Goal: Task Accomplishment & Management: Use online tool/utility

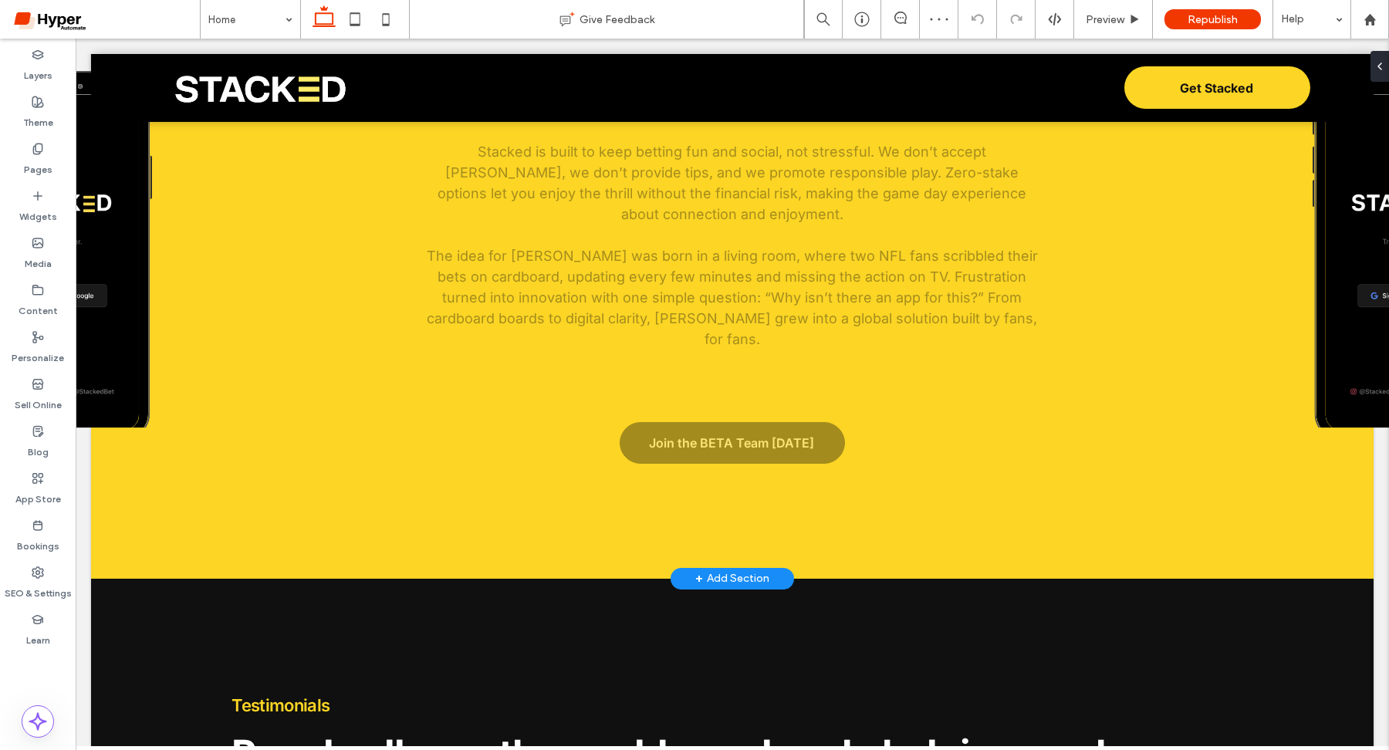
scroll to position [4893, 0]
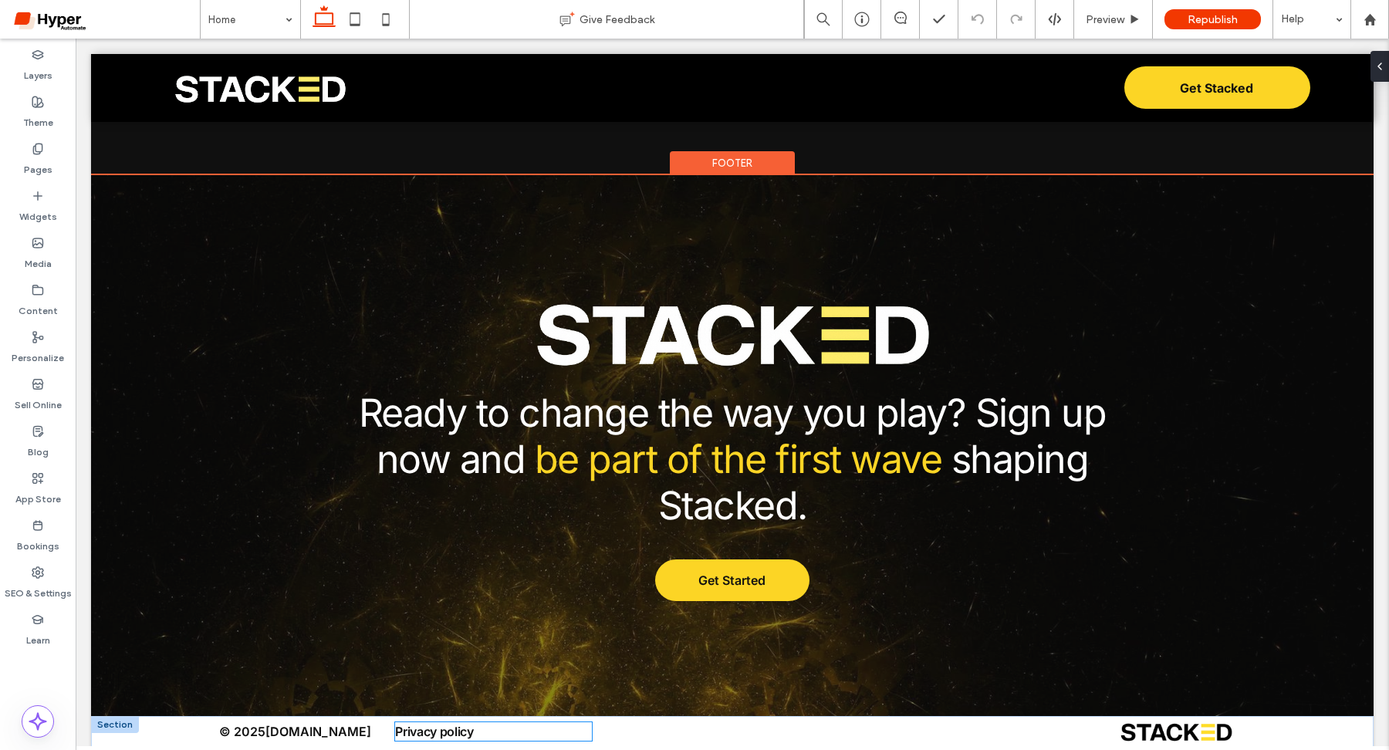
click at [452, 724] on span "Privacy policy" at bounding box center [434, 731] width 79 height 15
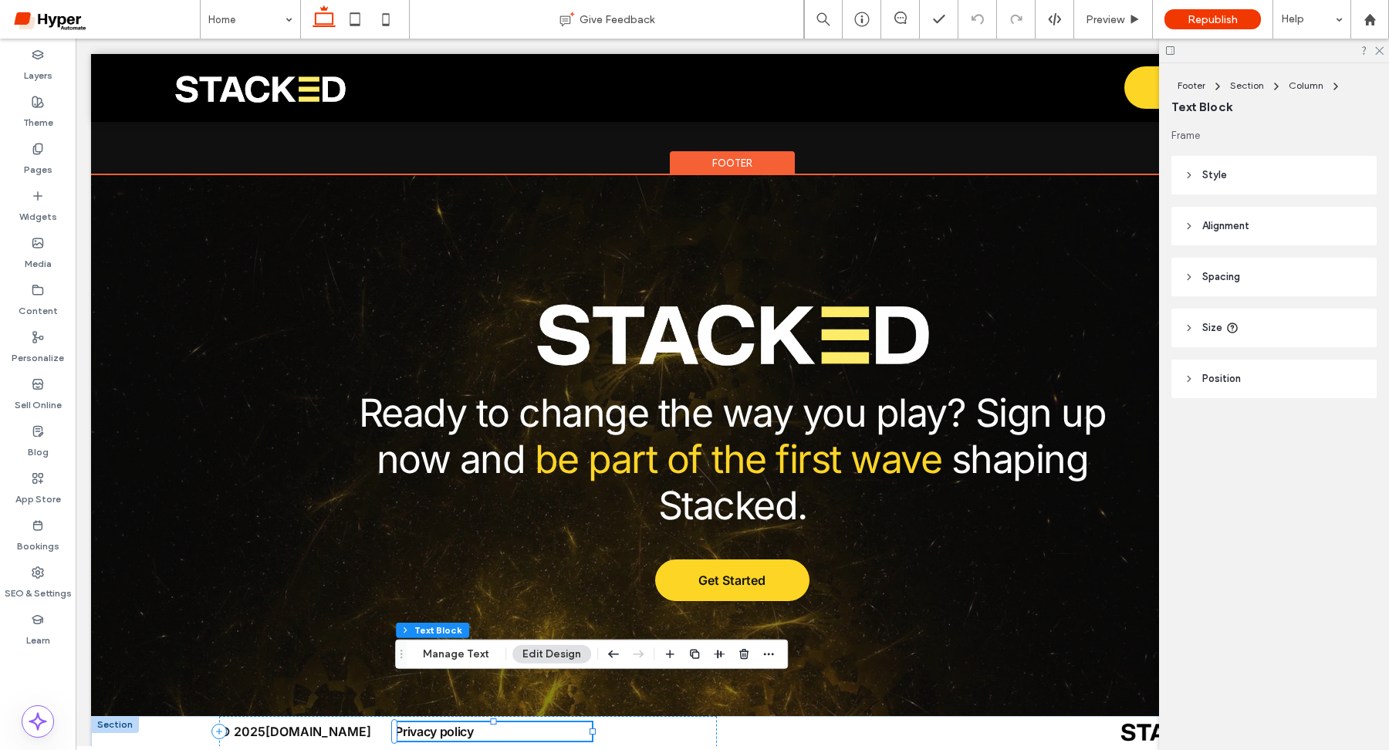
click at [488, 722] on p "Privacy policy" at bounding box center [493, 731] width 197 height 19
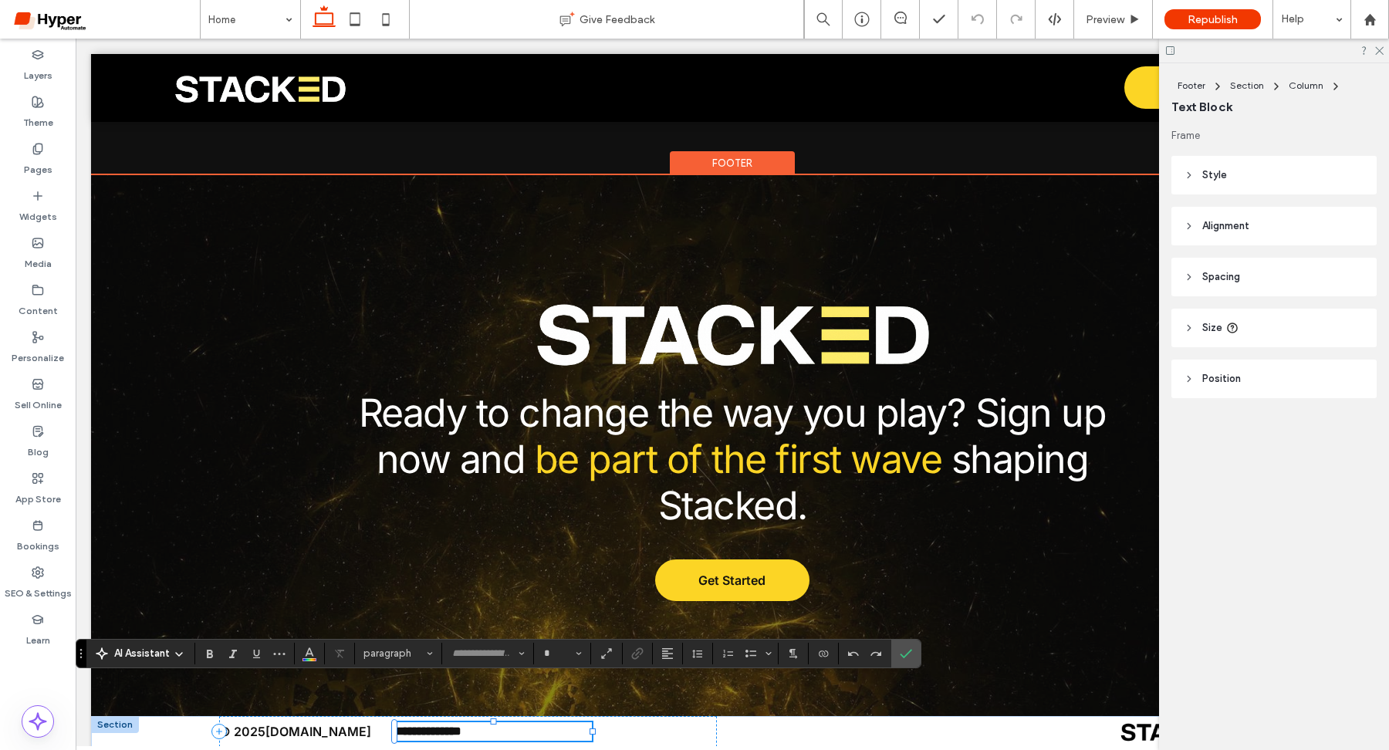
type input "*****"
type input "**"
click at [626, 720] on div "**********" at bounding box center [732, 750] width 1282 height 69
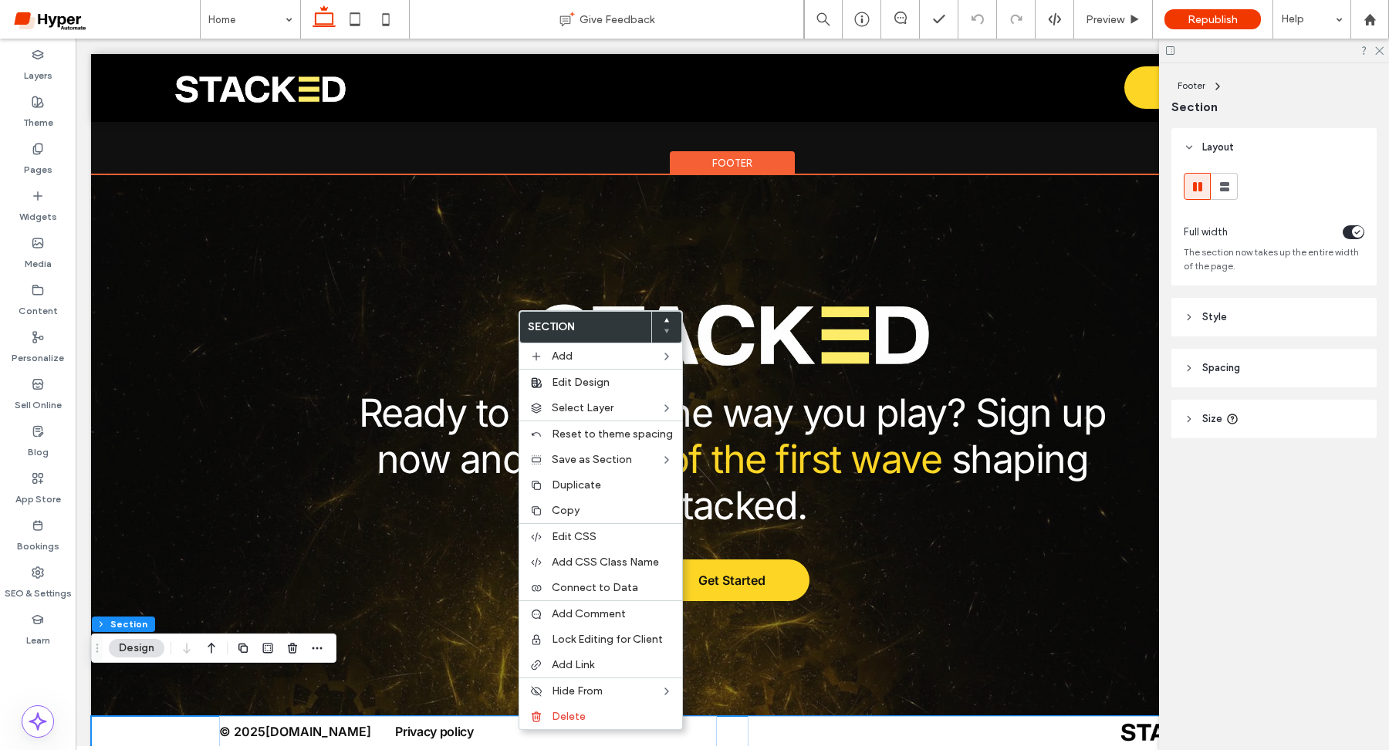
click at [459, 731] on div "© 2025 Stacked.game Privacy policy" at bounding box center [732, 750] width 1282 height 69
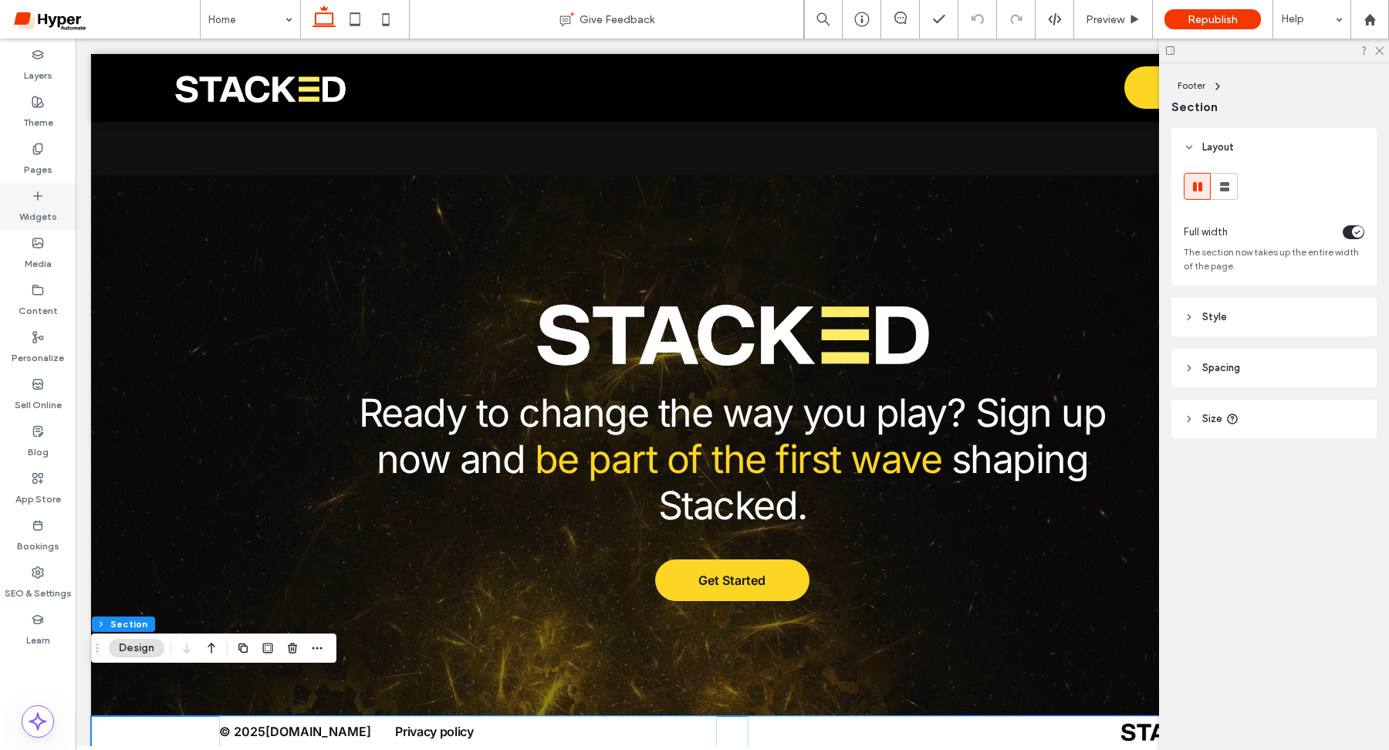
click at [43, 200] on icon at bounding box center [38, 196] width 12 height 12
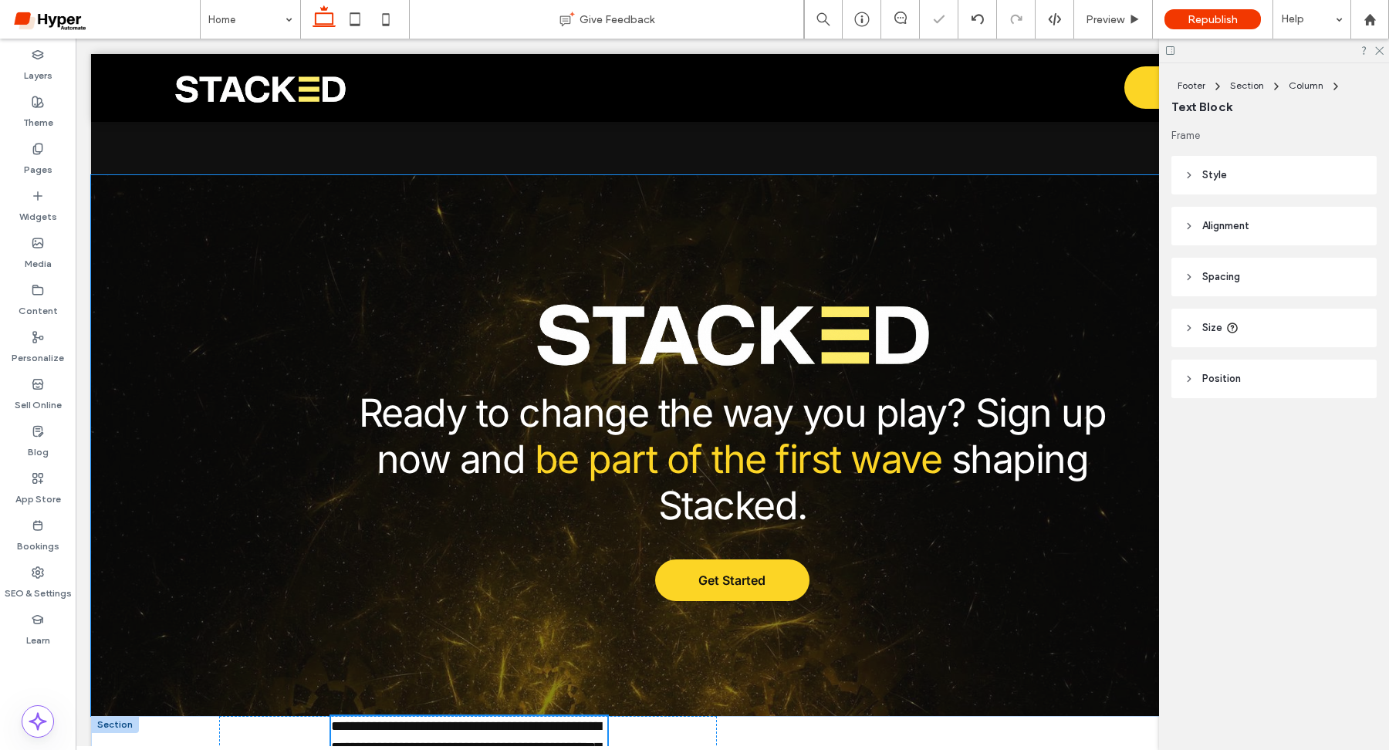
scroll to position [4967, 0]
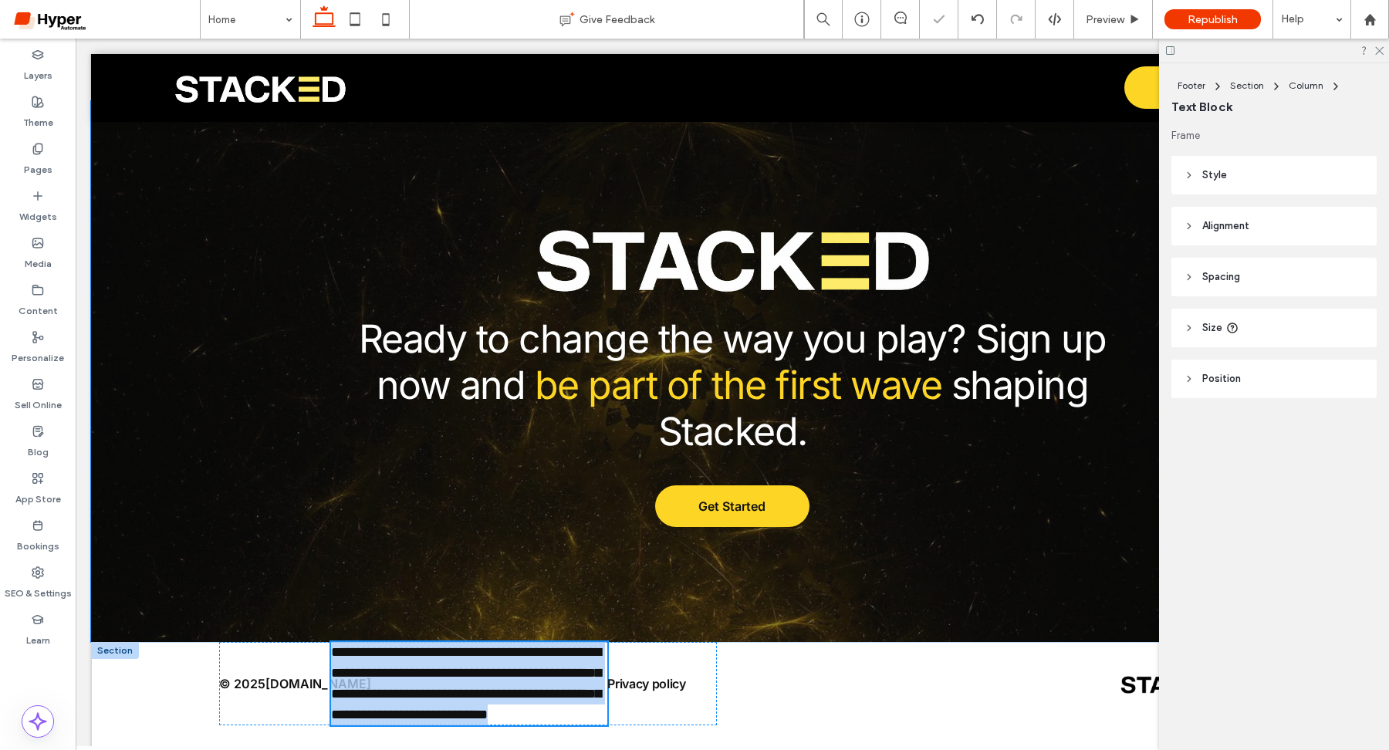
type input "*****"
type input "**"
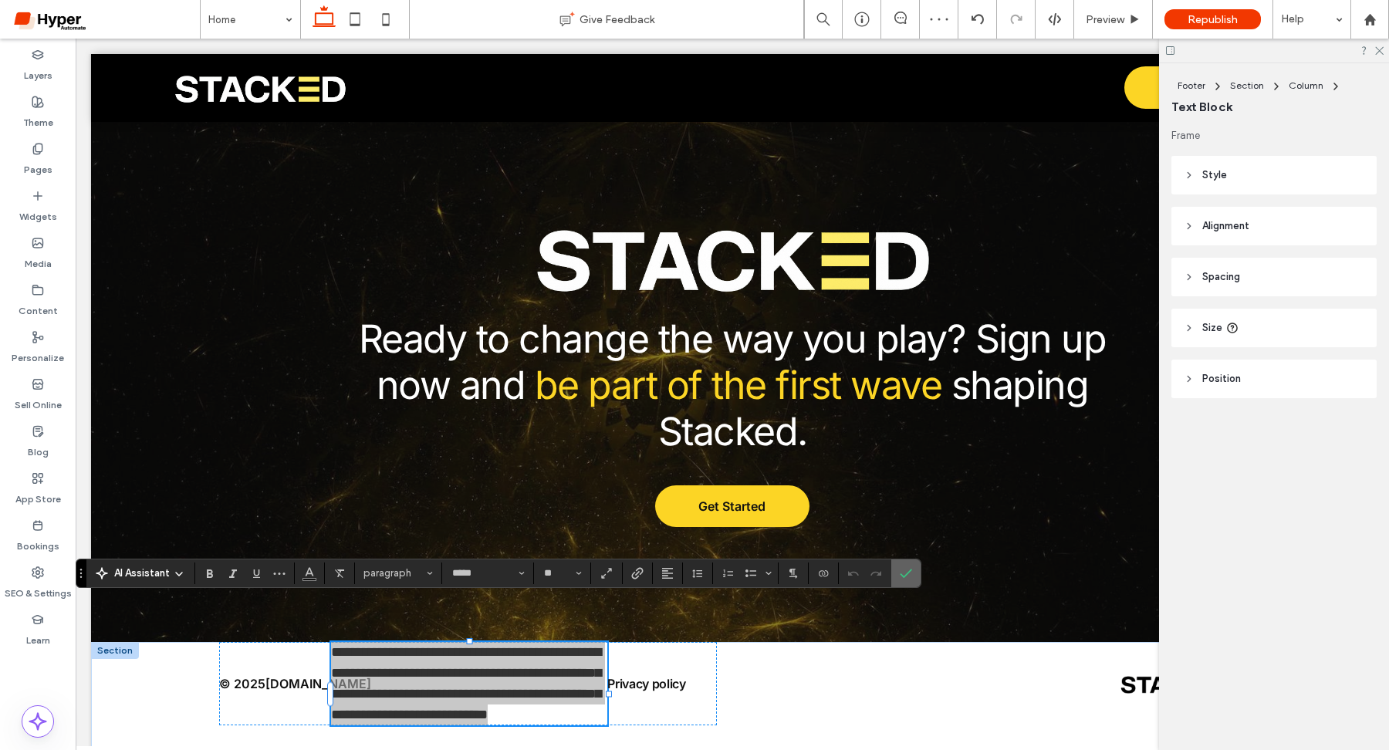
drag, startPoint x: 903, startPoint y: 578, endPoint x: 814, endPoint y: 544, distance: 95.0
click at [903, 578] on icon "Confirm" at bounding box center [906, 573] width 12 height 12
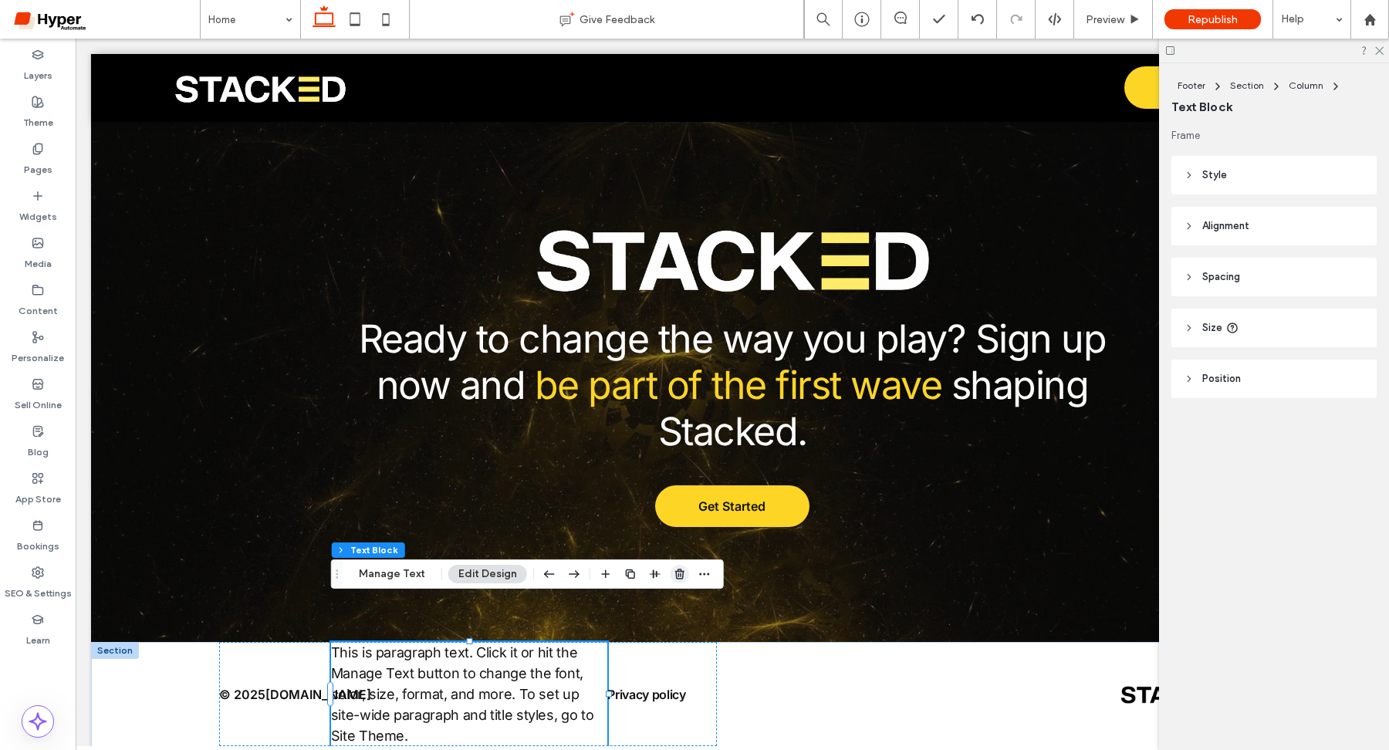
click at [677, 576] on use "button" at bounding box center [679, 574] width 9 height 10
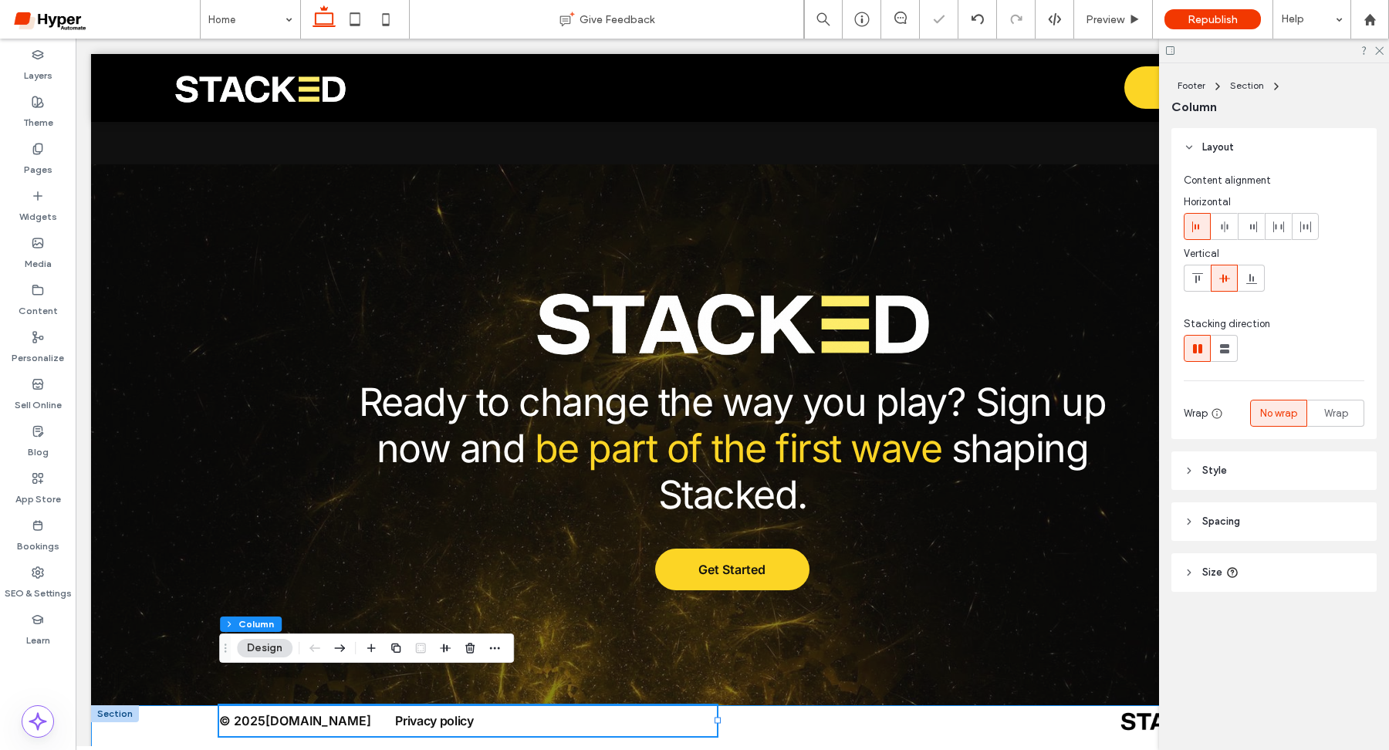
scroll to position [4893, 0]
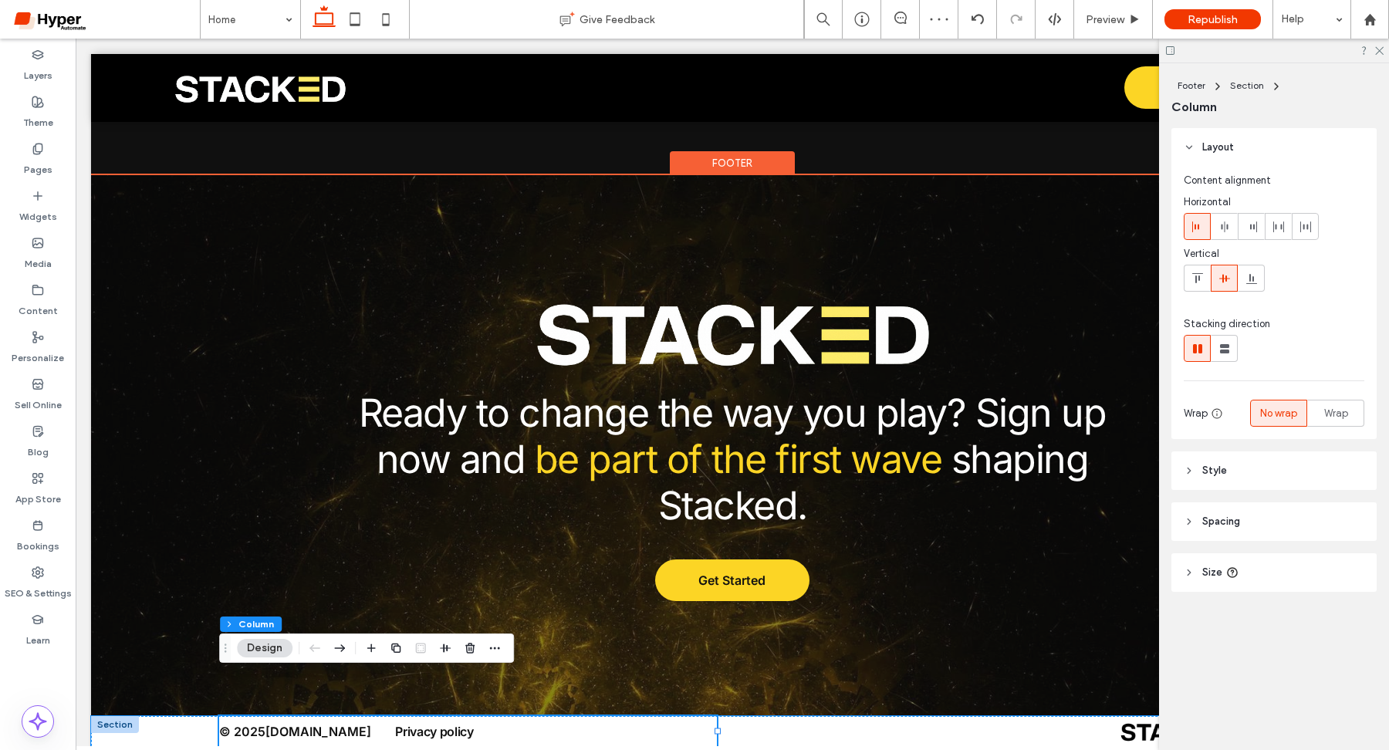
click at [119, 716] on div at bounding box center [115, 724] width 48 height 17
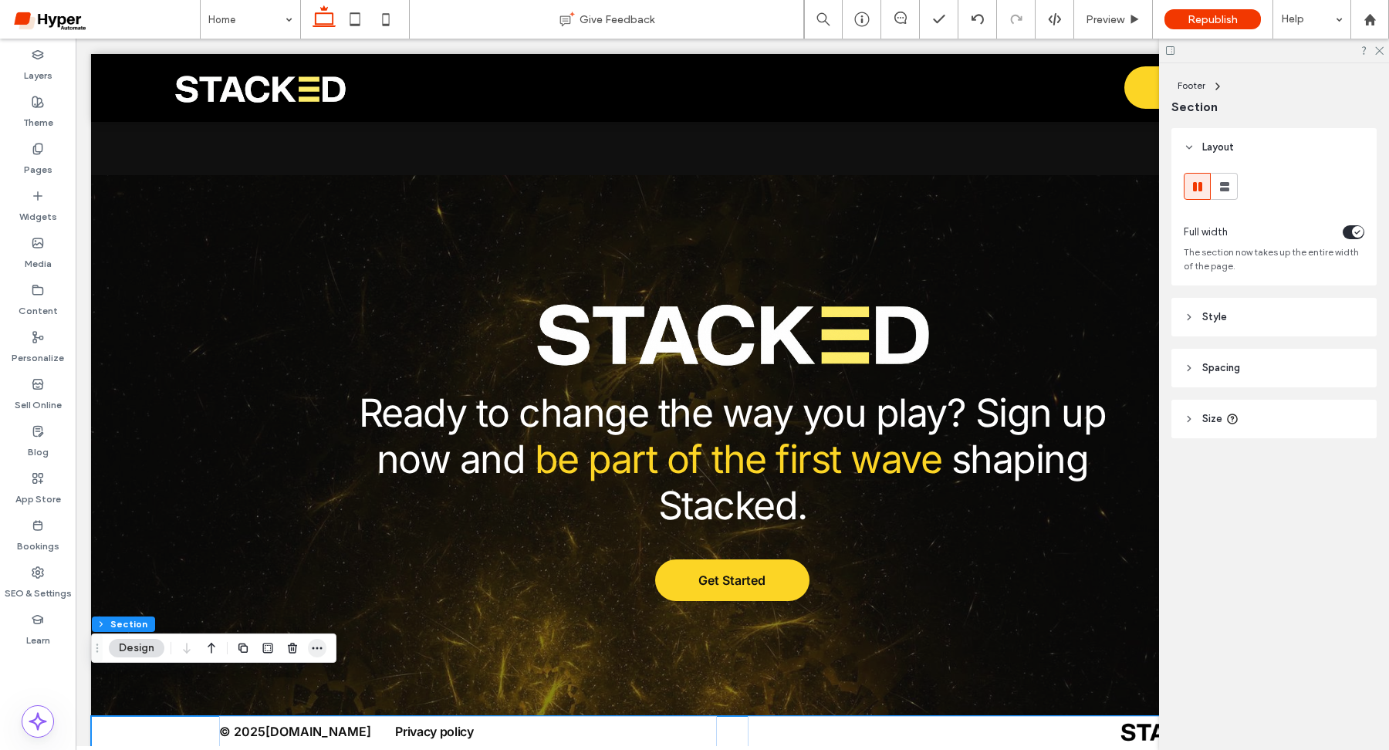
click at [323, 646] on span "button" at bounding box center [317, 648] width 19 height 19
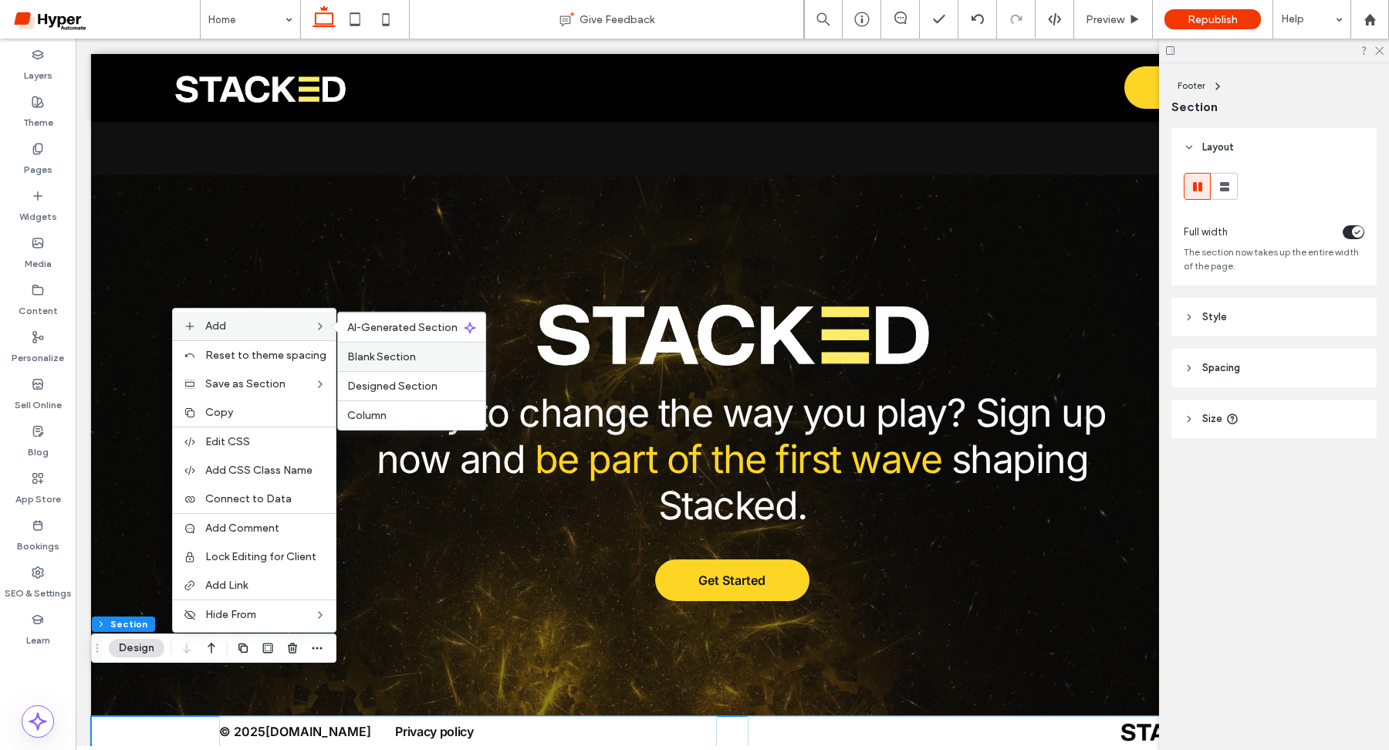
click at [403, 363] on div "Blank Section" at bounding box center [411, 356] width 147 height 29
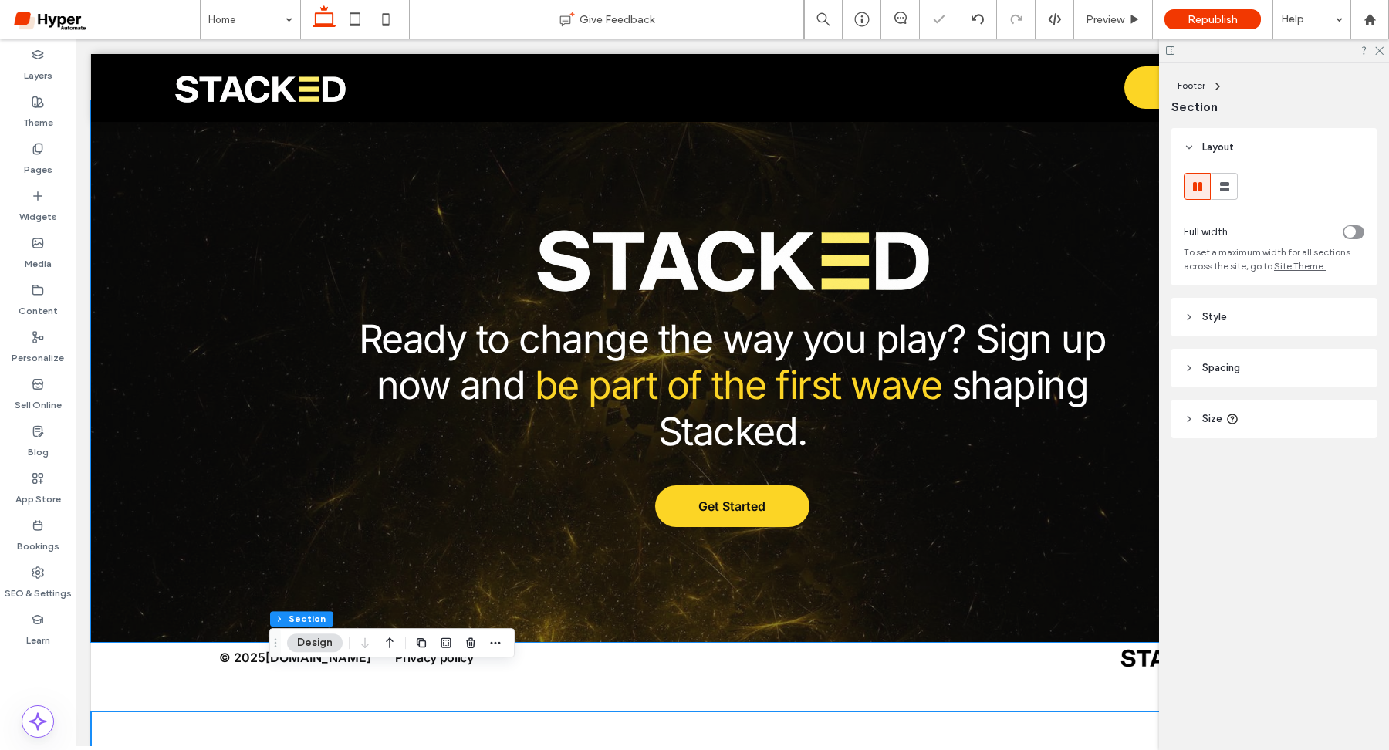
scroll to position [5020, 0]
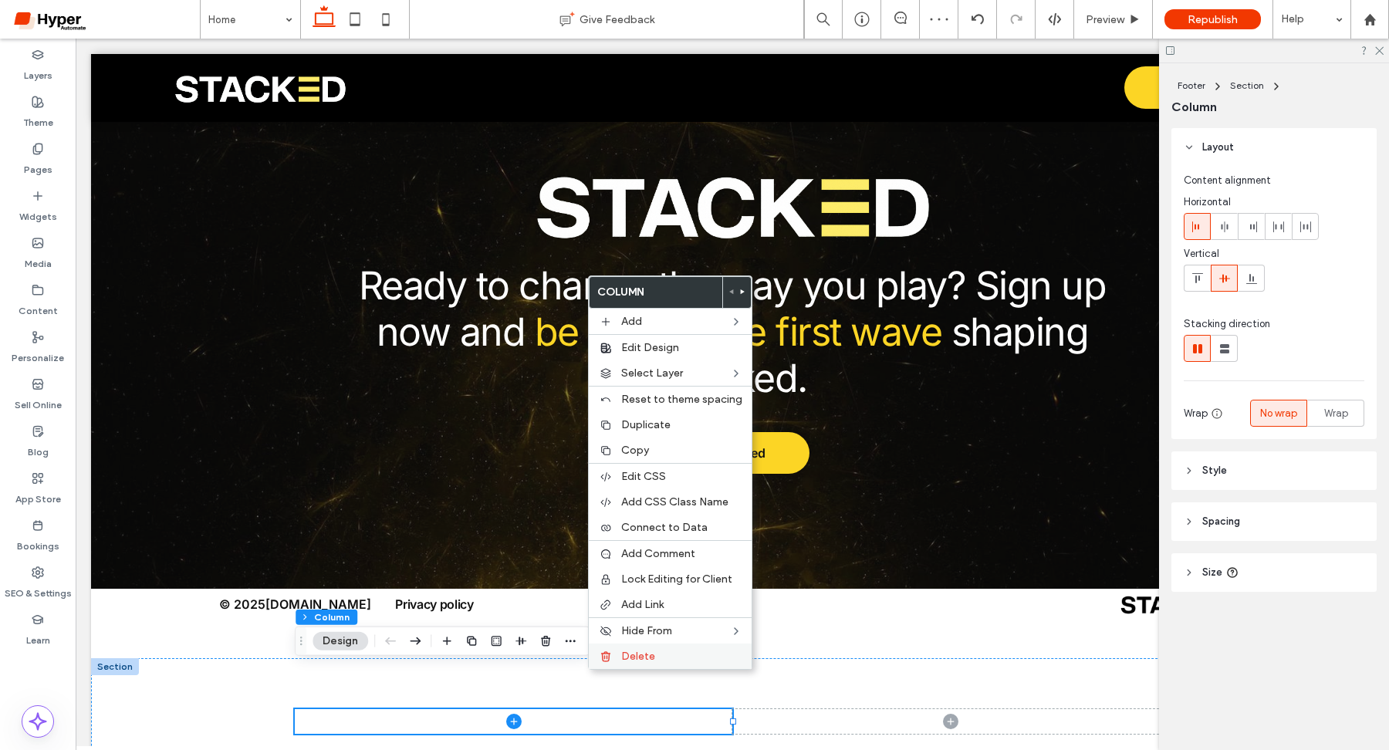
click at [630, 654] on span "Delete" at bounding box center [638, 656] width 34 height 13
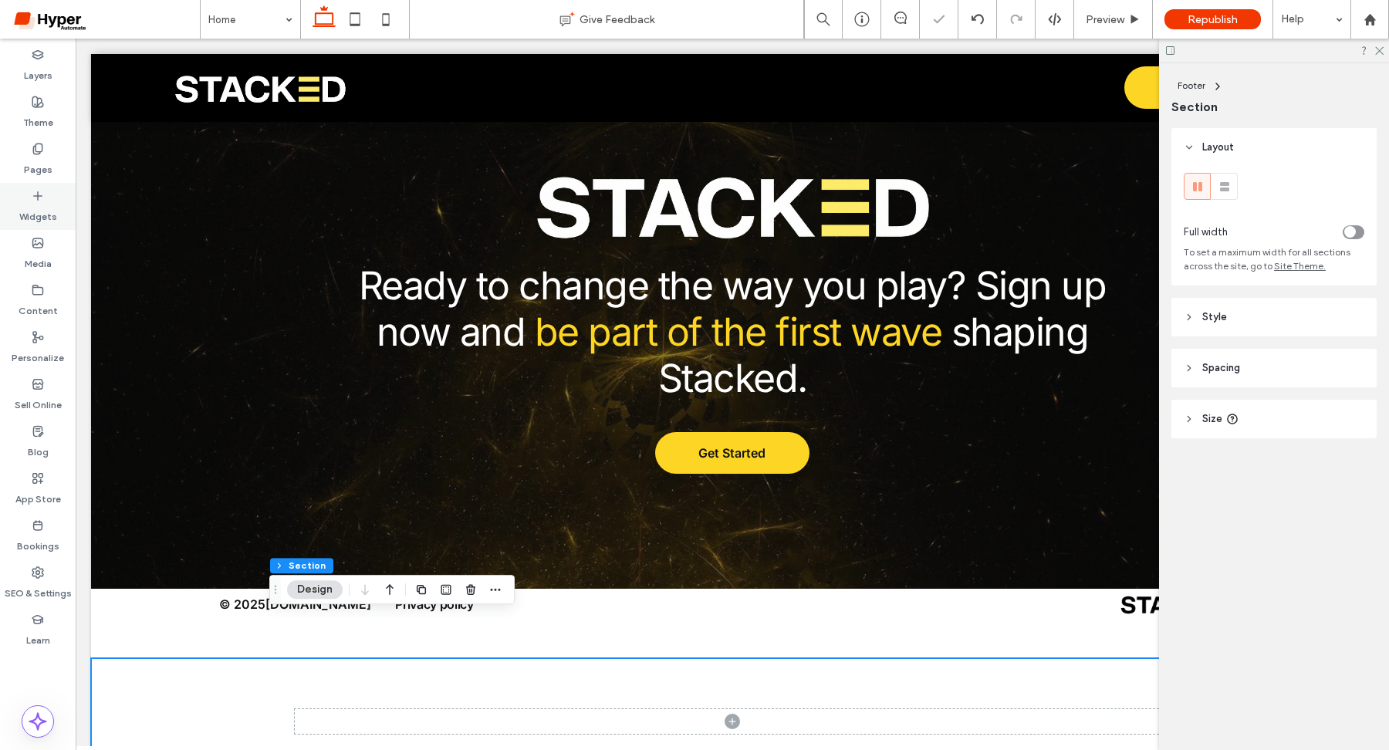
click at [27, 204] on label "Widgets" at bounding box center [38, 213] width 38 height 22
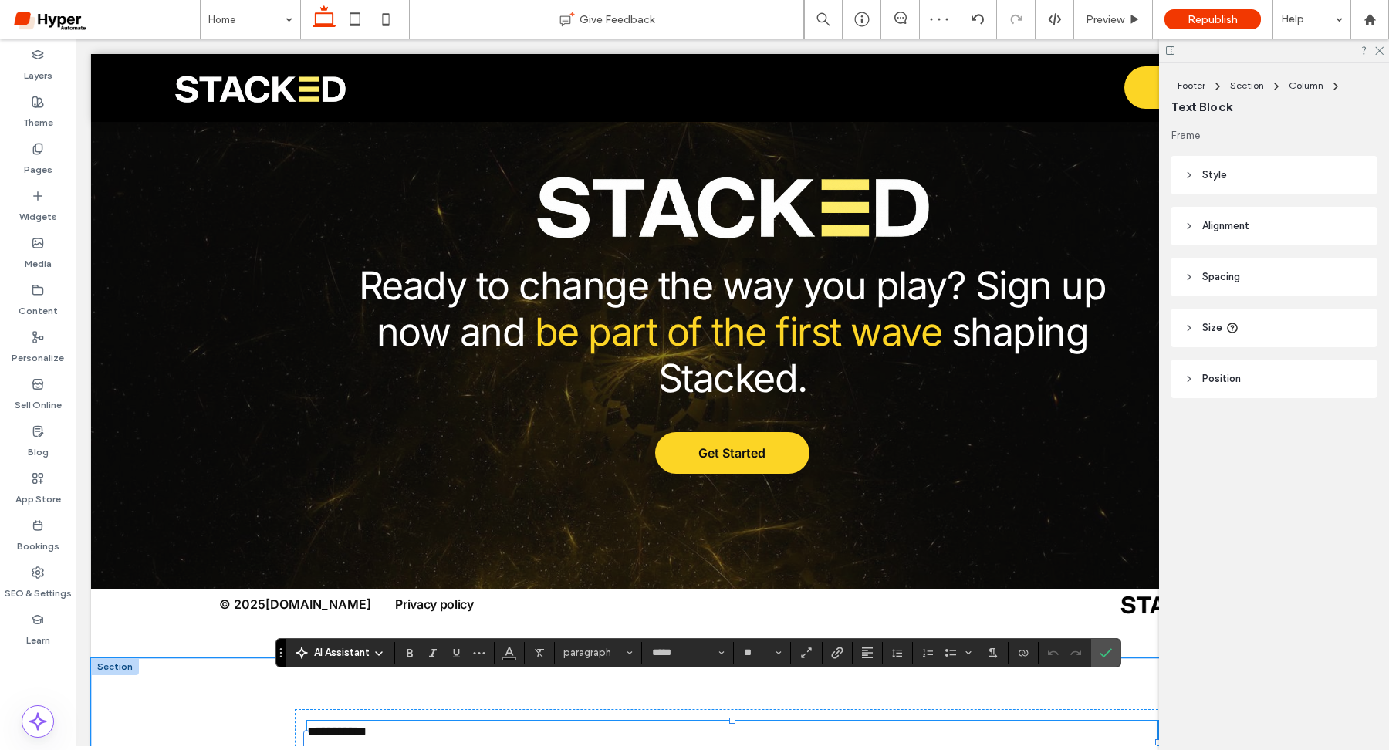
scroll to position [5145, 0]
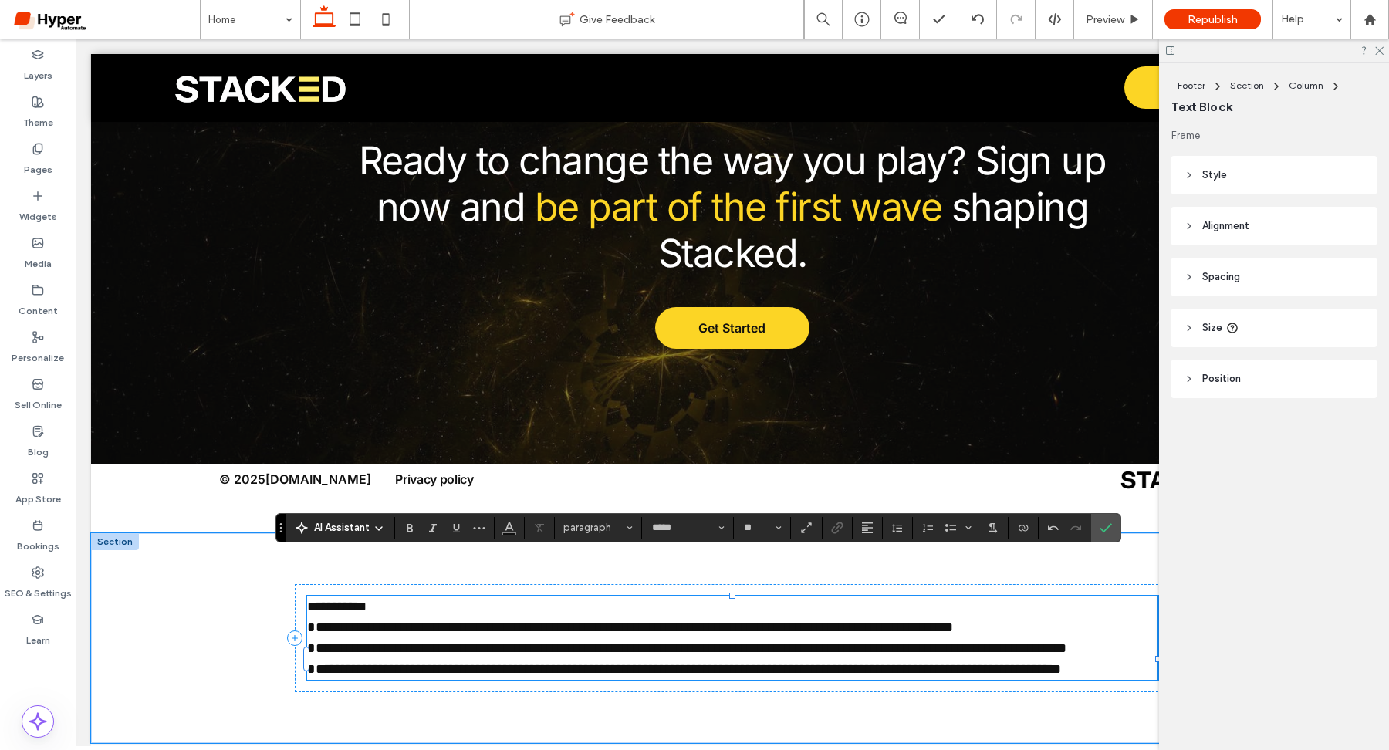
type input "**"
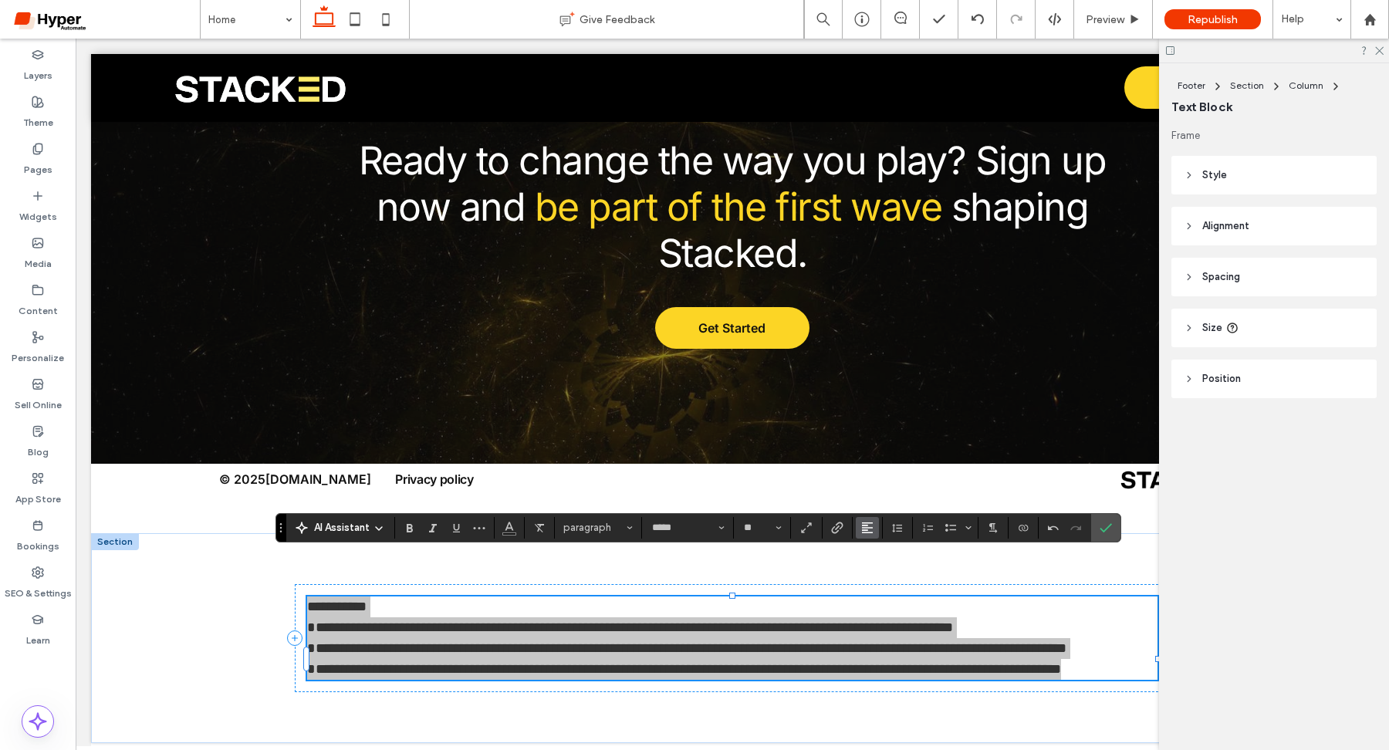
click at [869, 530] on icon "Alignment" at bounding box center [867, 528] width 12 height 12
click at [890, 461] on div "ui.textEditor.alignment.center" at bounding box center [883, 457] width 20 height 12
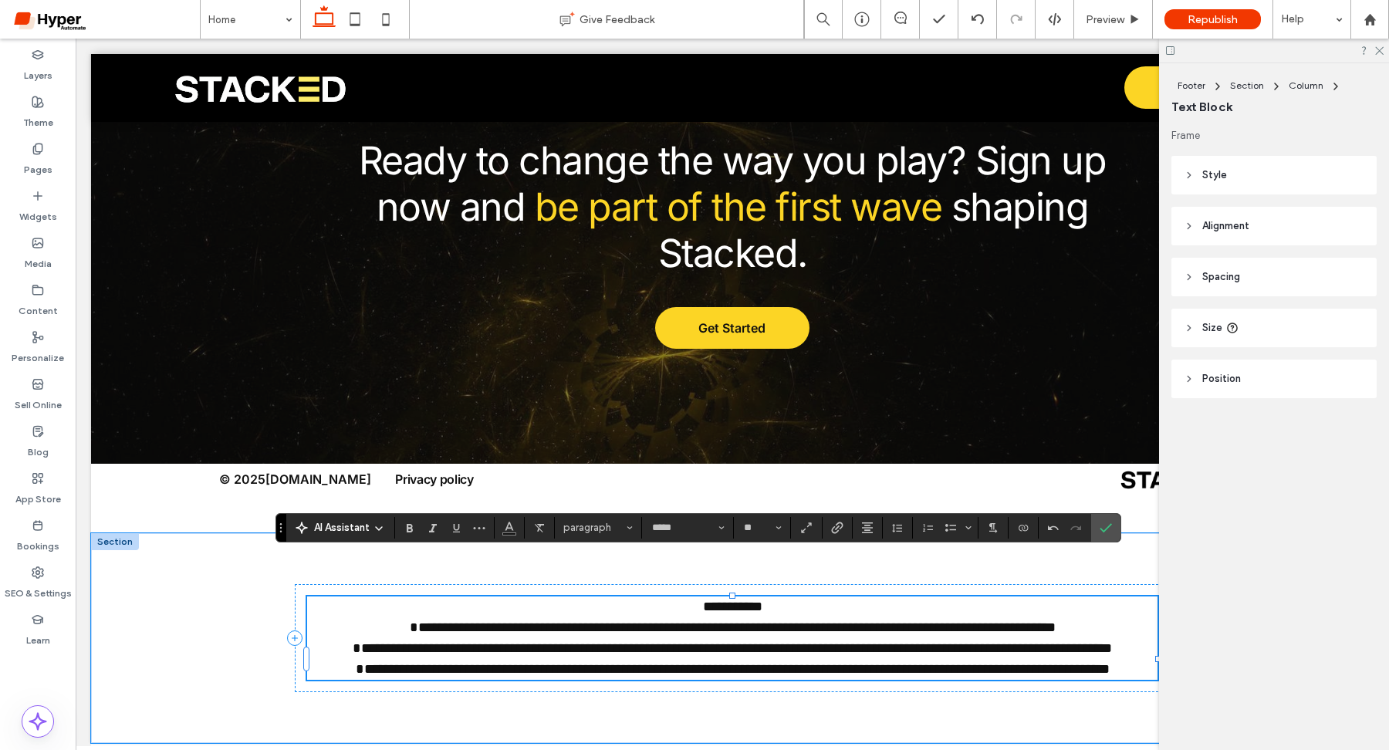
click at [662, 624] on p "**********" at bounding box center [732, 637] width 850 height 83
click at [353, 647] on span "**********" at bounding box center [732, 637] width 759 height 76
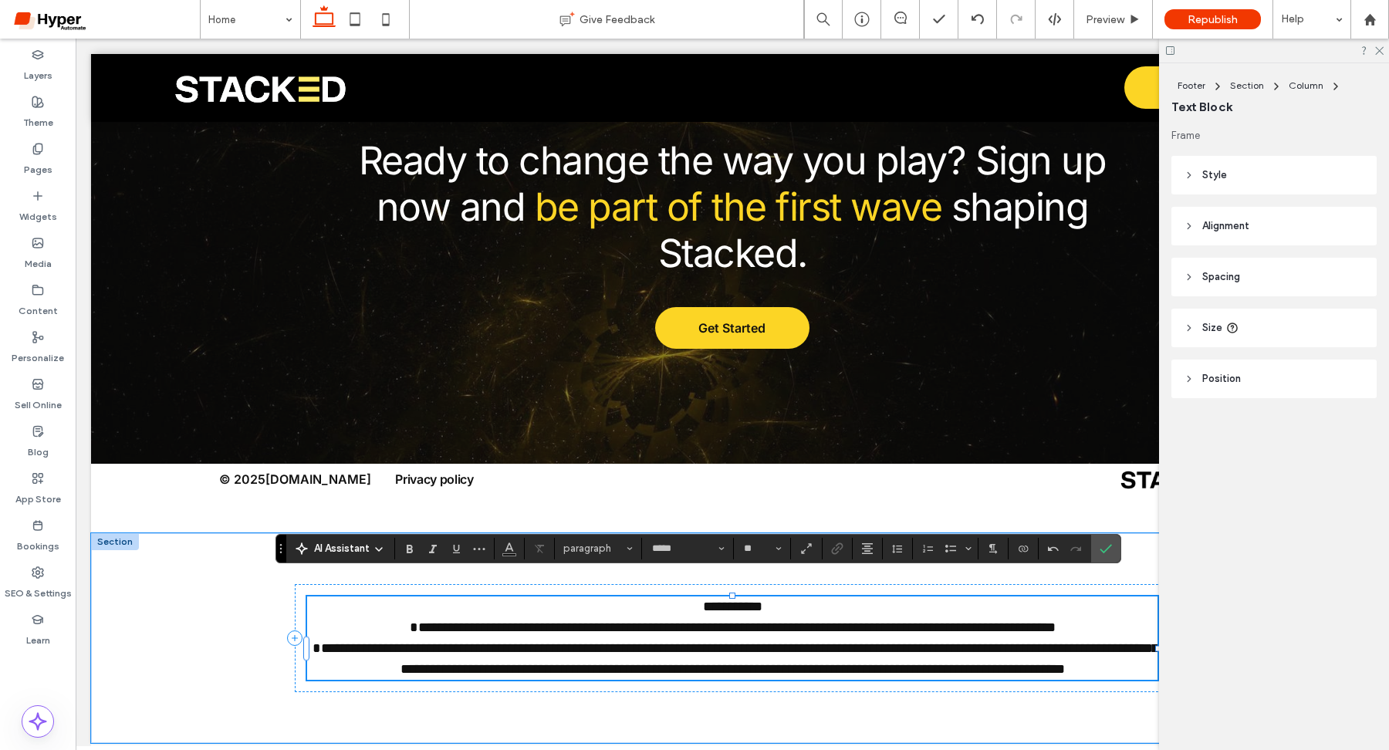
scroll to position [5124, 0]
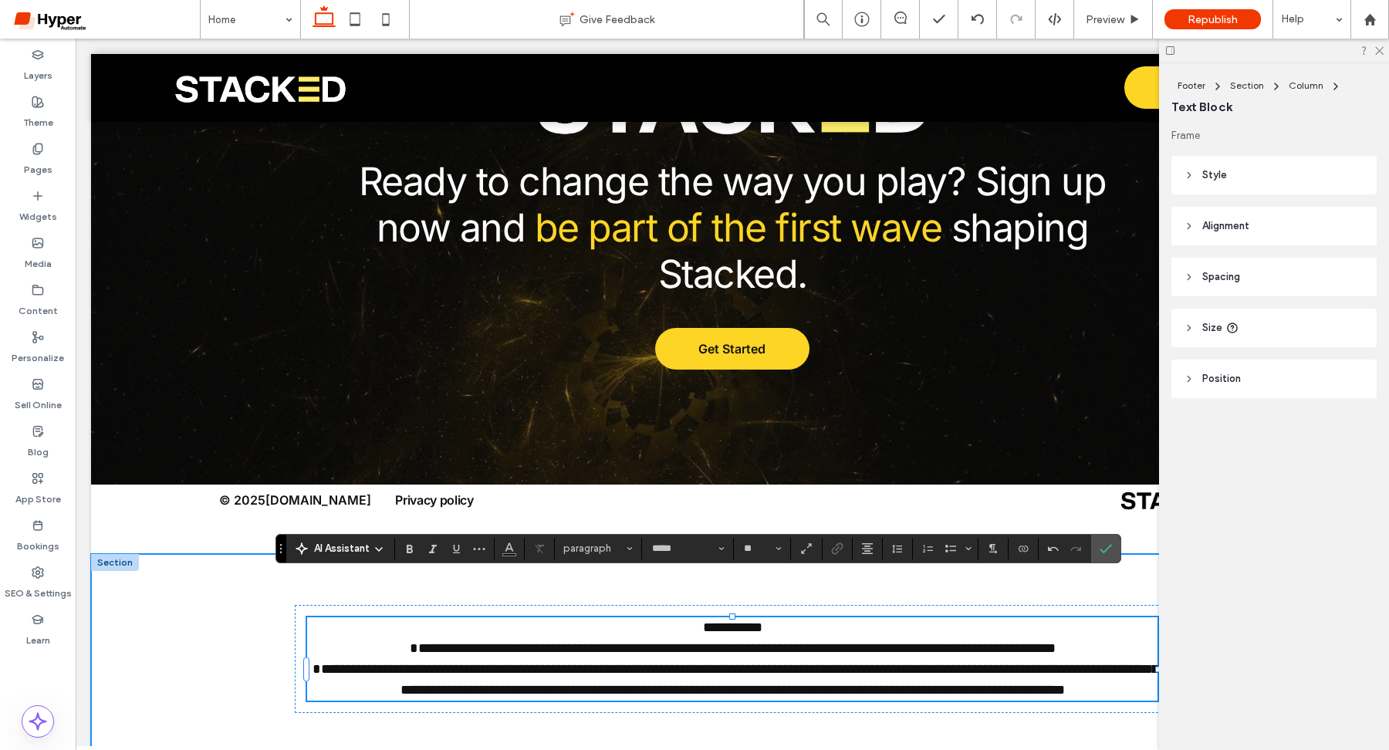
click at [263, 589] on div "**********" at bounding box center [732, 659] width 1282 height 211
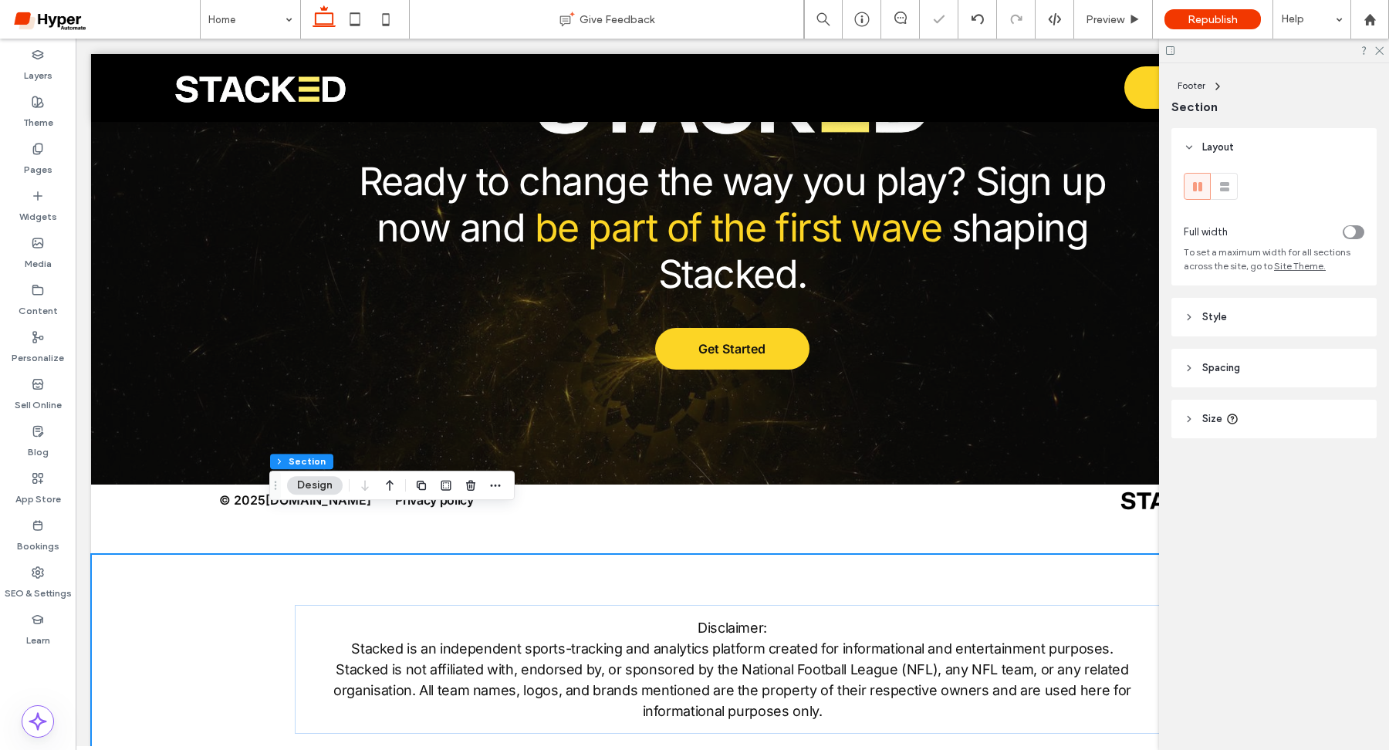
click at [1352, 231] on div "toggle" at bounding box center [1350, 232] width 12 height 12
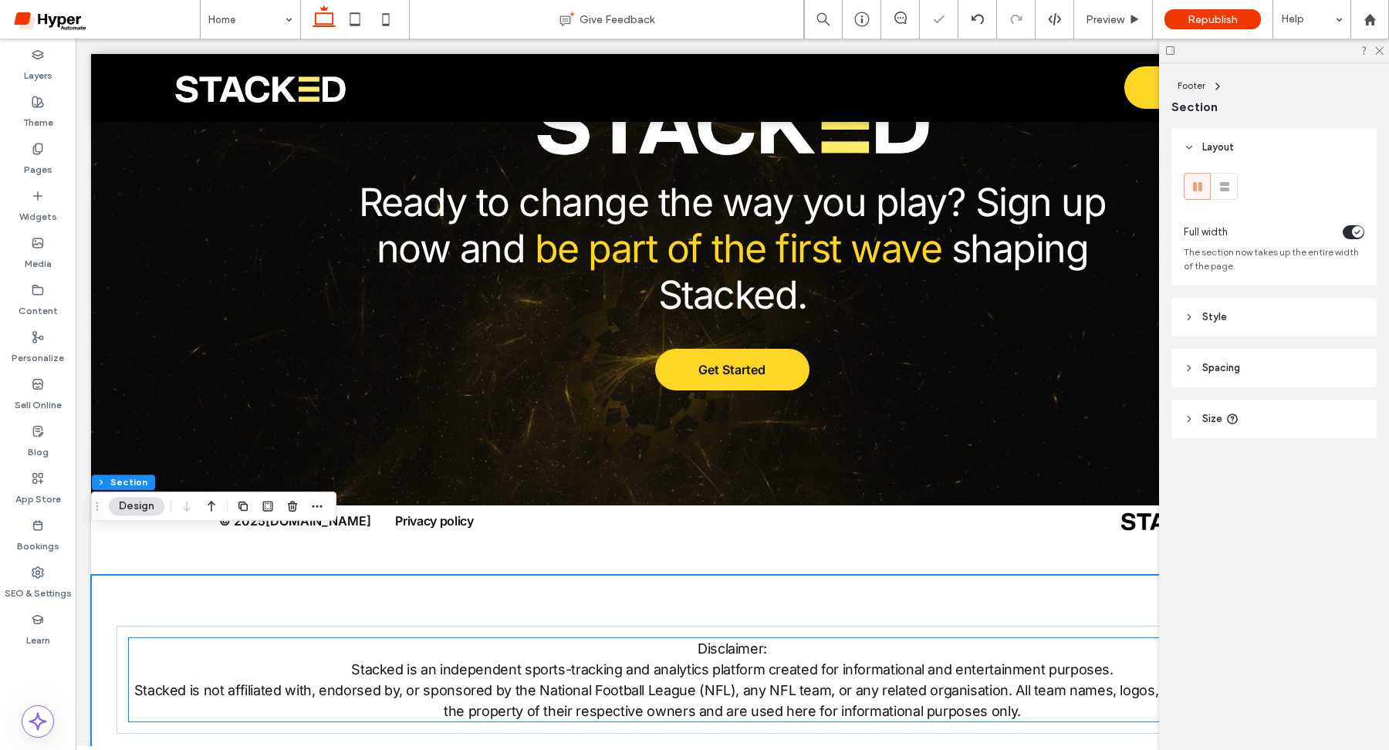
click at [682, 641] on span "Disclaimer: Stacked is an independent sports-tracking and analytics platform cr…" at bounding box center [732, 679] width 1197 height 79
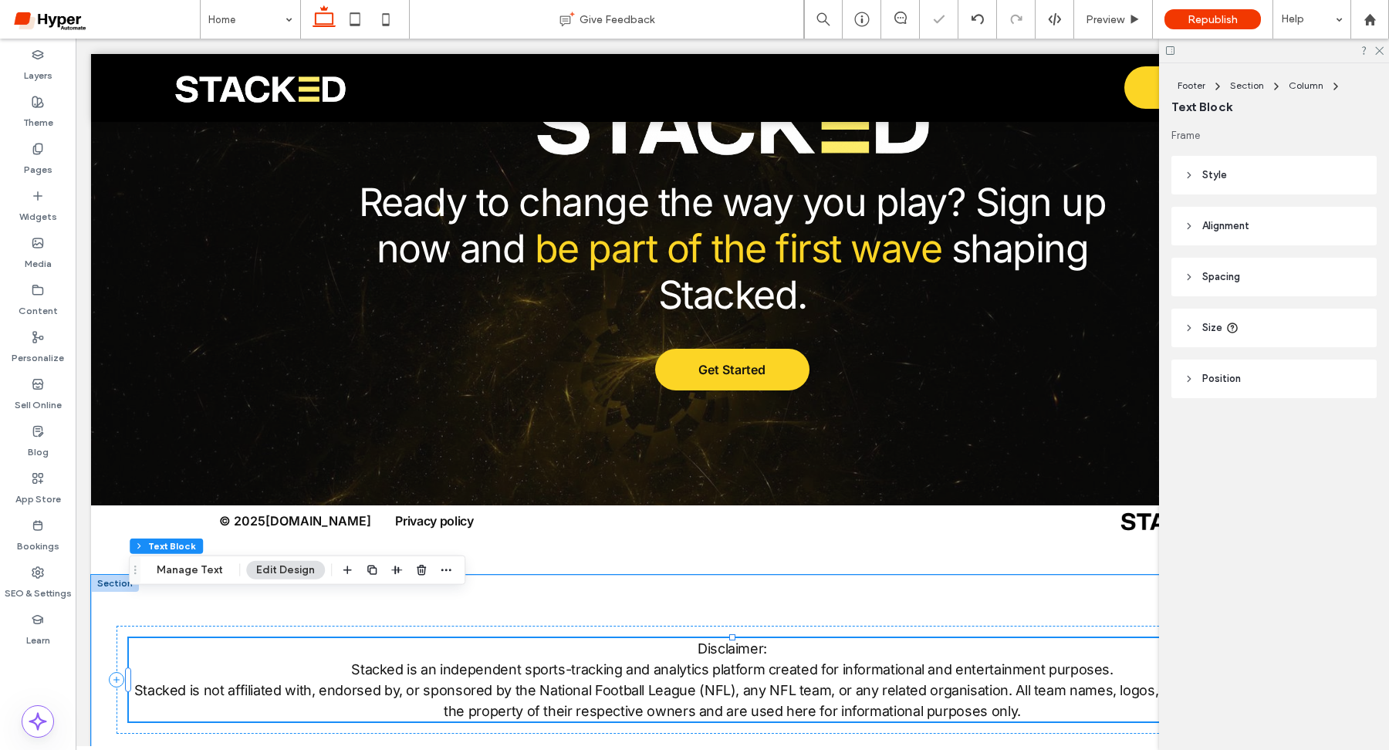
click at [682, 641] on span "Disclaimer: Stacked is an independent sports-tracking and analytics platform cr…" at bounding box center [732, 679] width 1197 height 79
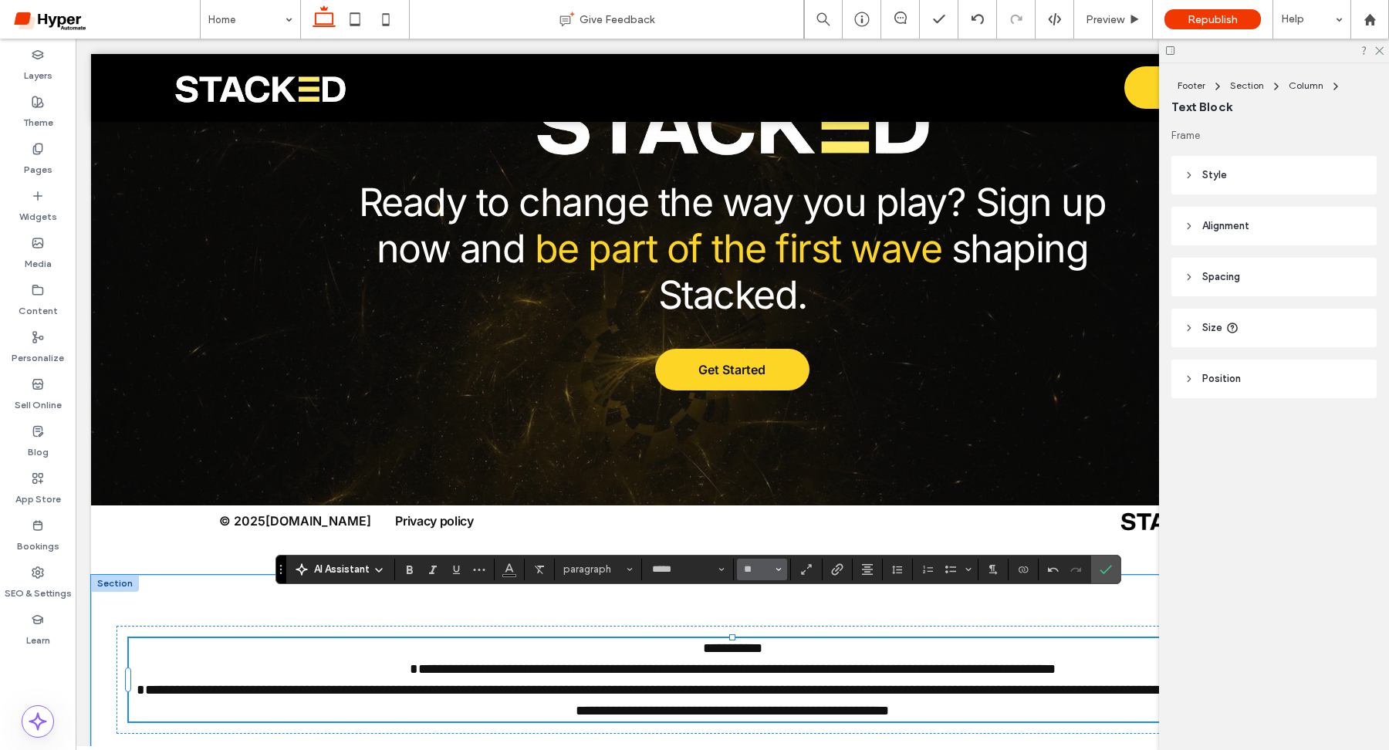
click at [765, 566] on input "**" at bounding box center [757, 569] width 30 height 12
click at [766, 414] on label "9" at bounding box center [761, 409] width 49 height 22
type input "*"
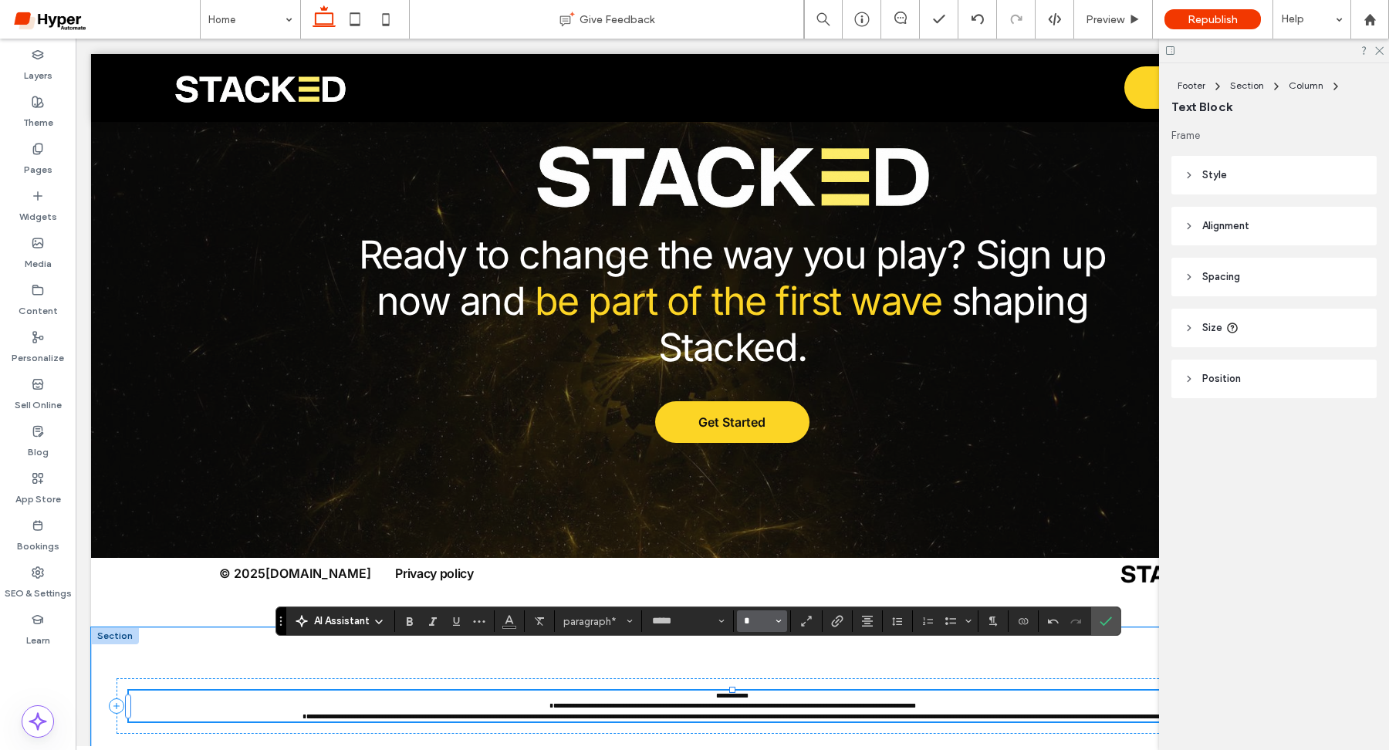
click at [761, 620] on input "*" at bounding box center [757, 621] width 30 height 12
click at [768, 501] on label "11" at bounding box center [761, 504] width 49 height 22
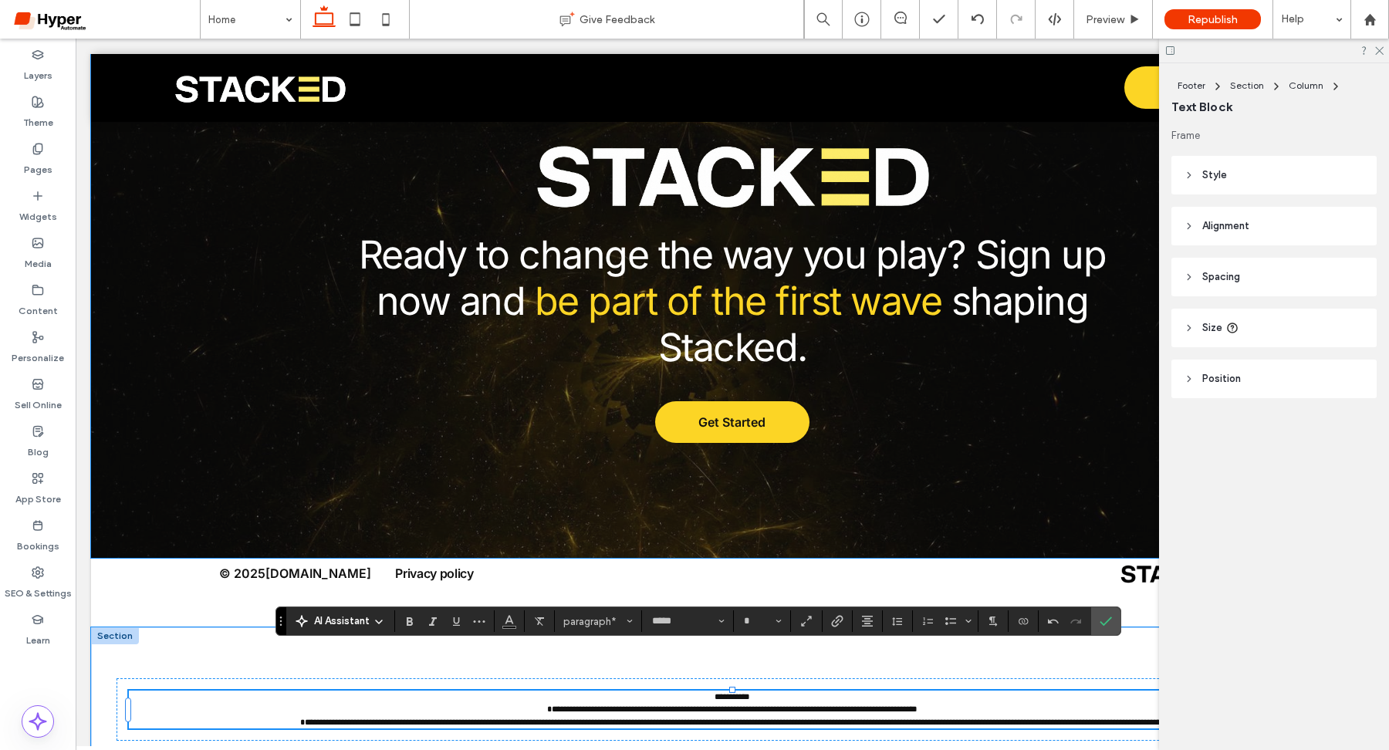
type input "**"
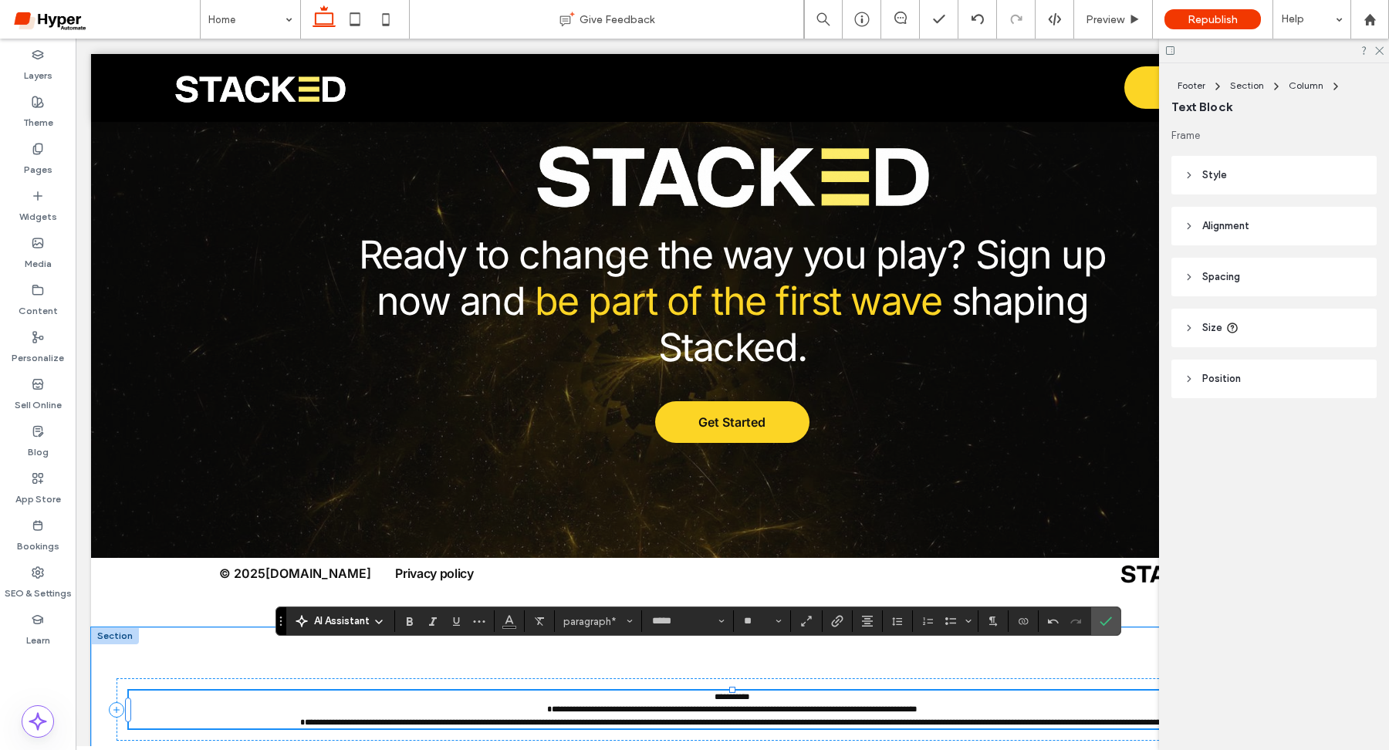
click at [300, 692] on span "**********" at bounding box center [732, 709] width 864 height 34
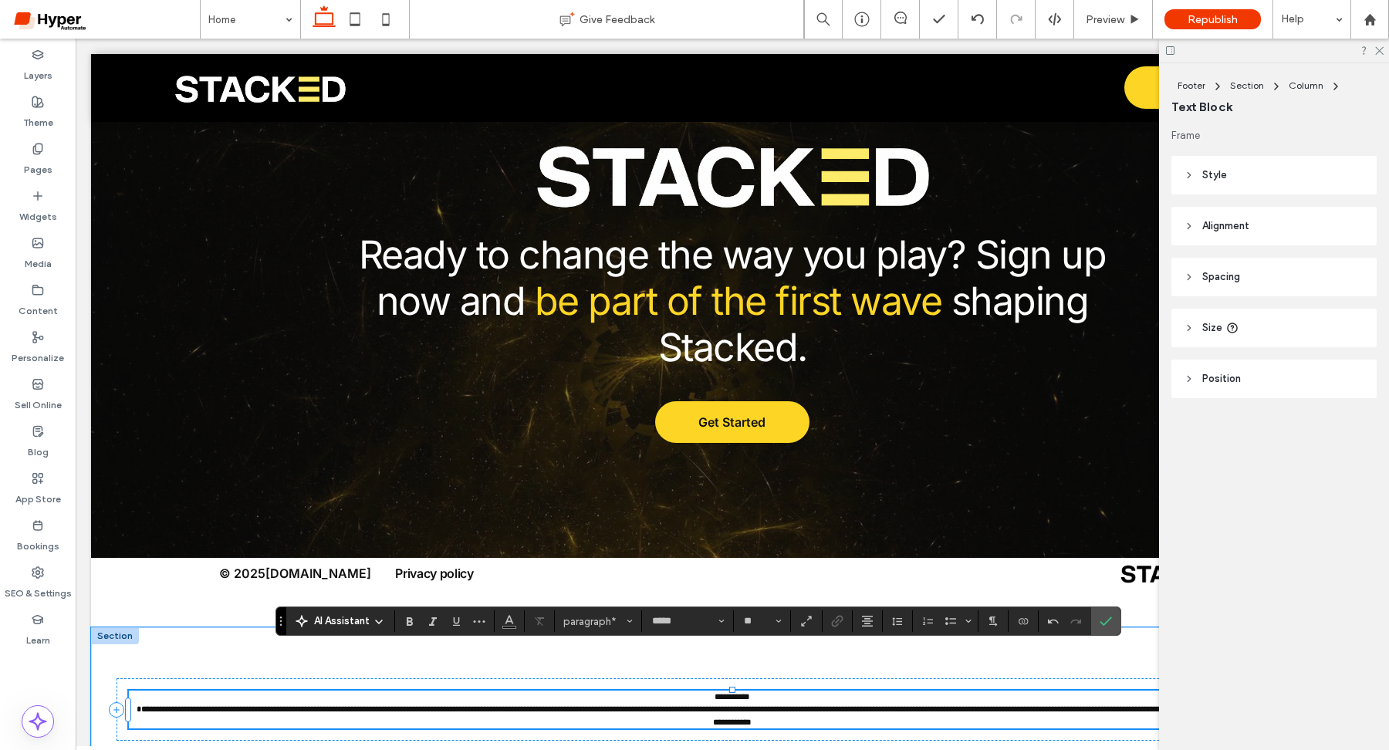
click at [767, 691] on p "**********" at bounding box center [732, 710] width 1207 height 39
drag, startPoint x: 767, startPoint y: 657, endPoint x: 664, endPoint y: 657, distance: 102.6
click at [664, 691] on p "**********" at bounding box center [732, 710] width 1207 height 39
click at [606, 704] on span "**********" at bounding box center [734, 715] width 1194 height 22
click at [235, 627] on div "**********" at bounding box center [732, 709] width 1282 height 165
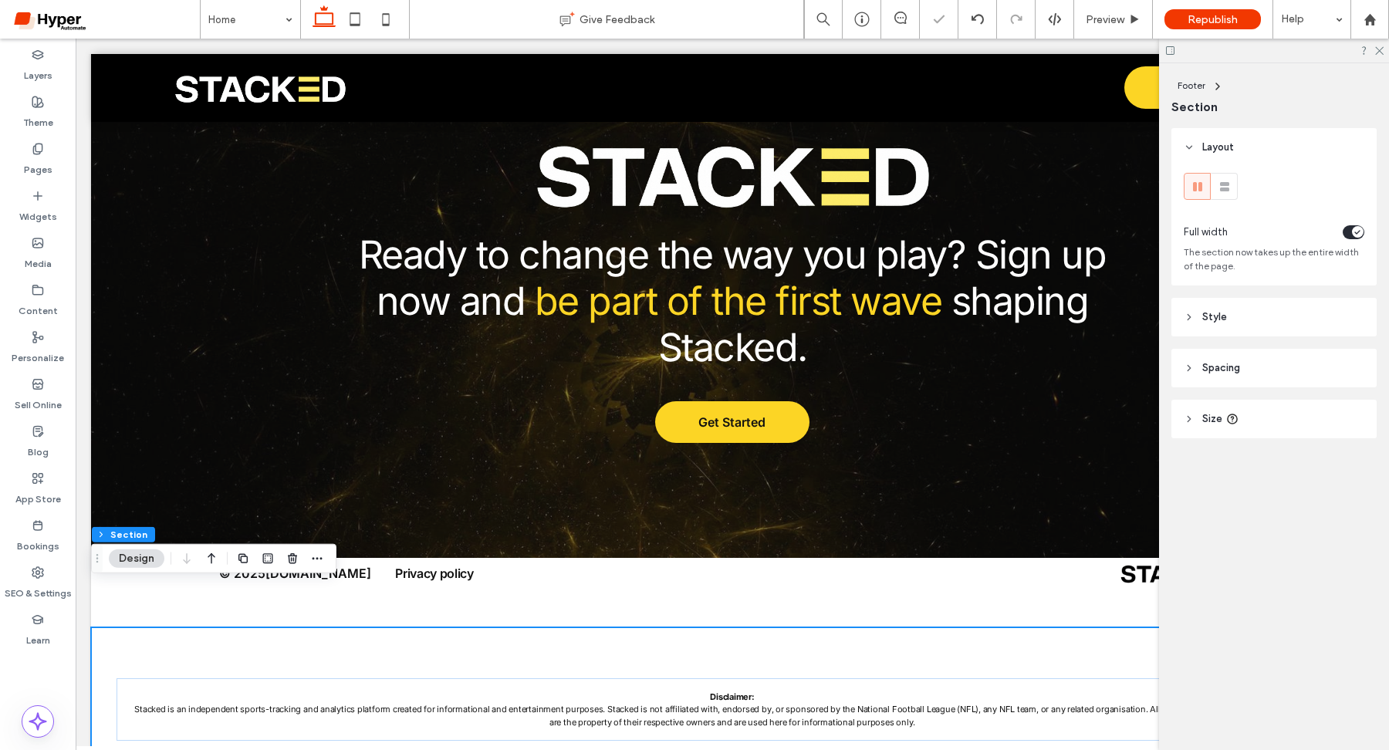
click at [1254, 323] on header "Style" at bounding box center [1273, 317] width 205 height 39
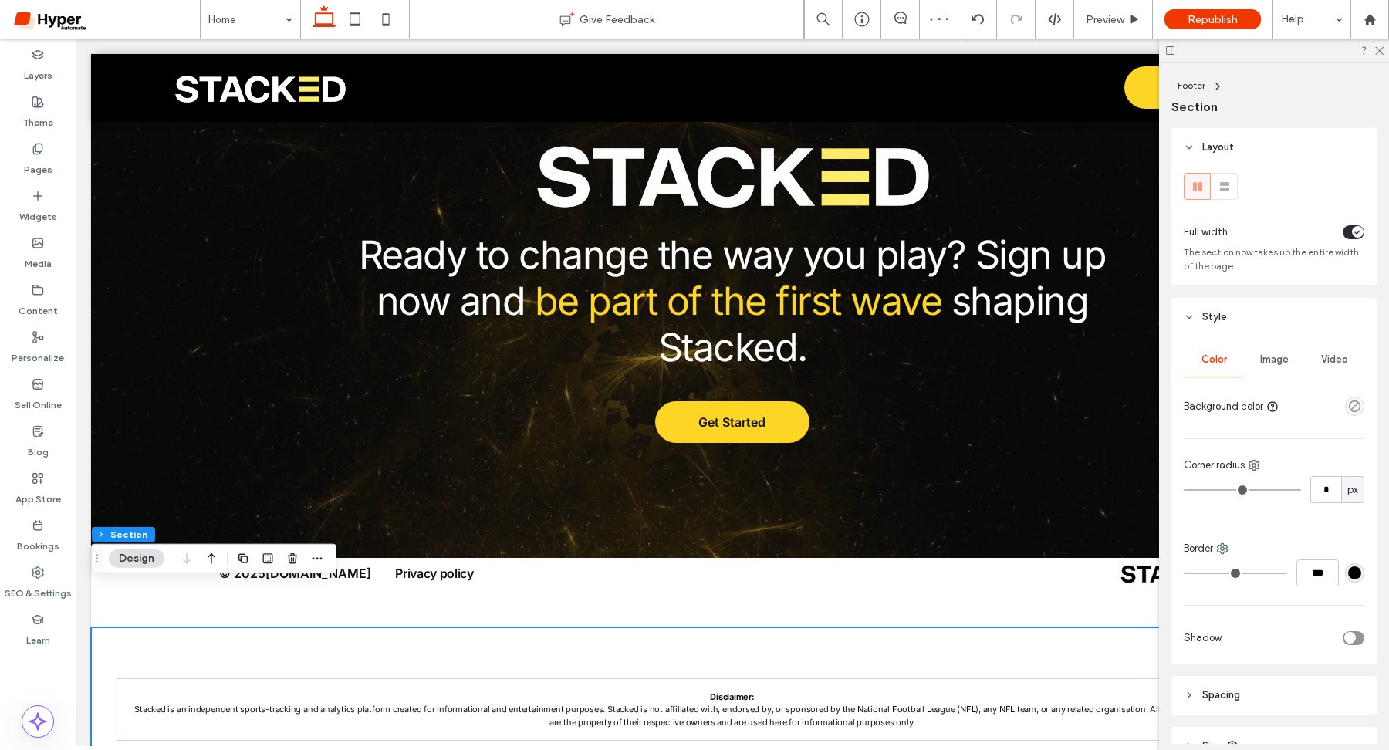
click at [1347, 404] on div "empty color" at bounding box center [1354, 406] width 19 height 19
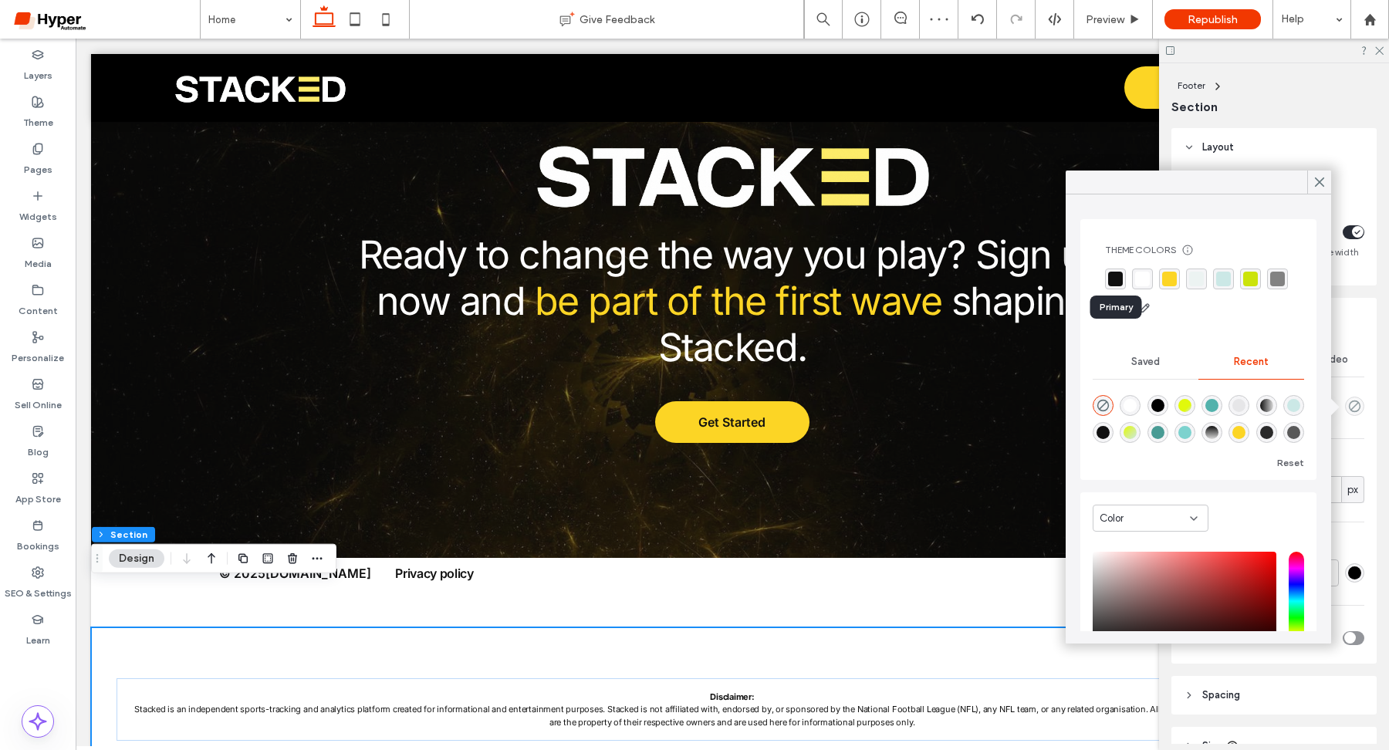
click at [1119, 277] on div "rgba(16, 16, 16, 1)" at bounding box center [1115, 279] width 15 height 15
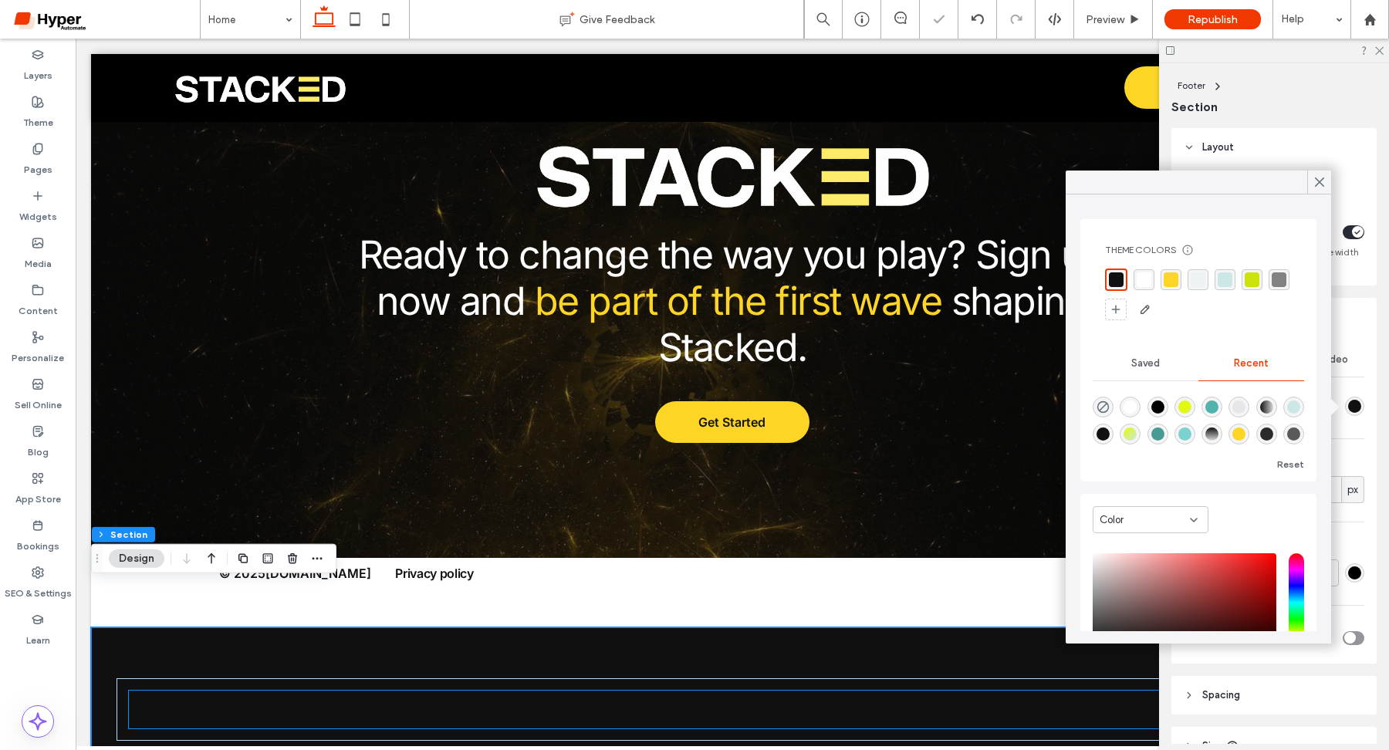
click at [789, 691] on p "Disclaimer: Stacked is an independent sports-tracking and analytics platform cr…" at bounding box center [732, 710] width 1207 height 39
click at [789, 691] on div "Disclaimer: Stacked is an independent sports-tracking and analytics platform cr…" at bounding box center [732, 710] width 1207 height 39
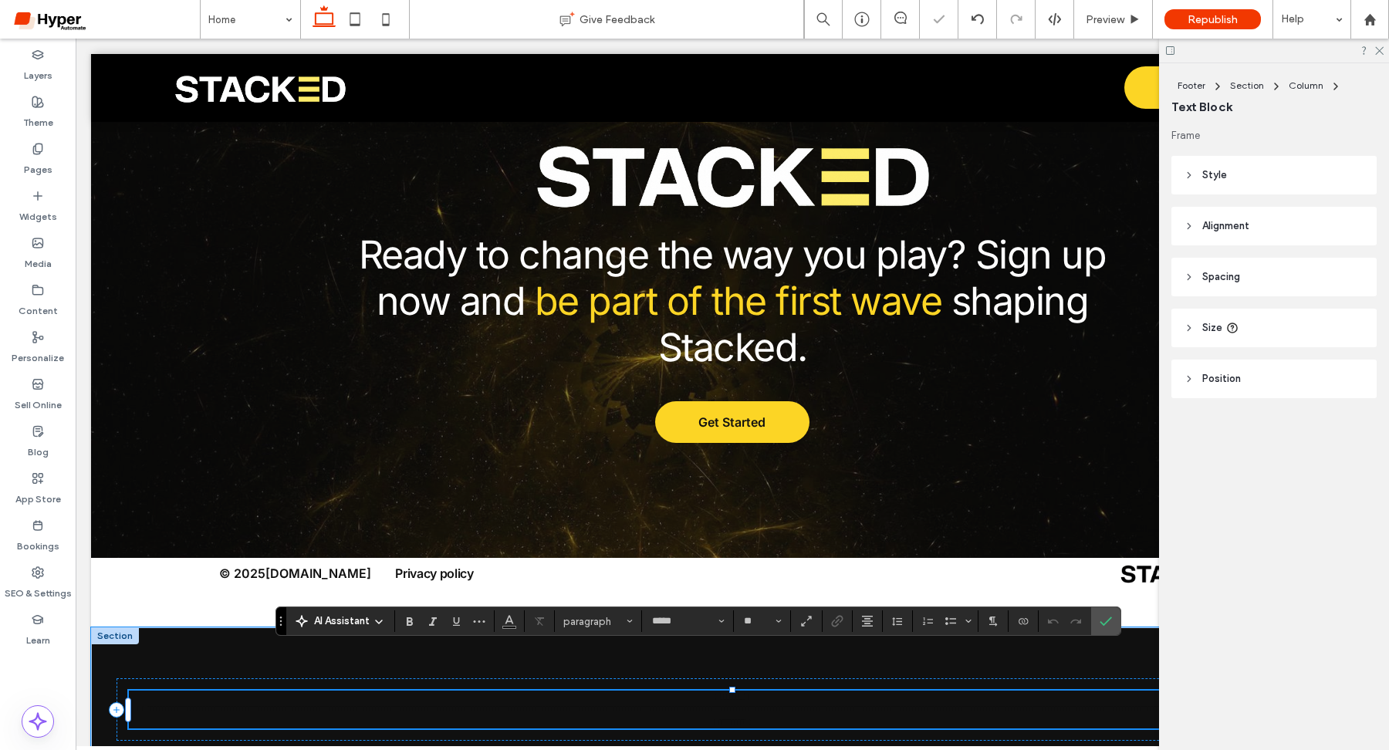
click at [789, 691] on p "**********" at bounding box center [732, 710] width 1207 height 39
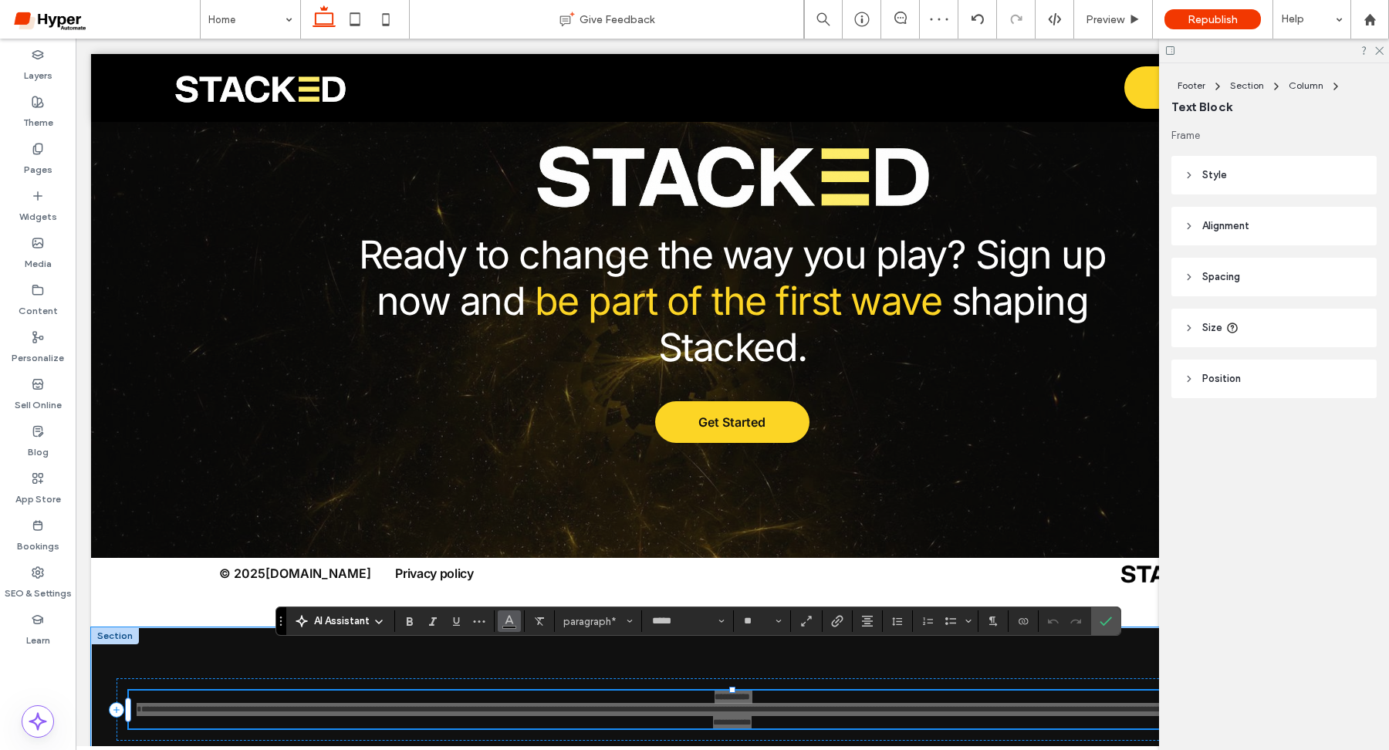
click at [506, 621] on use "Color" at bounding box center [509, 620] width 8 height 8
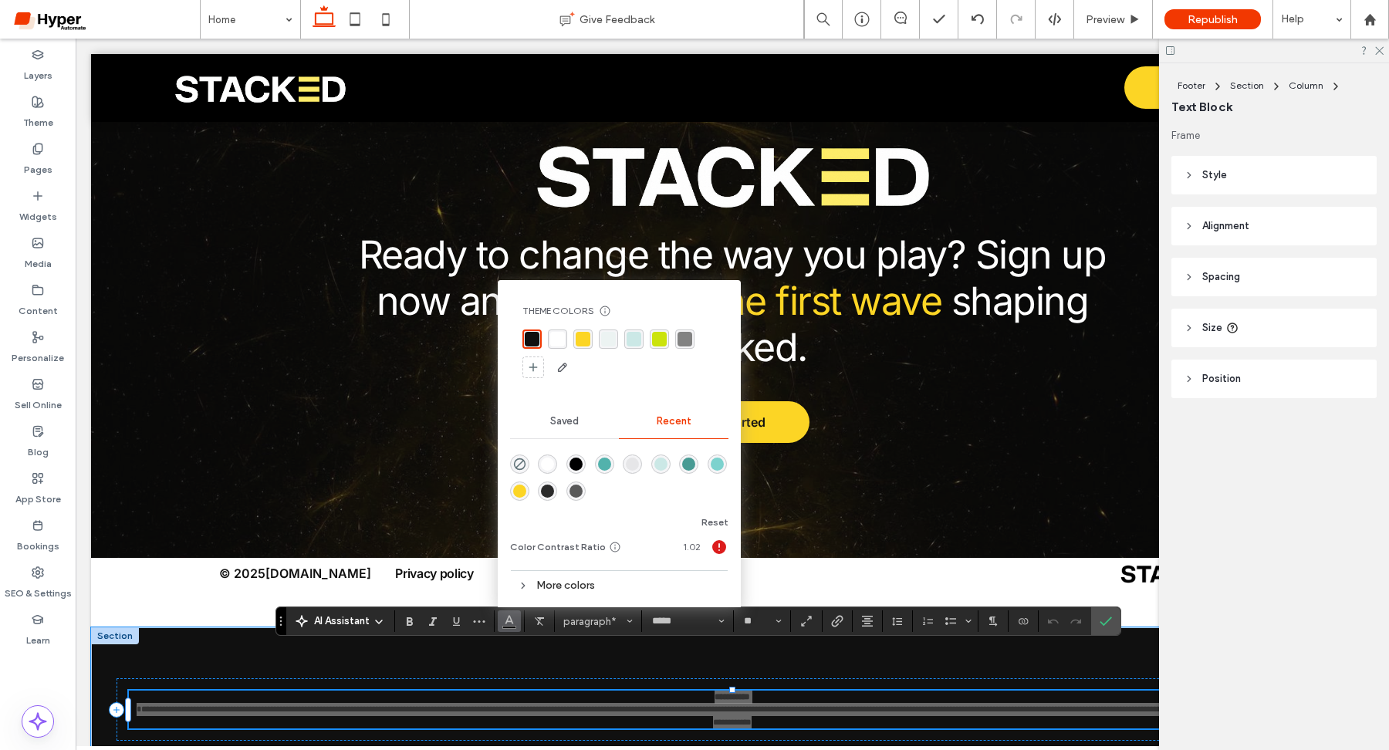
click at [589, 340] on div "rgba(252, 213, 37, 1)" at bounding box center [583, 339] width 15 height 15
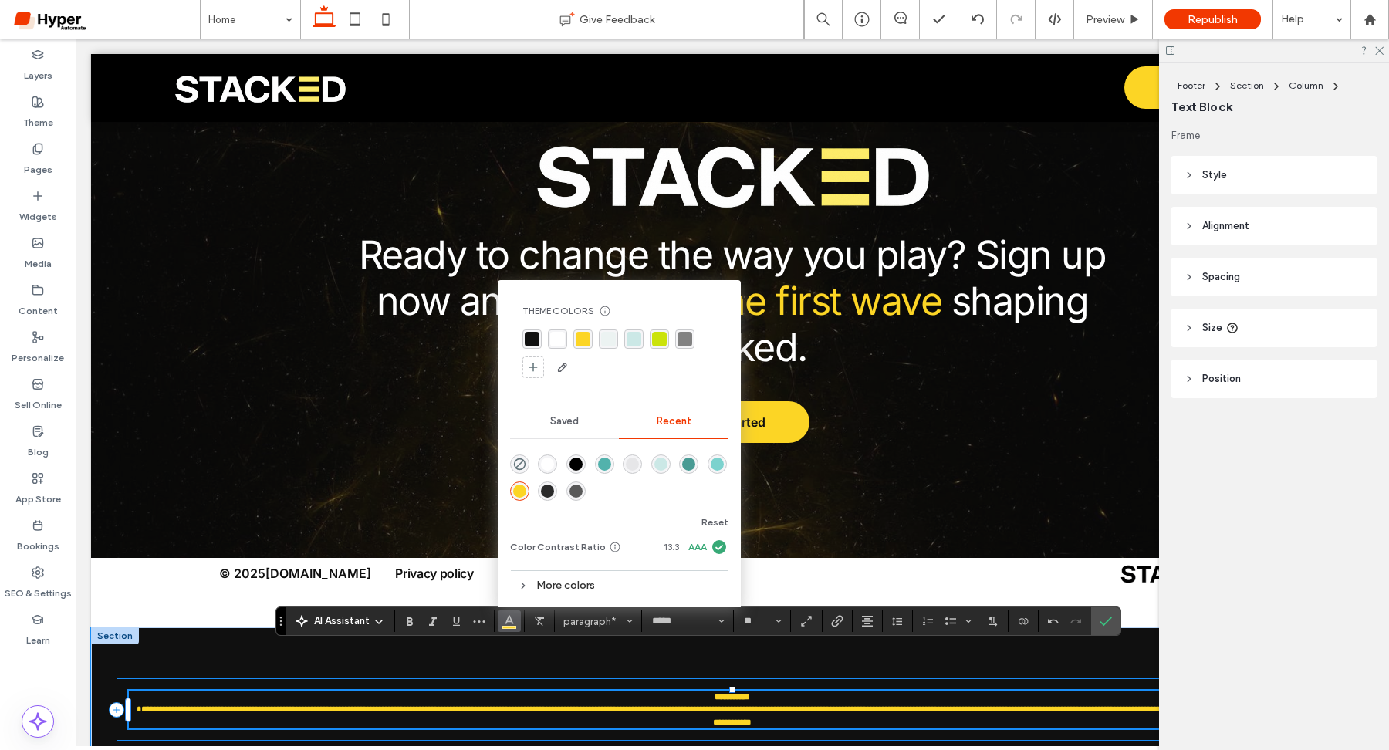
click at [659, 692] on div "**********" at bounding box center [731, 709] width 1231 height 63
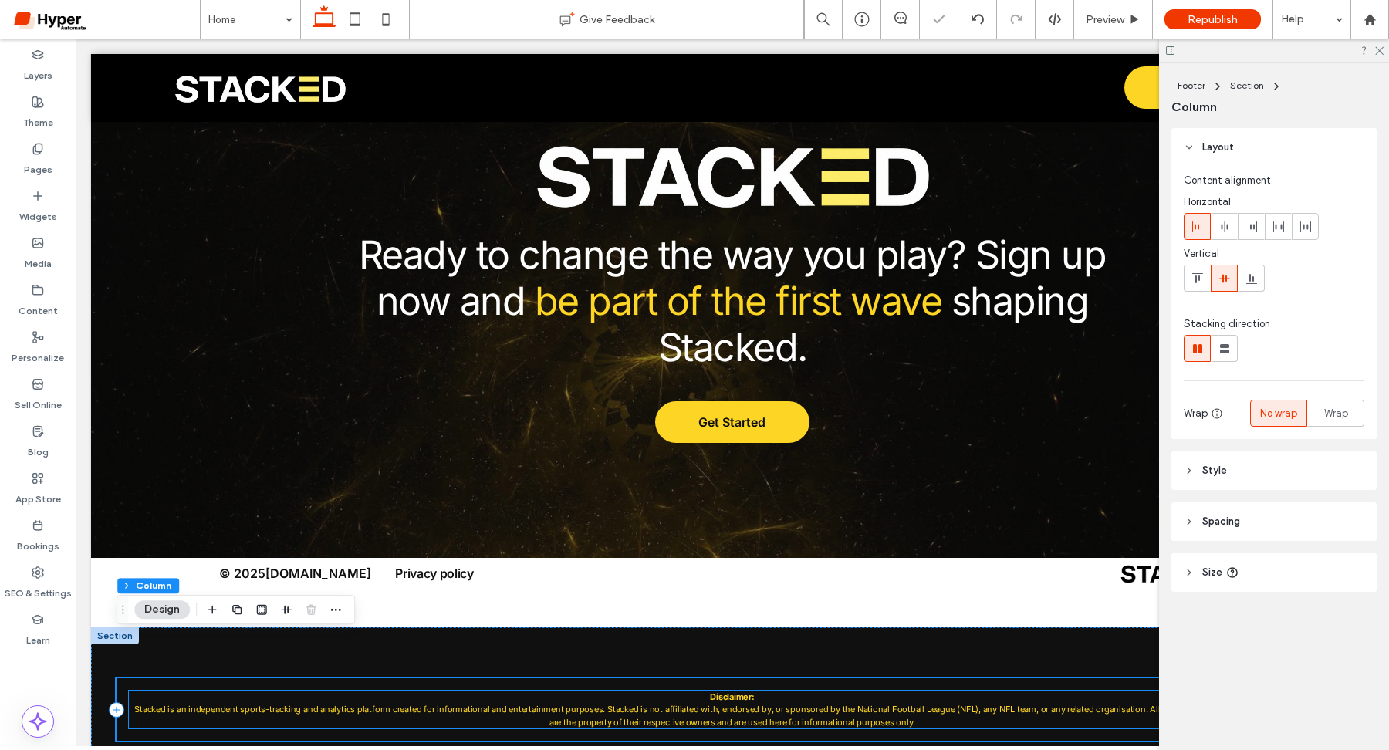
click at [756, 691] on p "Disclaimer: Stacked is an independent sports-tracking and analytics platform cr…" at bounding box center [732, 710] width 1207 height 39
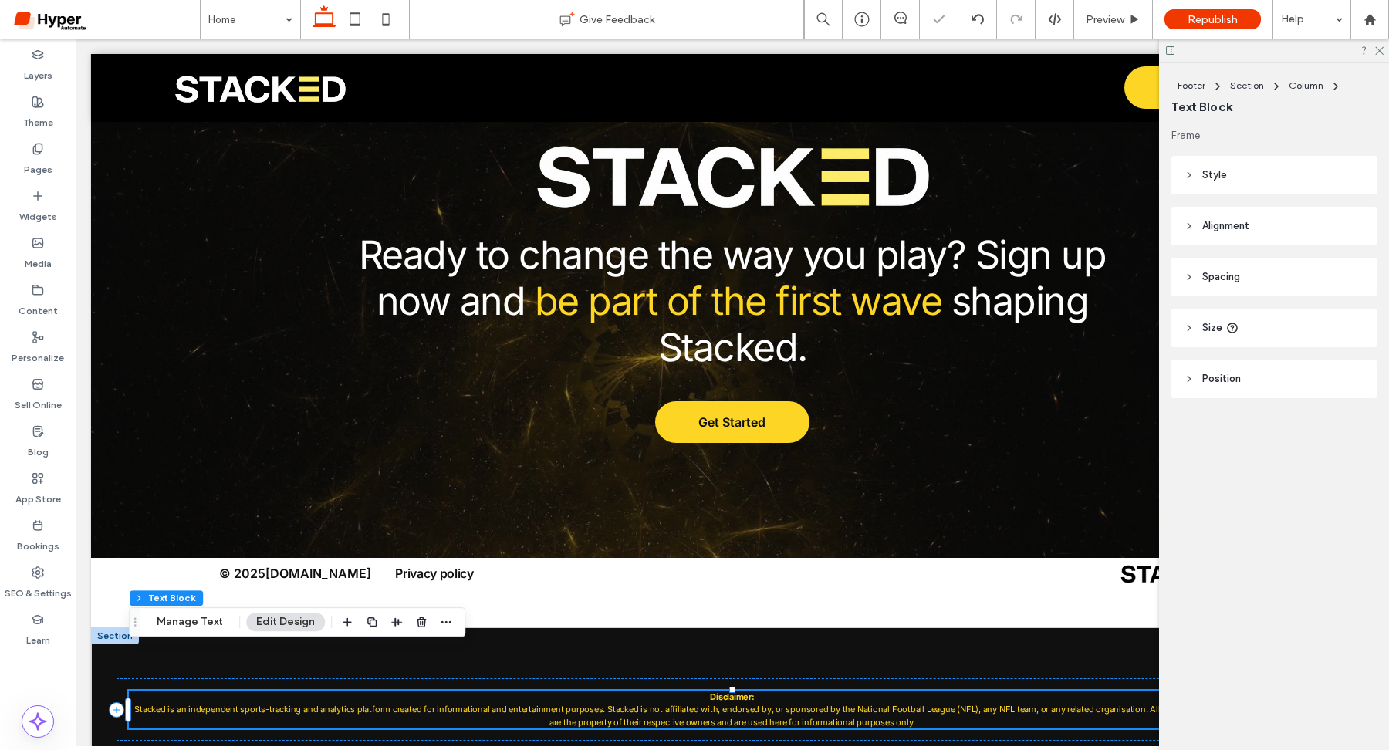
click at [763, 691] on p "Disclaimer: Stacked is an independent sports-tracking and analytics platform cr…" at bounding box center [732, 710] width 1207 height 39
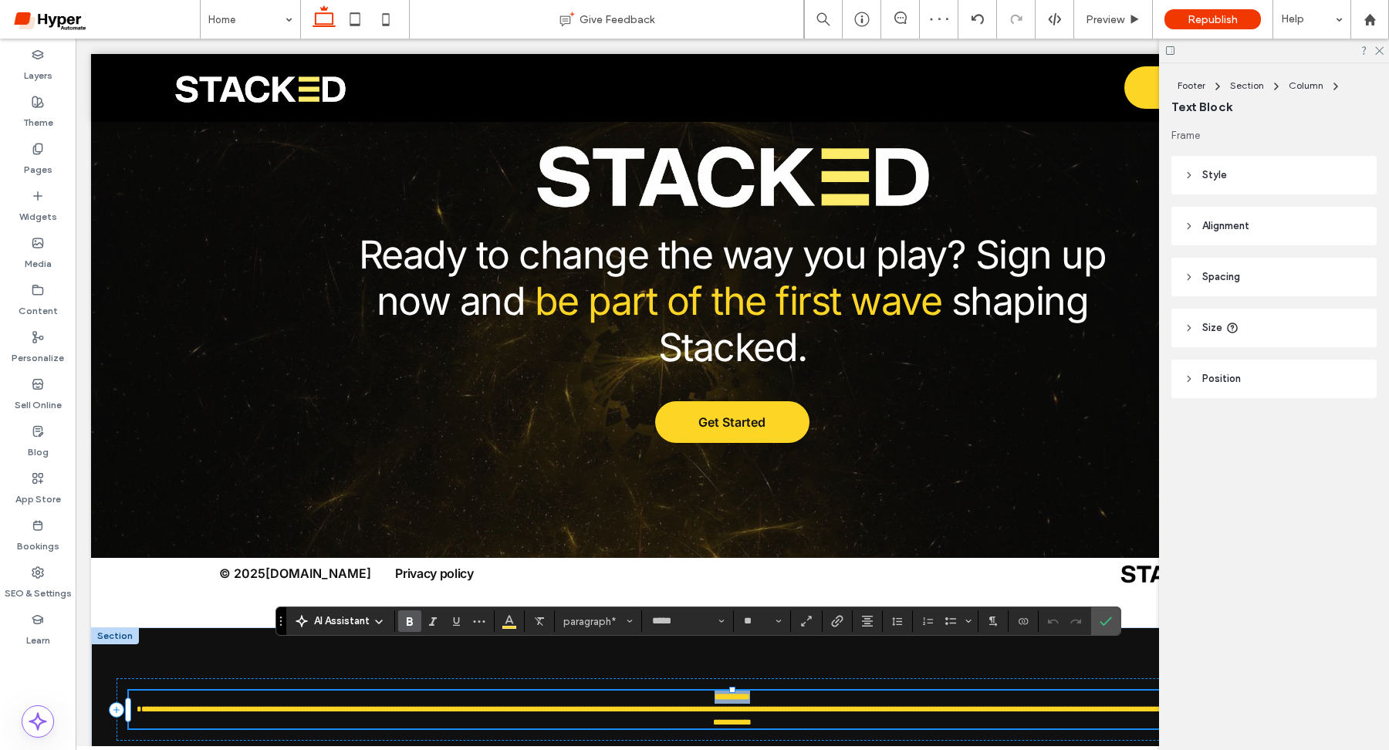
drag, startPoint x: 764, startPoint y: 652, endPoint x: 694, endPoint y: 652, distance: 70.2
click at [694, 691] on p "**********" at bounding box center [732, 710] width 1207 height 39
click at [710, 704] on span "**********" at bounding box center [734, 715] width 1194 height 22
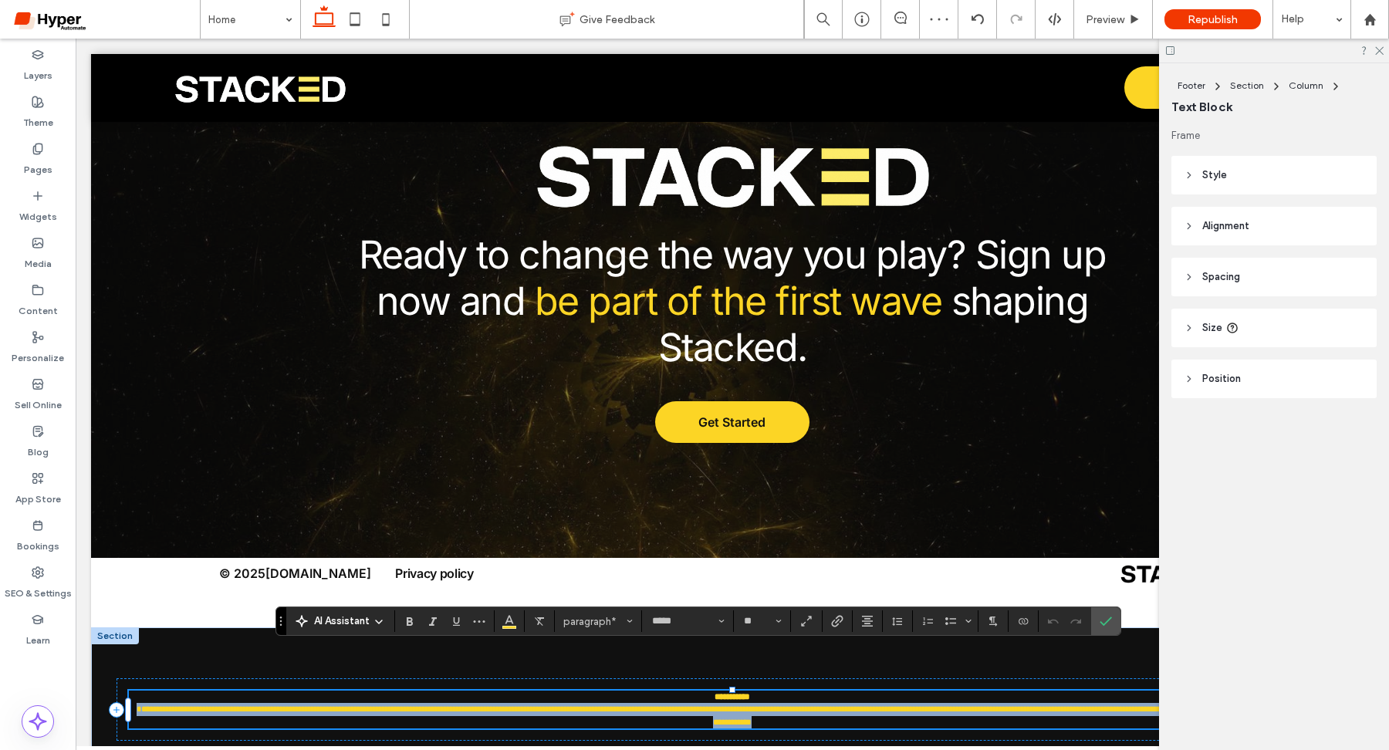
click at [710, 704] on span "**********" at bounding box center [734, 715] width 1194 height 22
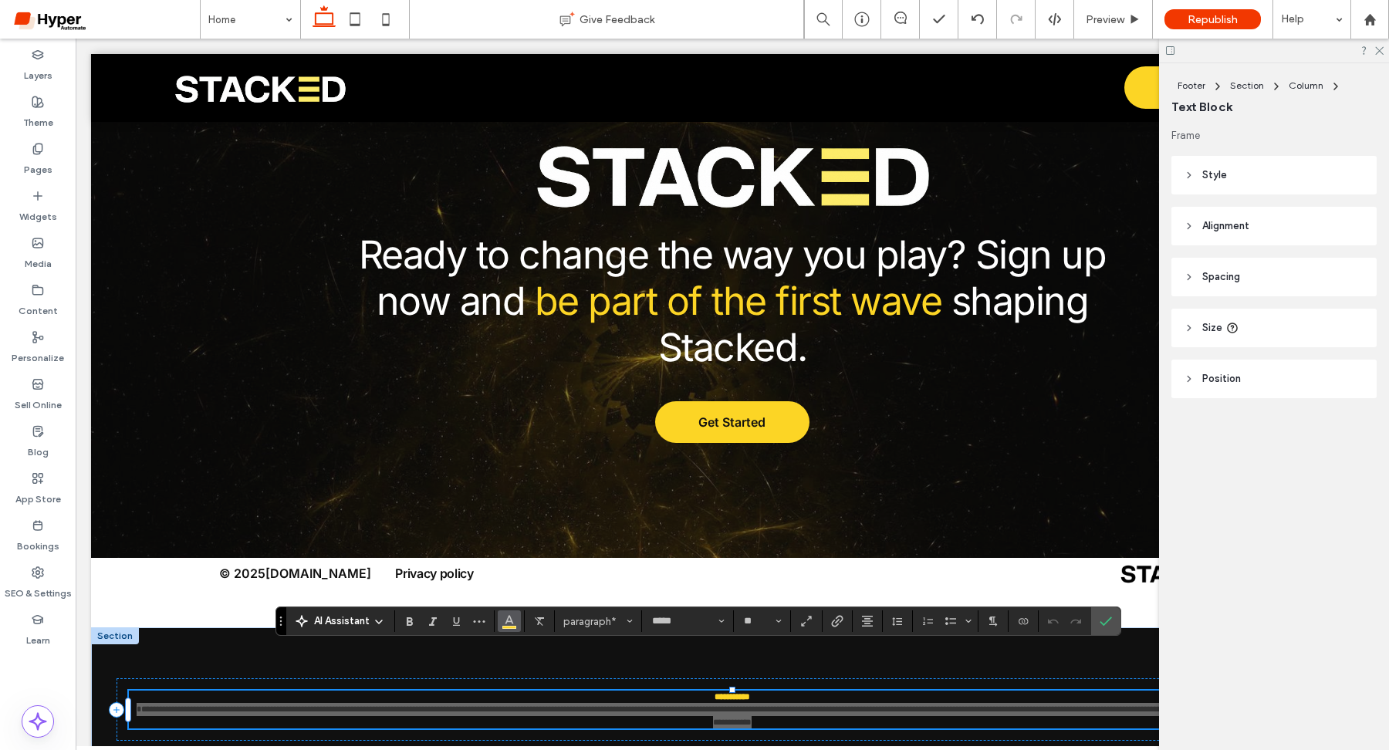
click at [510, 623] on icon "Color" at bounding box center [509, 619] width 12 height 12
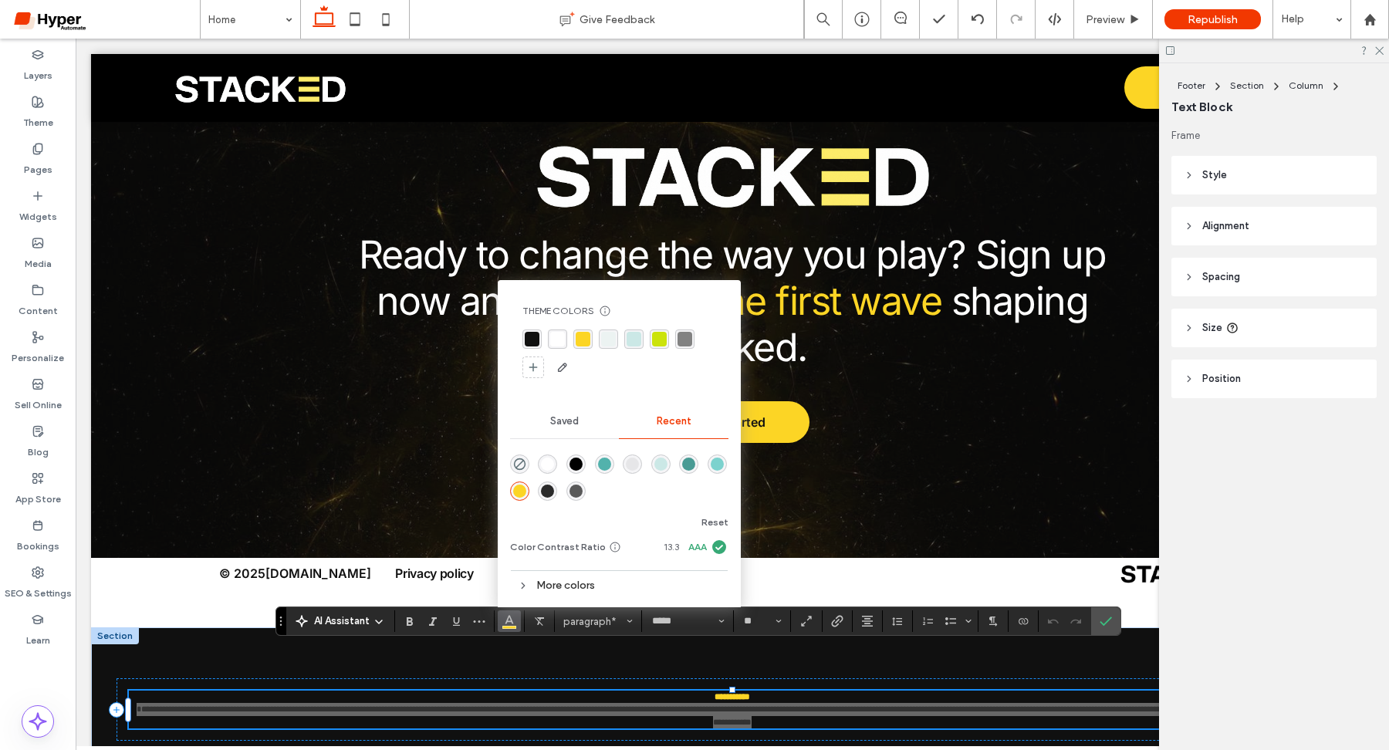
click at [559, 341] on div "rgba(255, 255, 255, 1)" at bounding box center [557, 339] width 15 height 15
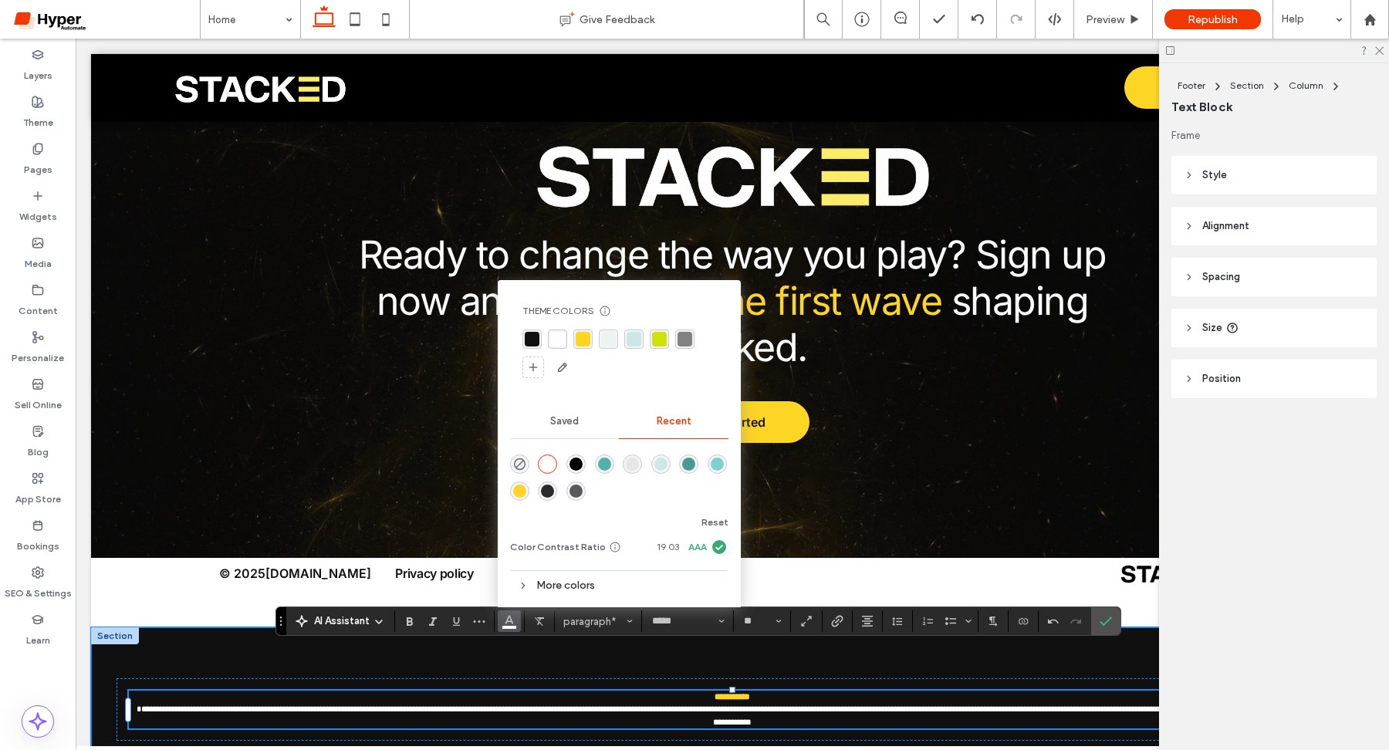
click at [469, 707] on div "**********" at bounding box center [732, 709] width 1282 height 165
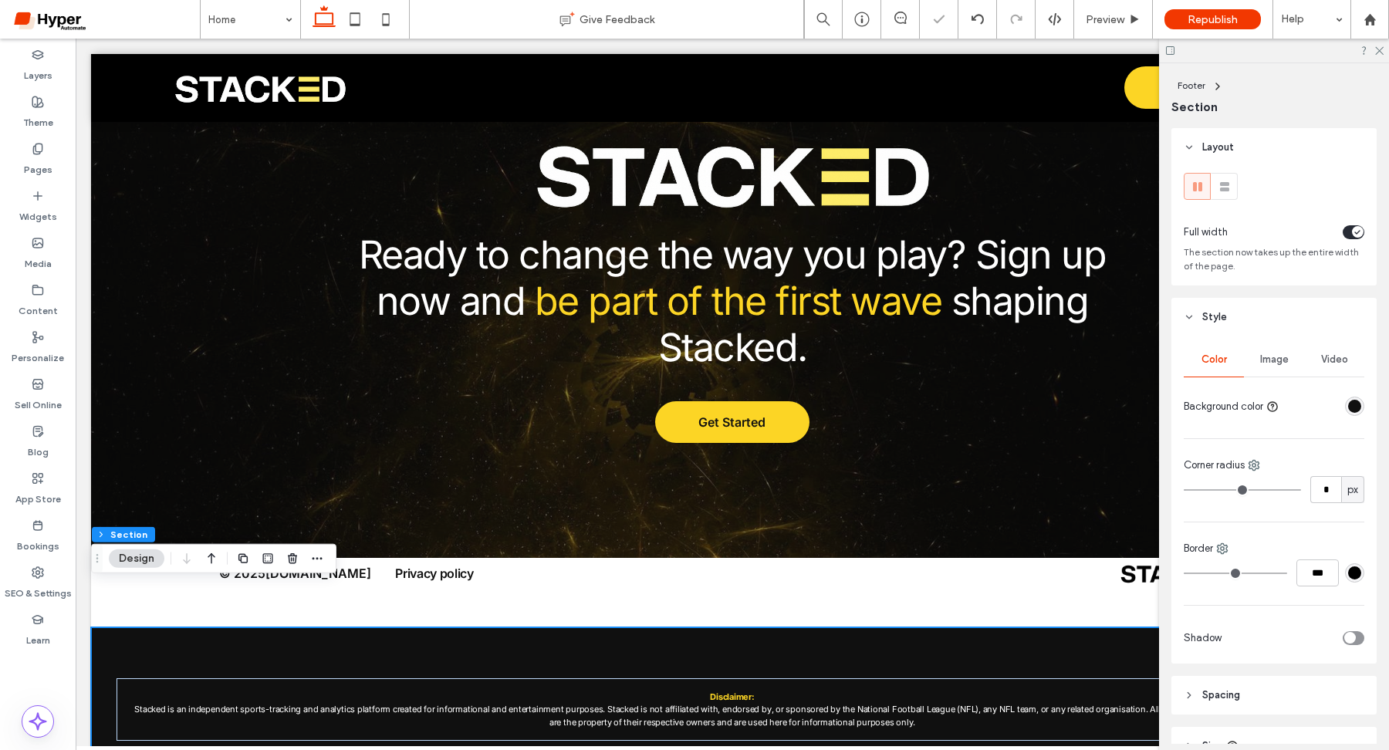
scroll to position [67, 0]
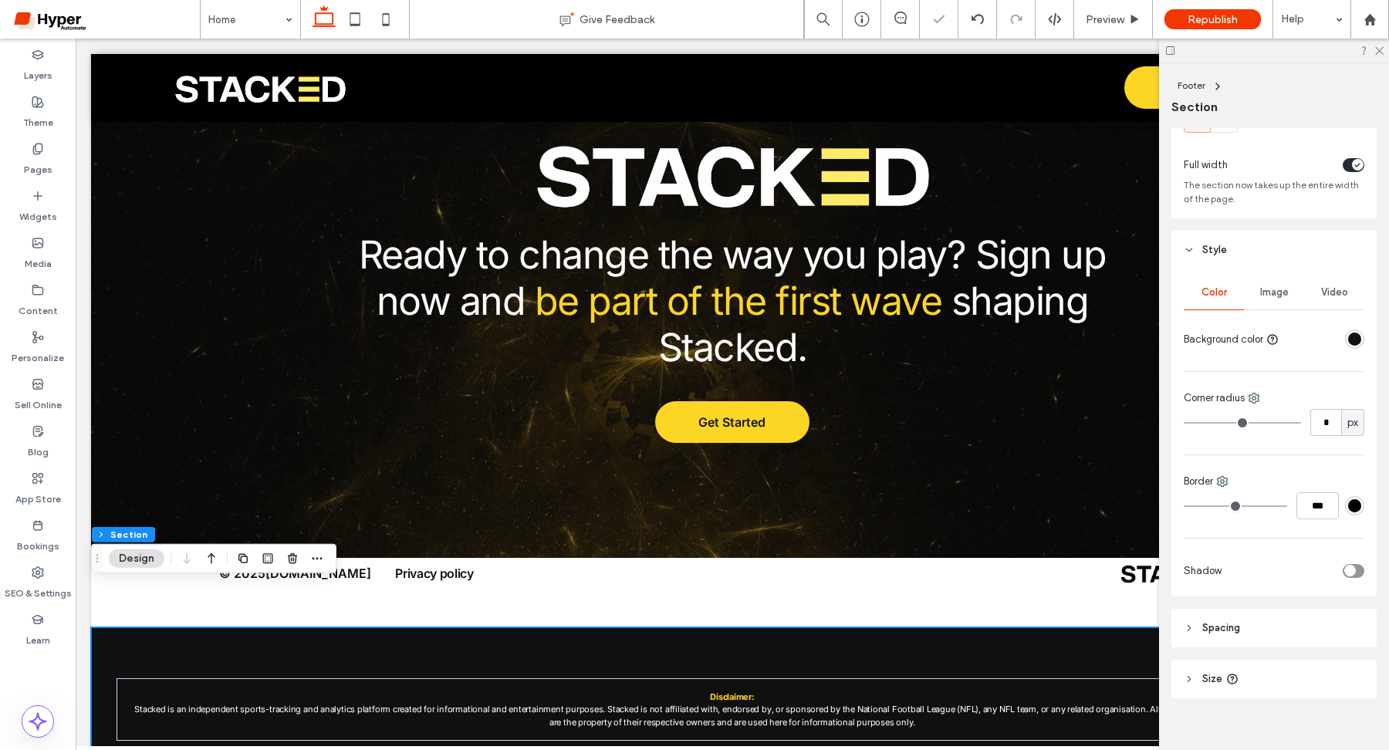
click at [1261, 635] on header "Spacing" at bounding box center [1273, 628] width 205 height 39
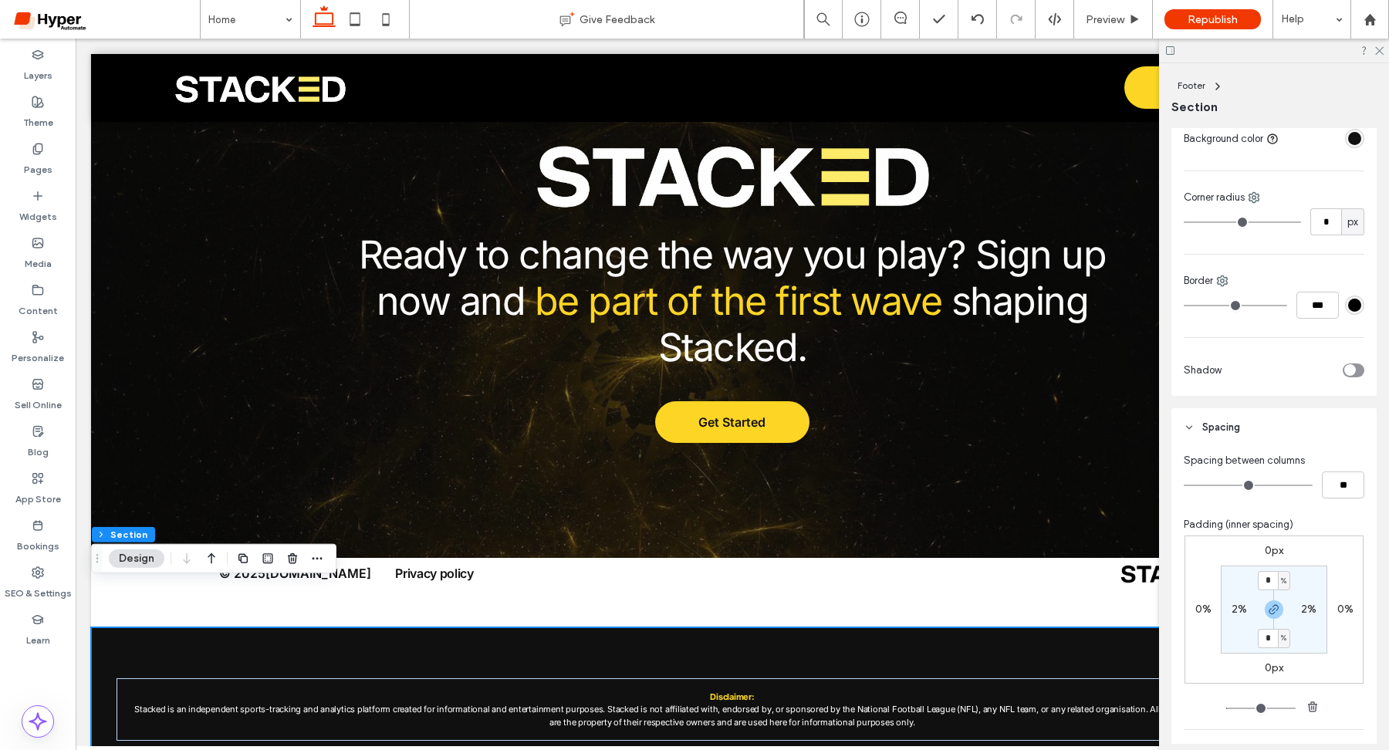
scroll to position [265, 0]
click at [1278, 614] on icon "button" at bounding box center [1274, 612] width 12 height 12
click at [1276, 640] on label "4%" at bounding box center [1273, 639] width 16 height 13
type input "*"
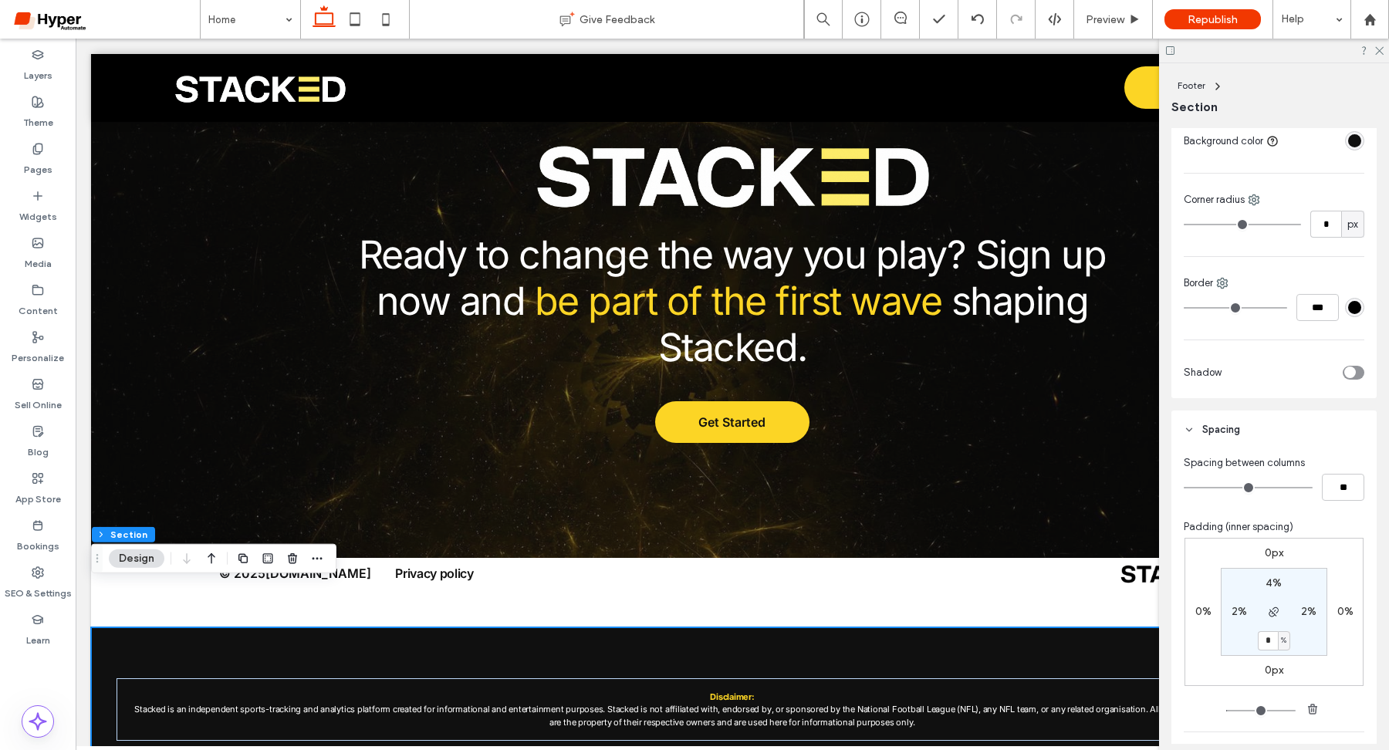
scroll to position [5007, 0]
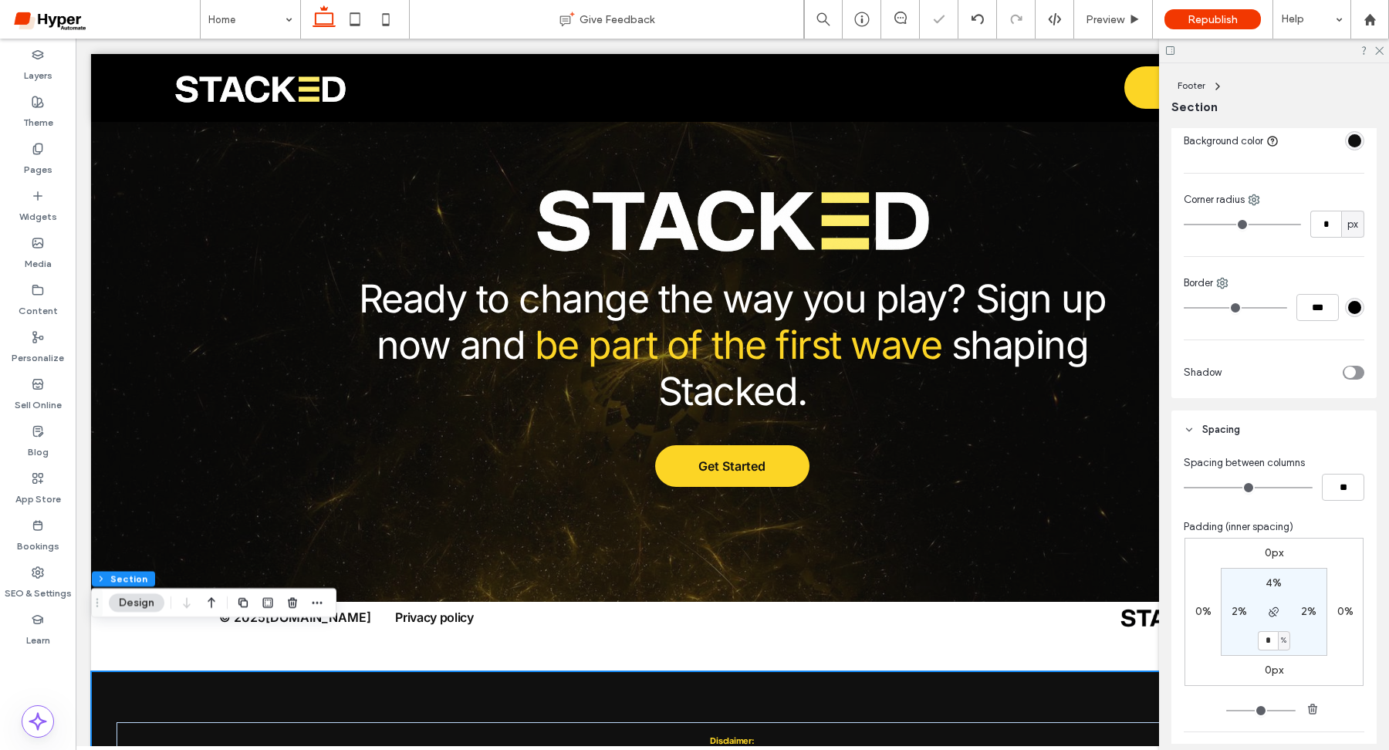
click at [878, 675] on div "Disclaimer: Stacked is an independent sports-tracking and analytics platform cr…" at bounding box center [732, 728] width 1282 height 114
click at [1271, 580] on label "4%" at bounding box center [1273, 582] width 16 height 13
type input "*"
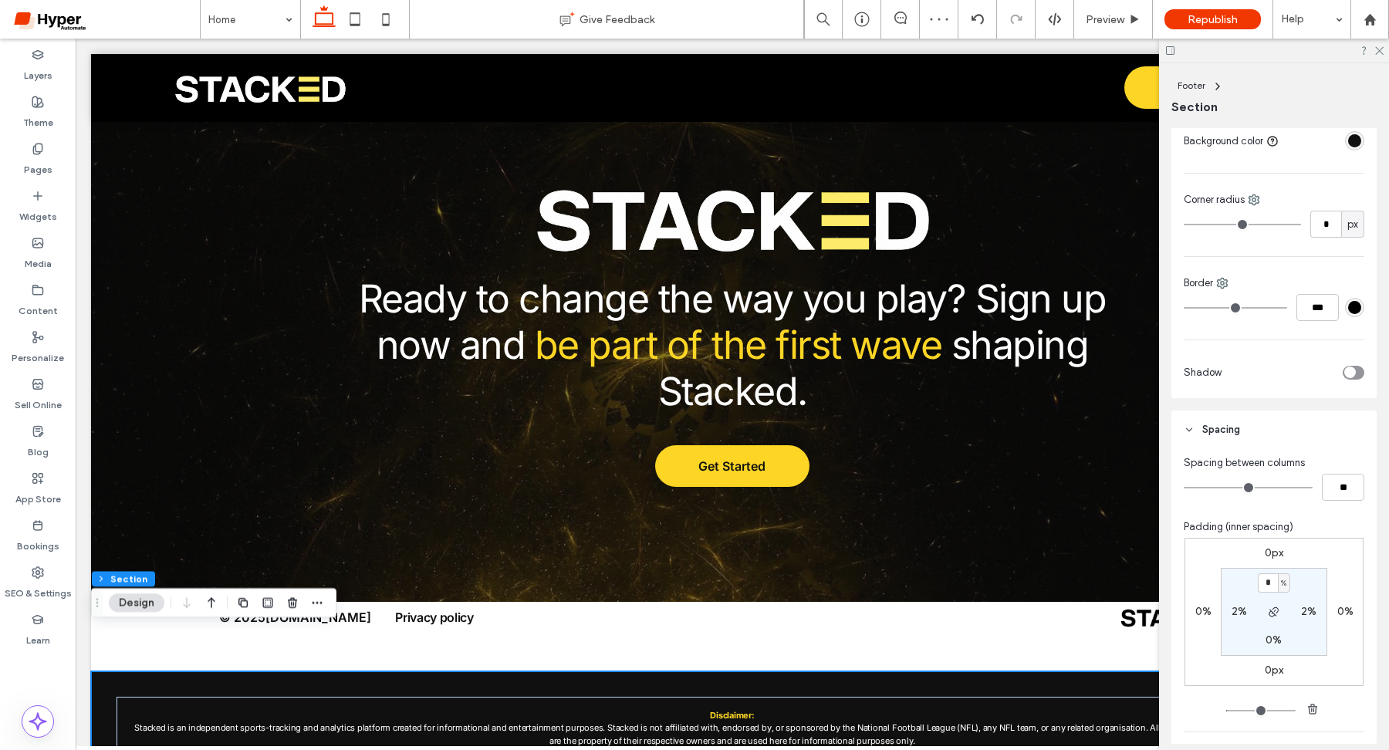
scroll to position [4982, 0]
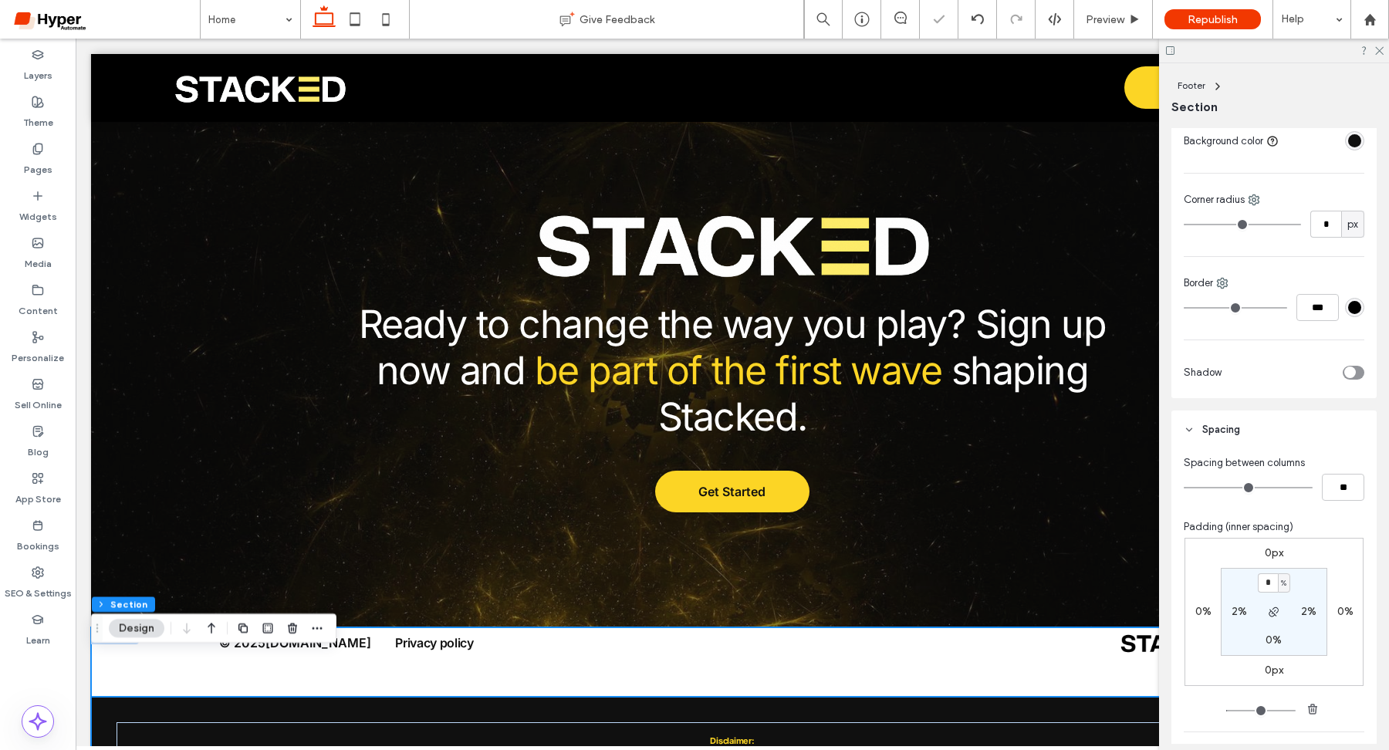
click at [874, 627] on div "© 2025 Stacked.game Privacy policy" at bounding box center [732, 661] width 1282 height 69
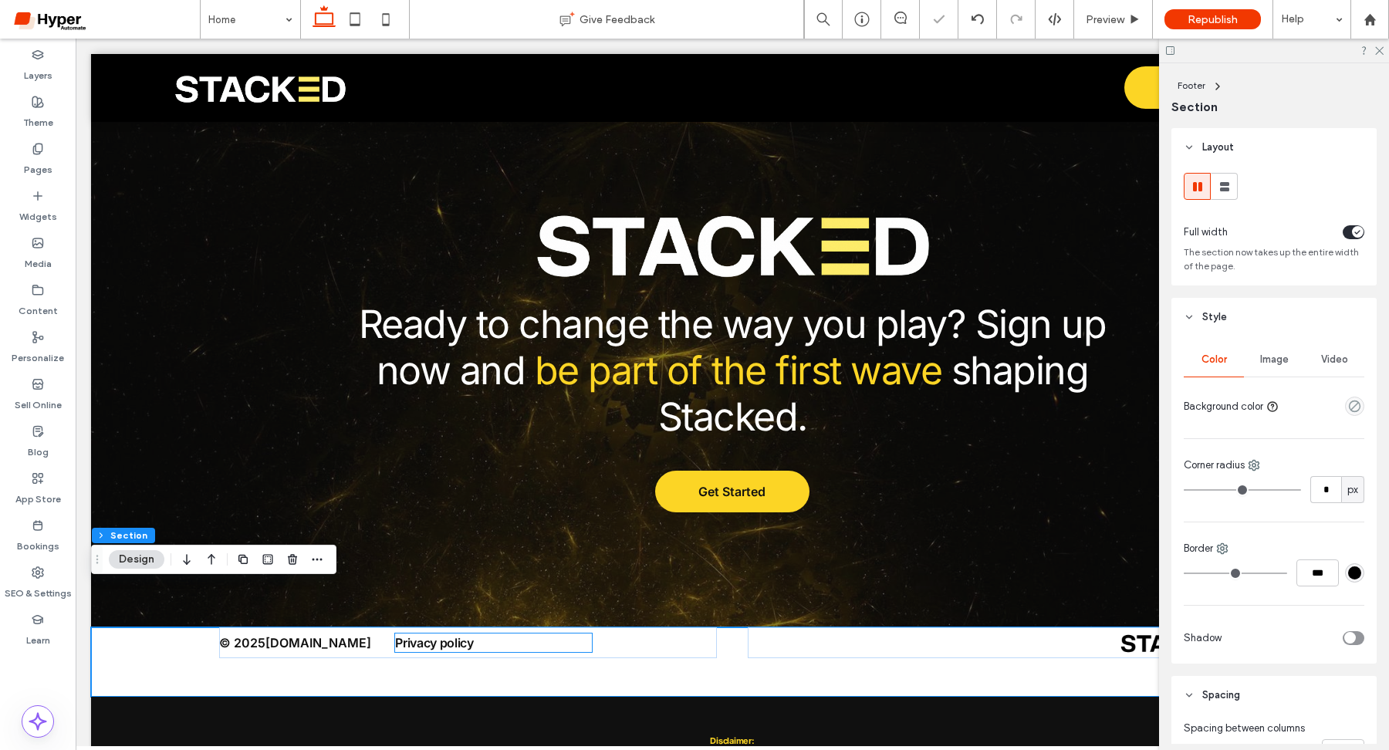
click at [424, 635] on span "Privacy policy" at bounding box center [434, 642] width 79 height 15
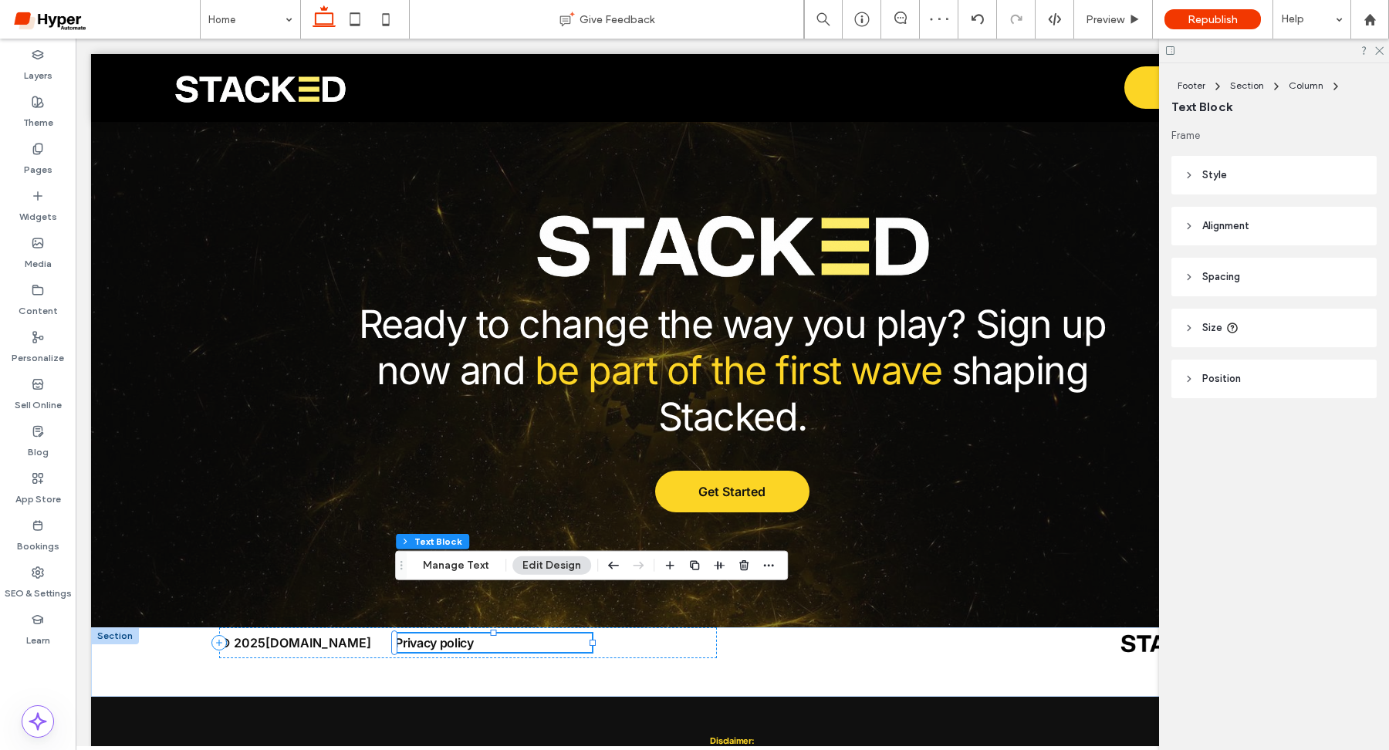
click at [424, 635] on span "Privacy policy" at bounding box center [434, 642] width 79 height 15
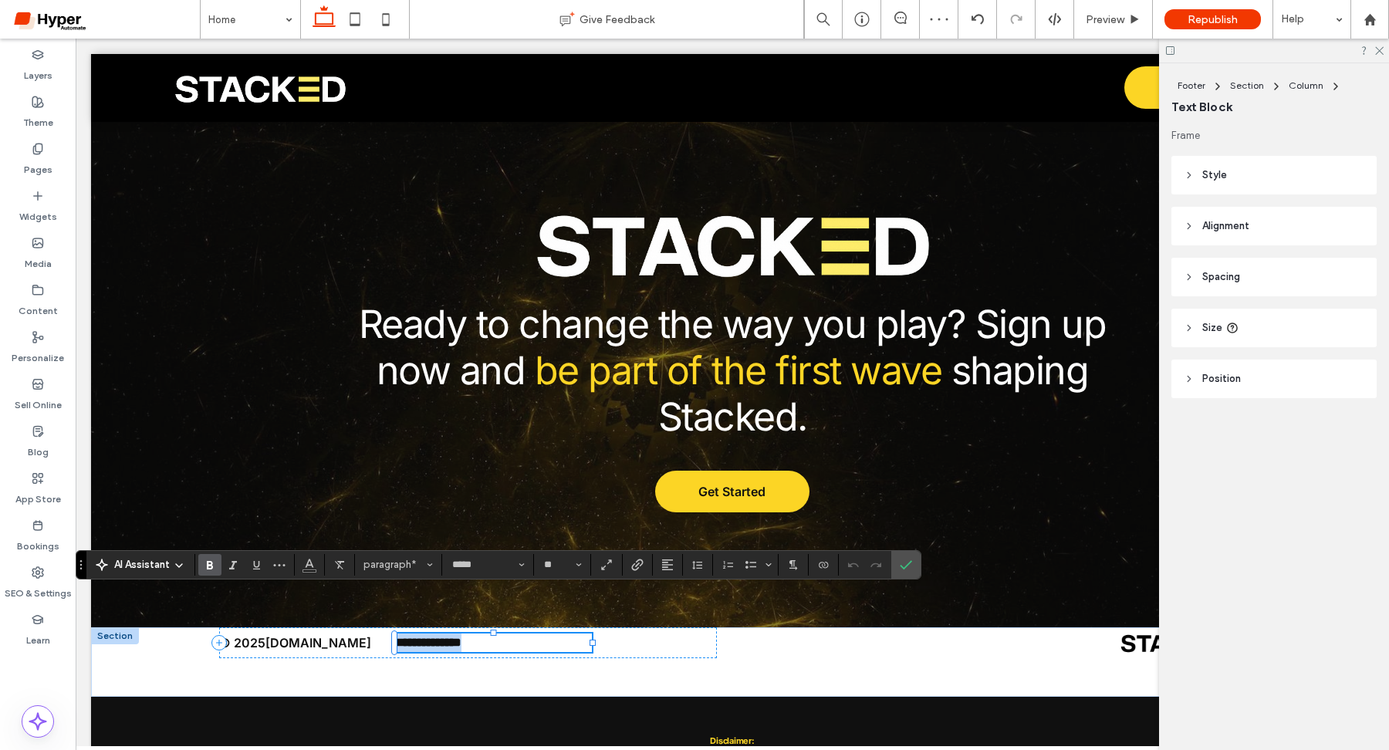
click at [424, 636] on span "**********" at bounding box center [428, 642] width 66 height 12
click at [906, 559] on icon "Confirm" at bounding box center [906, 565] width 12 height 12
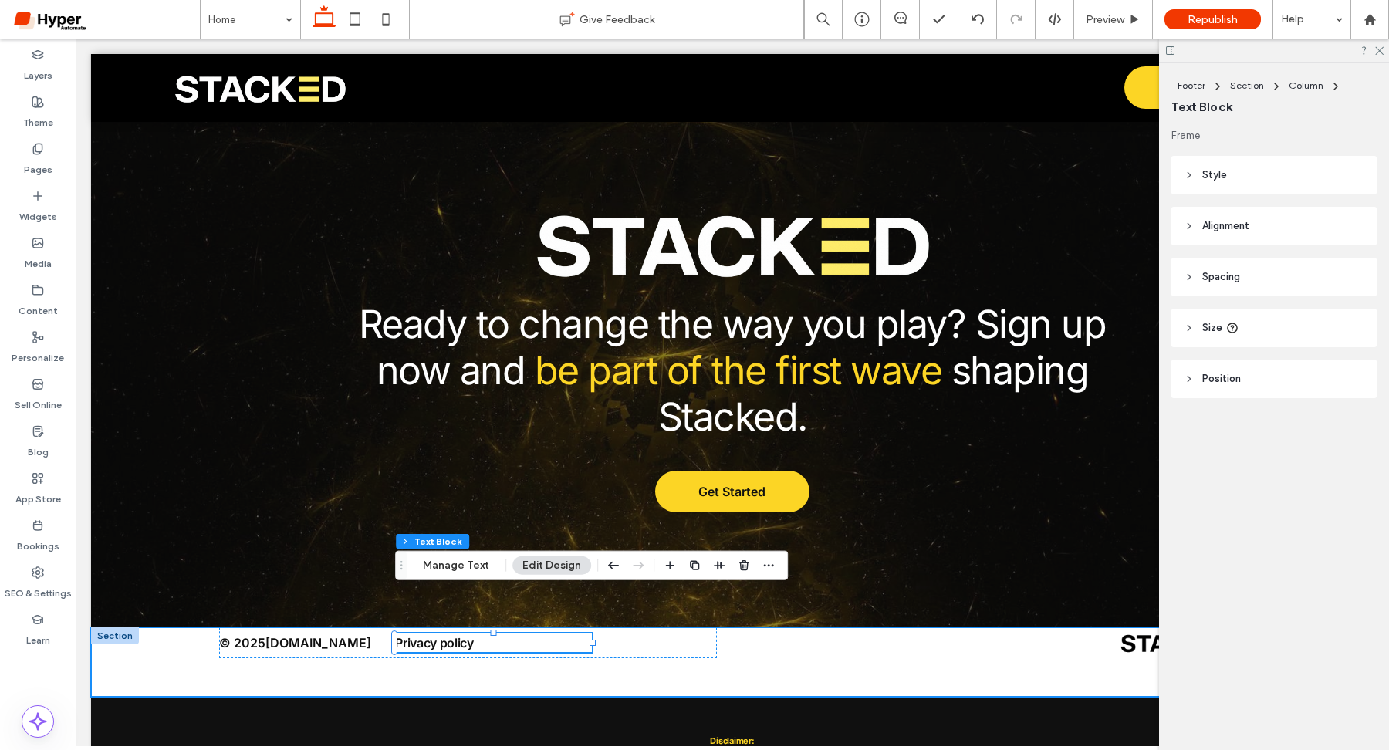
click at [822, 638] on div "© 2025 Stacked.game Privacy policy" at bounding box center [732, 661] width 1282 height 69
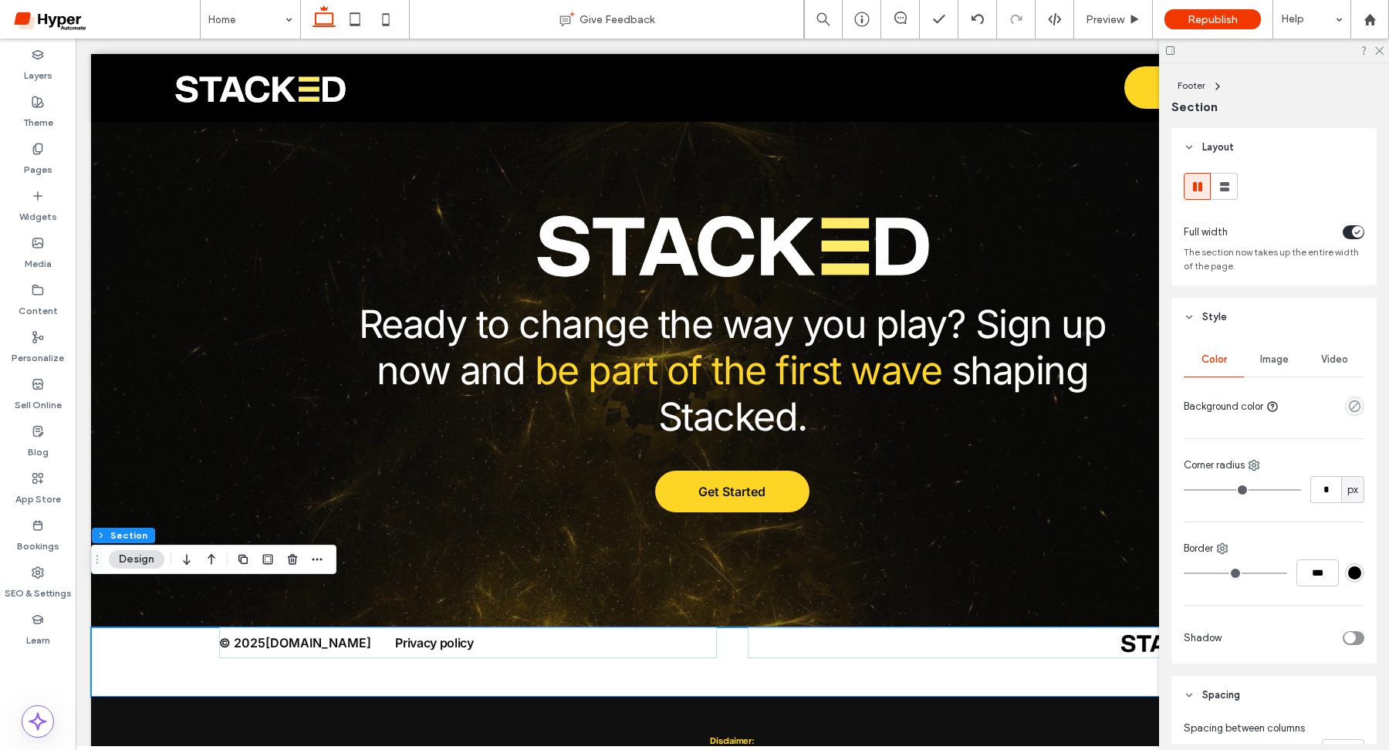
click at [120, 553] on button "Design" at bounding box center [137, 559] width 56 height 19
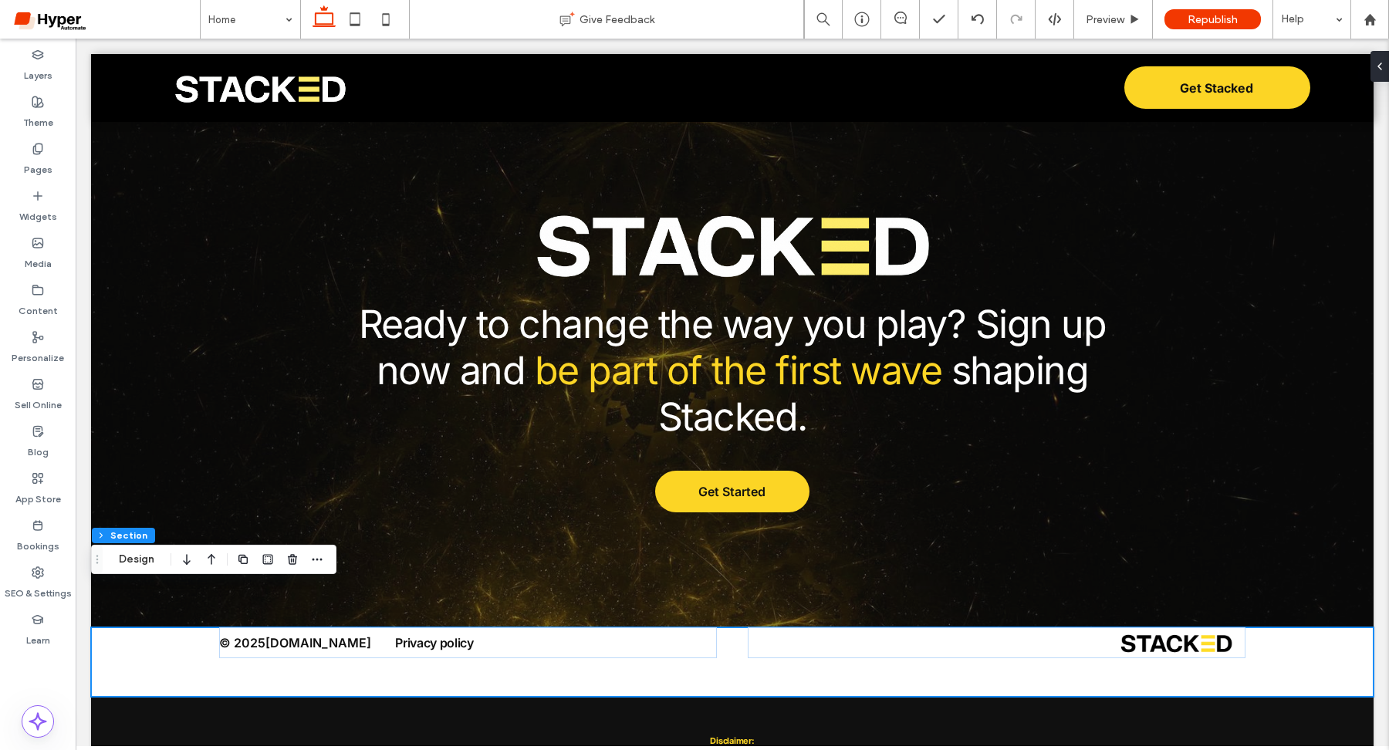
click at [161, 627] on div "© 2025 Stacked.game Privacy policy" at bounding box center [732, 661] width 1282 height 69
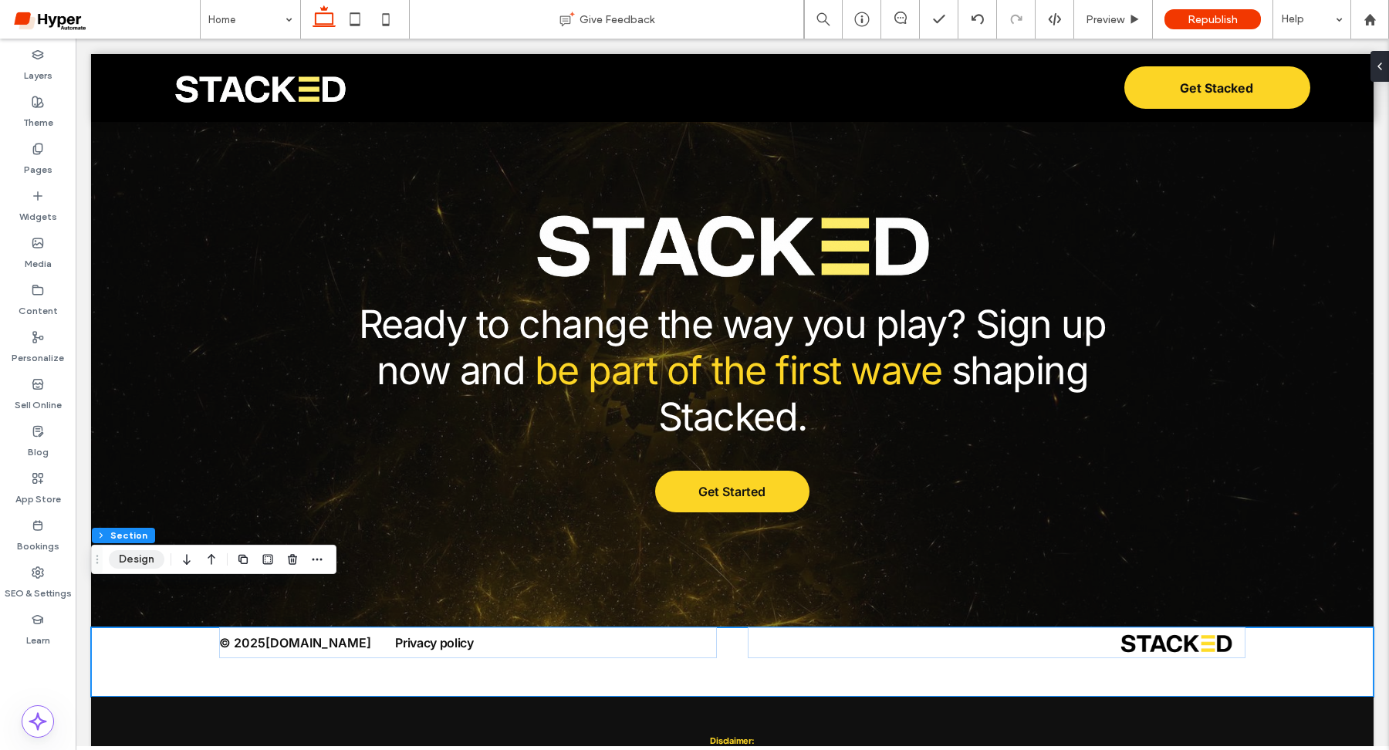
drag, startPoint x: 144, startPoint y: 555, endPoint x: 106, endPoint y: 486, distance: 78.8
click at [144, 555] on button "Design" at bounding box center [137, 559] width 56 height 19
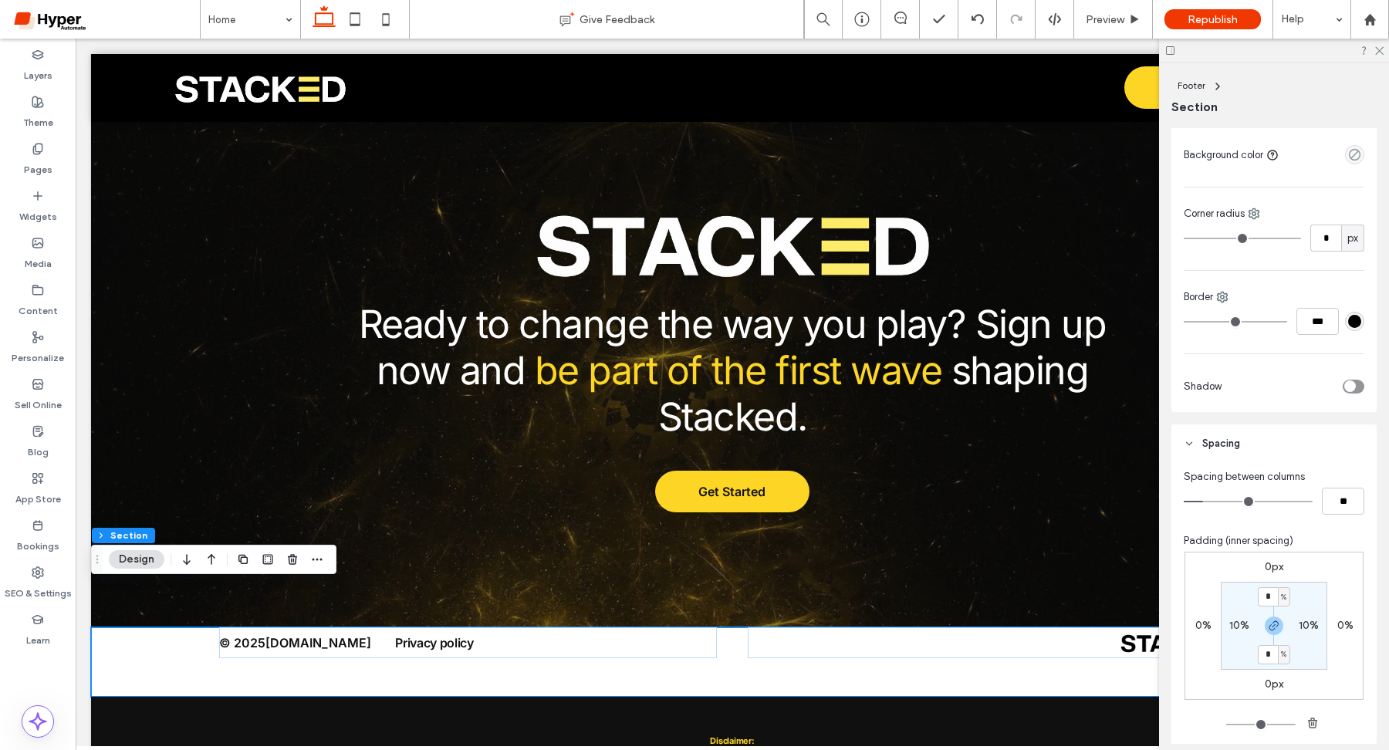
scroll to position [410, 0]
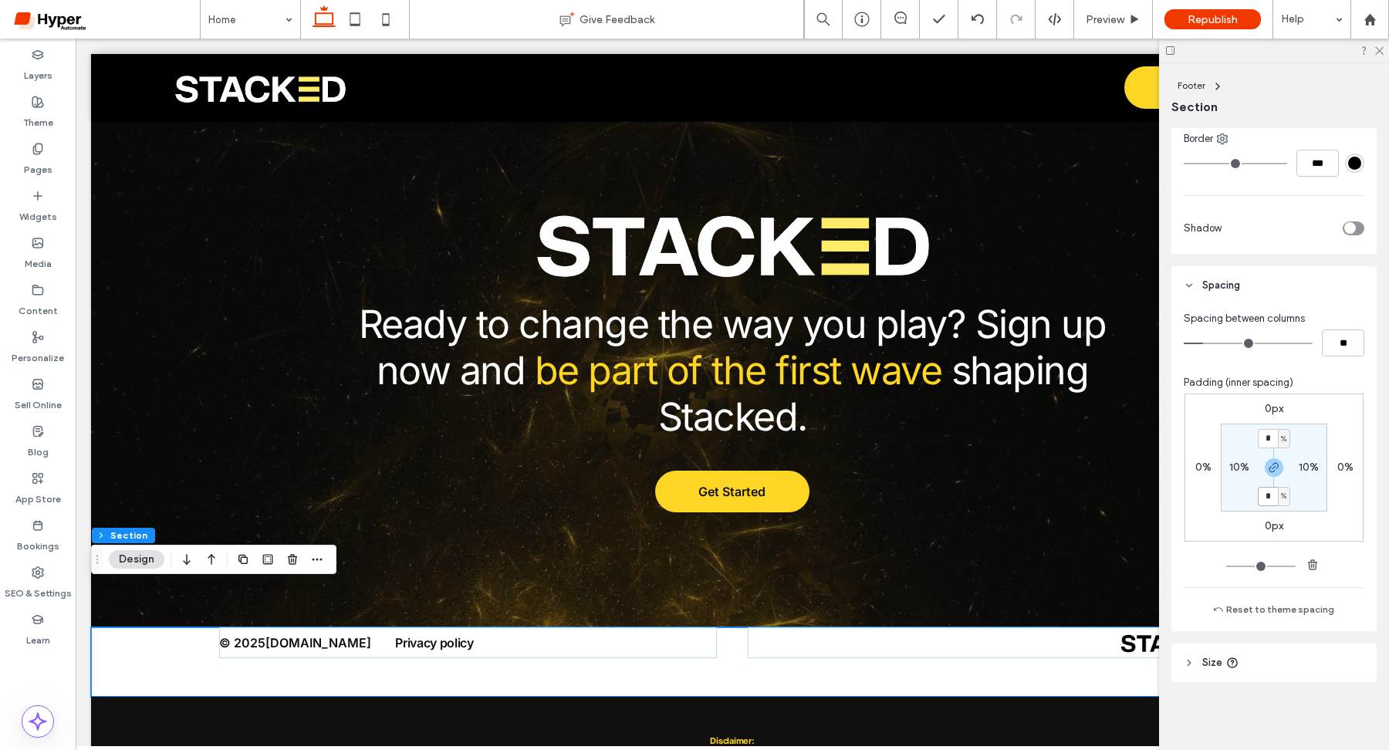
click at [1272, 495] on input "*" at bounding box center [1268, 496] width 20 height 19
type input "*"
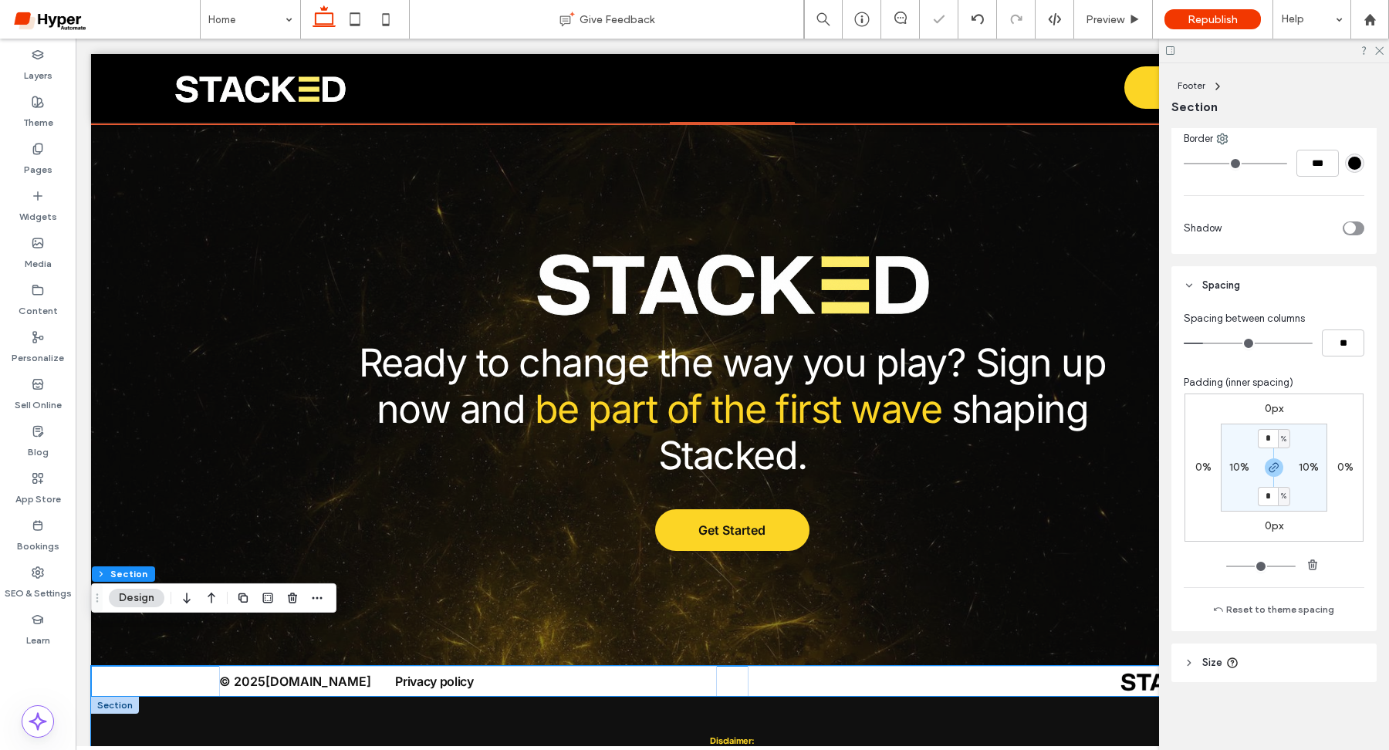
click at [893, 697] on div "Disclaimer: Stacked is an independent sports-tracking and analytics platform cr…" at bounding box center [732, 741] width 1282 height 89
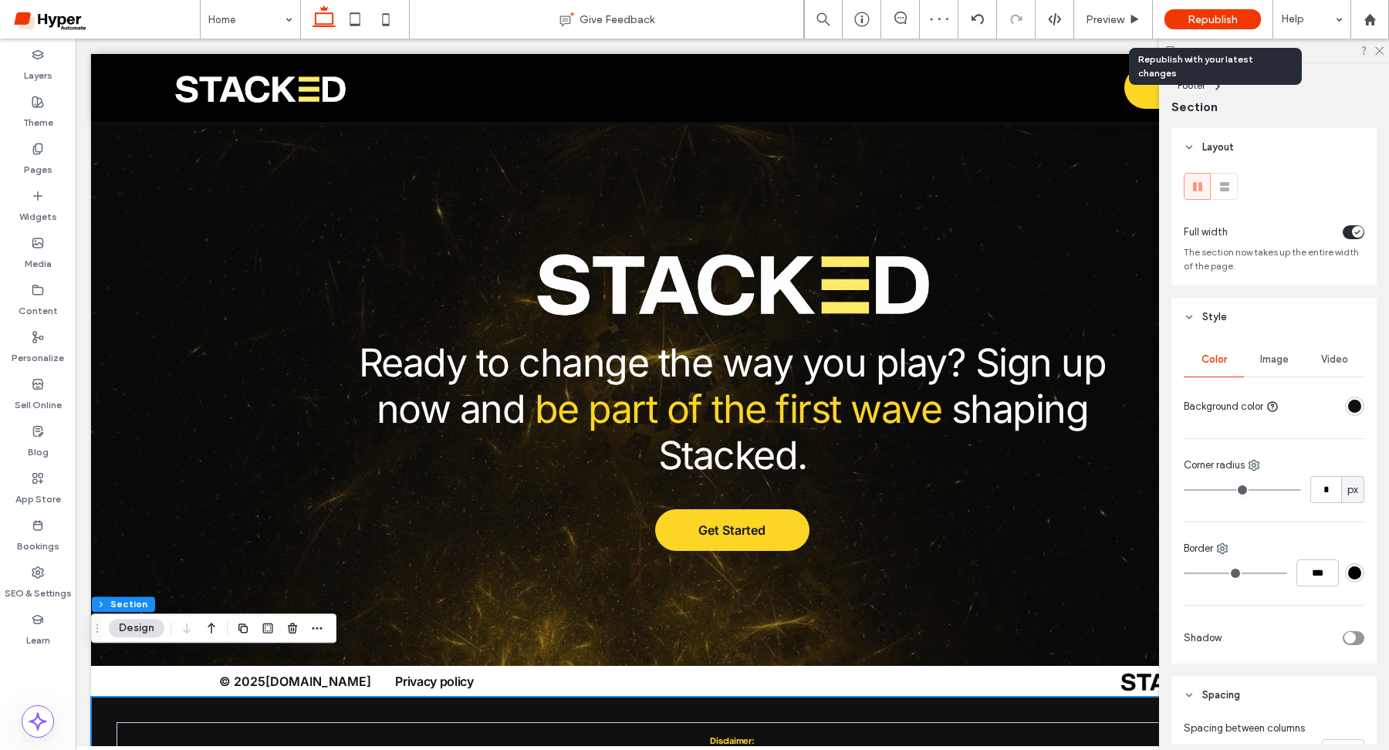
click at [1186, 19] on div "Republish" at bounding box center [1212, 19] width 96 height 20
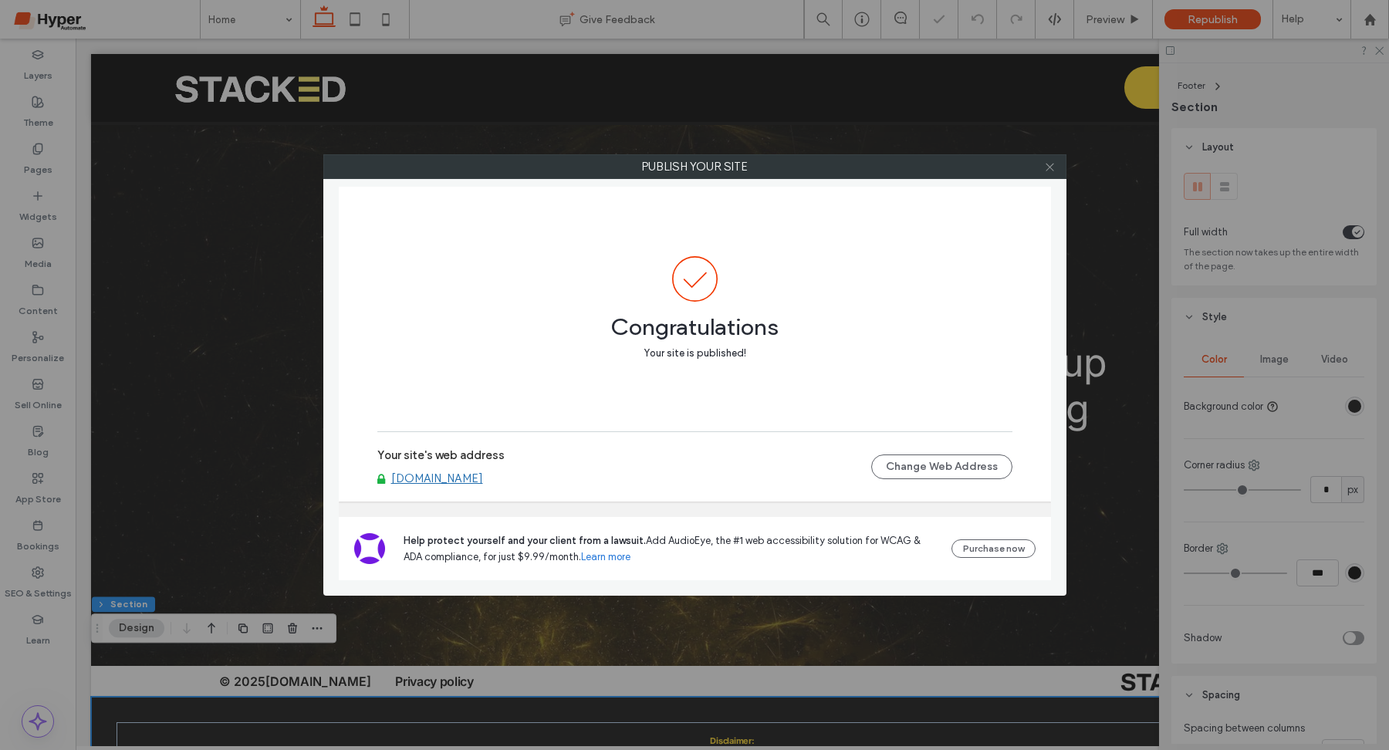
click at [1053, 167] on icon at bounding box center [1050, 167] width 12 height 12
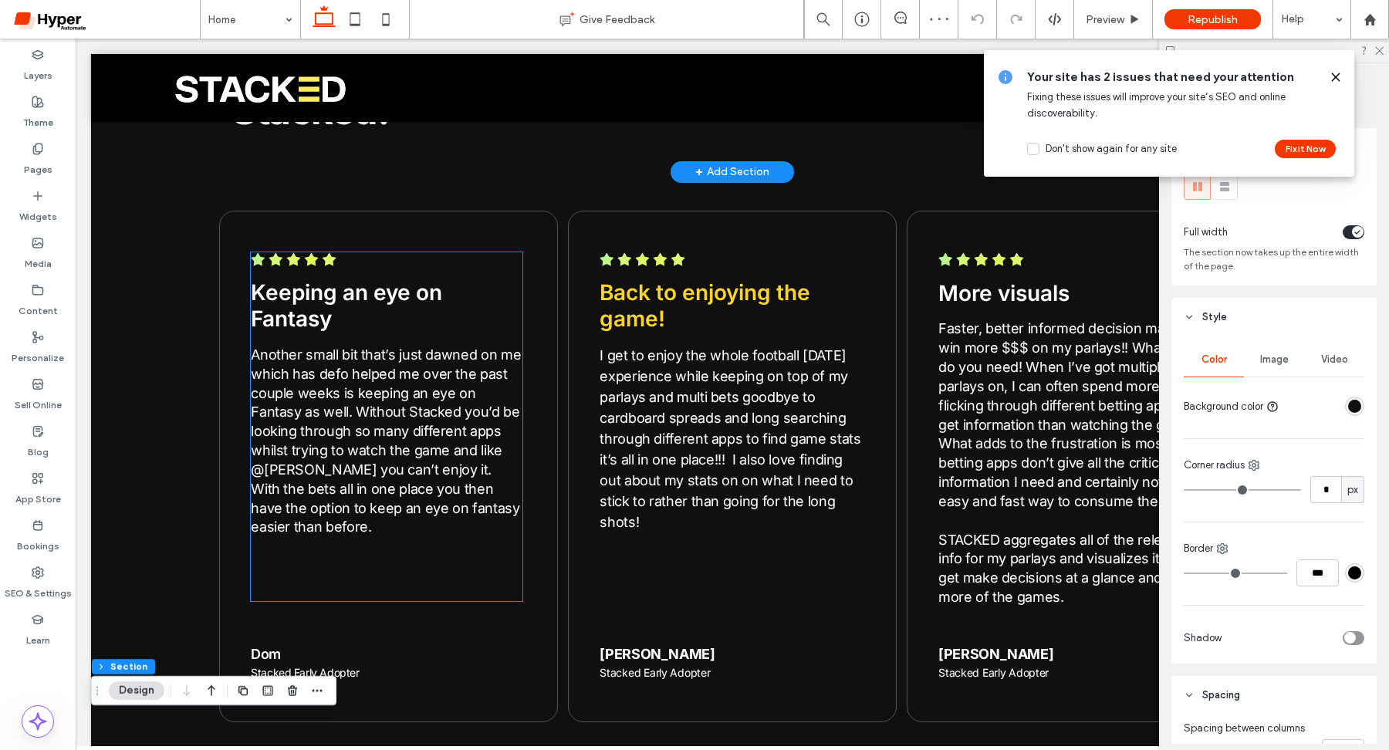
scroll to position [3669, 0]
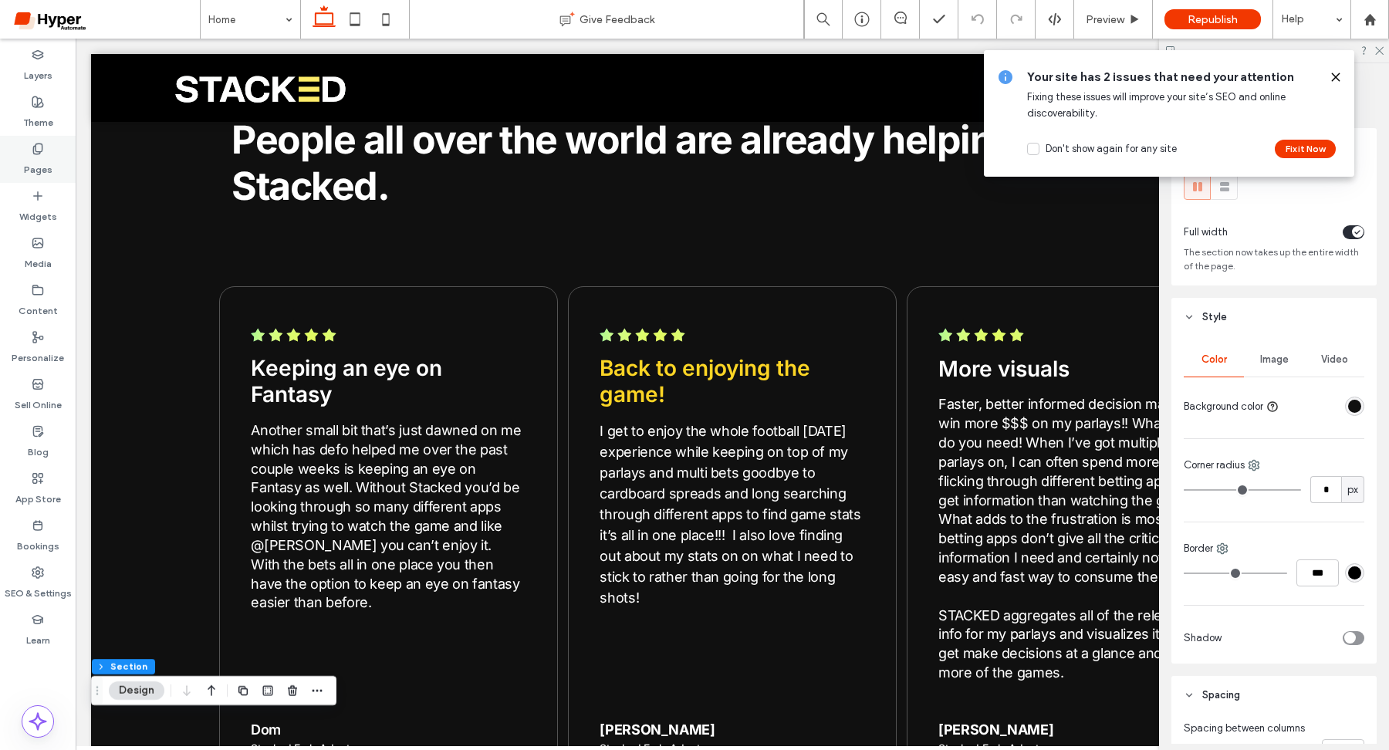
click at [49, 168] on label "Pages" at bounding box center [38, 166] width 29 height 22
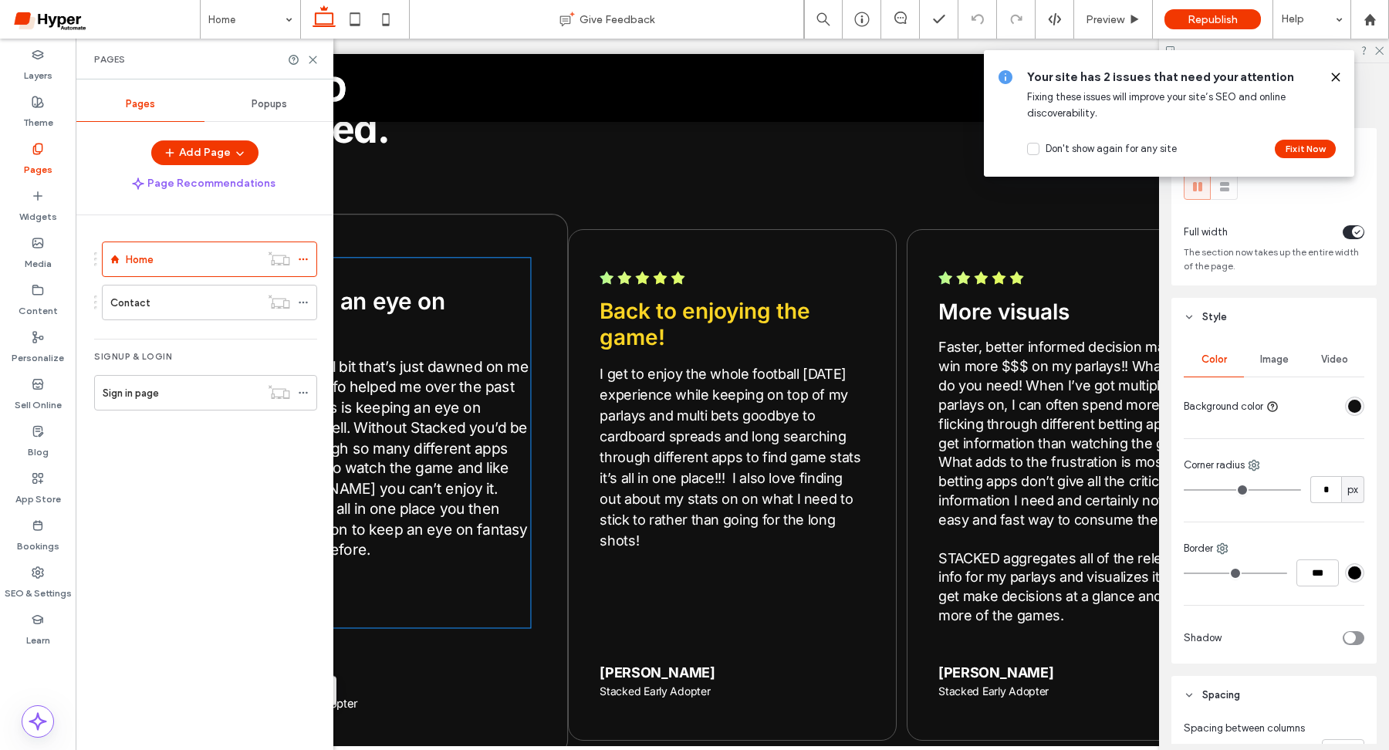
scroll to position [3736, 0]
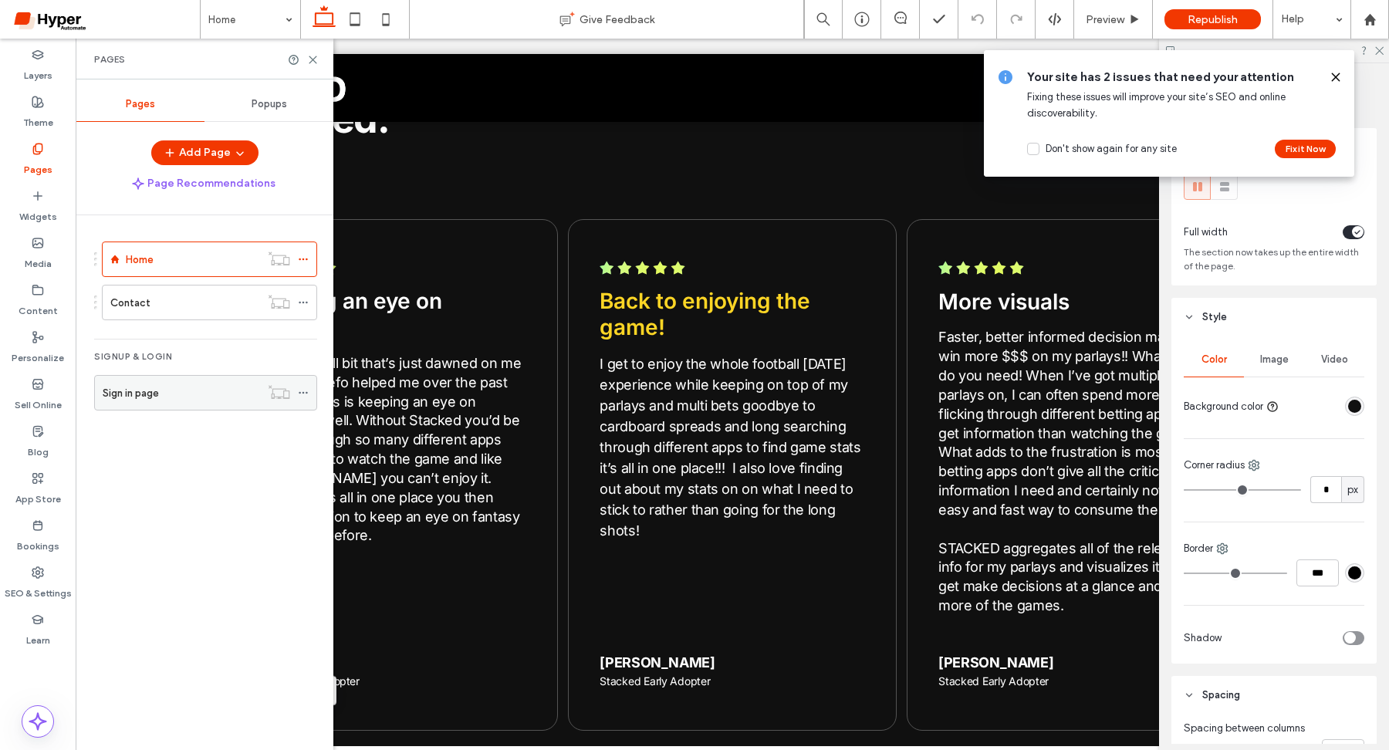
click at [301, 393] on icon at bounding box center [303, 392] width 11 height 11
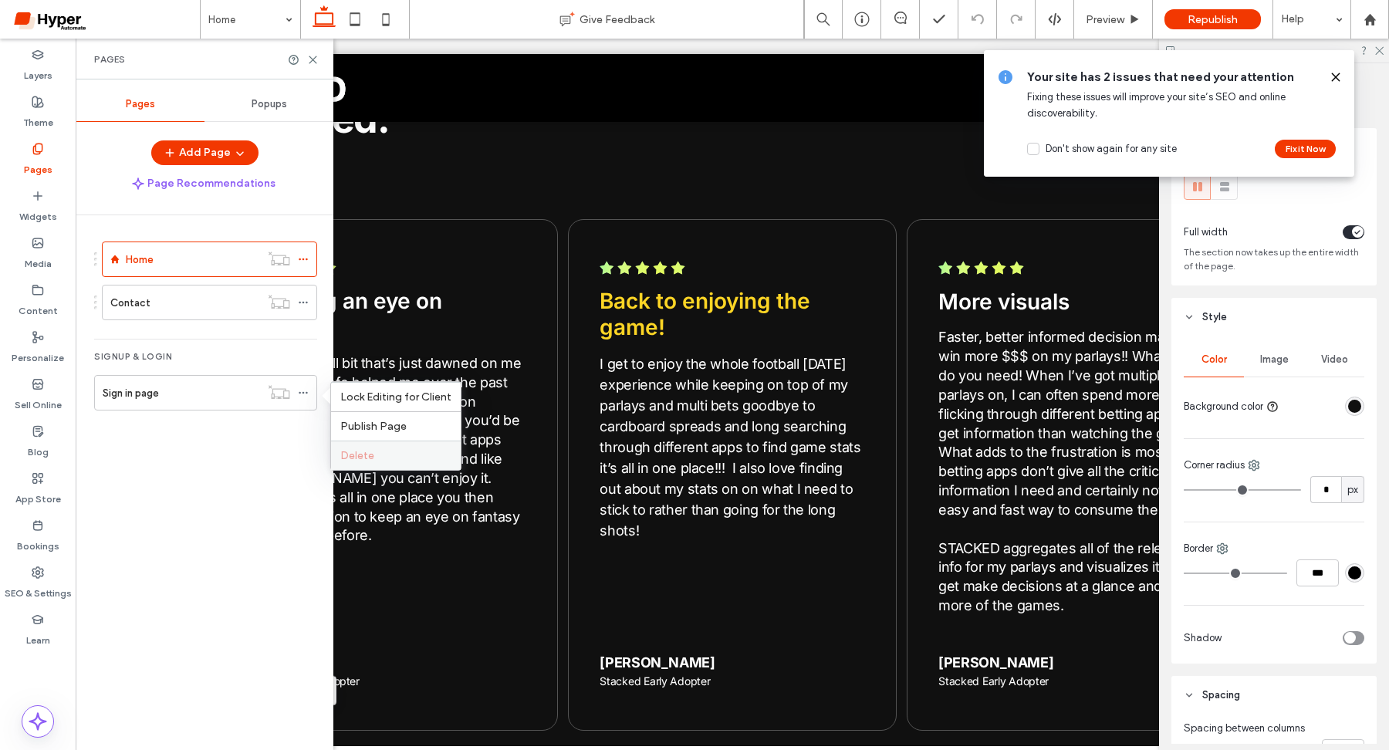
click at [399, 461] on label "Delete" at bounding box center [395, 455] width 111 height 13
click at [383, 461] on label "Delete" at bounding box center [395, 455] width 111 height 13
click at [177, 346] on div "Signup & login Sign in page" at bounding box center [205, 375] width 223 height 72
click at [1337, 76] on icon at bounding box center [1335, 77] width 12 height 12
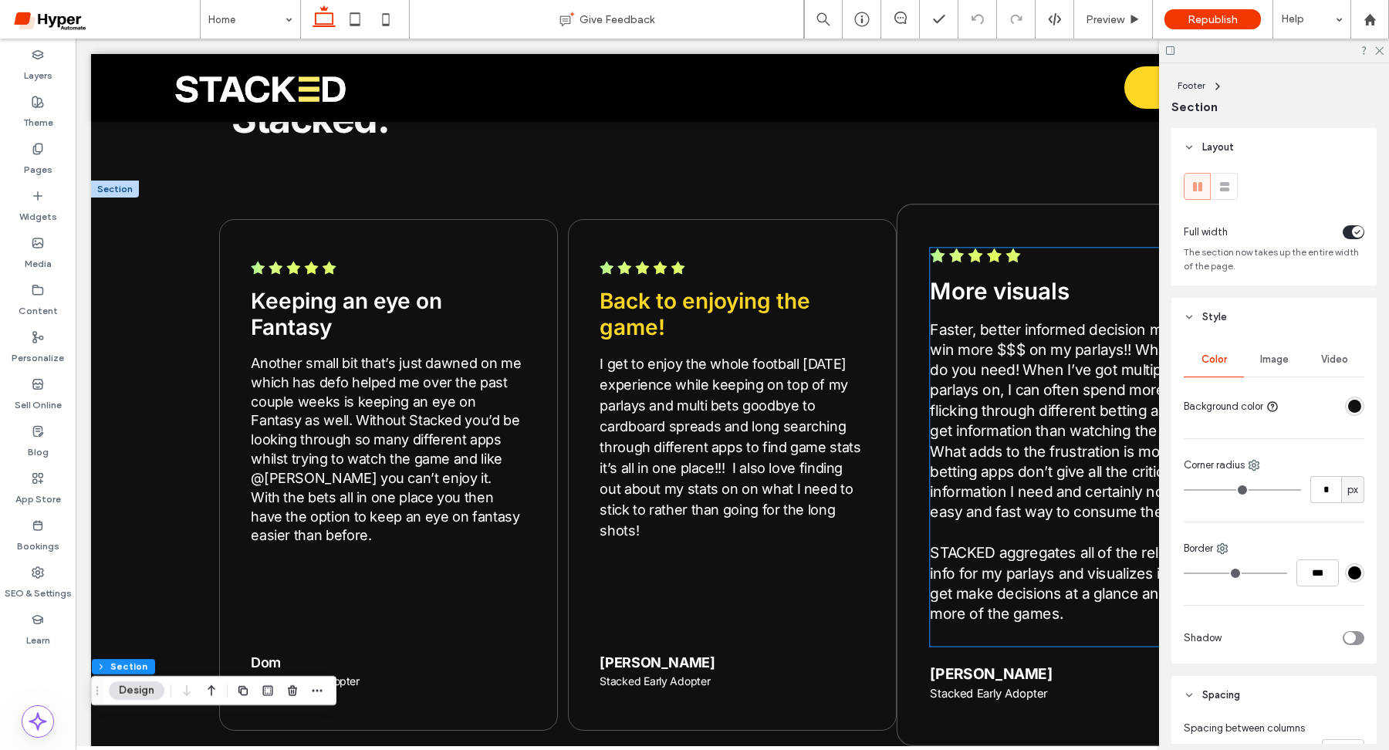
scroll to position [3724, 0]
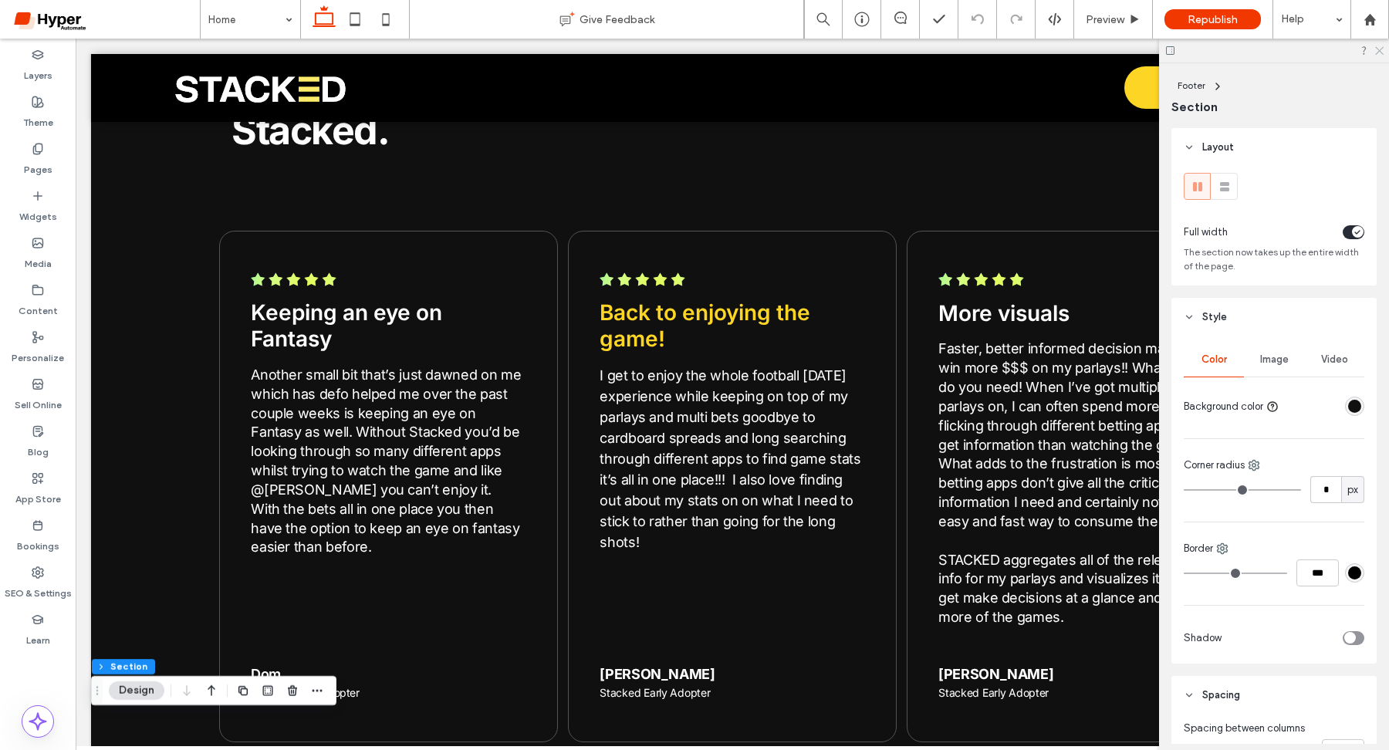
click at [1379, 53] on icon at bounding box center [1378, 50] width 10 height 10
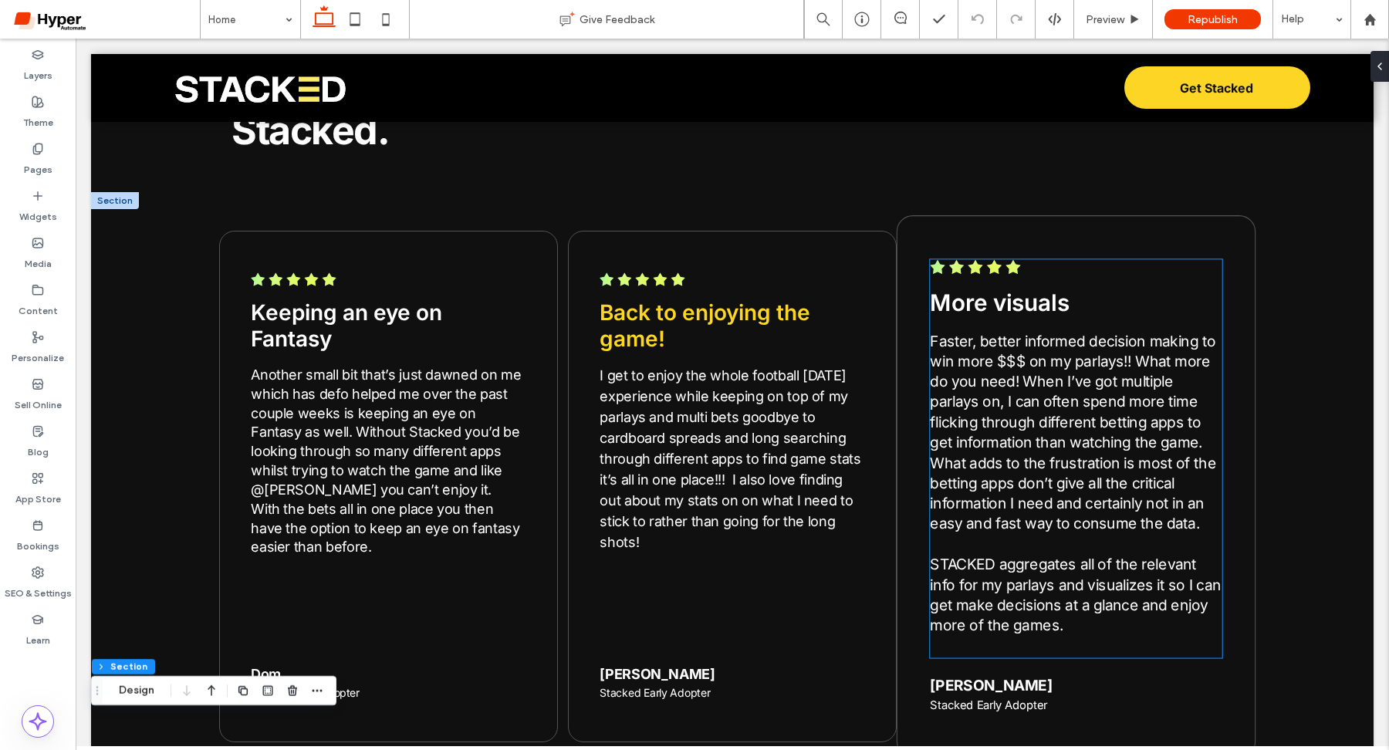
click at [1015, 259] on div "More visuals Faster, better informed decision making to win more $$$ on my parl…" at bounding box center [1076, 458] width 292 height 398
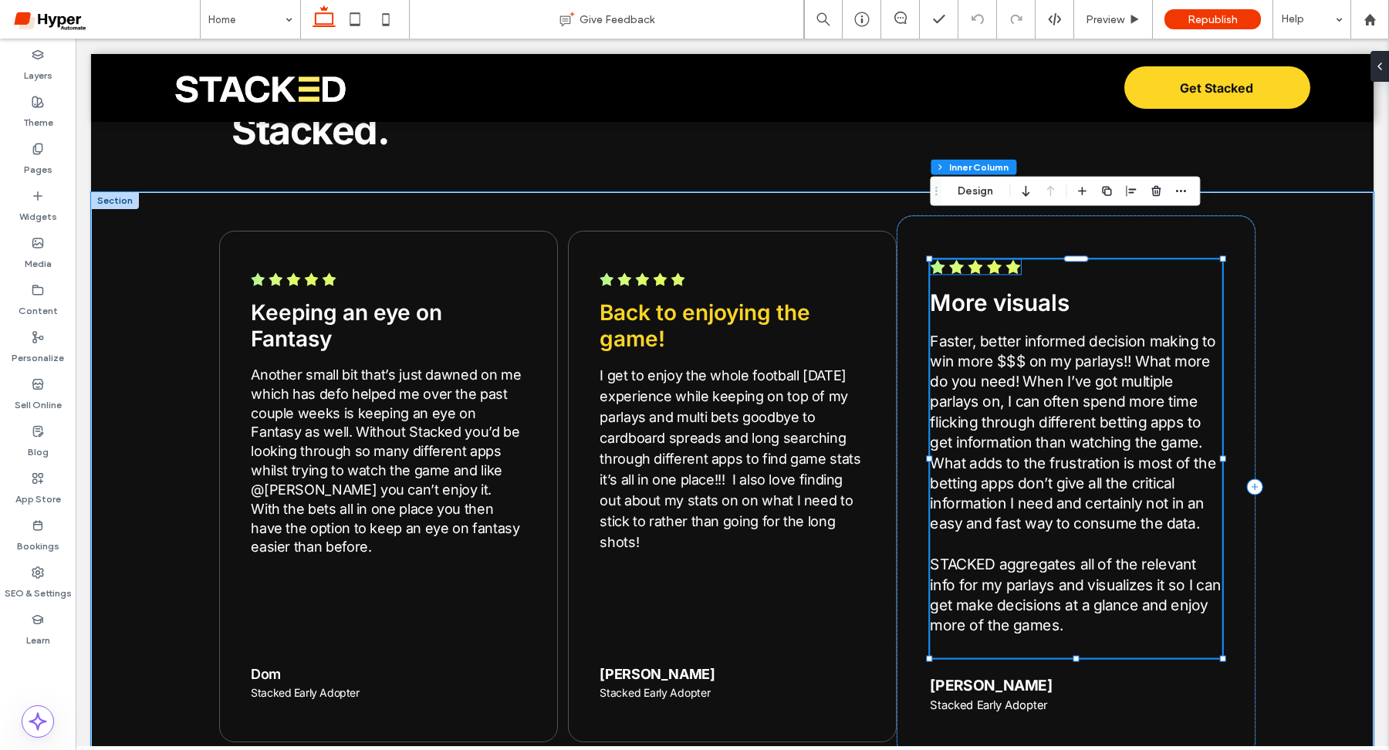
click at [995, 259] on img at bounding box center [975, 266] width 90 height 15
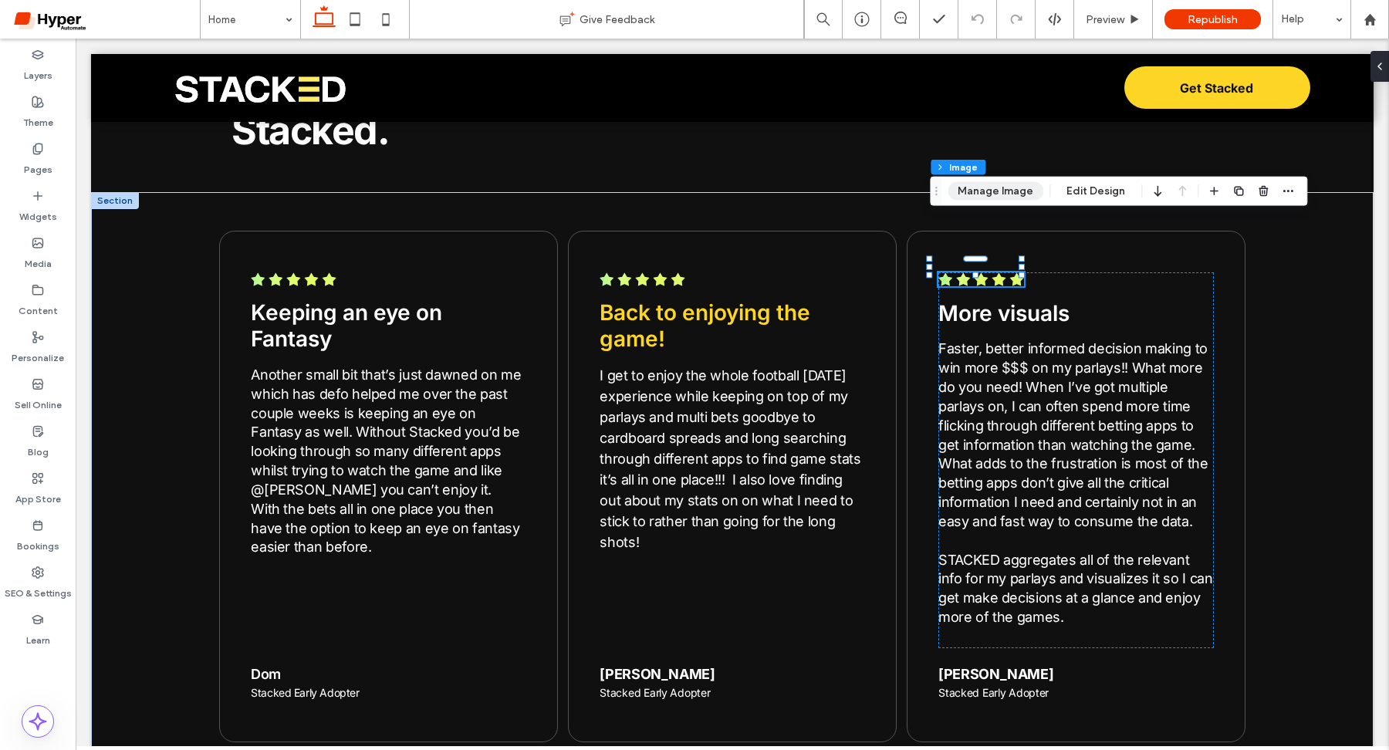
click at [1005, 189] on button "Manage Image" at bounding box center [995, 191] width 96 height 19
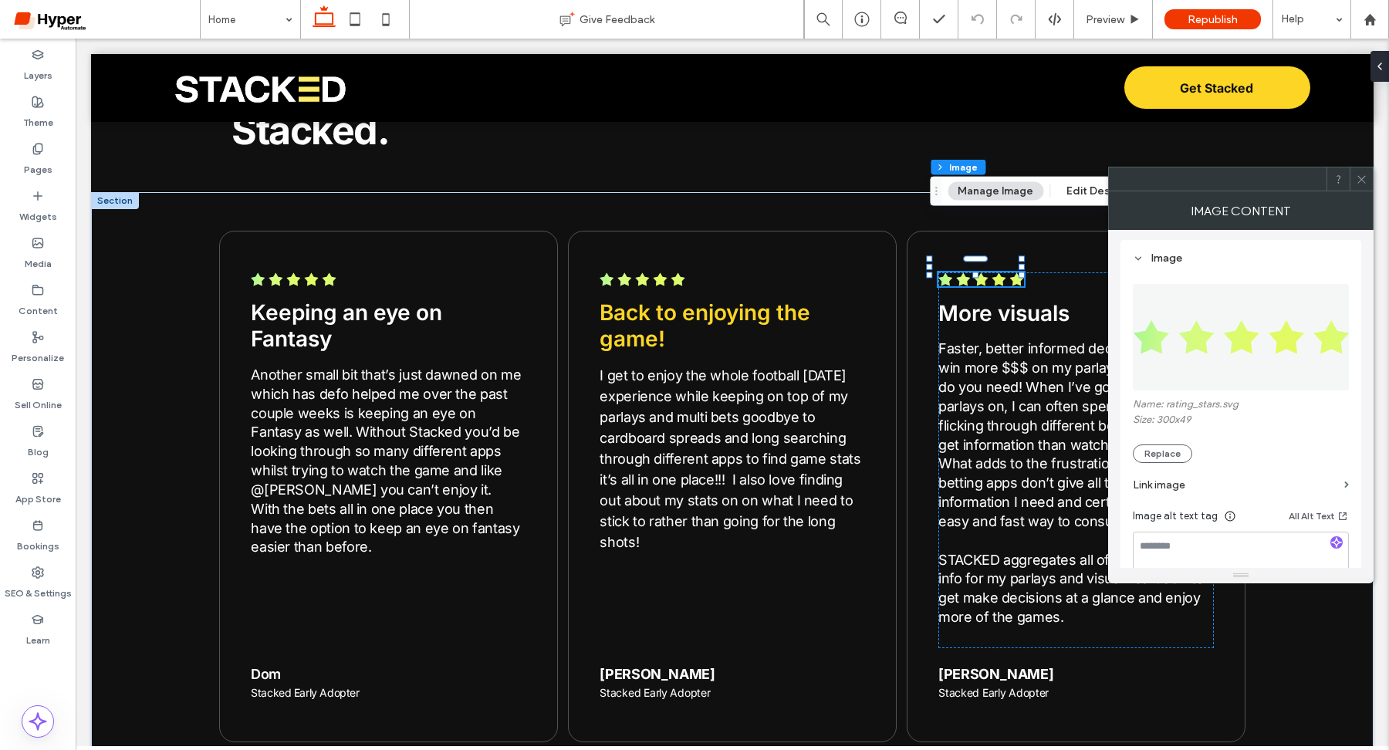
scroll to position [137, 0]
click at [1359, 177] on icon at bounding box center [1362, 180] width 12 height 12
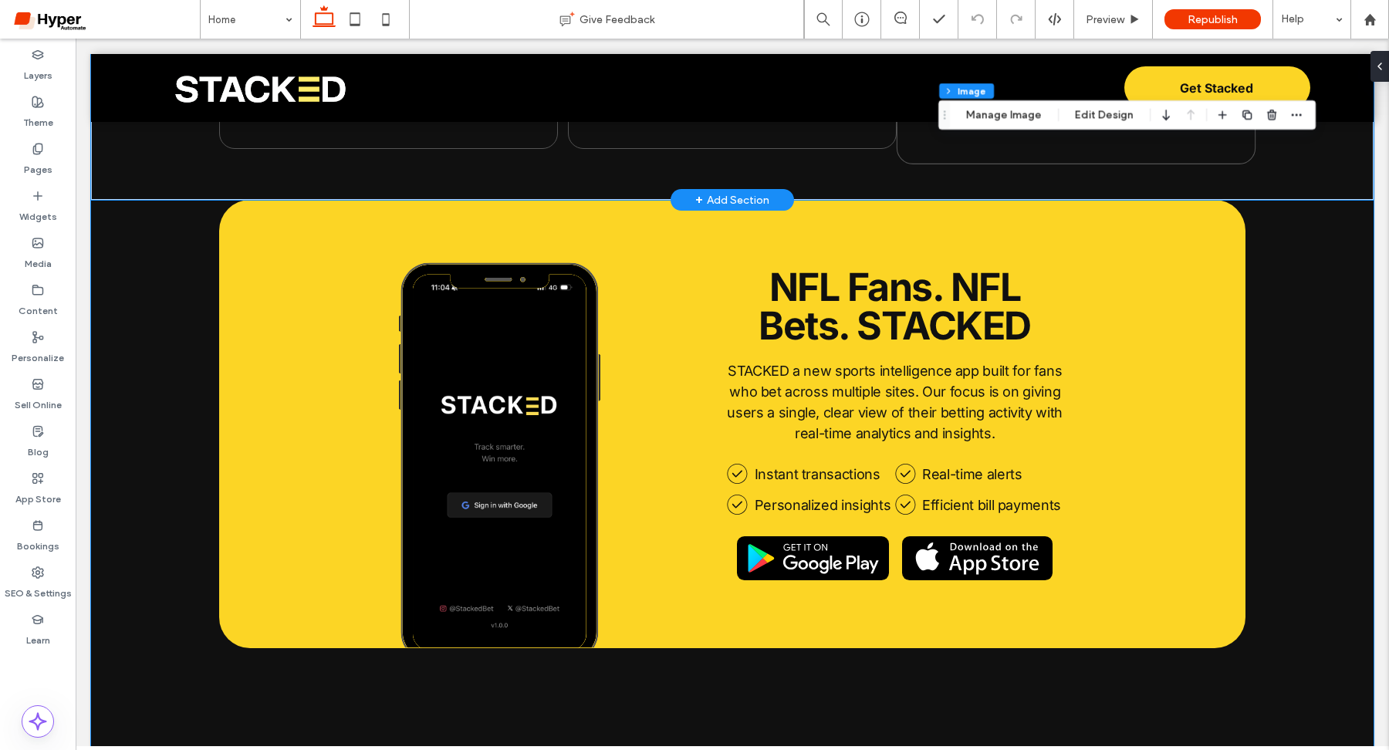
scroll to position [4318, 0]
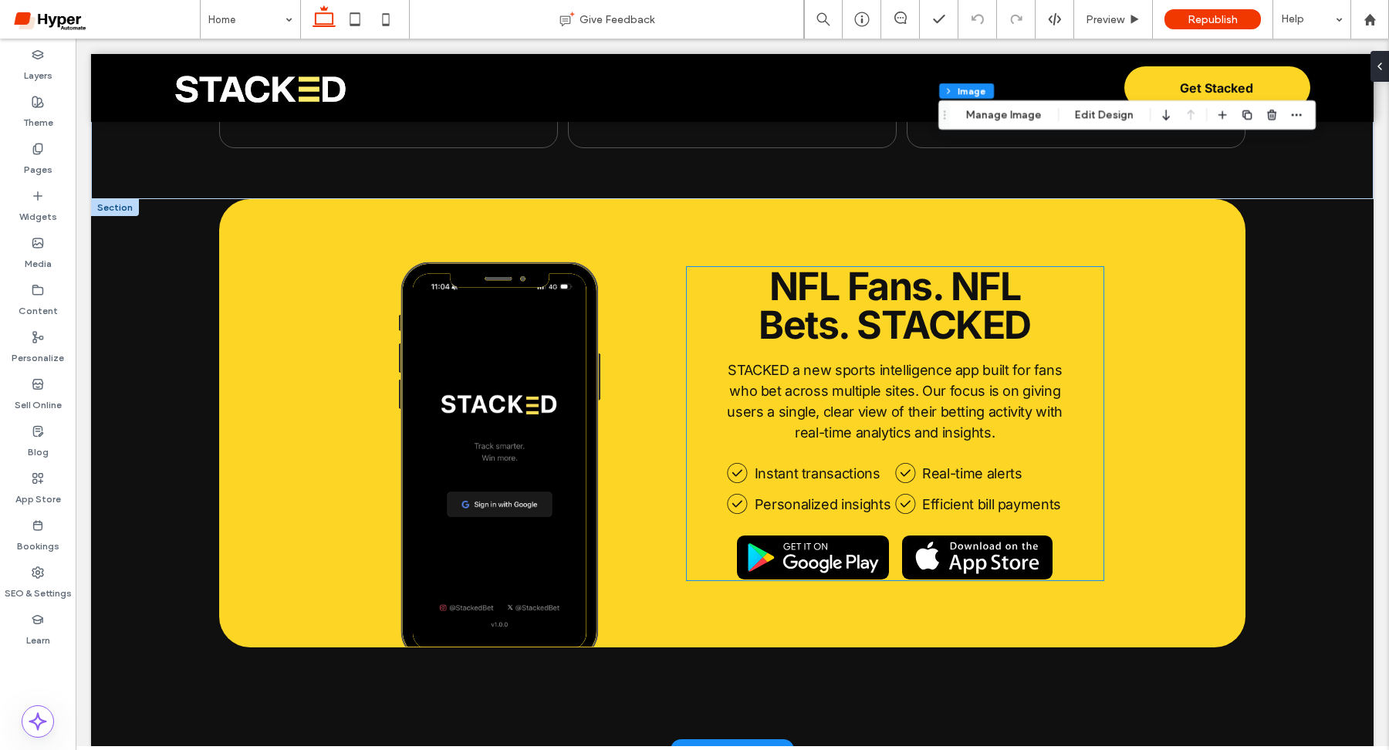
click at [809, 542] on span "GooglePlay" at bounding box center [811, 557] width 67 height 31
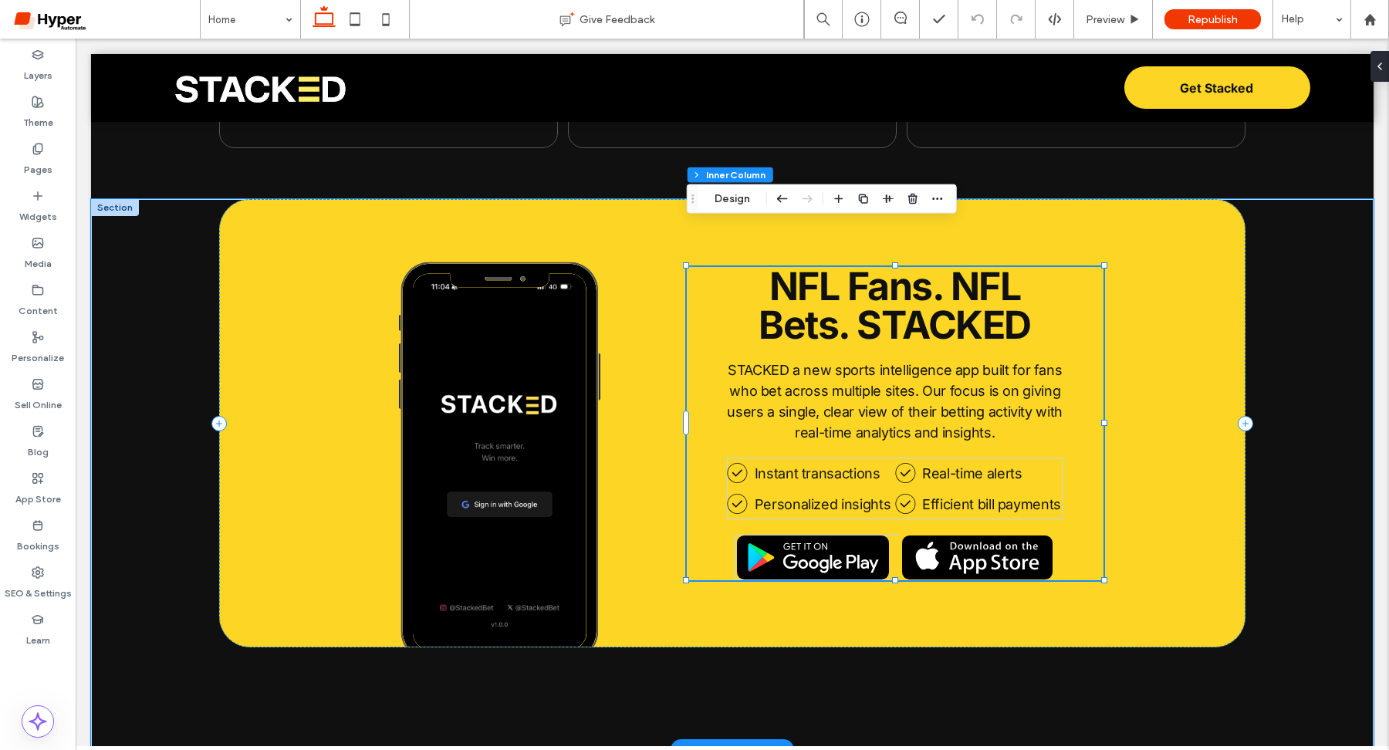
click at [818, 542] on span "GooglePlay" at bounding box center [811, 557] width 67 height 31
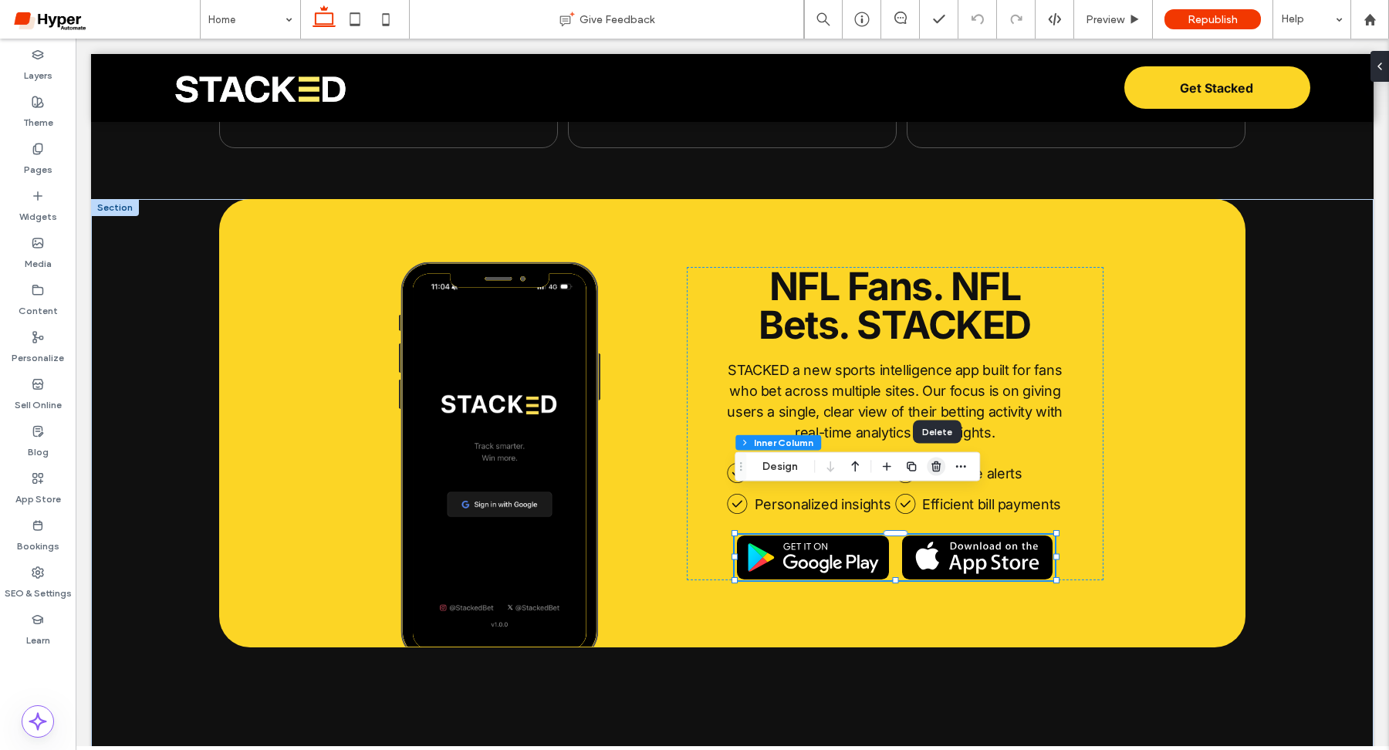
click at [942, 469] on icon "button" at bounding box center [936, 467] width 12 height 12
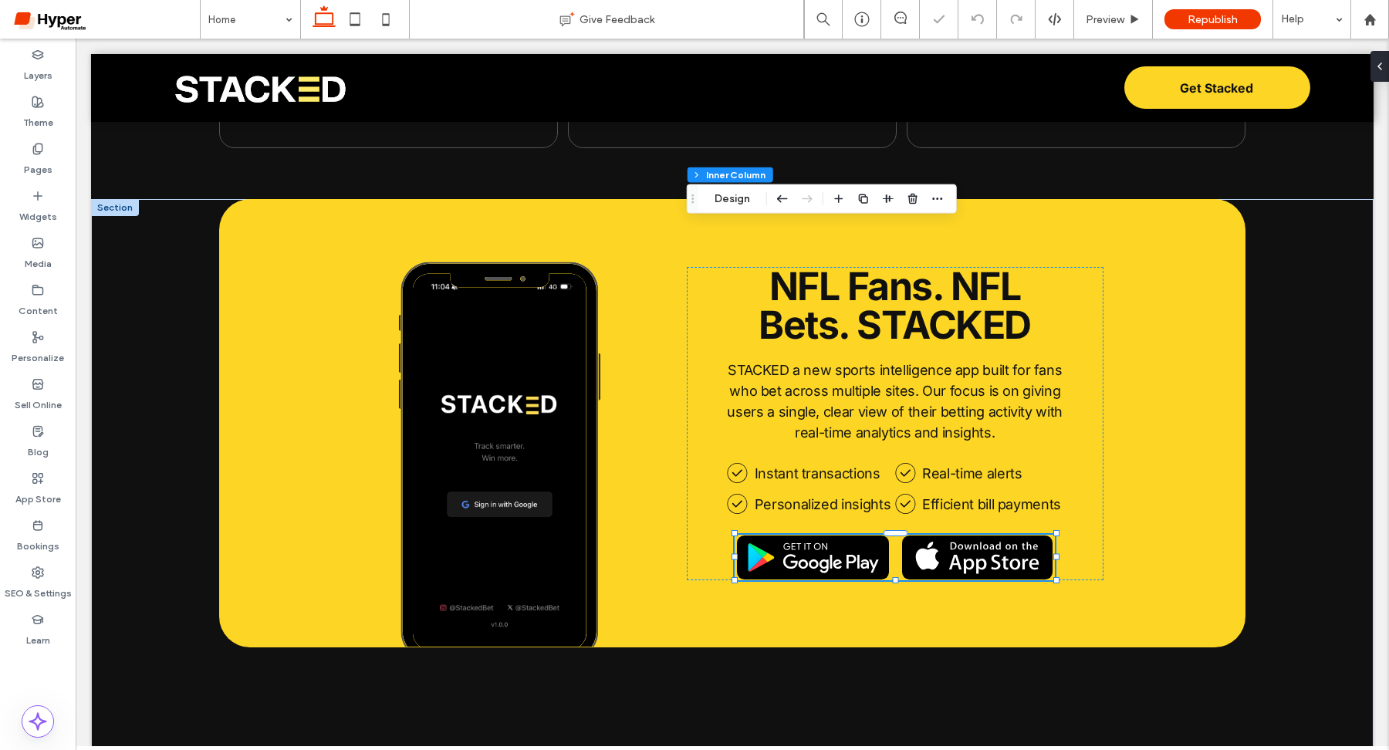
type input "**"
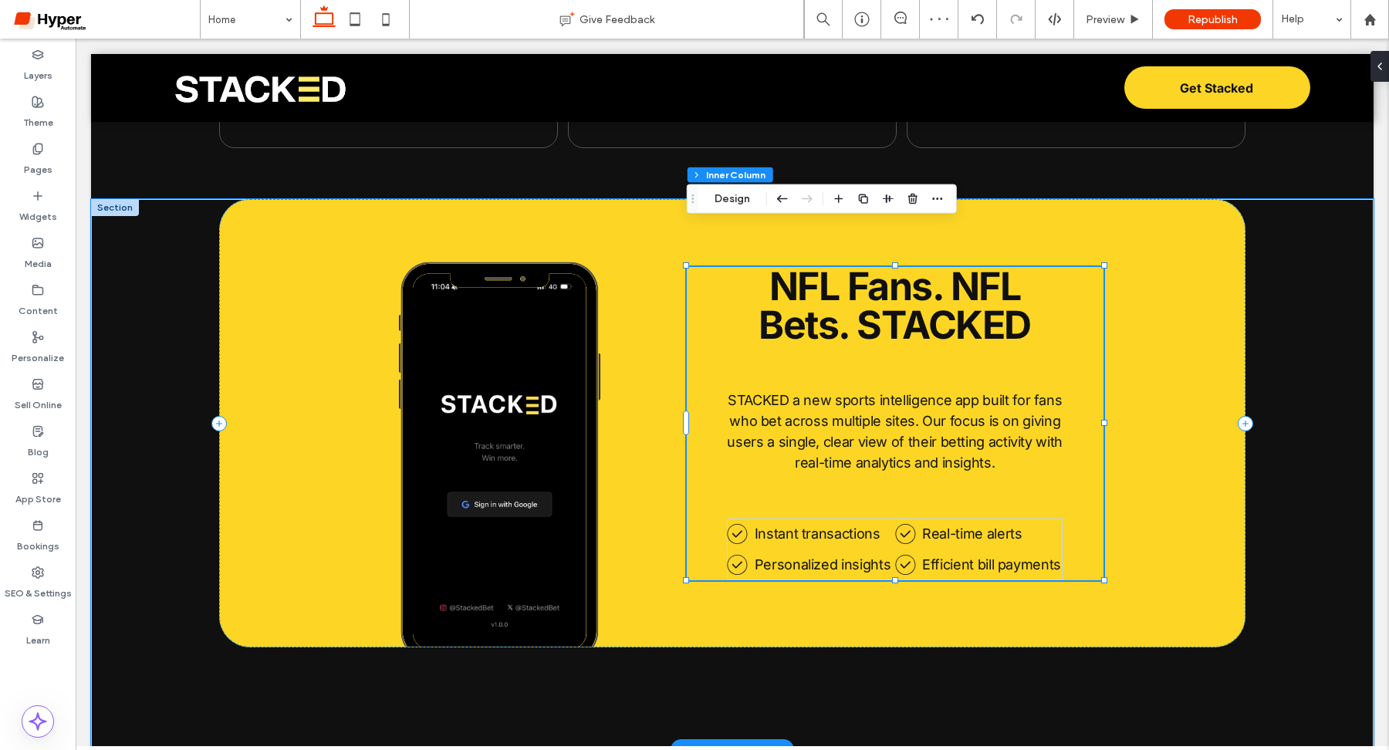
click at [701, 509] on div "Instant transactions Personalized insights Real-time alerts Efficient bill paym…" at bounding box center [895, 423] width 417 height 313
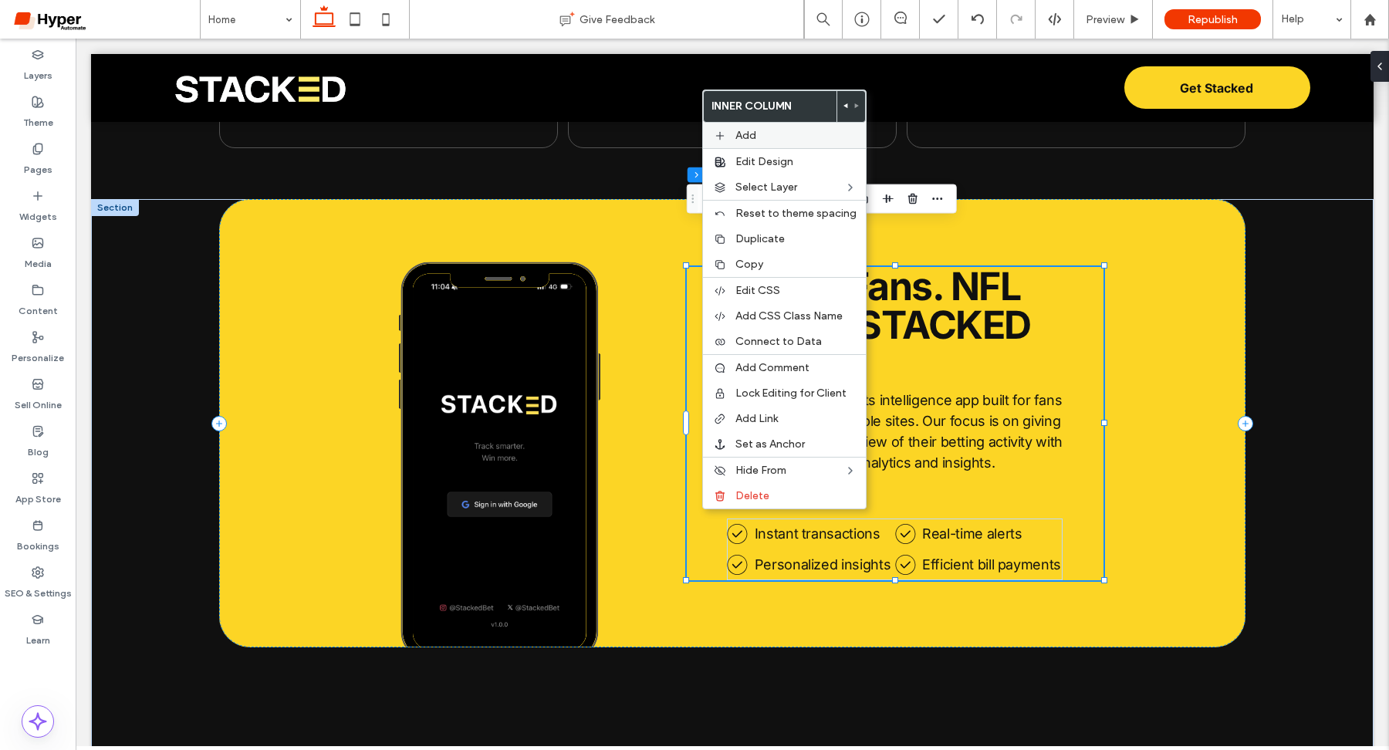
click at [799, 135] on label "Add" at bounding box center [795, 135] width 121 height 13
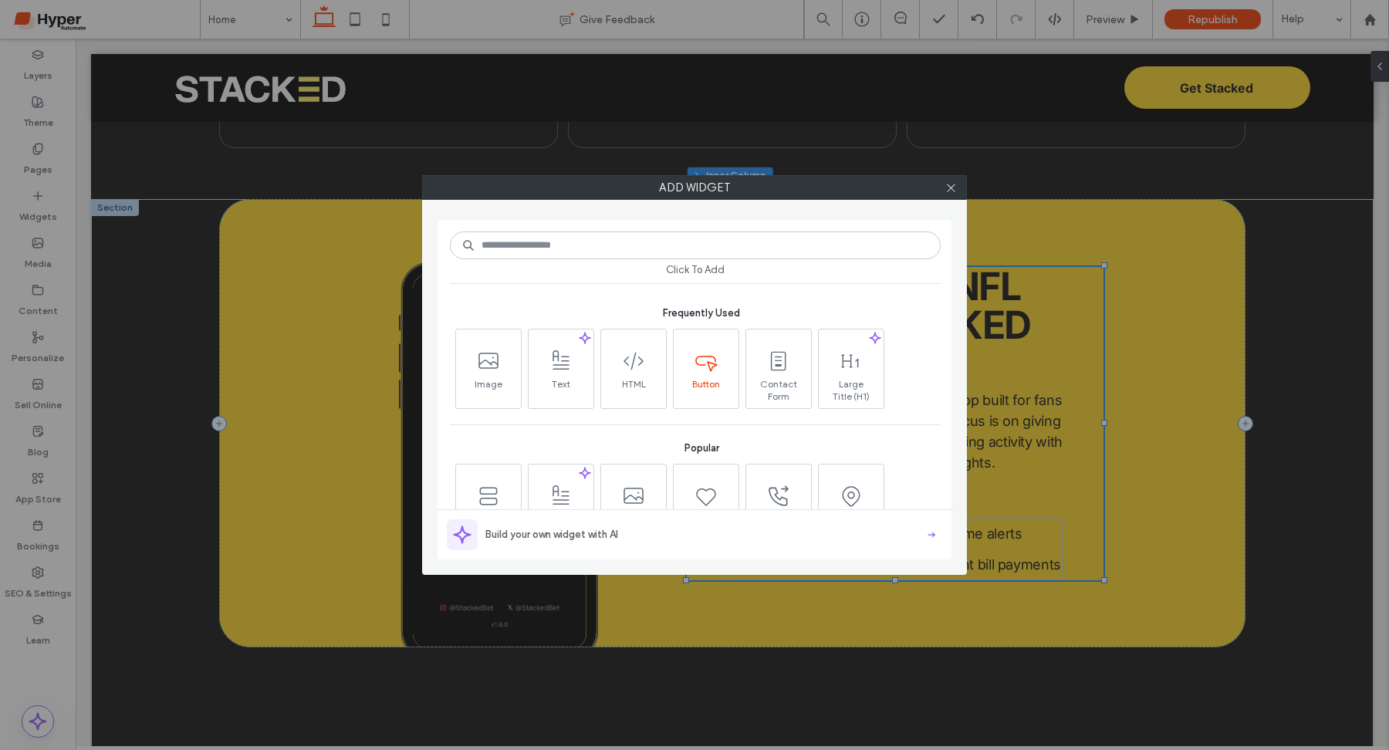
click at [694, 363] on icon at bounding box center [706, 361] width 25 height 25
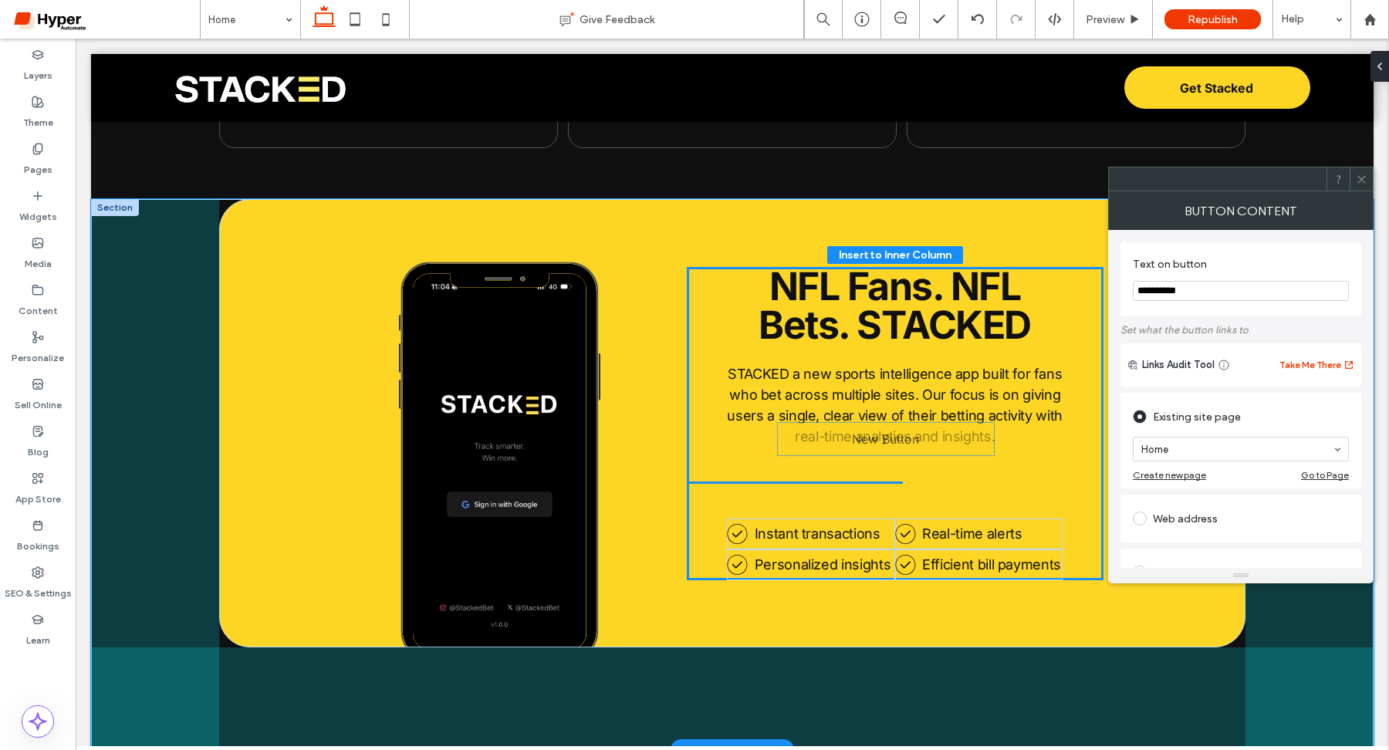
drag, startPoint x: 850, startPoint y: 340, endPoint x: 941, endPoint y: 442, distance: 136.6
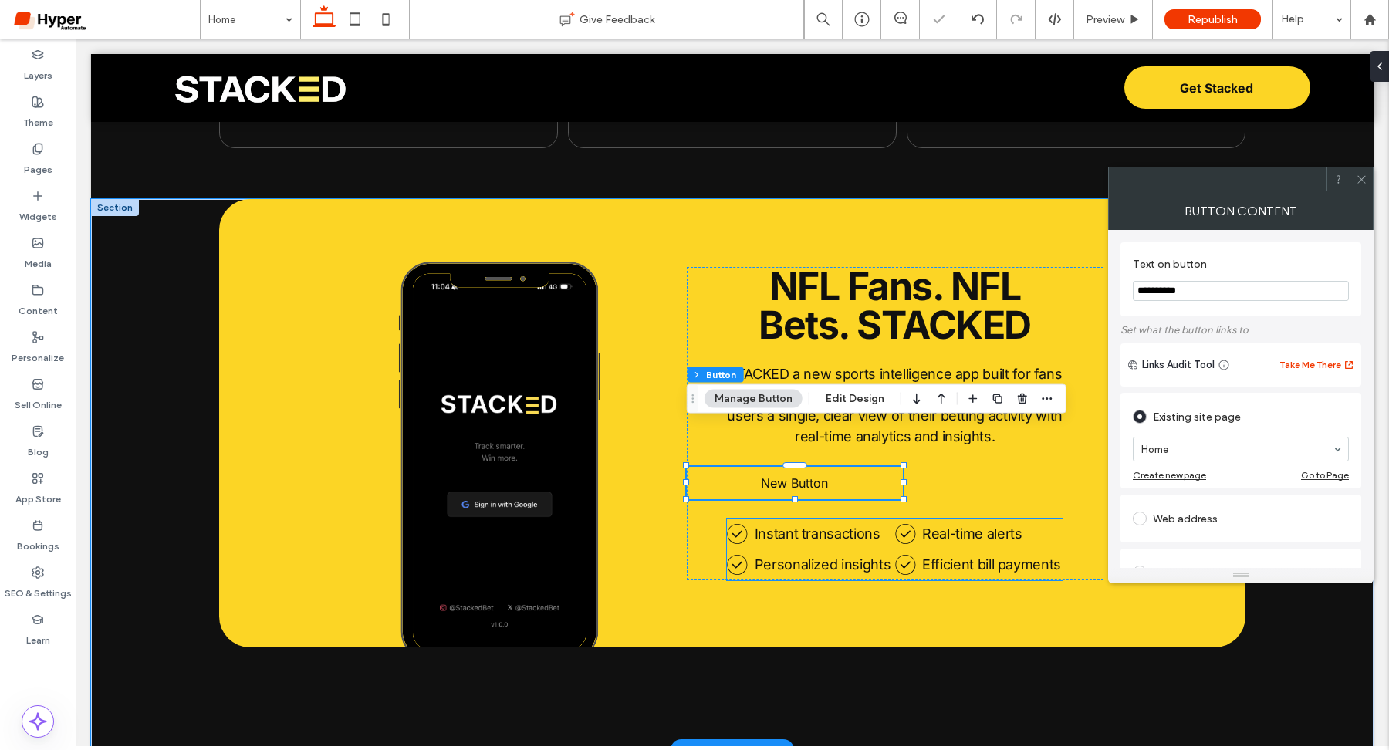
click at [735, 524] on icon at bounding box center [737, 534] width 21 height 20
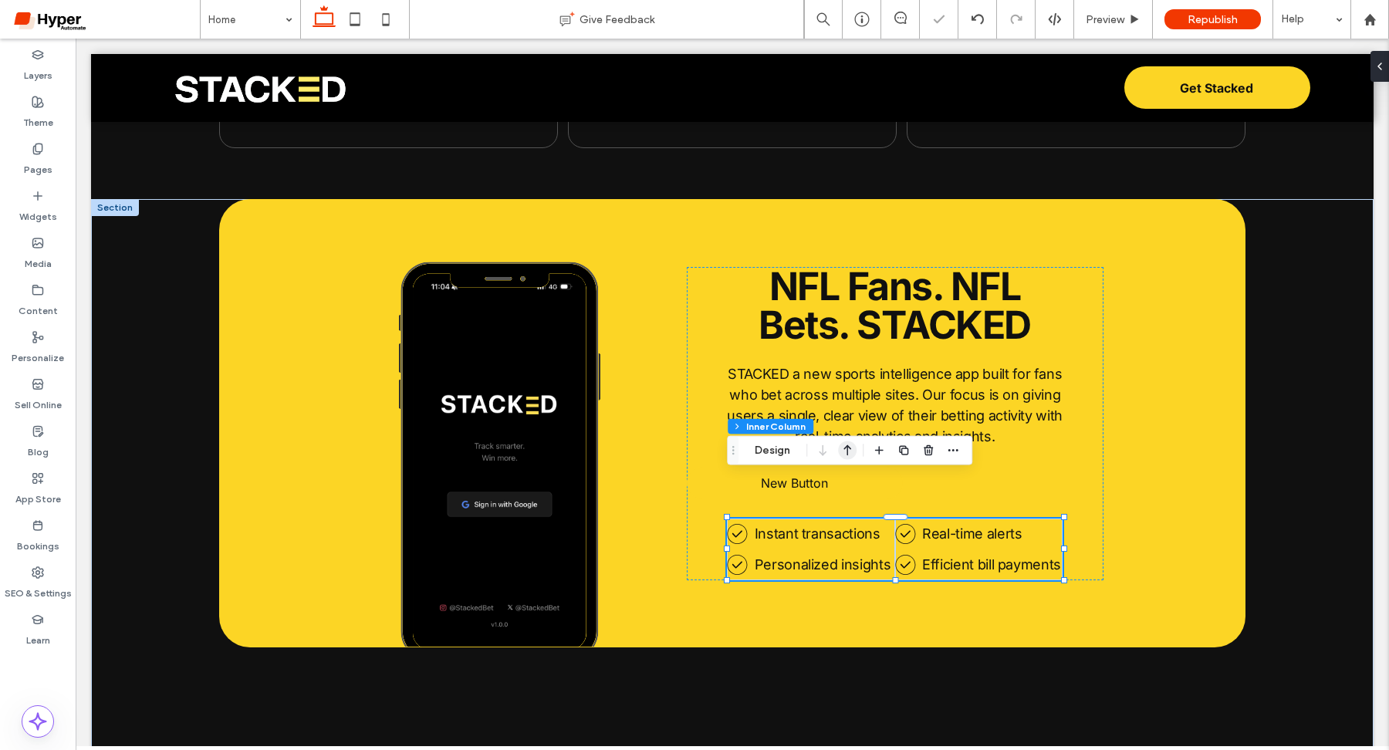
click at [849, 449] on icon "button" at bounding box center [847, 451] width 19 height 28
type input "**"
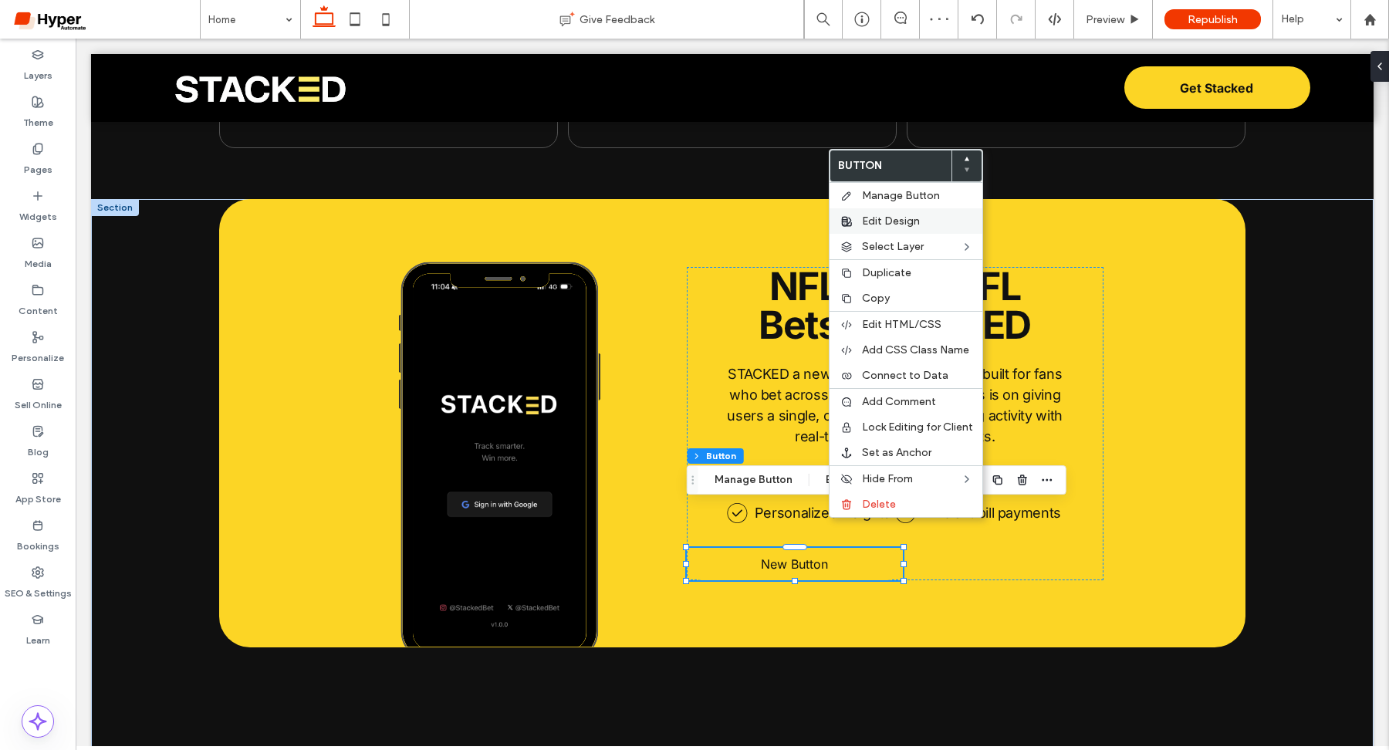
click at [910, 222] on span "Edit Design" at bounding box center [891, 220] width 58 height 13
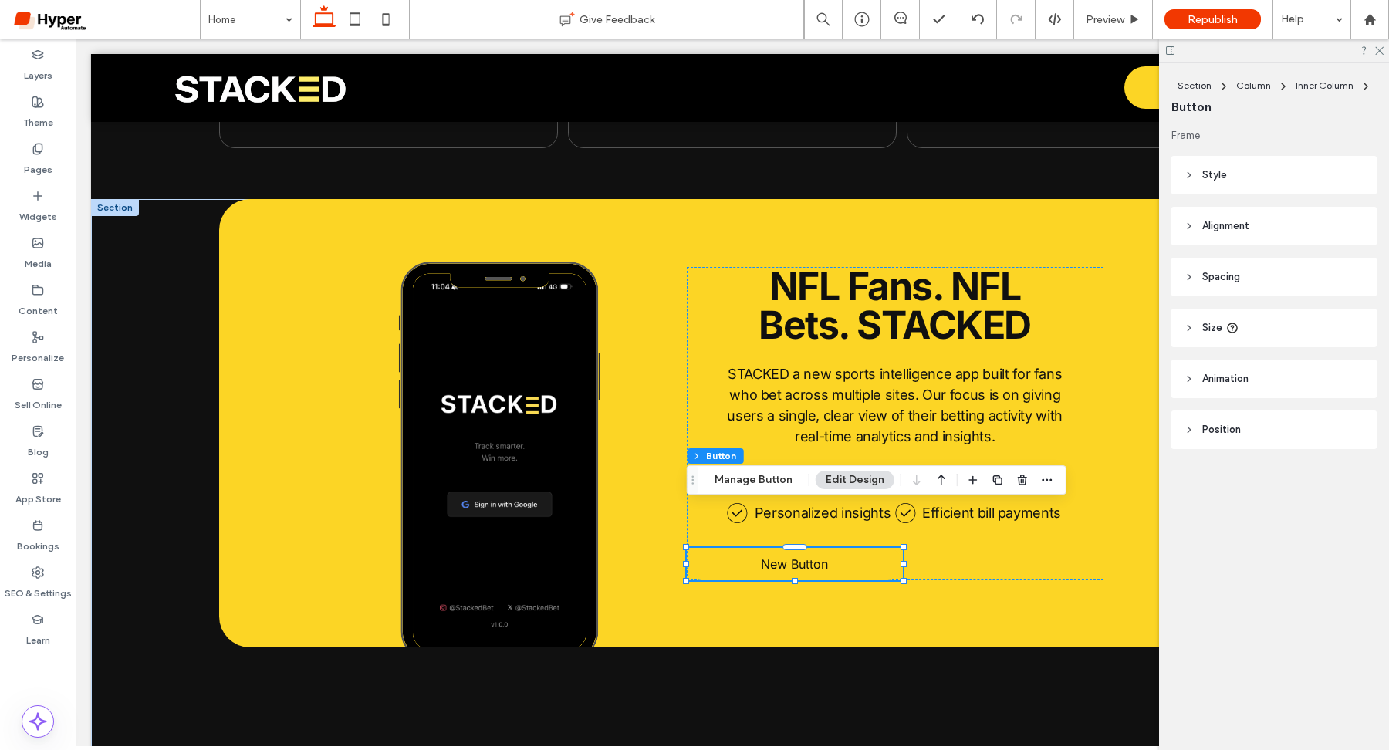
click at [1258, 168] on header "Style" at bounding box center [1273, 175] width 205 height 39
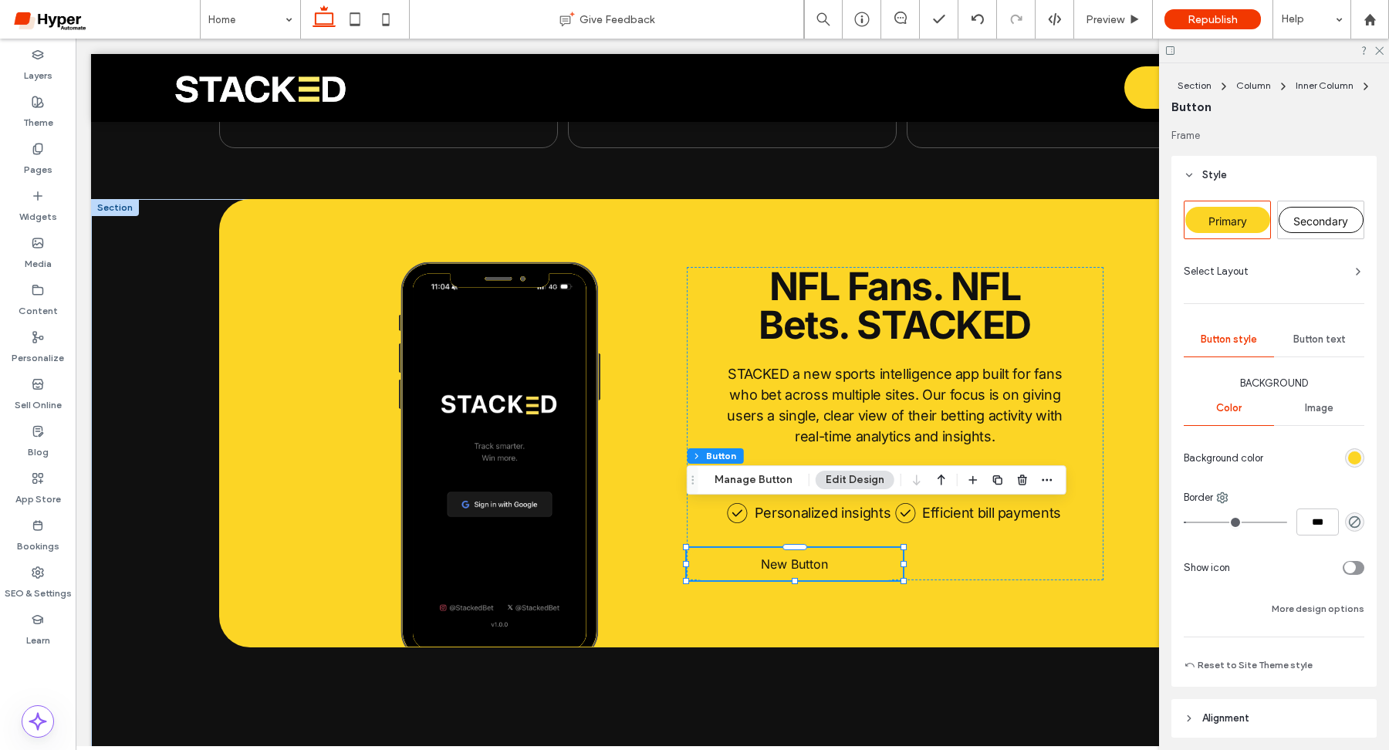
click at [1356, 458] on div "rgb(252, 213, 37)" at bounding box center [1354, 457] width 13 height 13
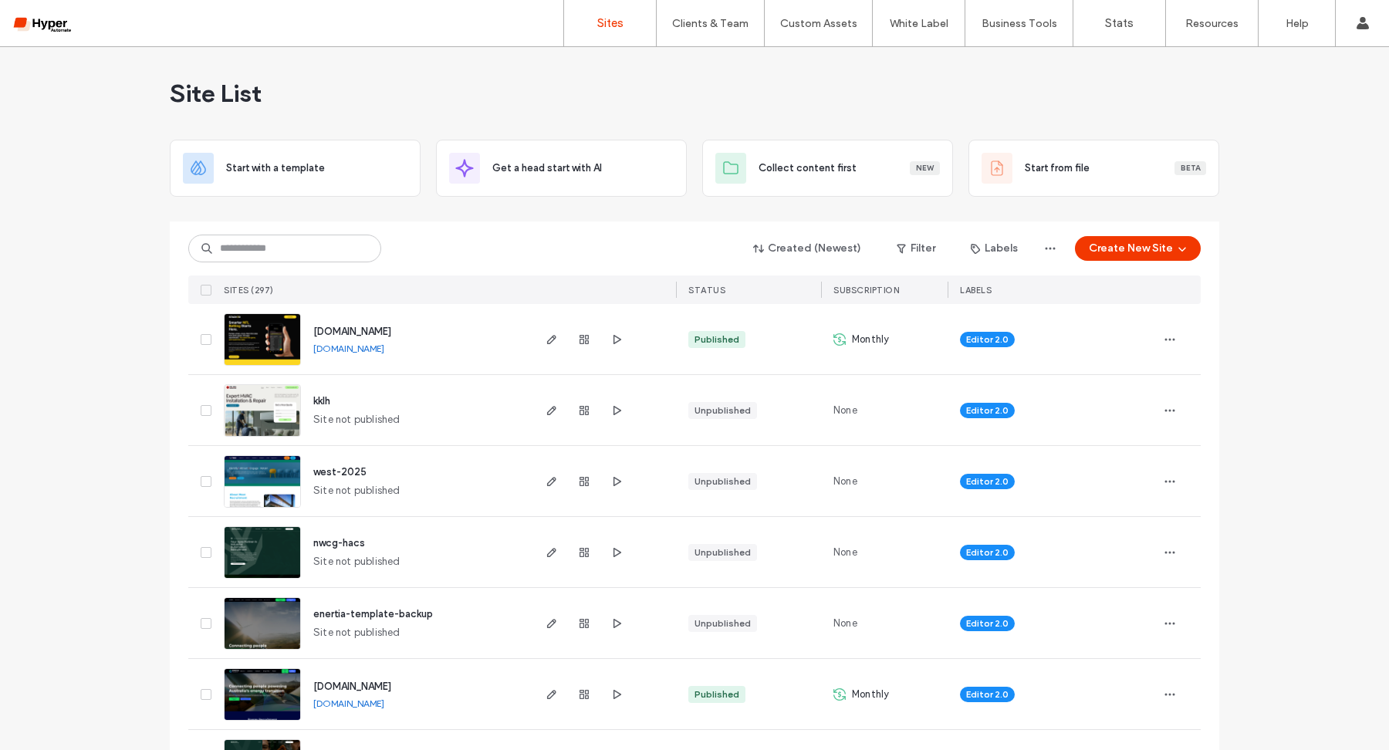
click at [350, 329] on span "[DOMAIN_NAME]" at bounding box center [352, 332] width 78 height 12
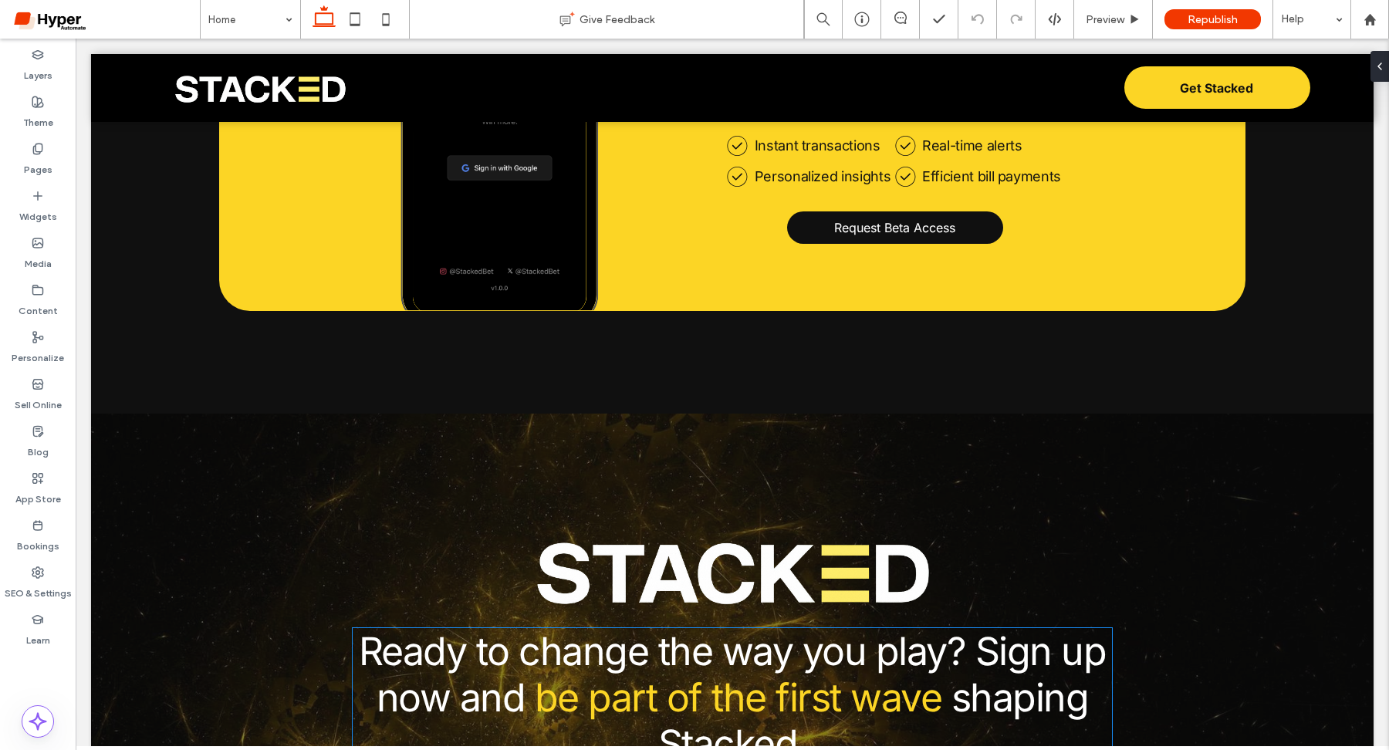
scroll to position [4491, 0]
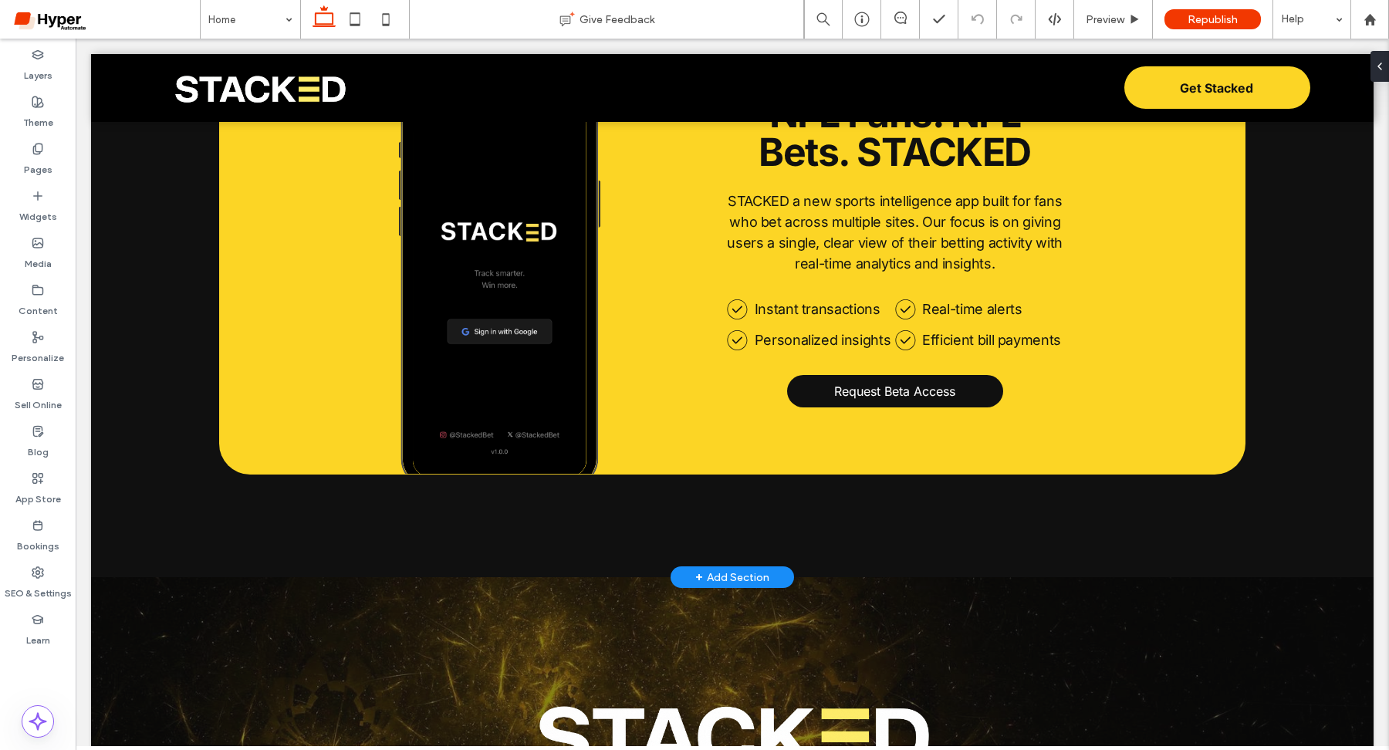
click at [736, 569] on div "+ Add Section" at bounding box center [732, 577] width 74 height 17
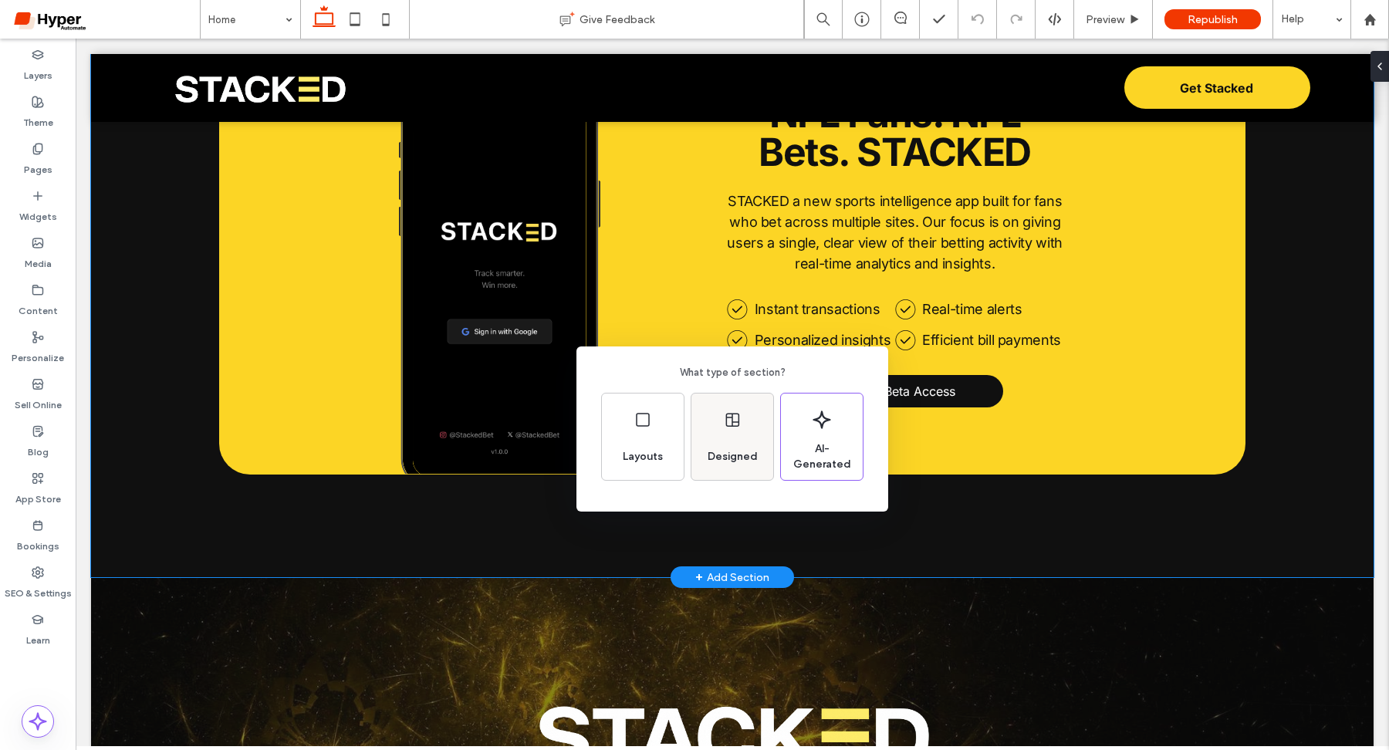
click at [725, 434] on div "Designed" at bounding box center [732, 436] width 82 height 86
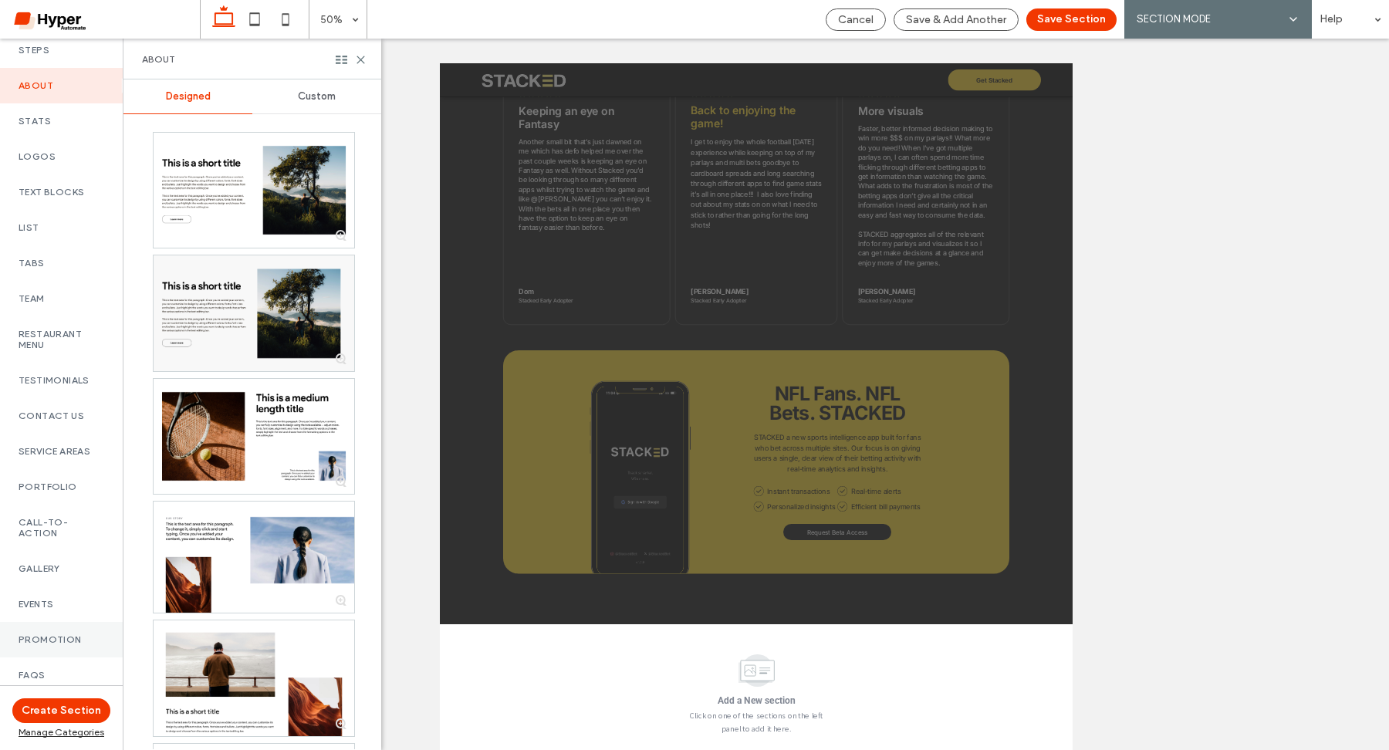
scroll to position [328, 0]
click at [54, 129] on label "Stats" at bounding box center [62, 123] width 86 height 11
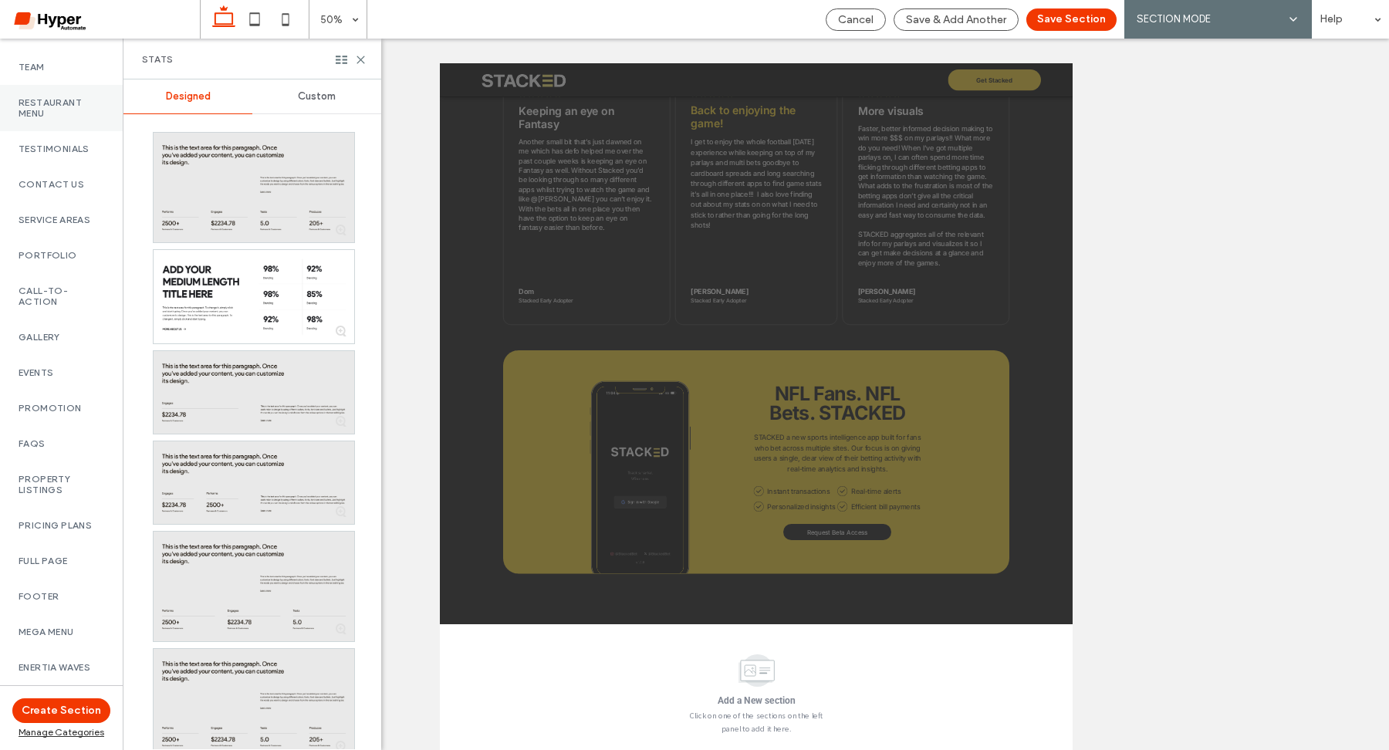
scroll to position [564, 0]
click at [60, 340] on label "Gallery" at bounding box center [62, 334] width 86 height 11
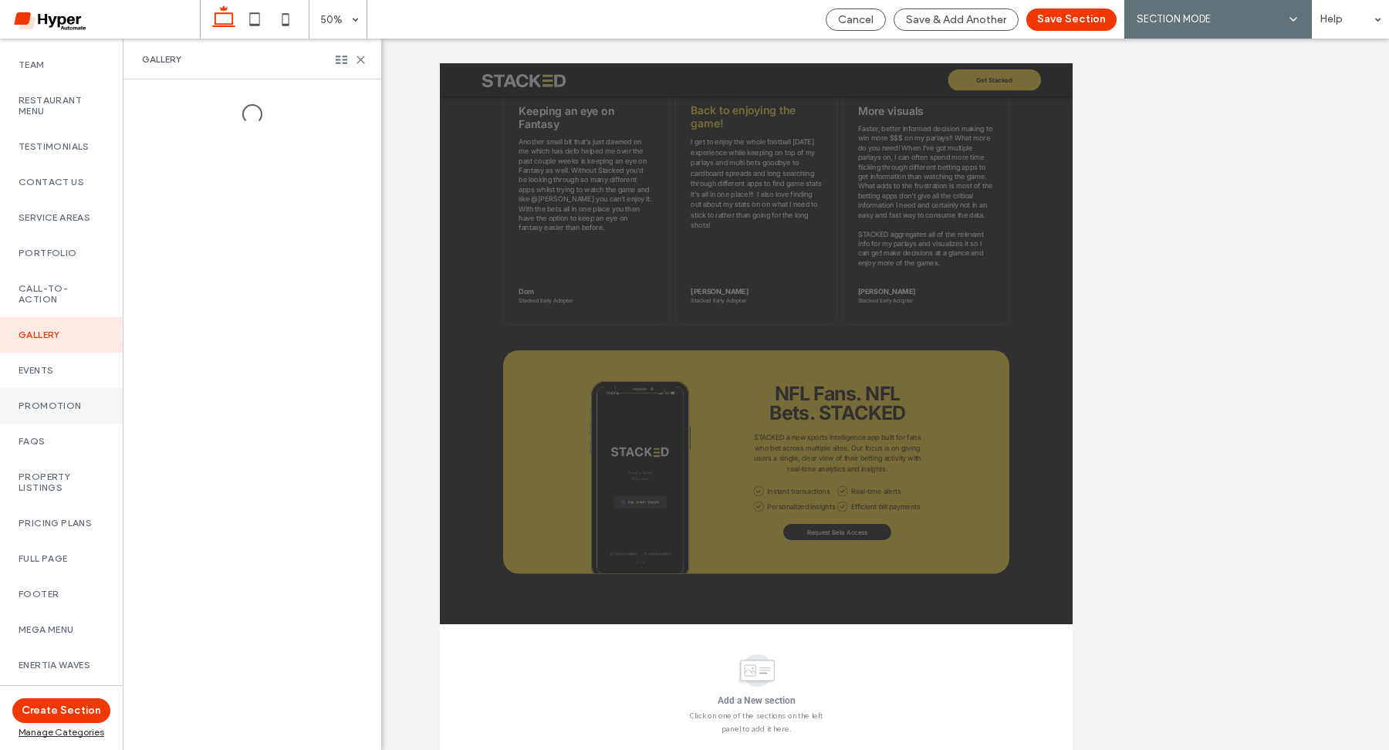
click at [56, 411] on label "Promotion" at bounding box center [62, 405] width 86 height 11
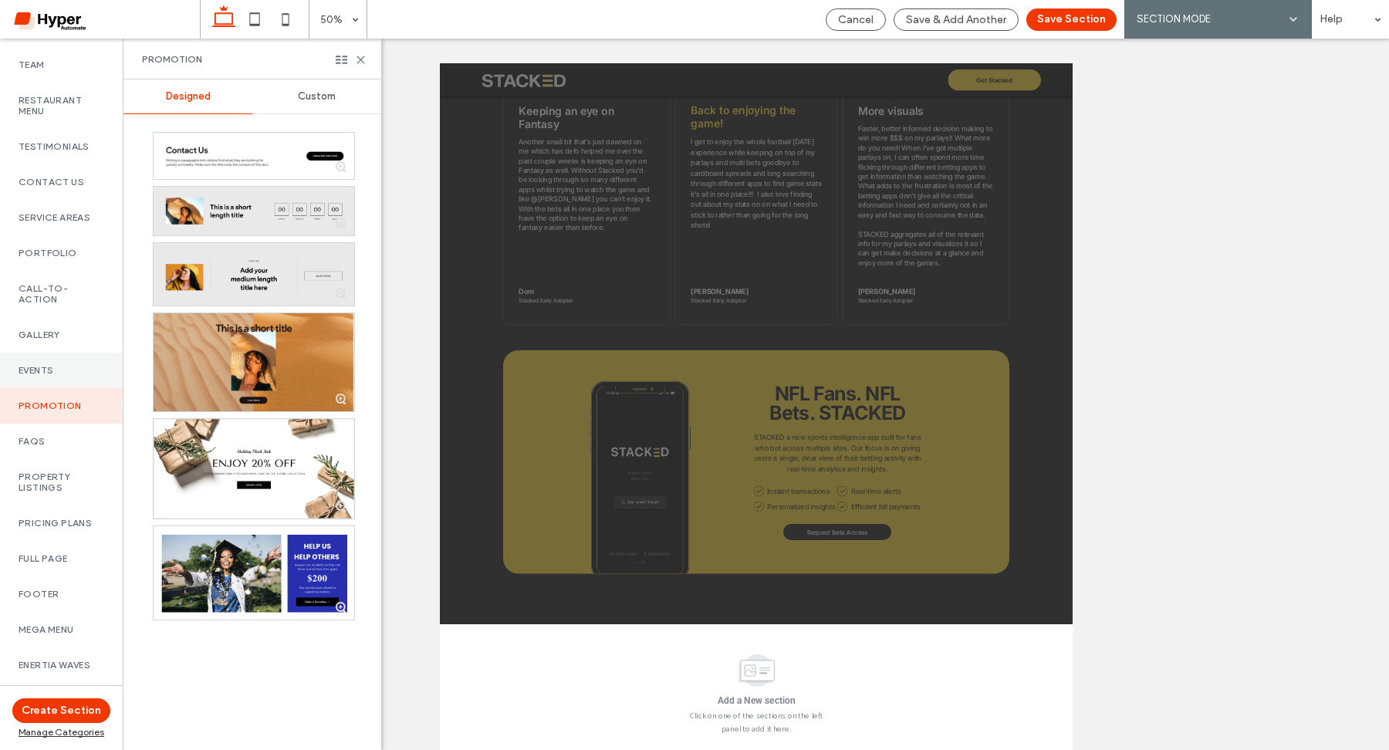
click at [59, 376] on label "Events" at bounding box center [62, 370] width 86 height 11
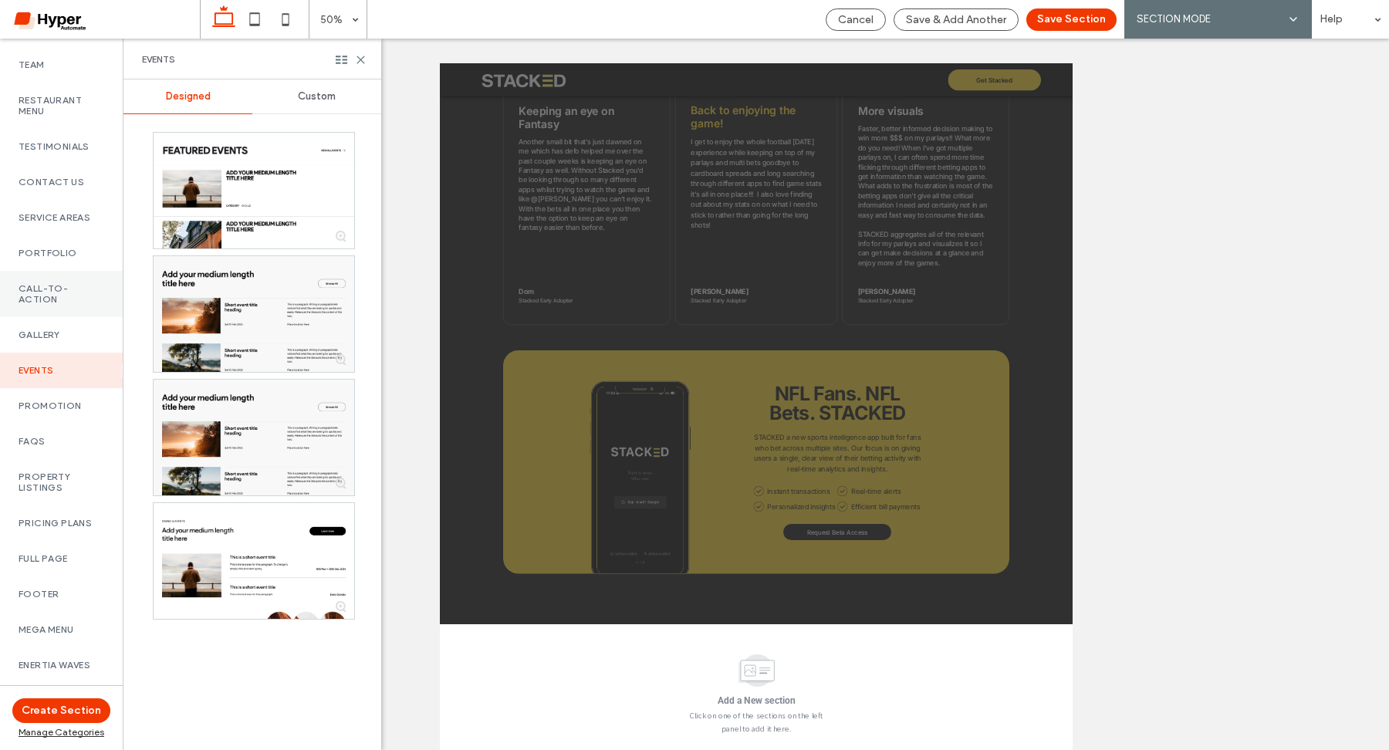
click at [66, 316] on div "Call-To-Action" at bounding box center [61, 294] width 123 height 46
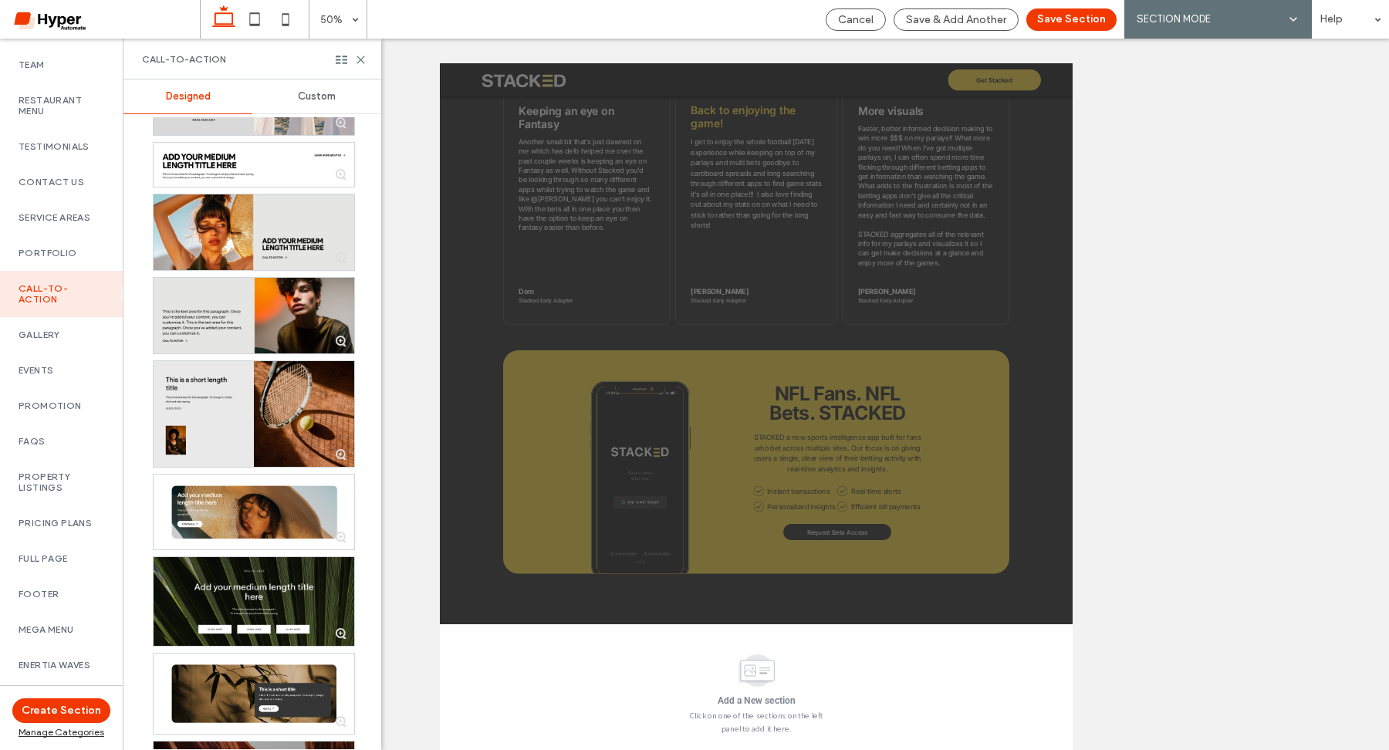
scroll to position [347, 0]
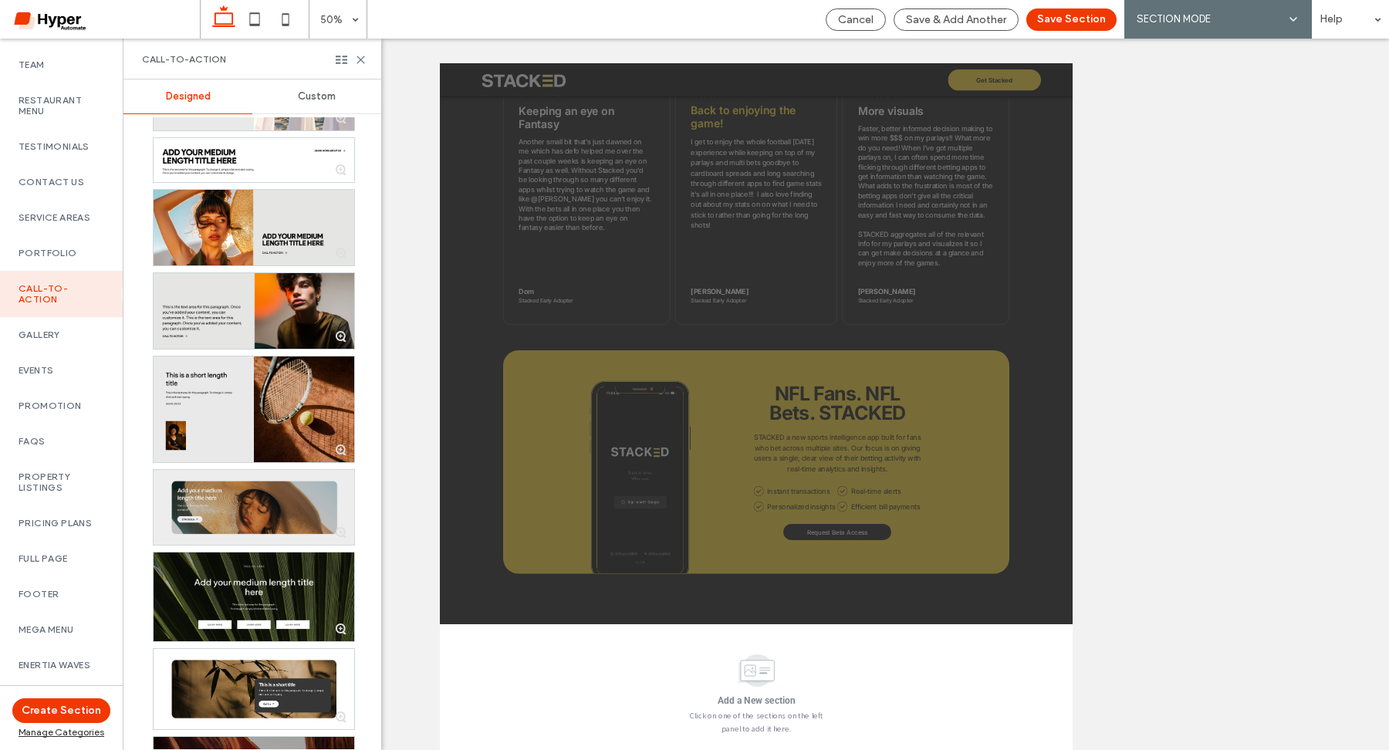
click at [272, 513] on div at bounding box center [254, 507] width 201 height 74
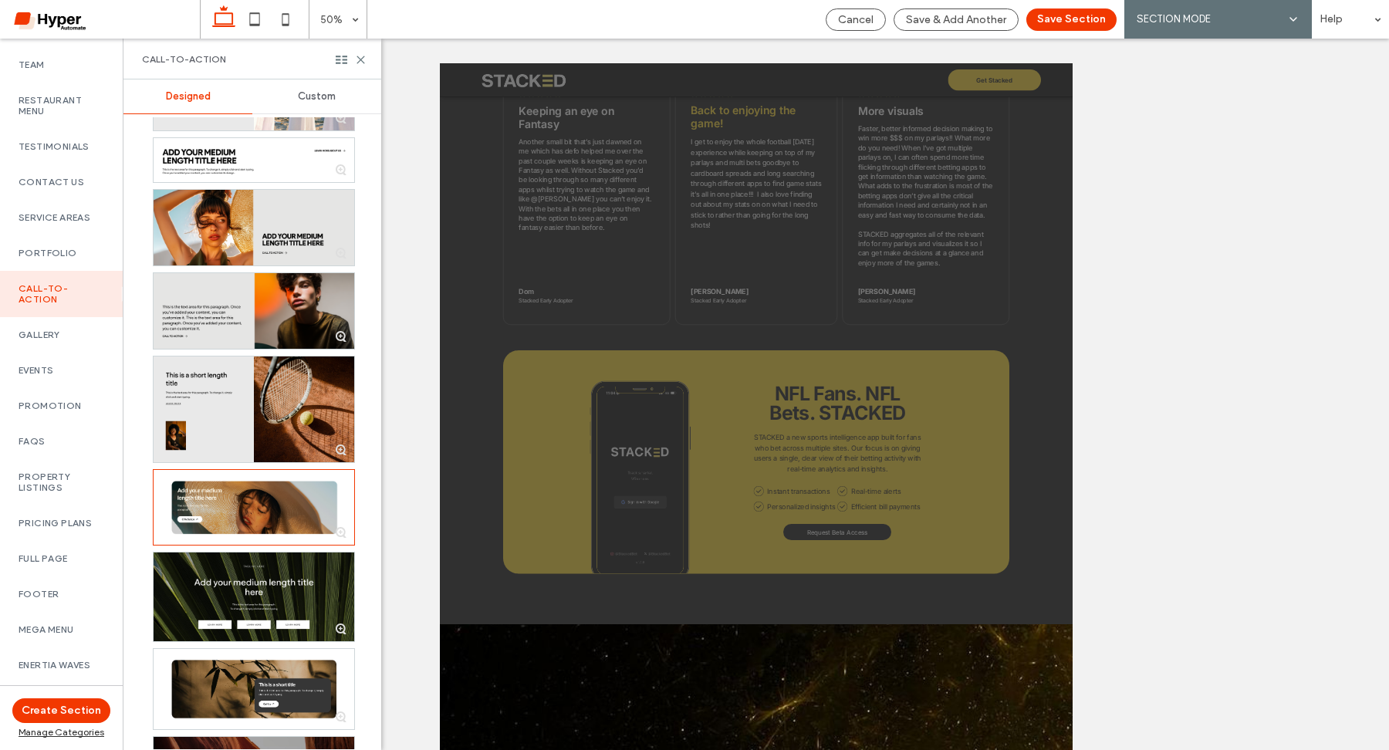
scroll to position [4032, 0]
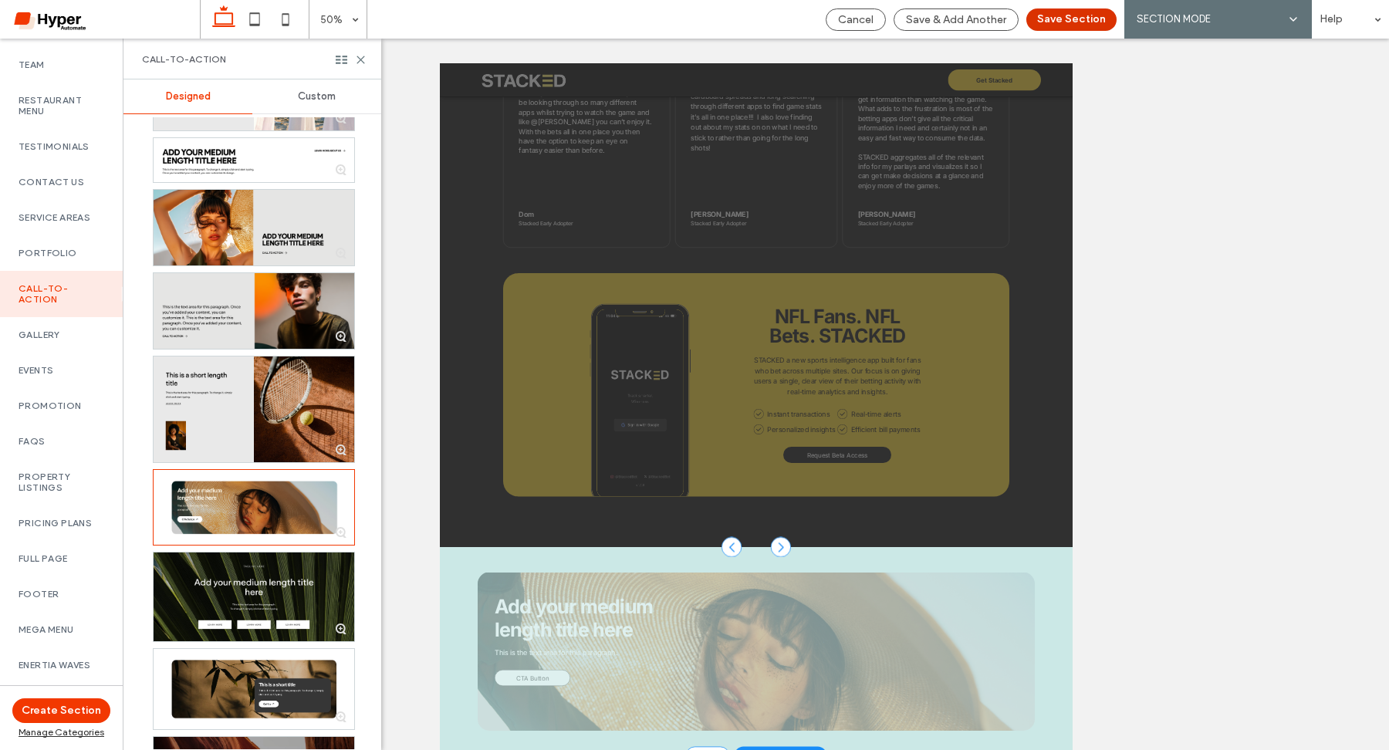
click at [1087, 18] on button "Save Section" at bounding box center [1071, 19] width 90 height 22
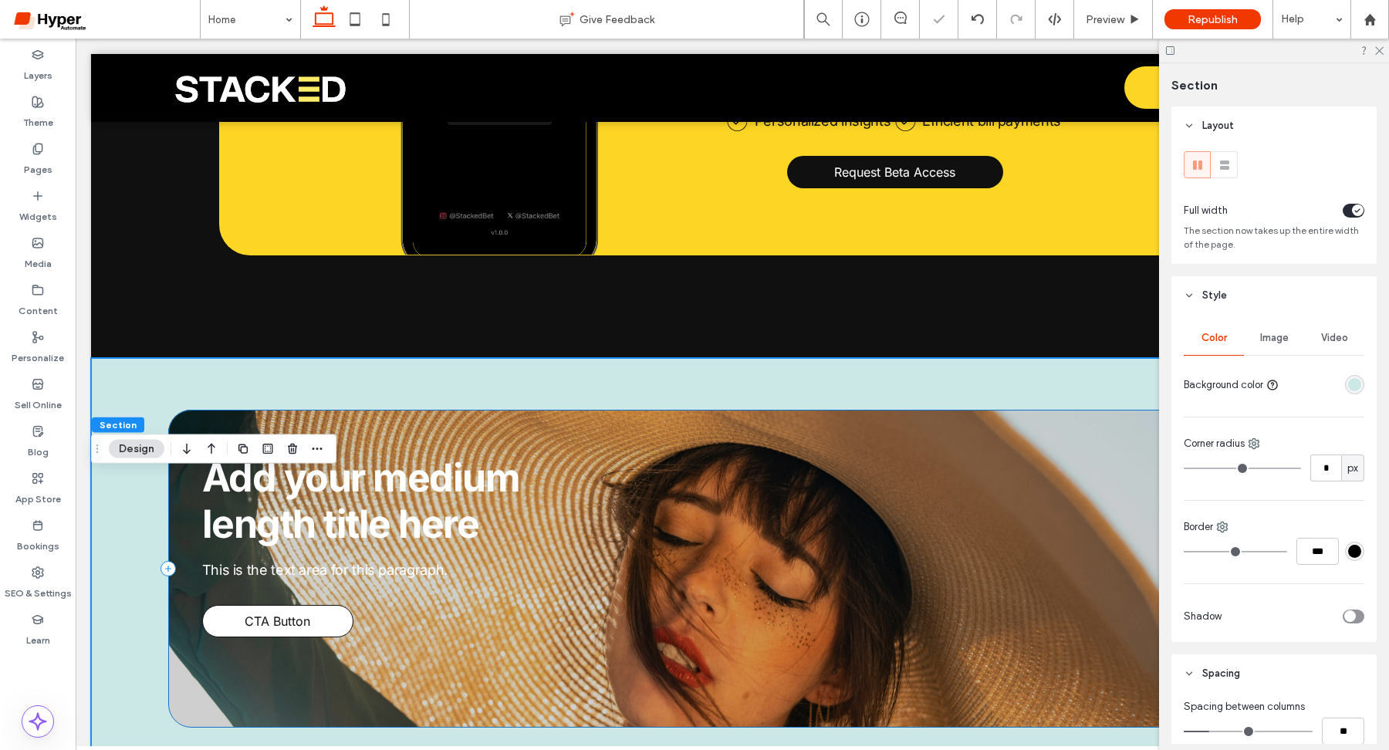
scroll to position [4709, 0]
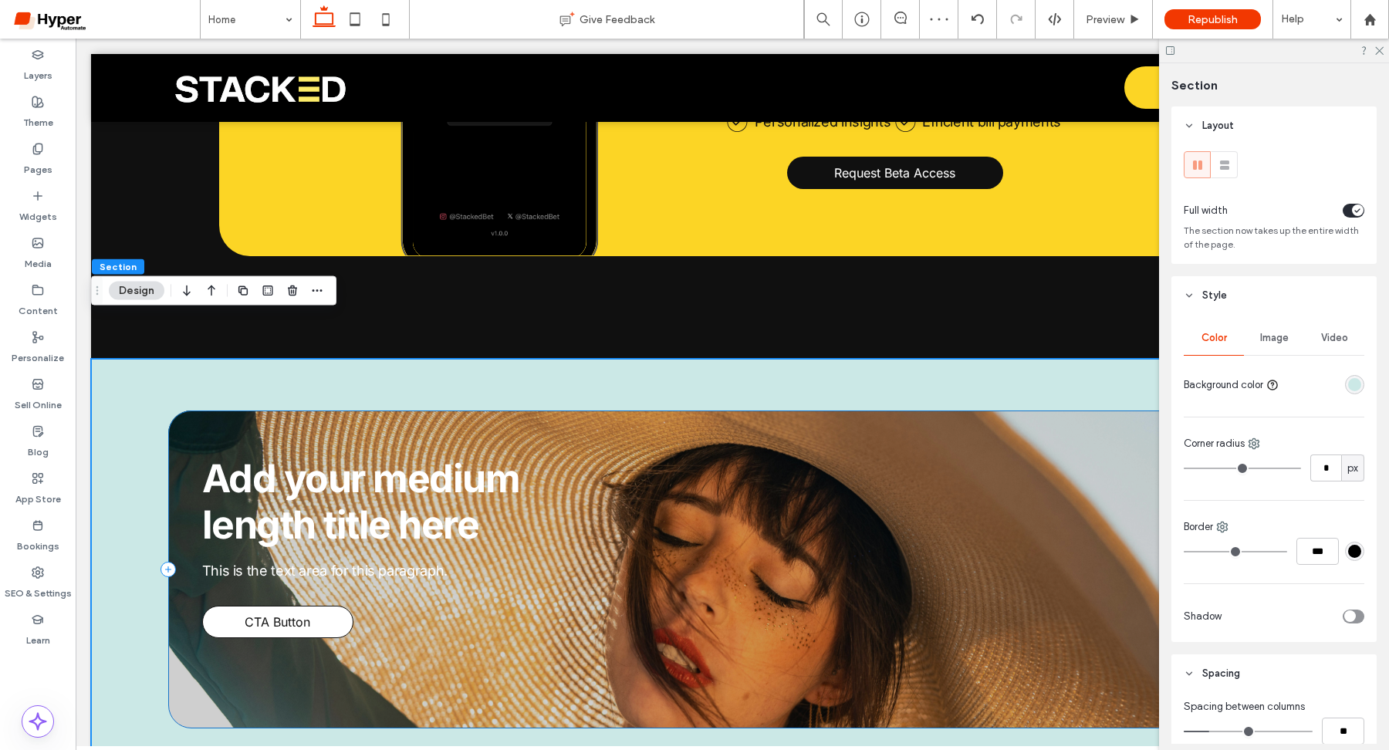
click at [612, 418] on div "Add your medium length title here This is the text area for this paragraph. CTA…" at bounding box center [732, 569] width 1129 height 319
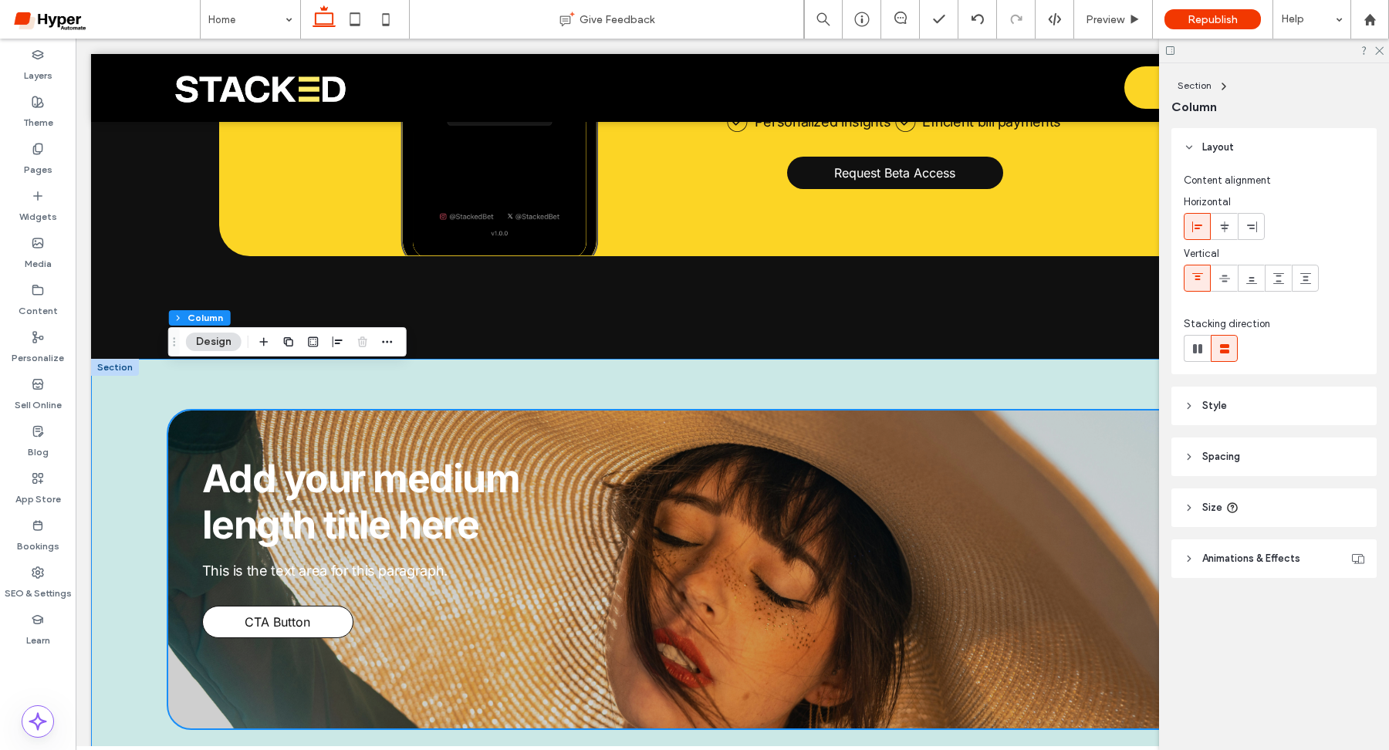
click at [784, 359] on div "Add your medium length title here This is the text area for this paragraph. CTA…" at bounding box center [732, 569] width 1282 height 420
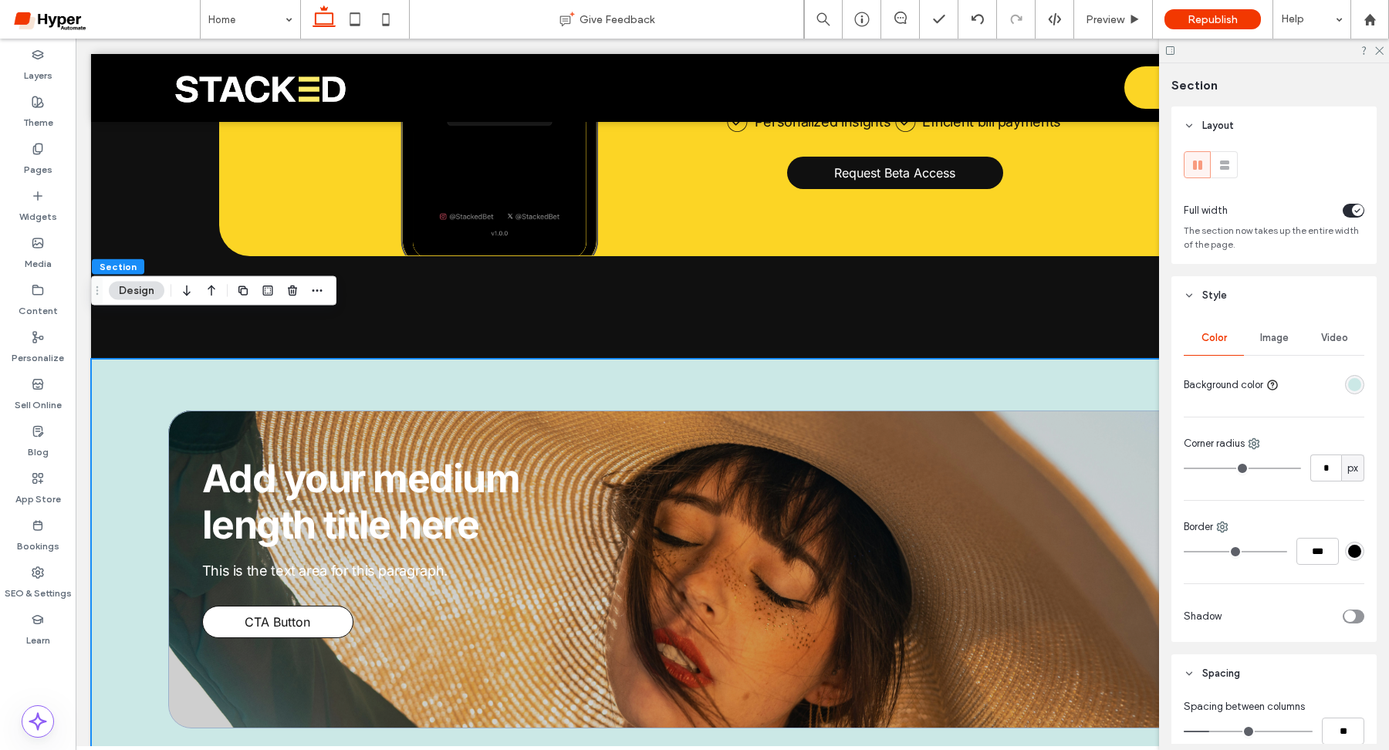
click at [944, 359] on div "Add your medium length title here This is the text area for this paragraph. CTA…" at bounding box center [732, 569] width 1282 height 420
click at [1352, 384] on div "rgba(203, 232, 230, 1)" at bounding box center [1354, 384] width 13 height 13
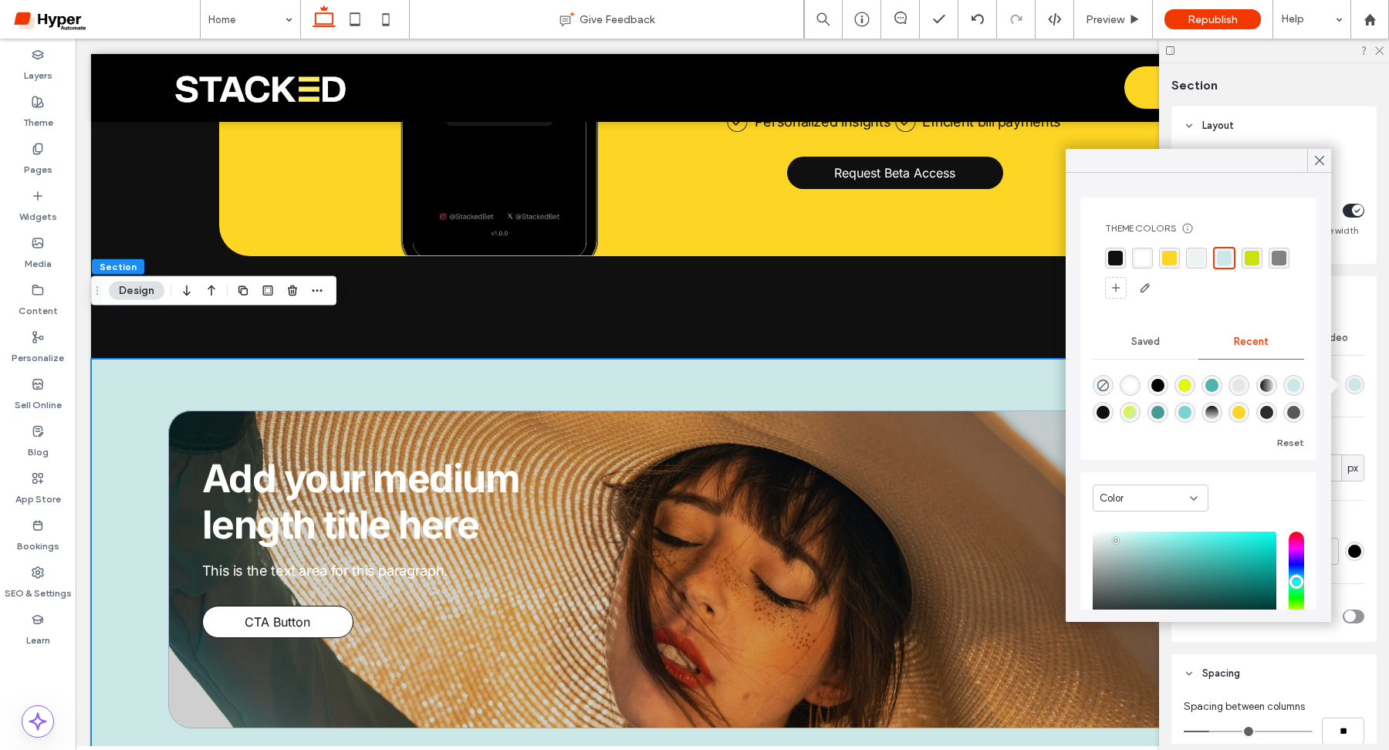
click at [1118, 264] on div "rgba(16, 16, 16, 1)" at bounding box center [1115, 258] width 15 height 15
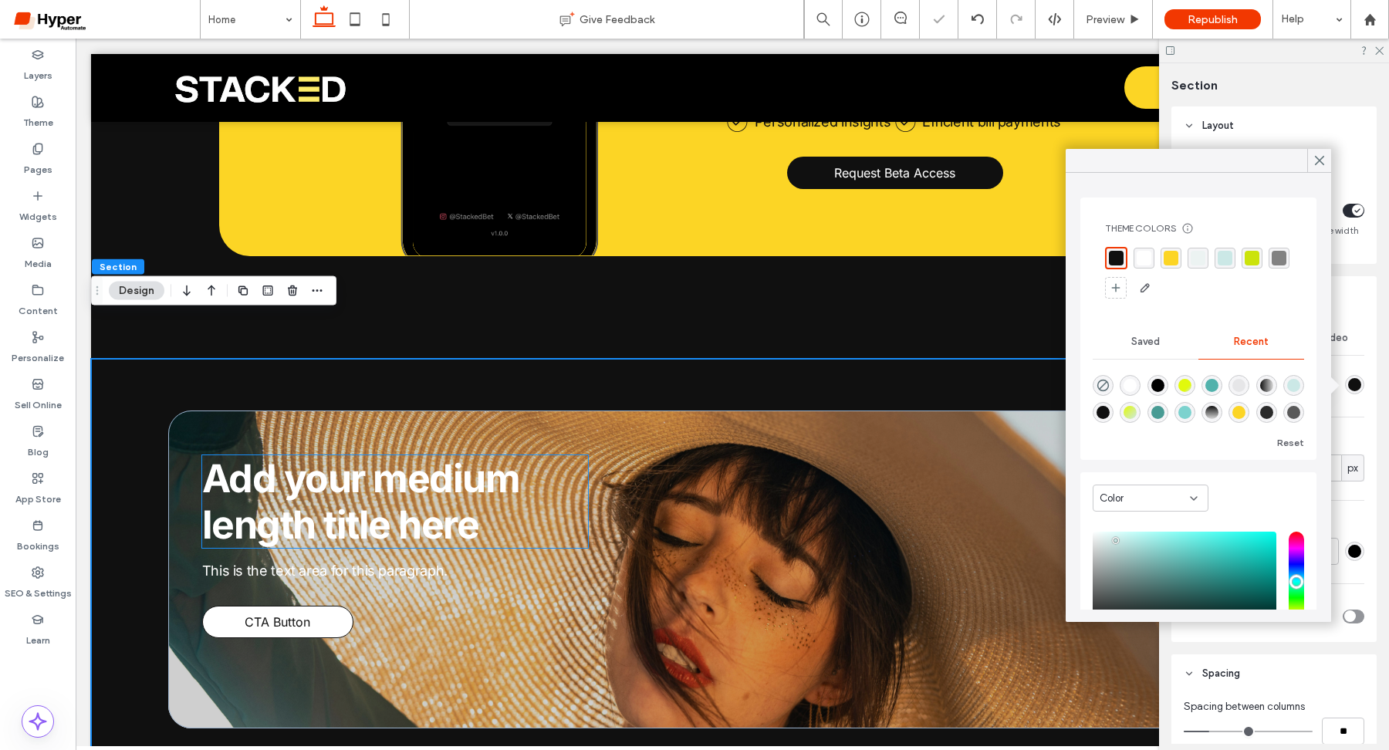
click at [466, 464] on span "Add your medium length title here" at bounding box center [361, 501] width 318 height 93
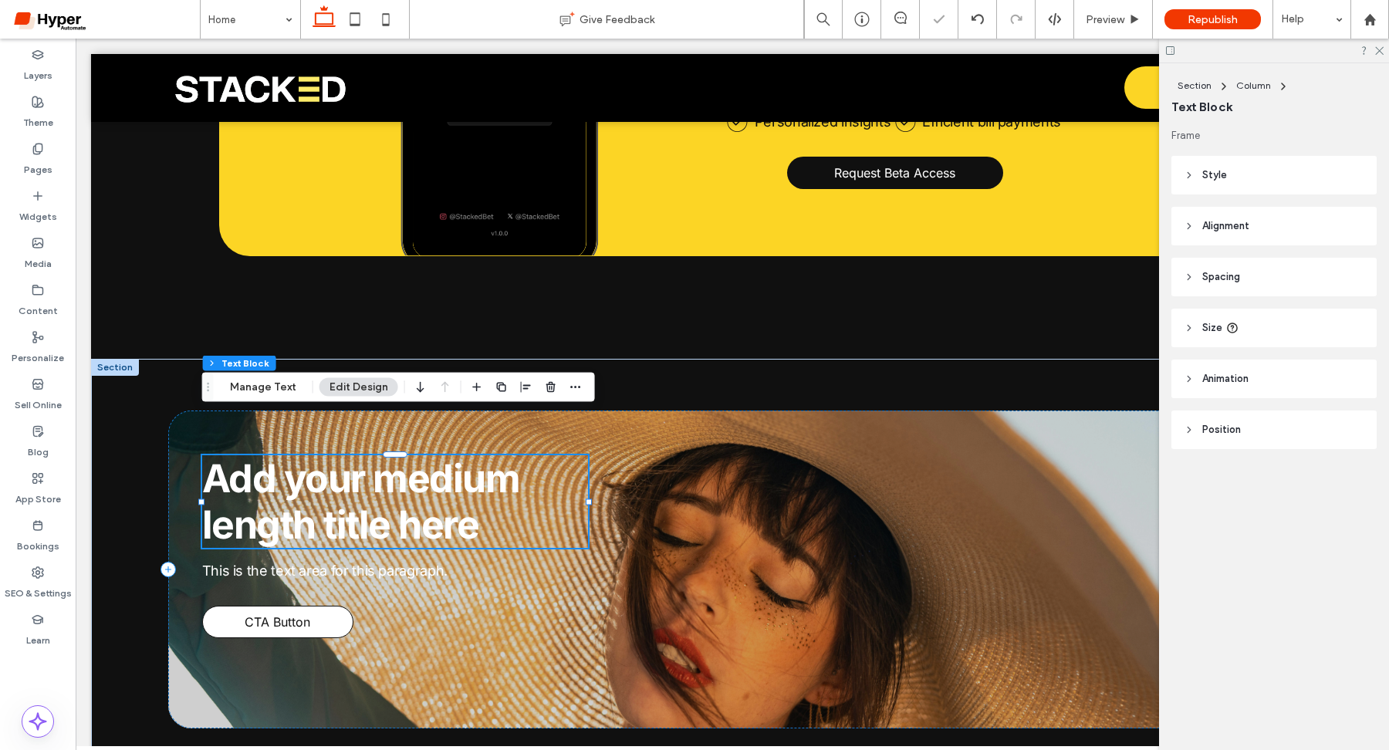
click at [466, 464] on div "Add your medium length title here" at bounding box center [395, 501] width 386 height 93
click at [466, 464] on span "Add your medium length title here" at bounding box center [361, 501] width 318 height 93
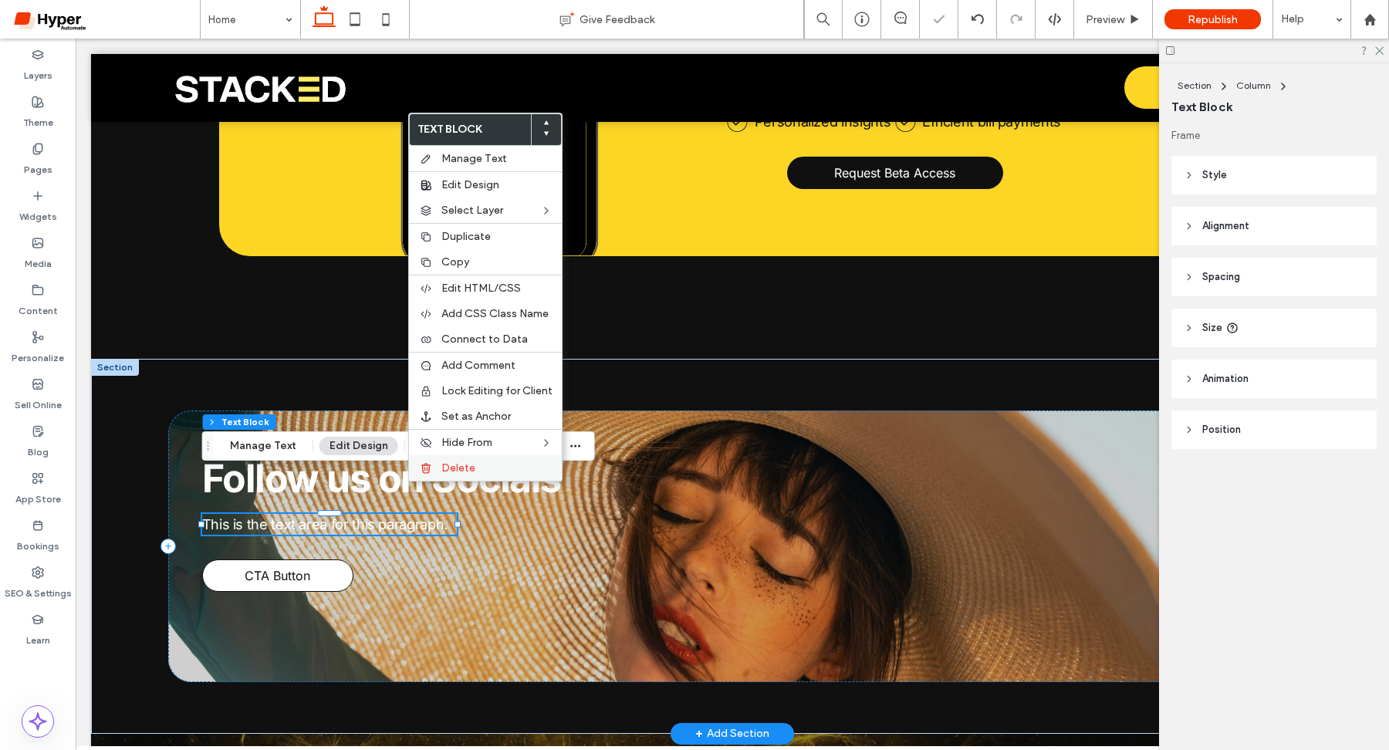
click at [480, 465] on label "Delete" at bounding box center [496, 467] width 111 height 13
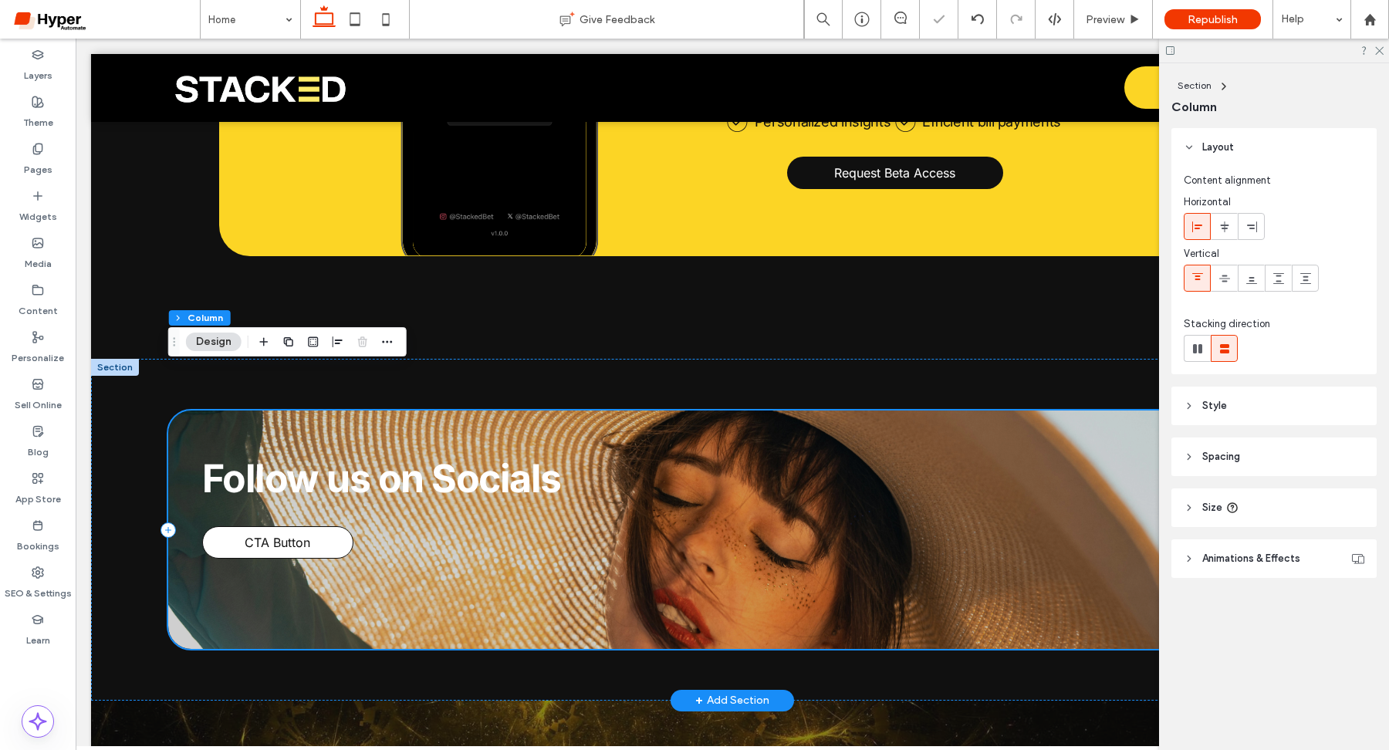
click at [955, 410] on div "Follow us on Socials CTA Button" at bounding box center [732, 529] width 1129 height 239
click at [1258, 555] on span "Animations & Effects" at bounding box center [1251, 558] width 98 height 15
click at [1244, 403] on header "Style" at bounding box center [1273, 406] width 205 height 39
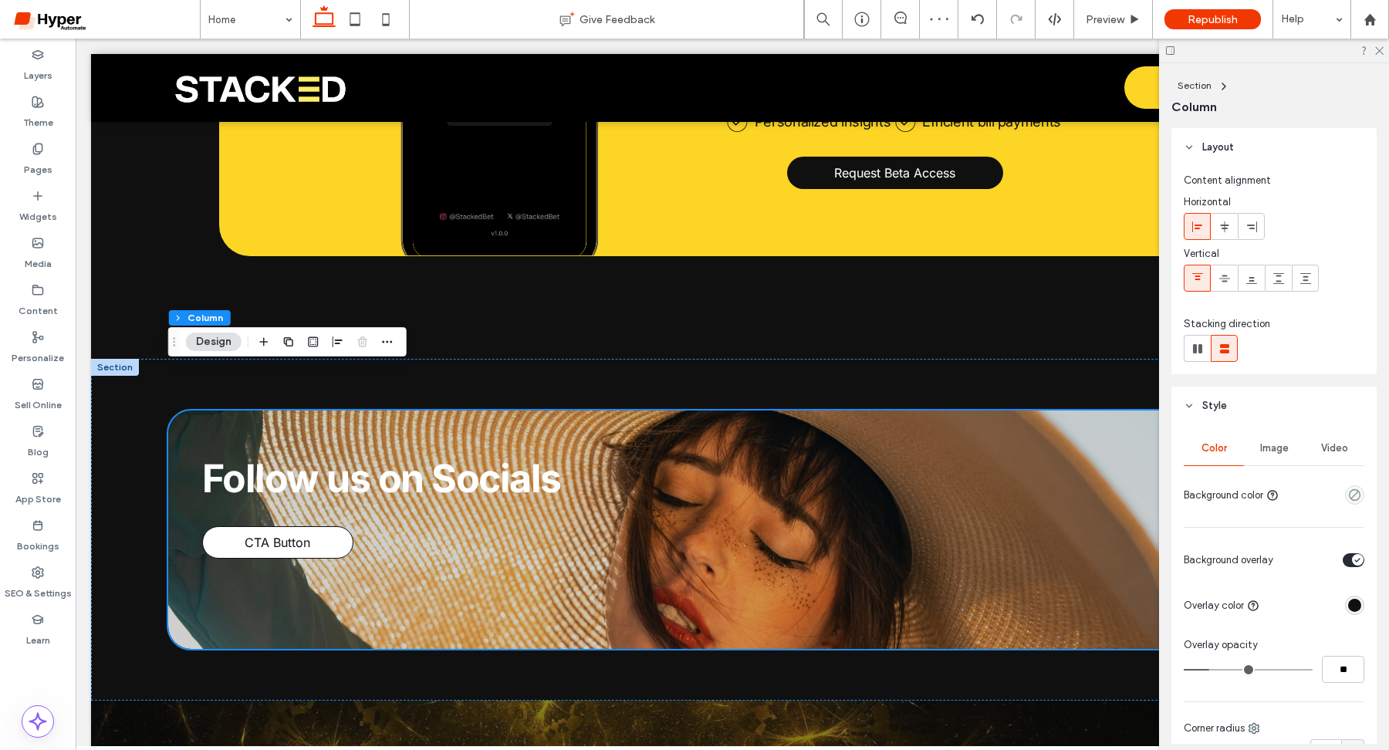
click at [1285, 454] on div "Image" at bounding box center [1274, 448] width 60 height 34
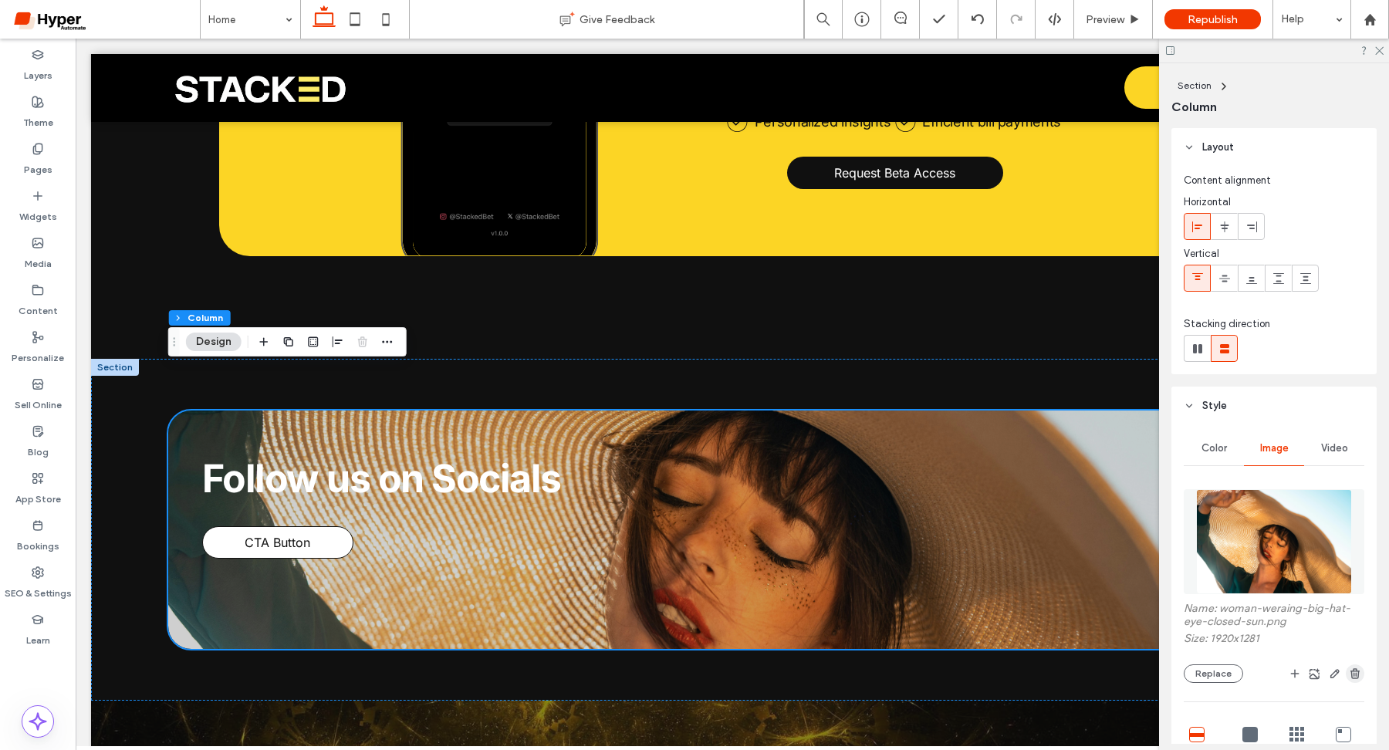
click at [1351, 674] on use "button" at bounding box center [1354, 673] width 9 height 10
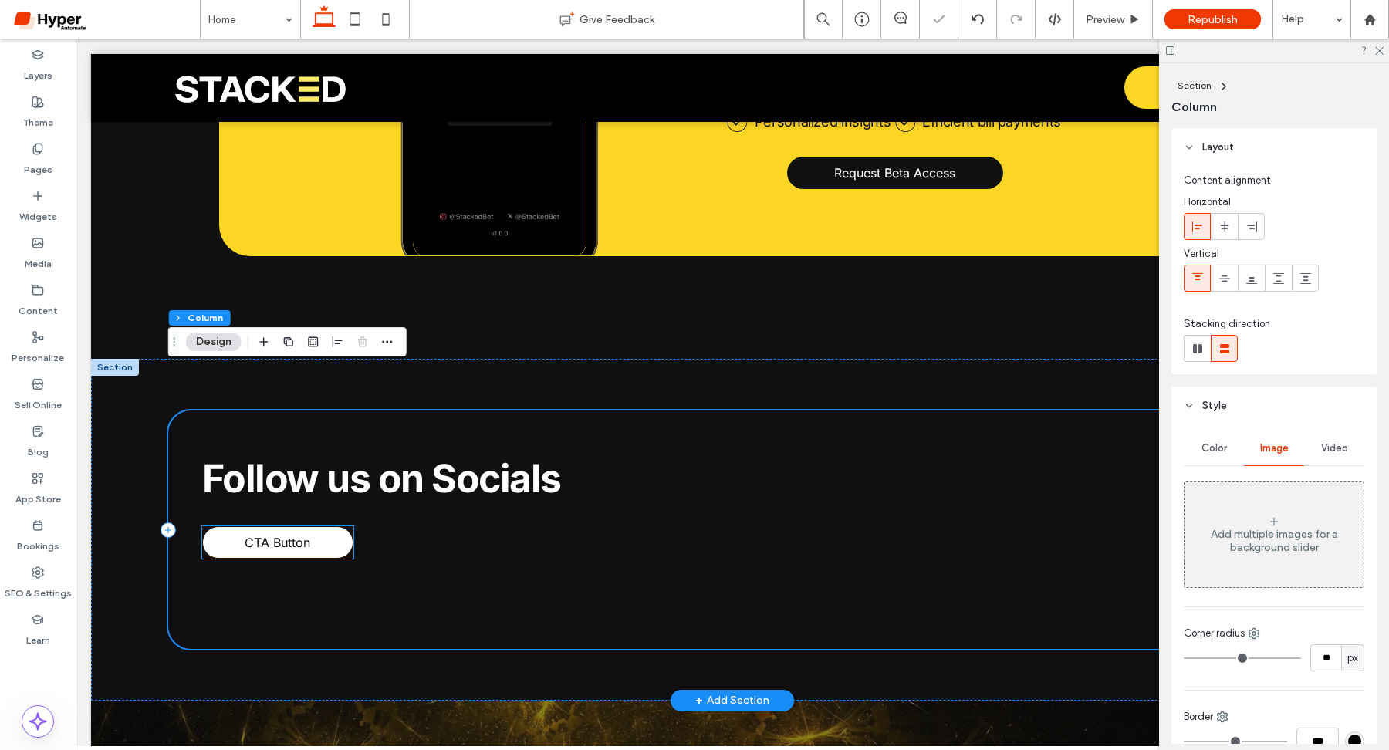
click at [300, 535] on span "CTA Button" at bounding box center [278, 542] width 66 height 15
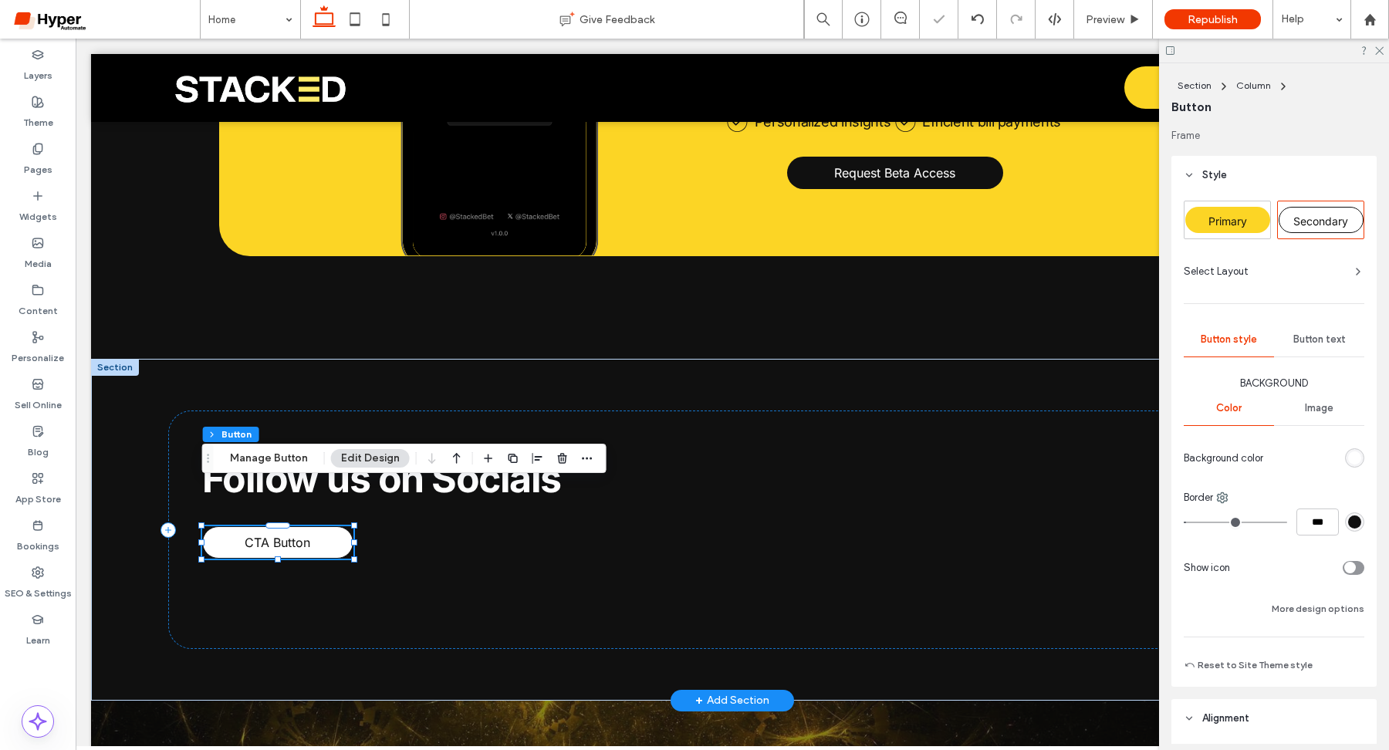
type input "**"
click at [559, 462] on icon "button" at bounding box center [562, 458] width 12 height 12
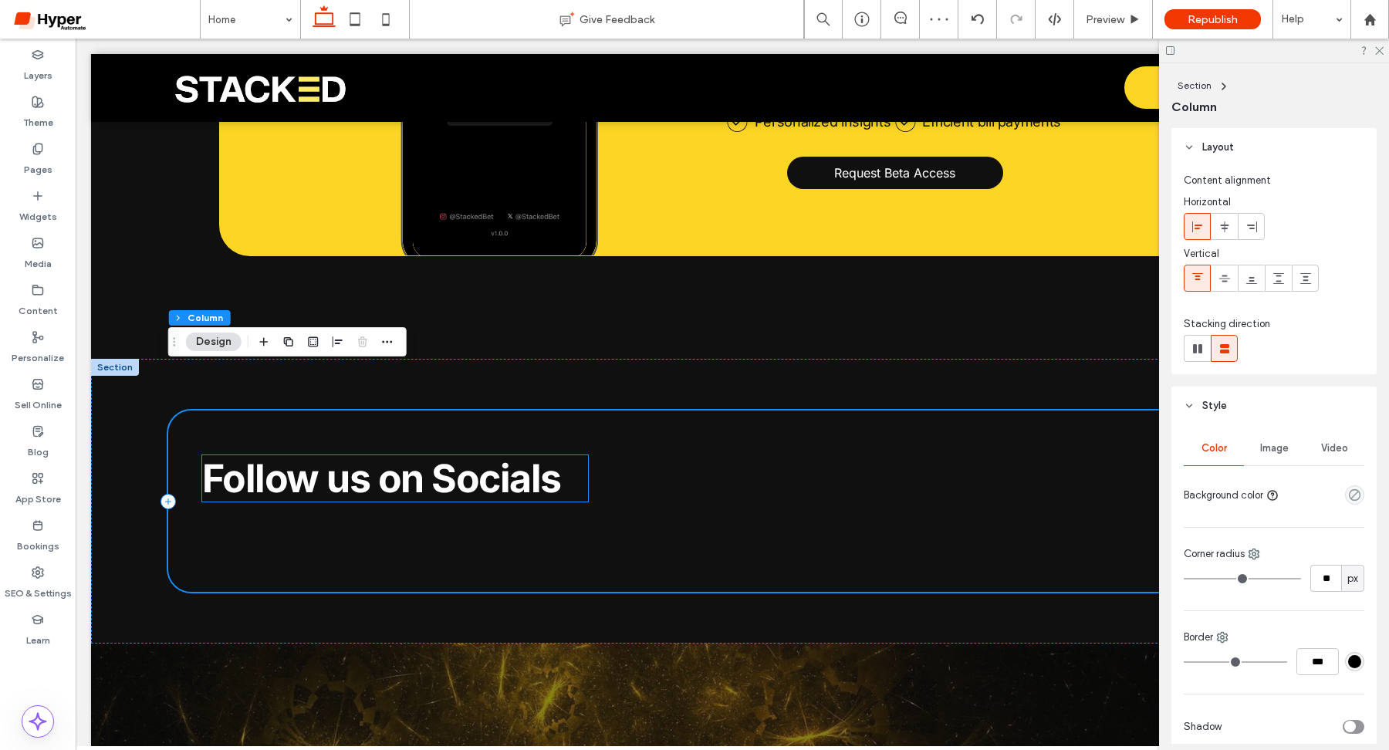
click at [359, 455] on span "Follow us on Socials" at bounding box center [381, 478] width 359 height 46
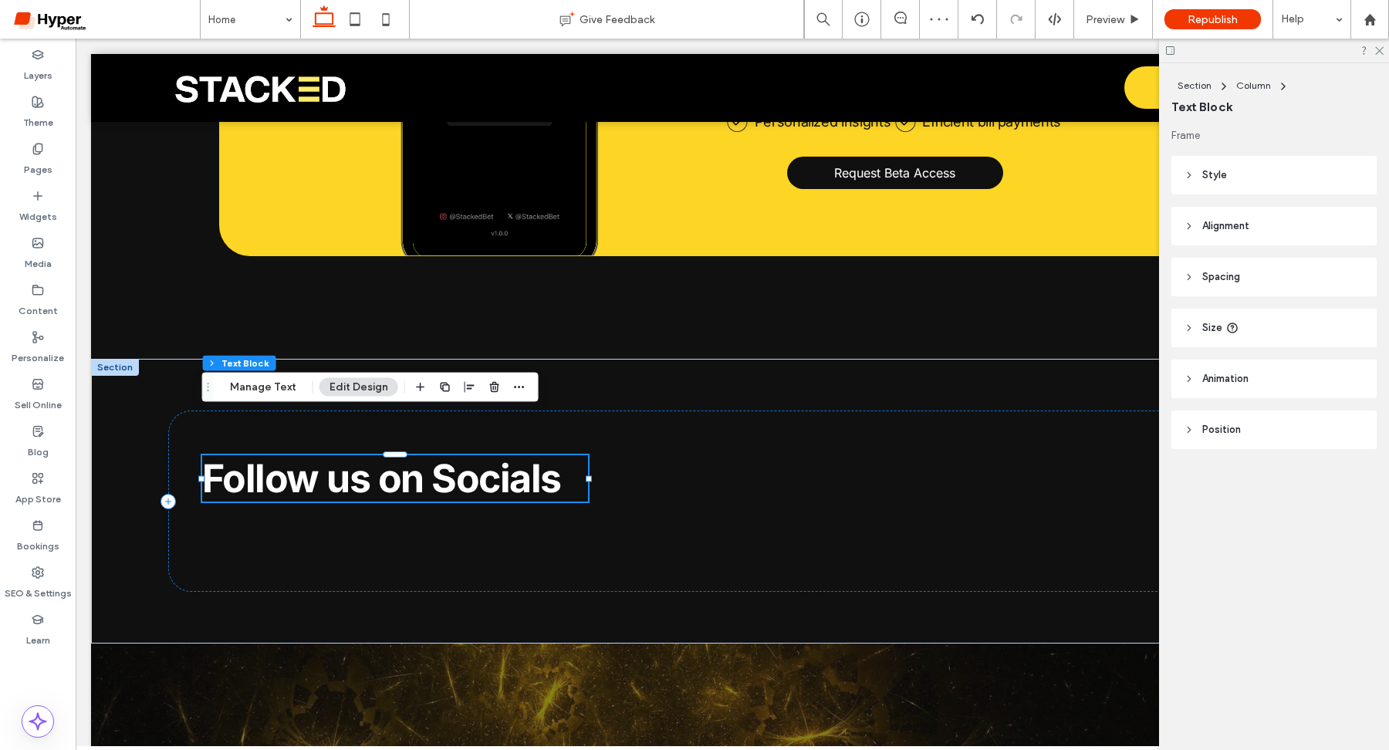
click at [338, 455] on span "Follow us on Socials" at bounding box center [381, 478] width 359 height 46
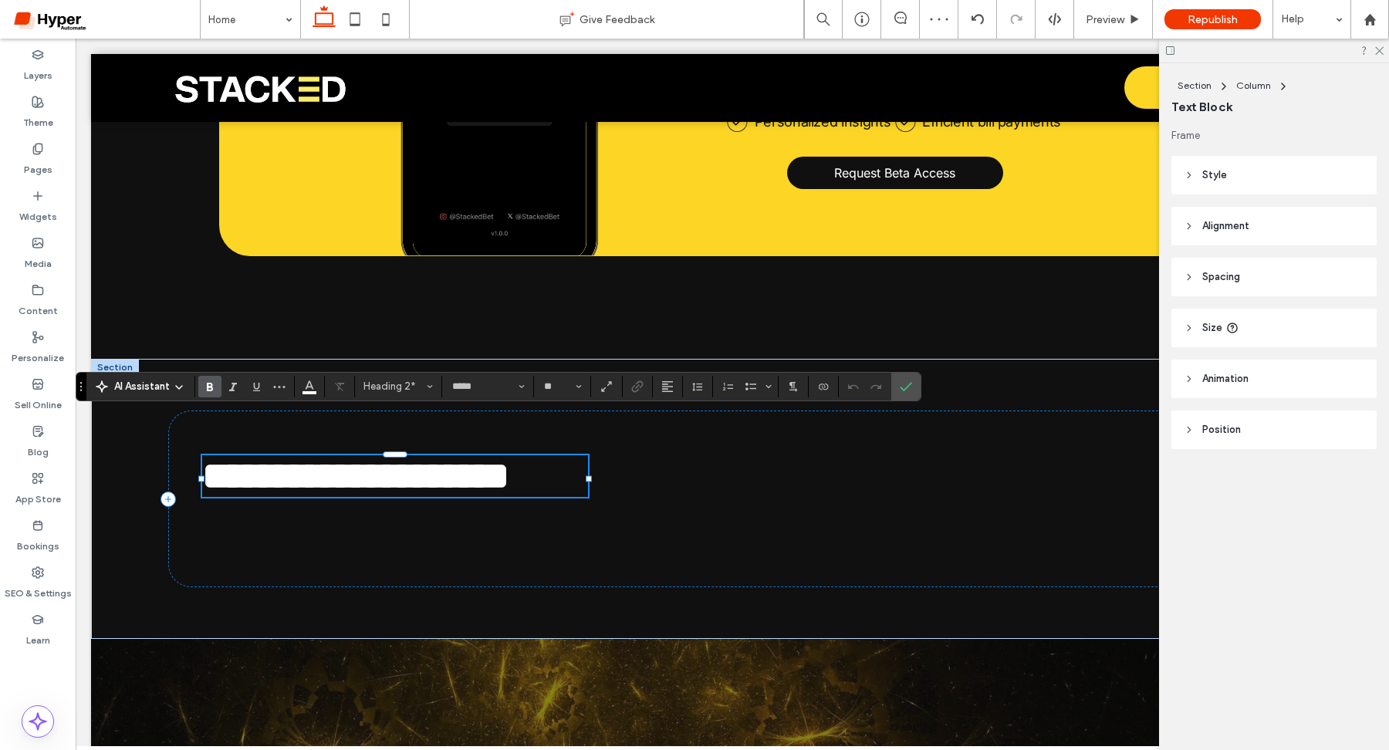
click at [343, 457] on span "**********" at bounding box center [355, 476] width 307 height 38
click at [393, 457] on span "**********" at bounding box center [355, 476] width 307 height 38
click at [29, 197] on div "Widgets" at bounding box center [38, 206] width 76 height 47
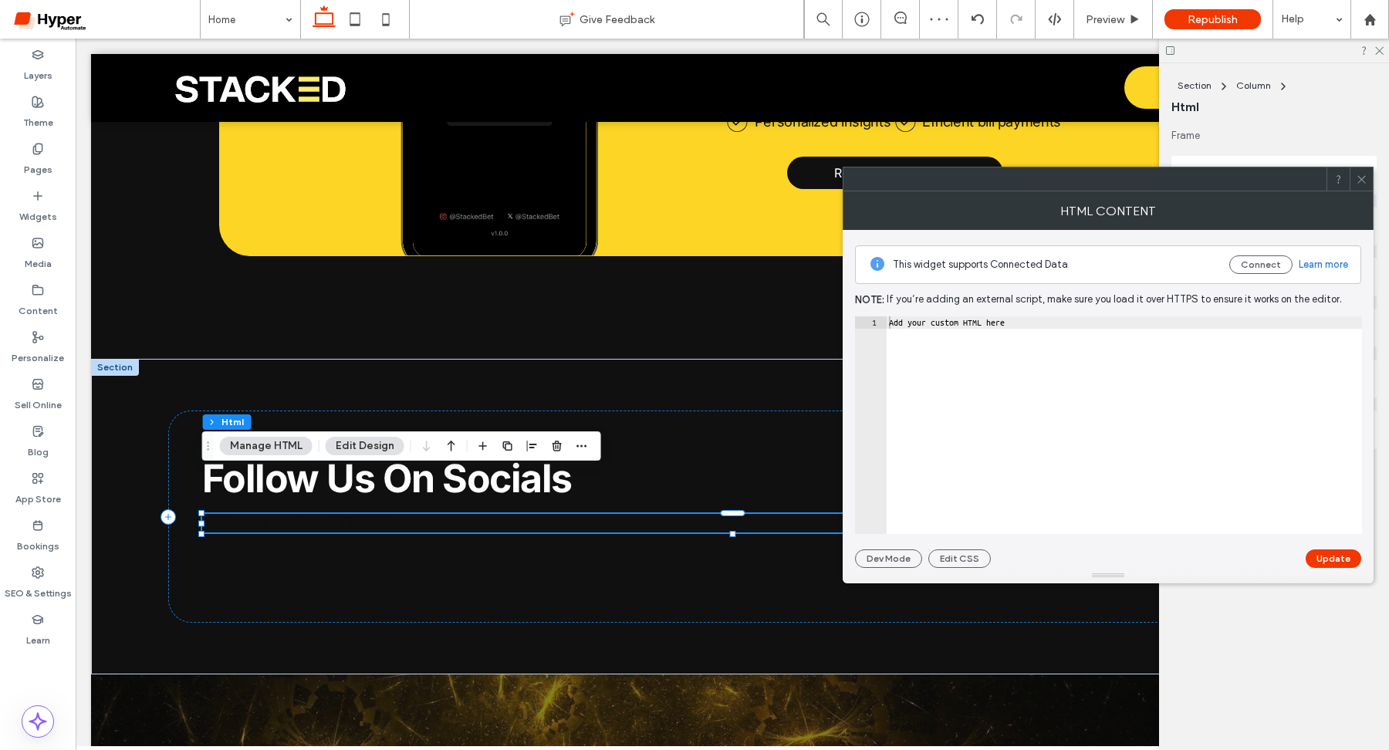
click at [1049, 336] on div "Add your custom HTML here" at bounding box center [1124, 437] width 476 height 242
paste textarea "**********"
type textarea "**********"
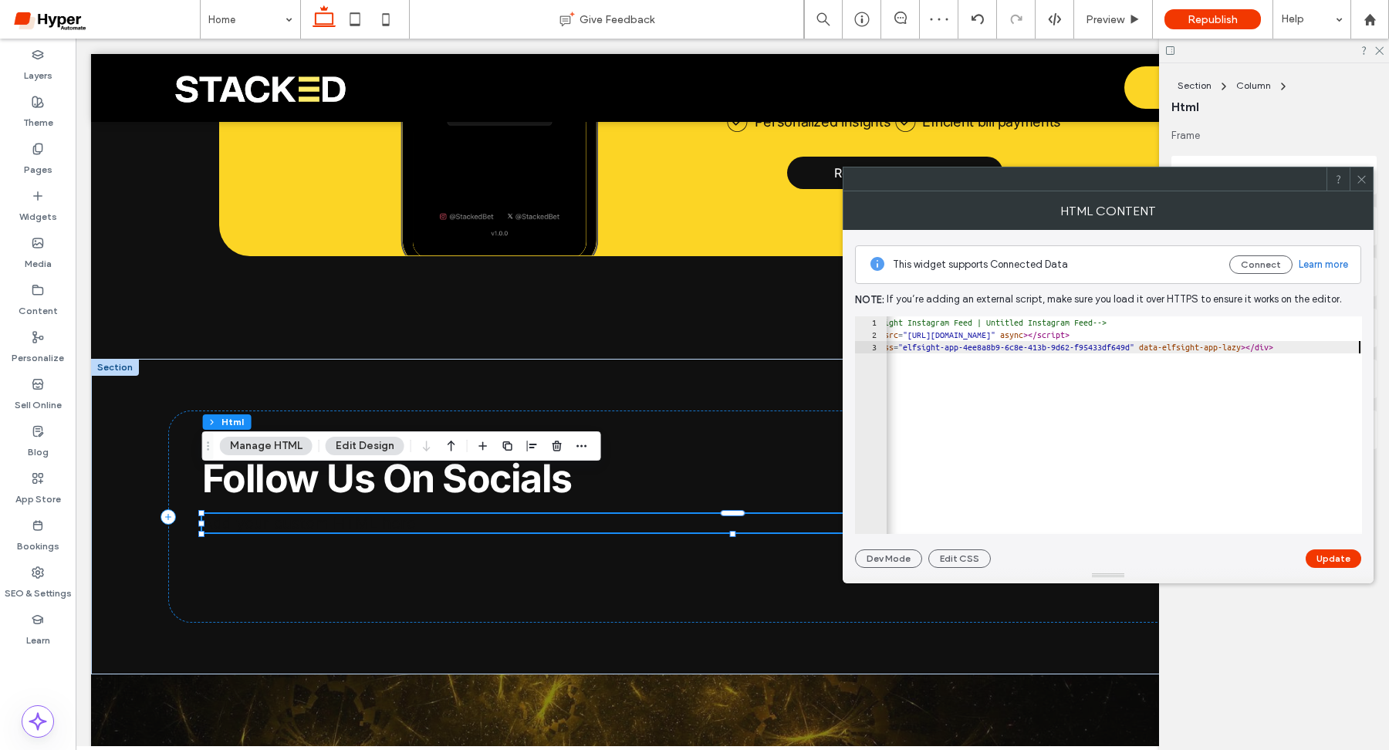
scroll to position [0, 42]
click at [1330, 555] on button "Update" at bounding box center [1333, 558] width 56 height 19
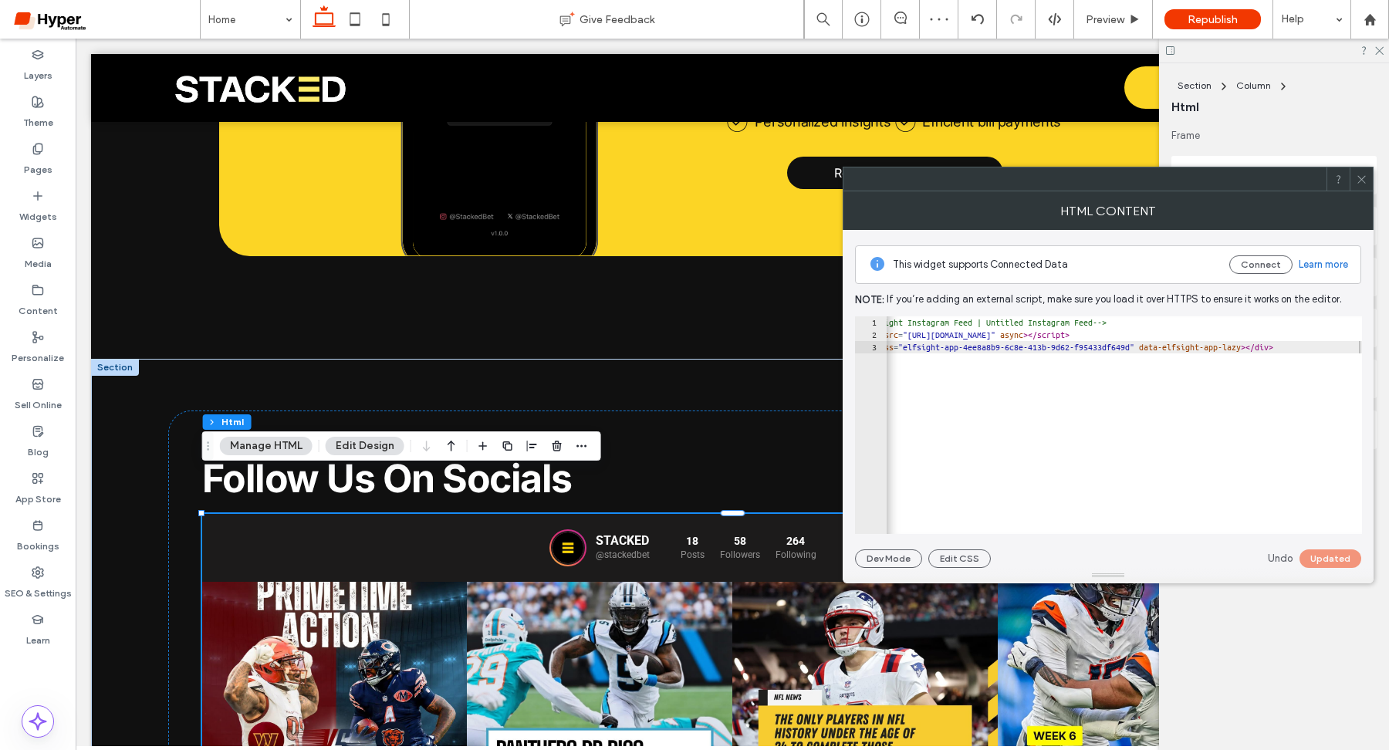
click at [1364, 184] on icon at bounding box center [1362, 180] width 12 height 12
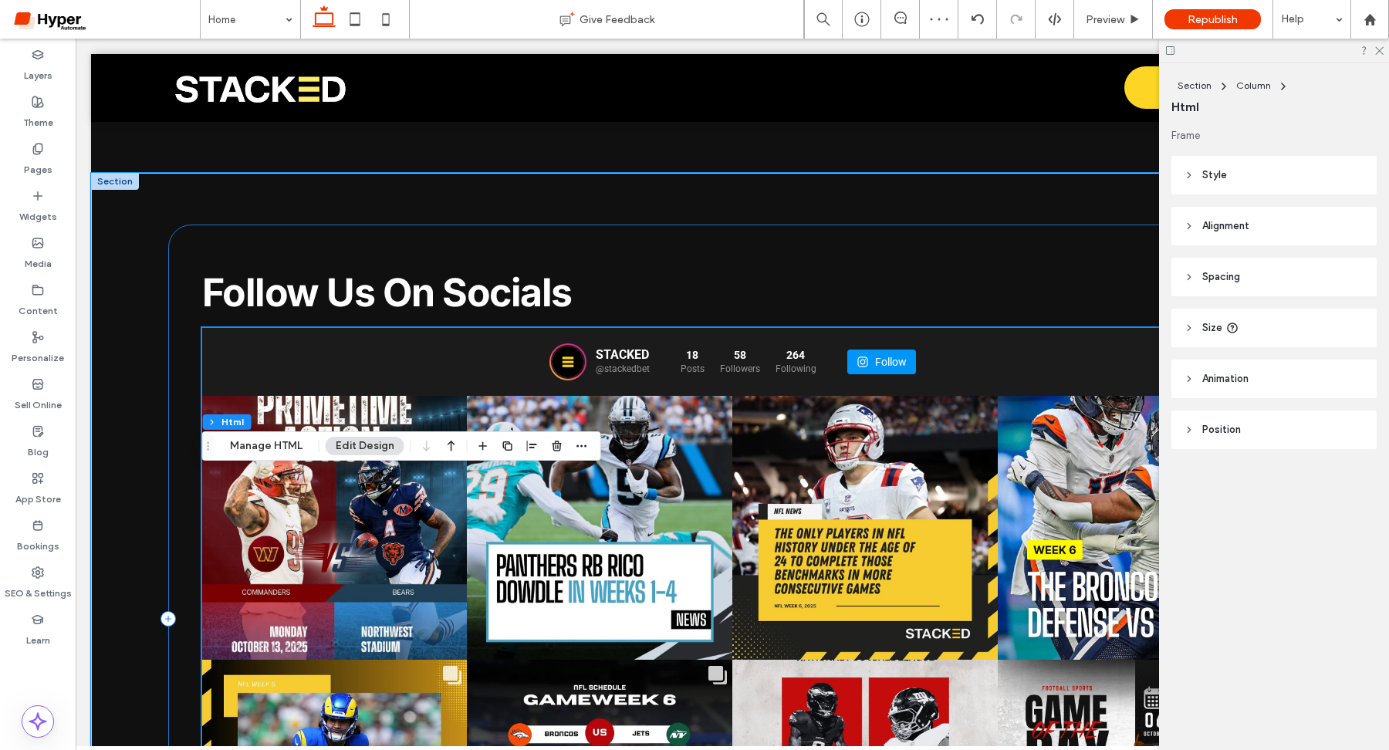
scroll to position [4982, 0]
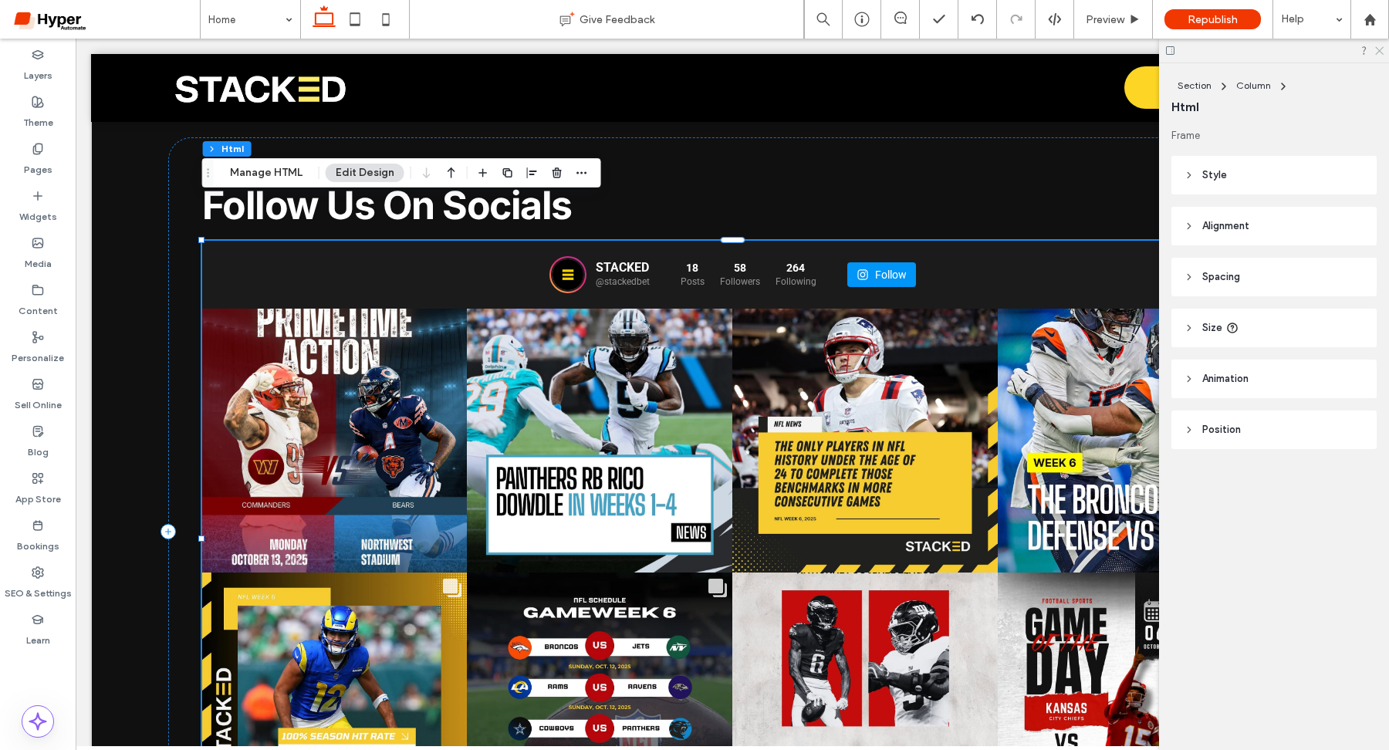
click at [1381, 48] on use at bounding box center [1379, 51] width 8 height 8
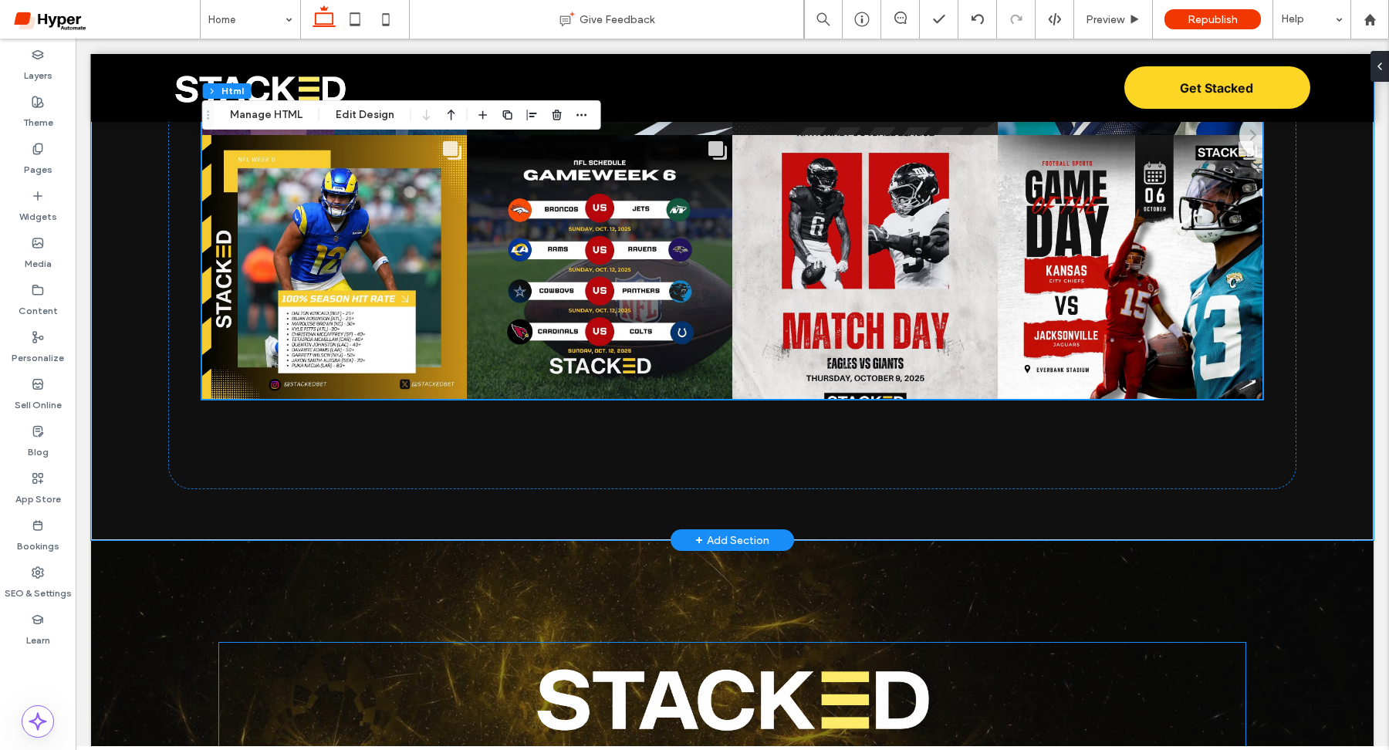
scroll to position [5313, 0]
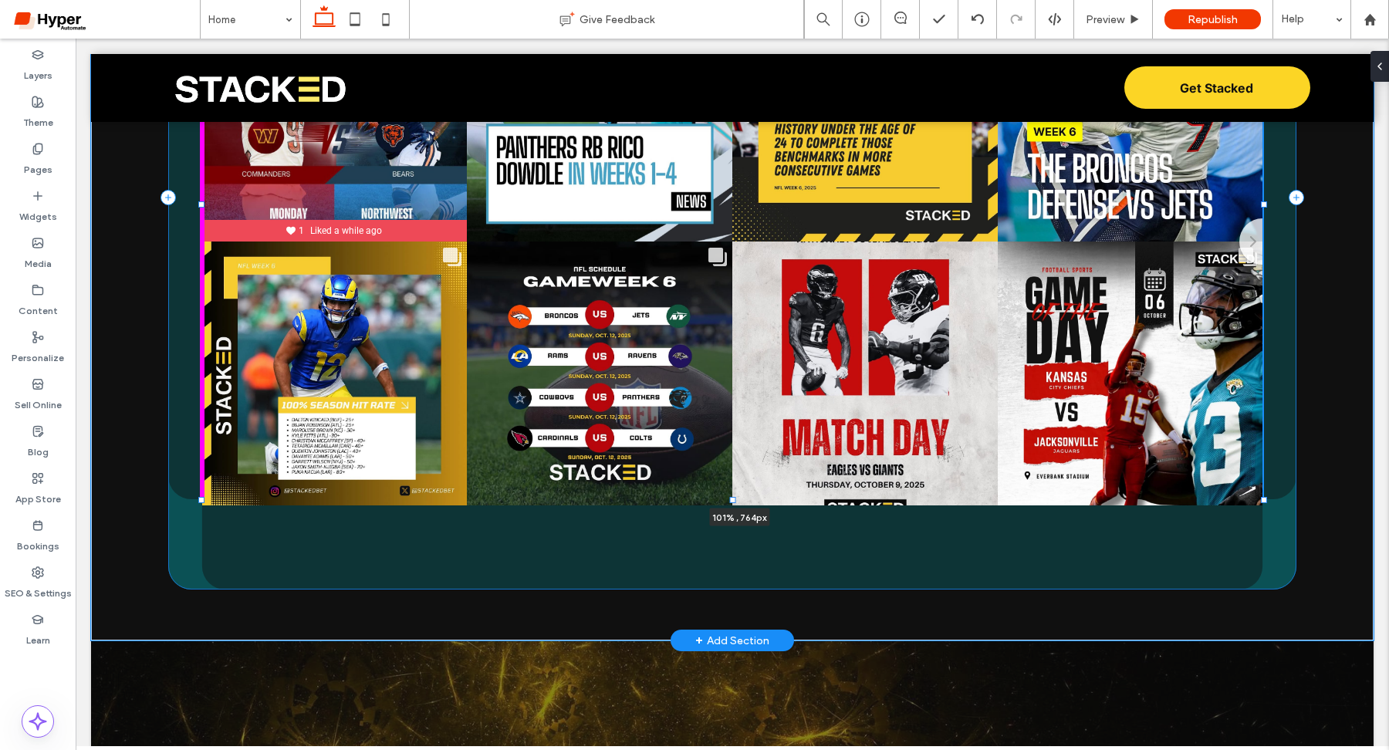
drag, startPoint x: 1264, startPoint y: 464, endPoint x: 1278, endPoint y: 458, distance: 15.2
click at [1278, 458] on div "Follow Us On Socials STACKED @stackedbet 18 Posts 58 Followers" at bounding box center [732, 198] width 1282 height 886
type input "****"
type input "***"
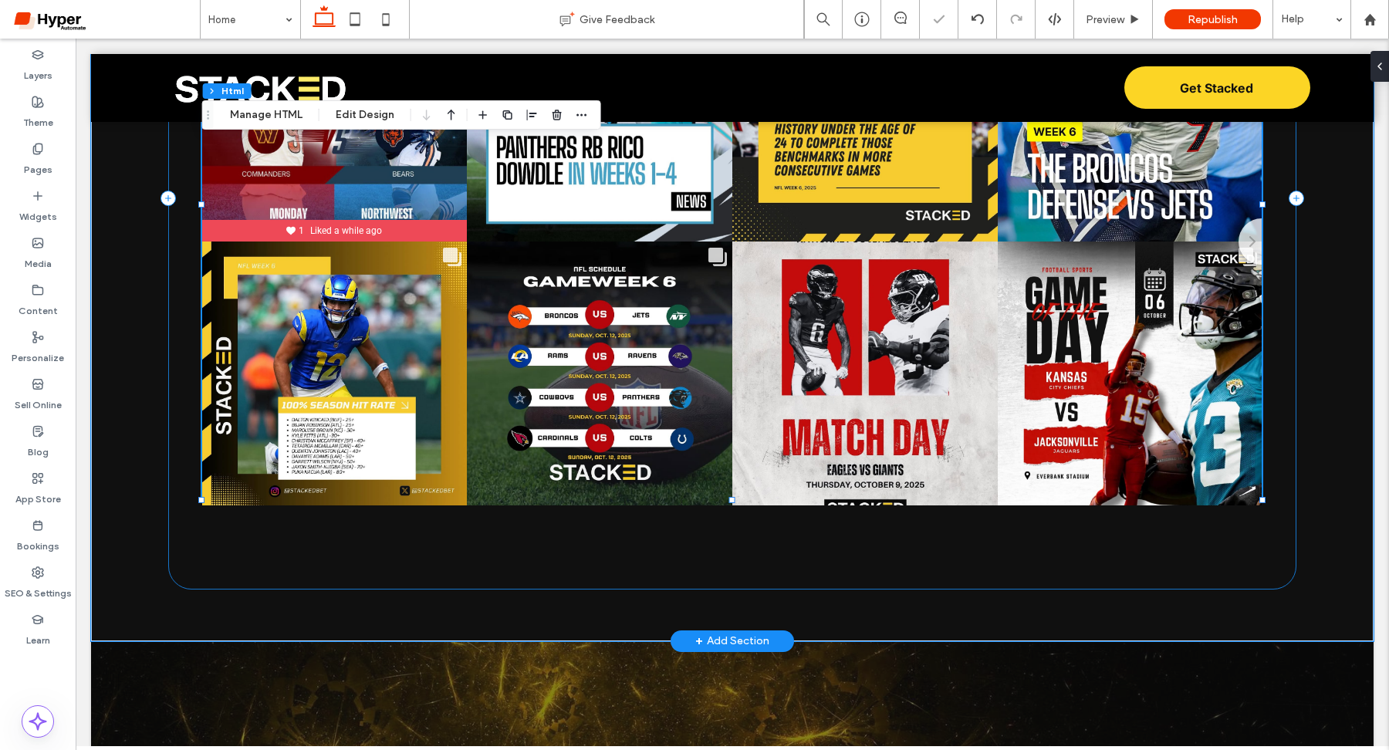
click at [1277, 483] on div "Follow Us On Socials STACKED @stackedbet 18 Posts 58 Followers 264" at bounding box center [732, 198] width 1129 height 784
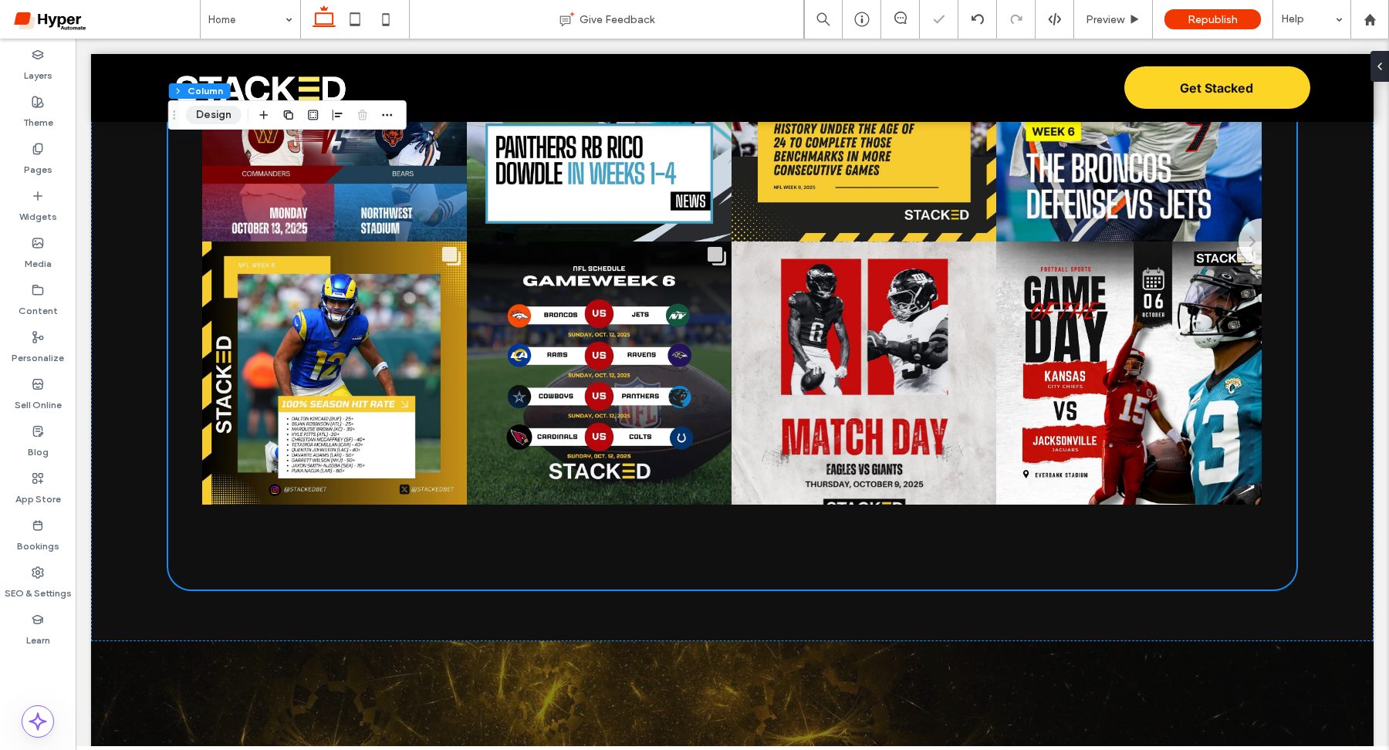
click at [216, 110] on button "Design" at bounding box center [214, 115] width 56 height 19
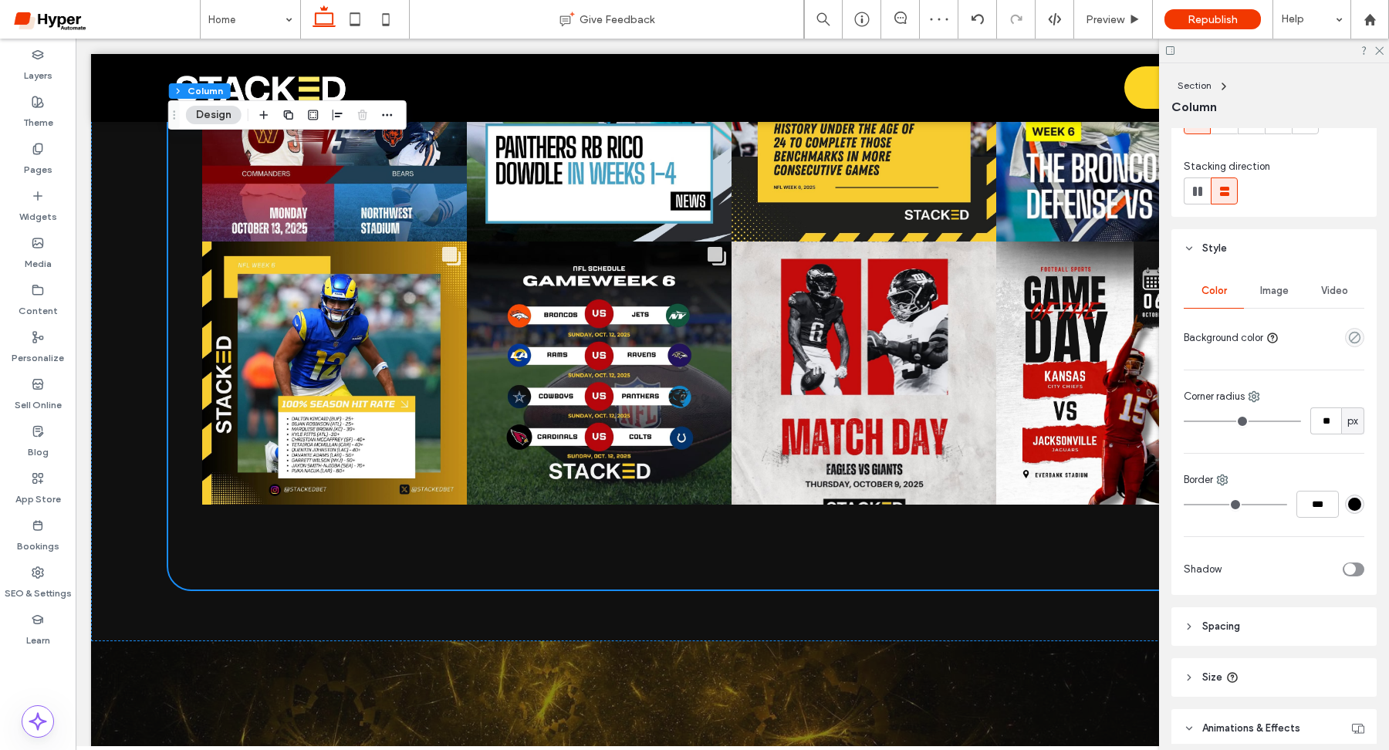
click at [1268, 623] on header "Spacing" at bounding box center [1273, 626] width 205 height 39
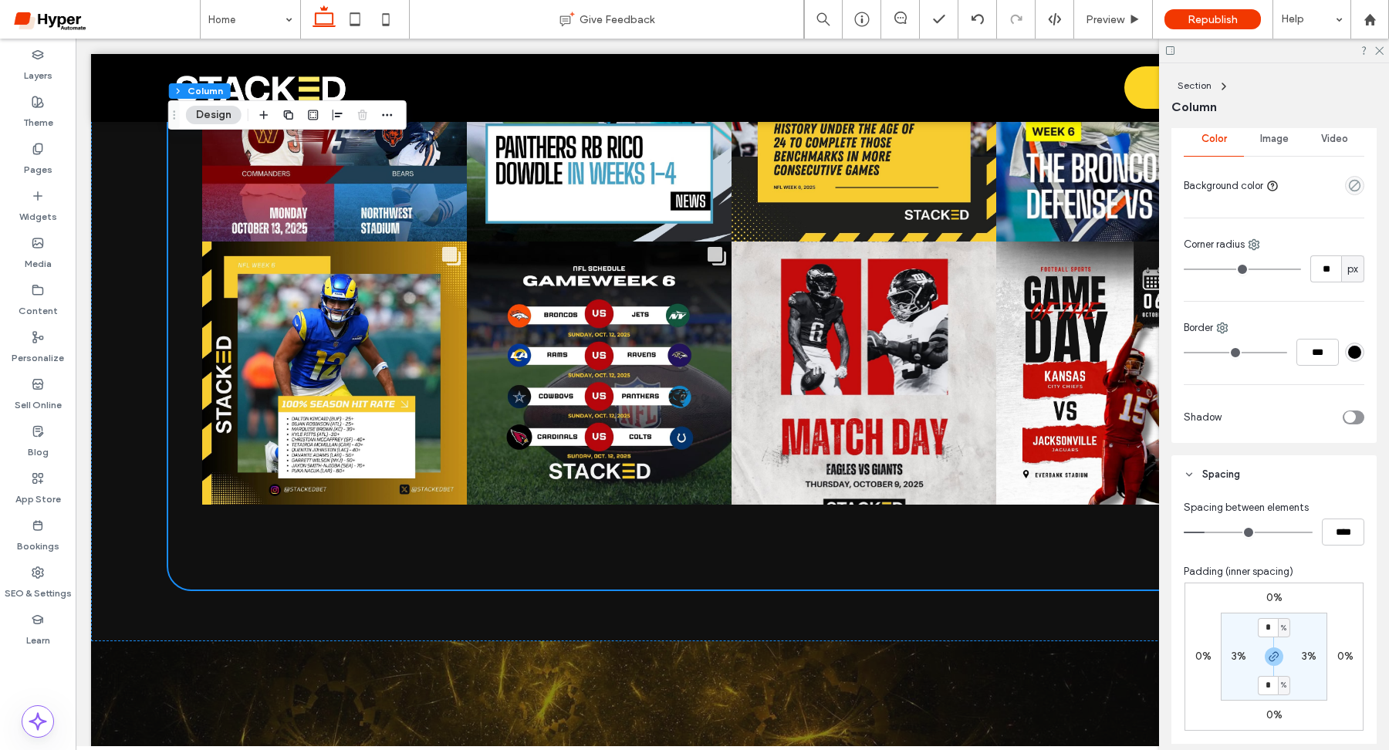
scroll to position [322, 0]
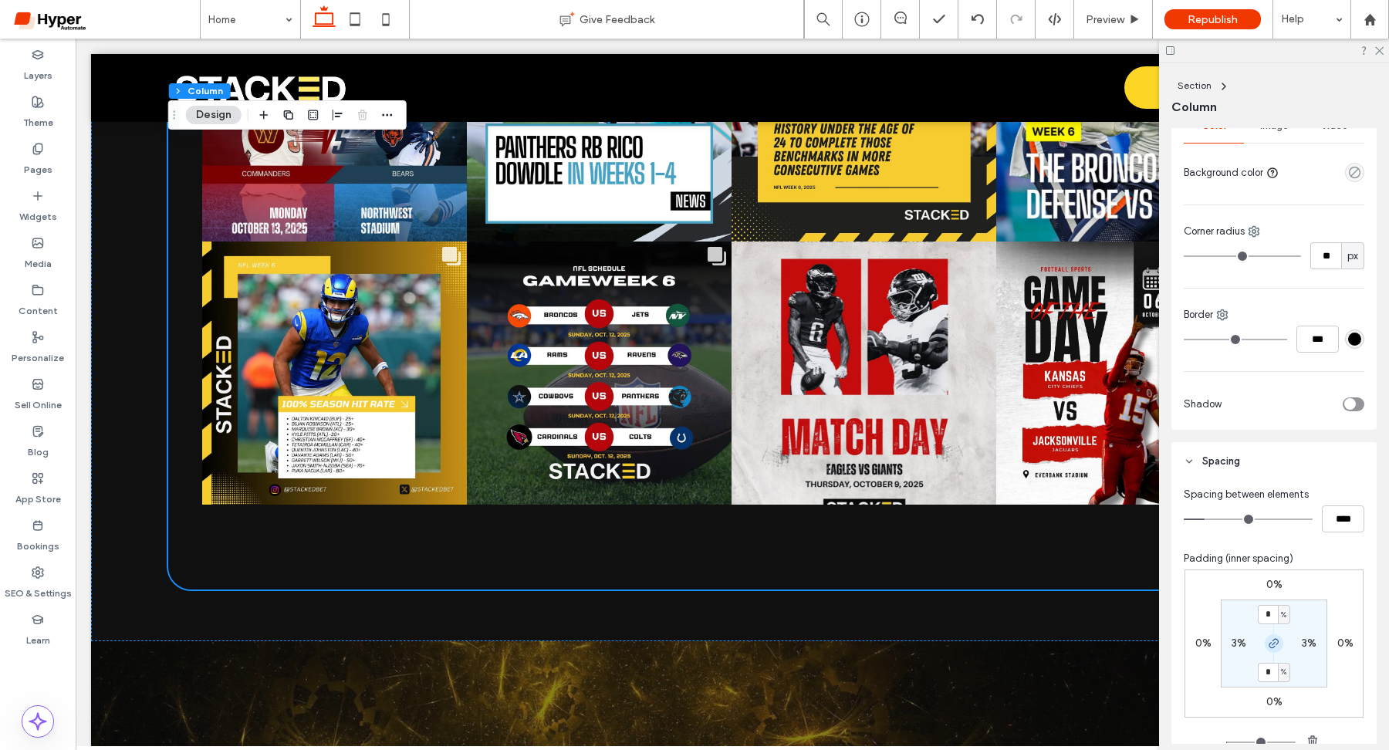
click at [1272, 644] on use "button" at bounding box center [1273, 643] width 9 height 9
click at [1236, 645] on label "3%" at bounding box center [1238, 642] width 15 height 13
type input "*"
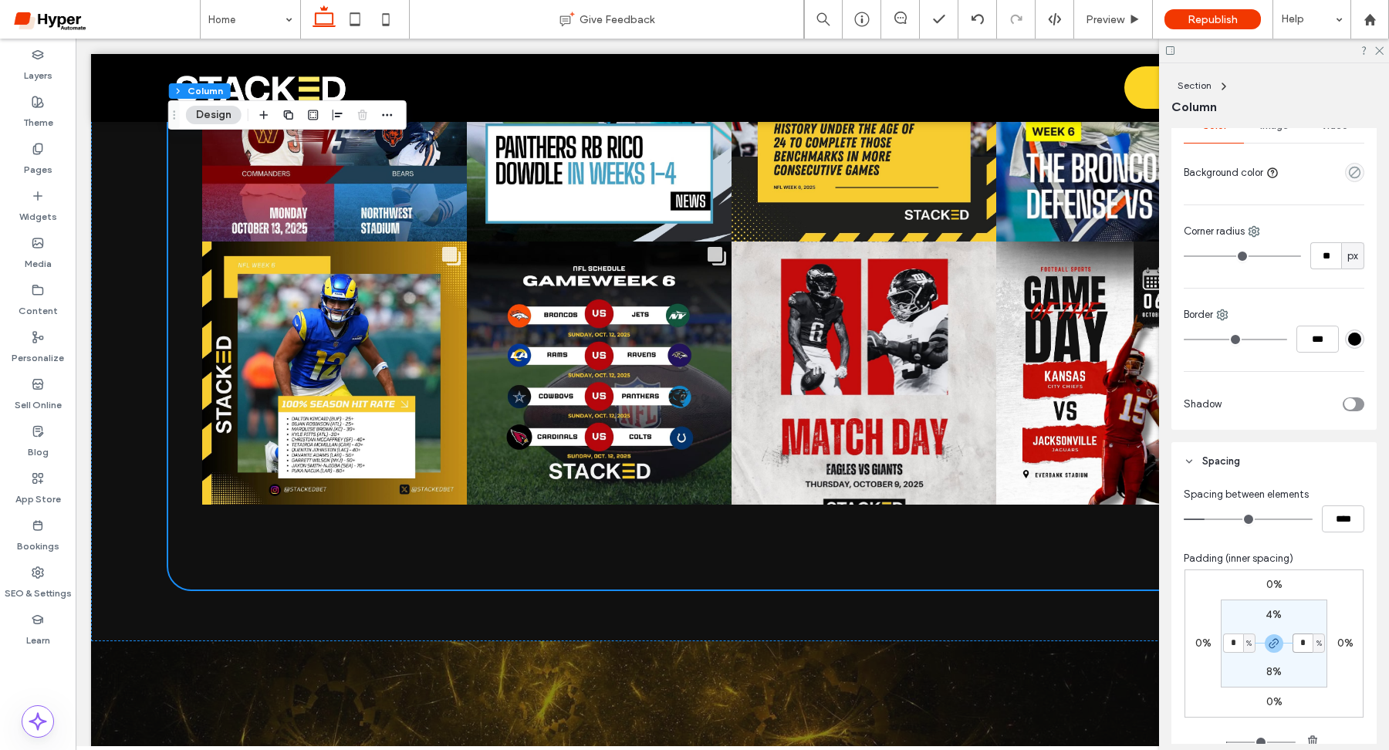
type input "*"
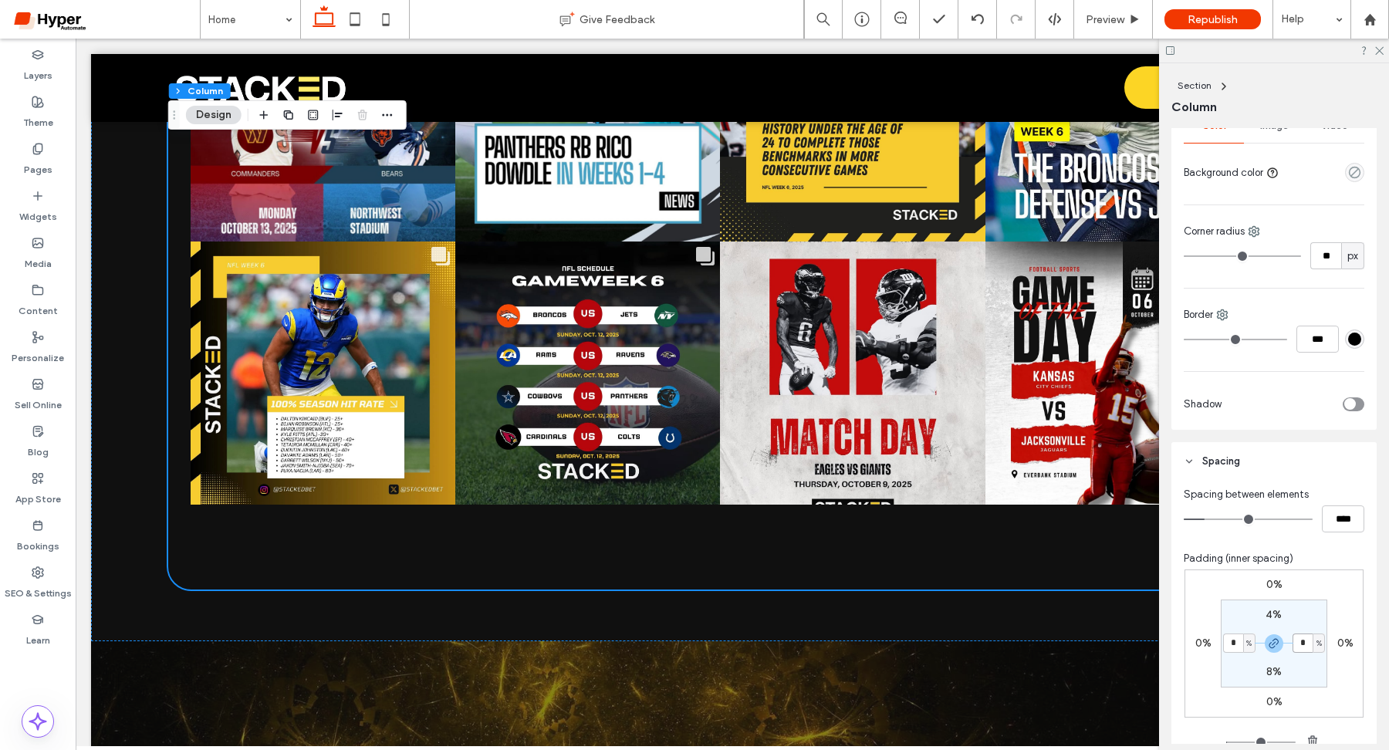
click at [1312, 641] on input "*" at bounding box center [1302, 642] width 20 height 19
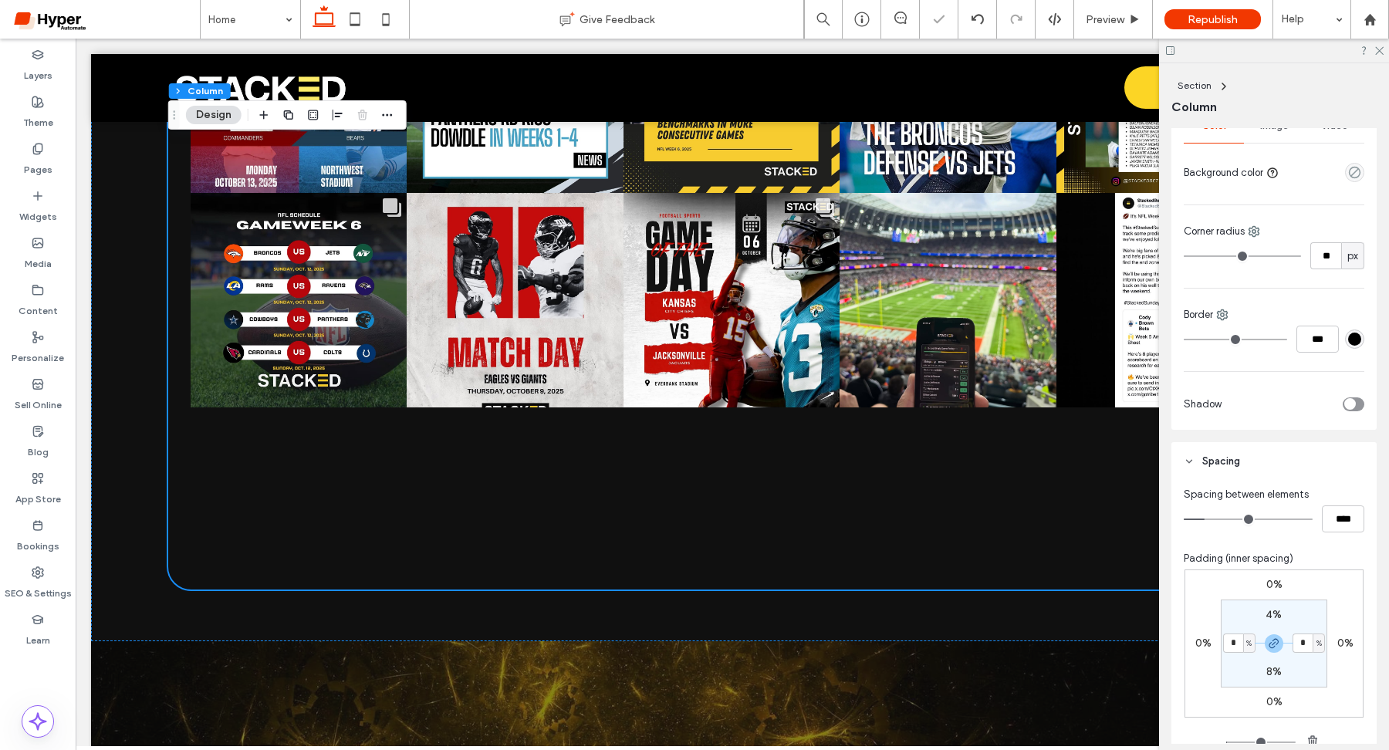
click at [1268, 674] on label "8%" at bounding box center [1273, 671] width 15 height 13
type input "*"
click at [1337, 661] on div "0% 0% 0% 0% 4% 2% * % 2%" at bounding box center [1273, 643] width 179 height 148
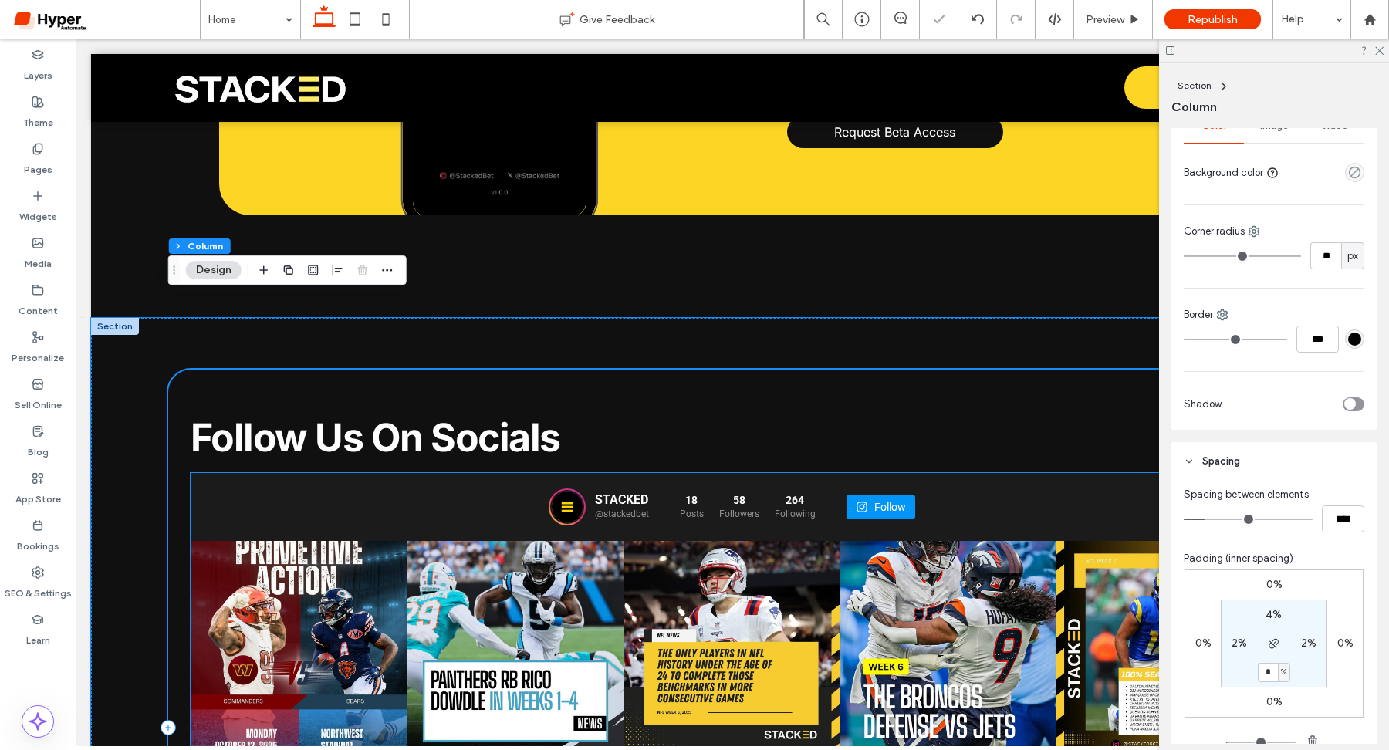
scroll to position [4749, 0]
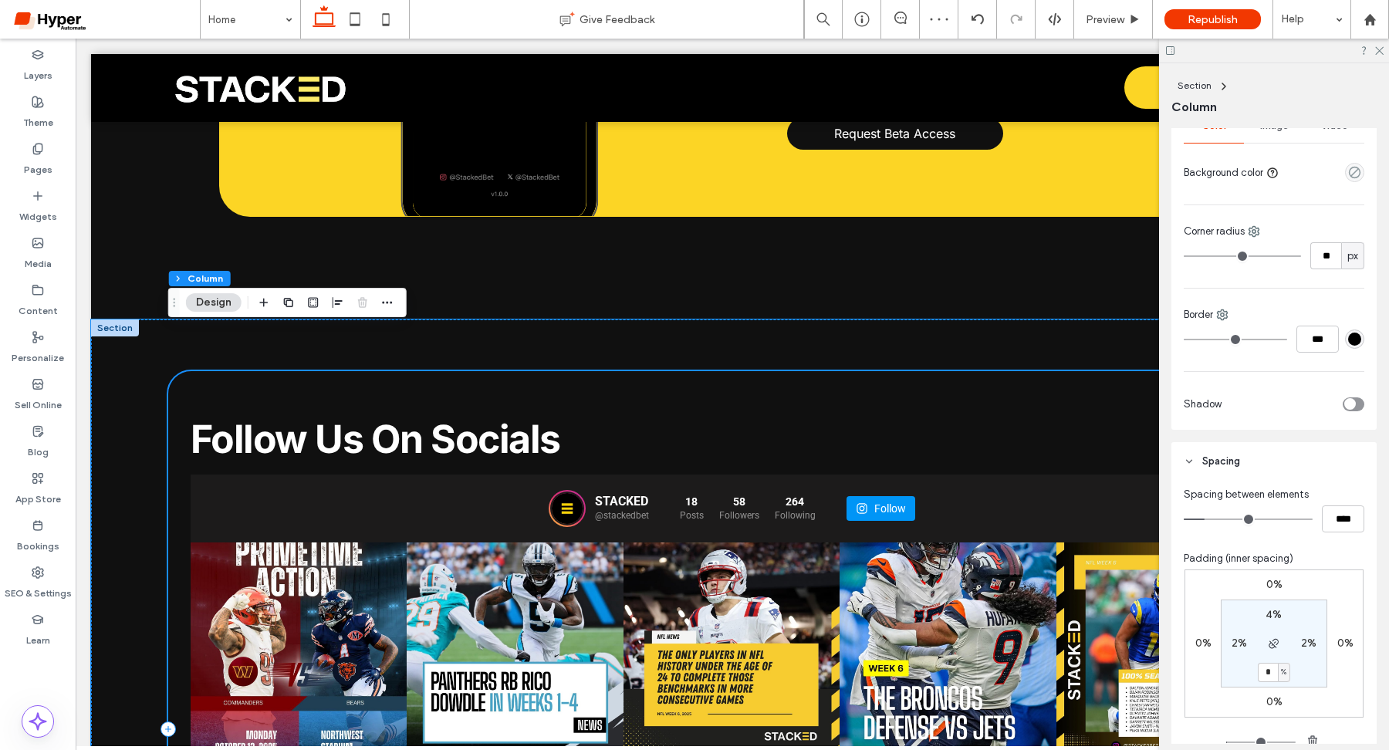
click at [846, 379] on div "Follow Us On Socials STACKED @stackedbet 18 Posts 58 Followers 264" at bounding box center [732, 729] width 1129 height 716
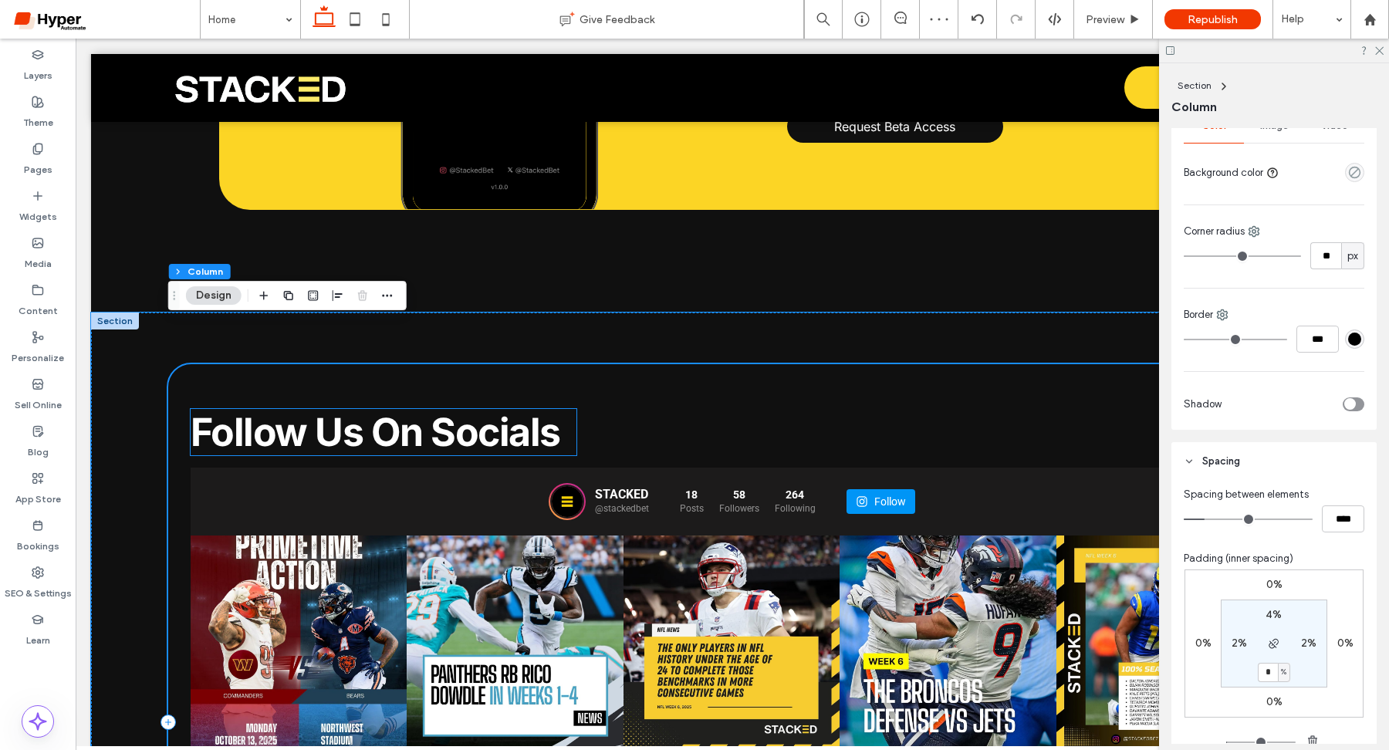
click at [466, 409] on span "Follow Us On Socials" at bounding box center [376, 432] width 370 height 46
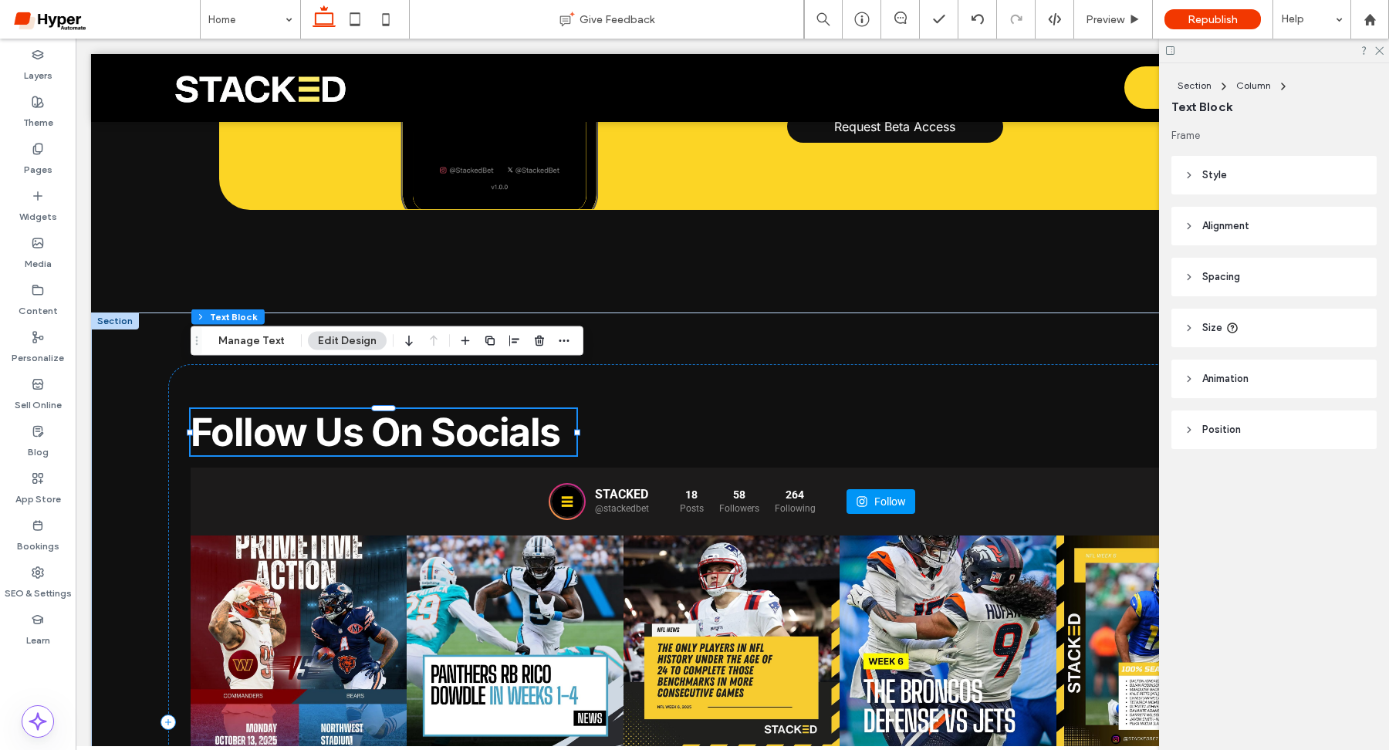
click at [1298, 228] on header "Alignment" at bounding box center [1273, 226] width 205 height 39
click at [1224, 264] on icon at bounding box center [1224, 265] width 12 height 12
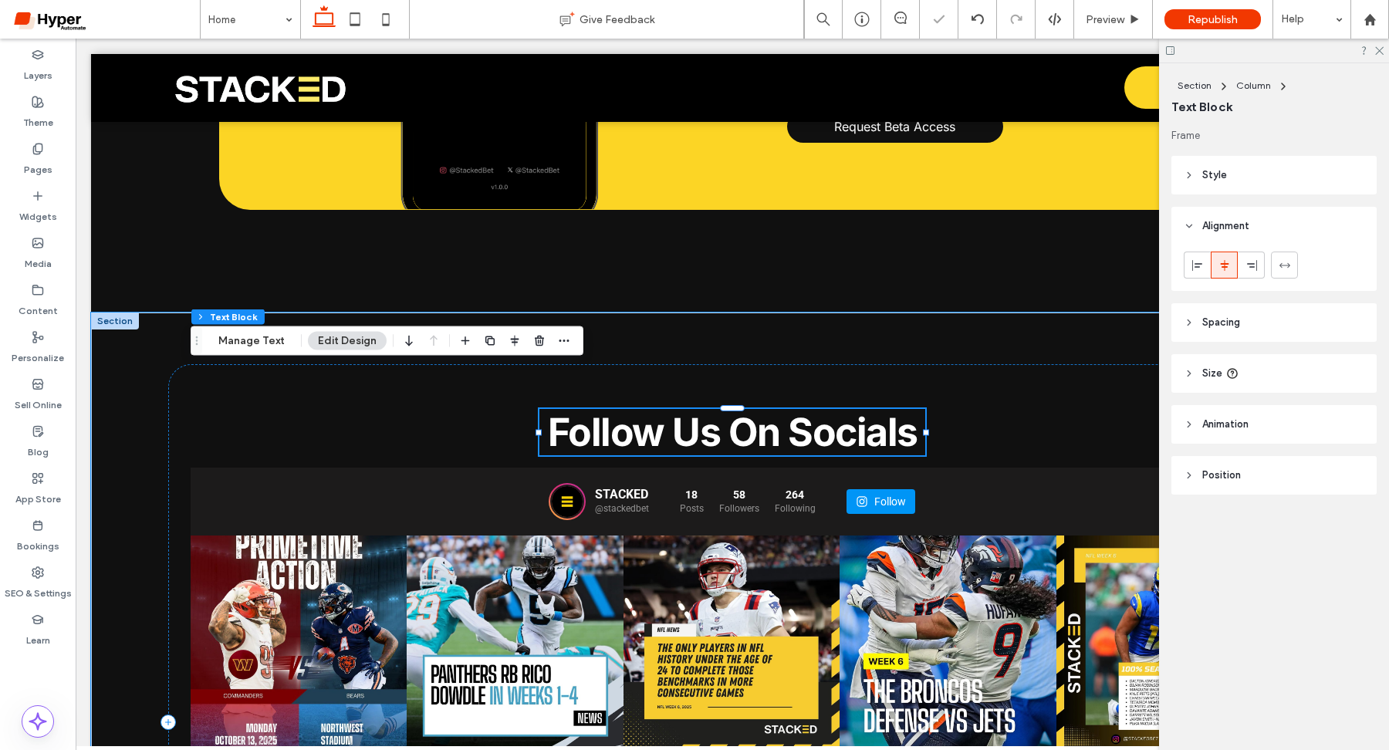
click at [847, 409] on span "Follow Us On Socials" at bounding box center [733, 432] width 370 height 46
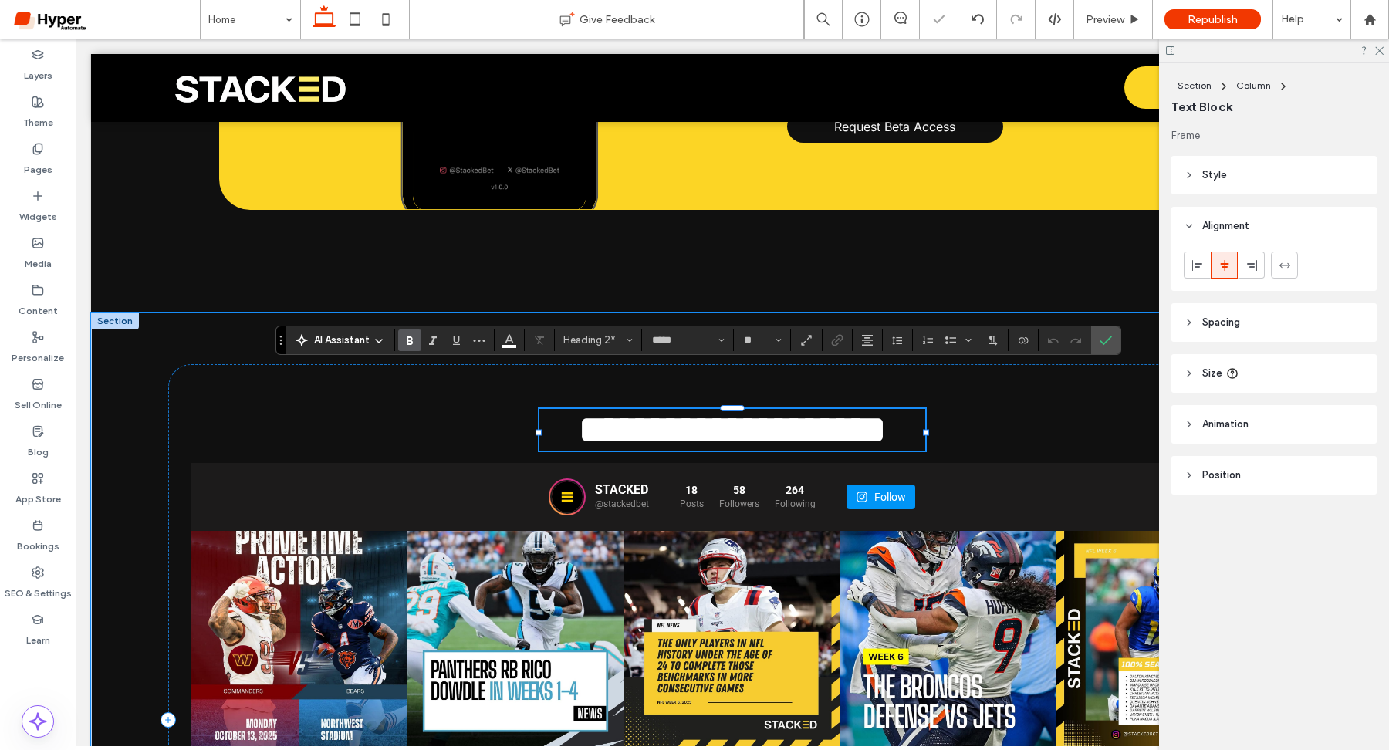
click at [792, 410] on span "**********" at bounding box center [732, 429] width 307 height 38
drag, startPoint x: 788, startPoint y: 390, endPoint x: 920, endPoint y: 391, distance: 131.2
click at [921, 409] on h2 "**********" at bounding box center [732, 430] width 386 height 42
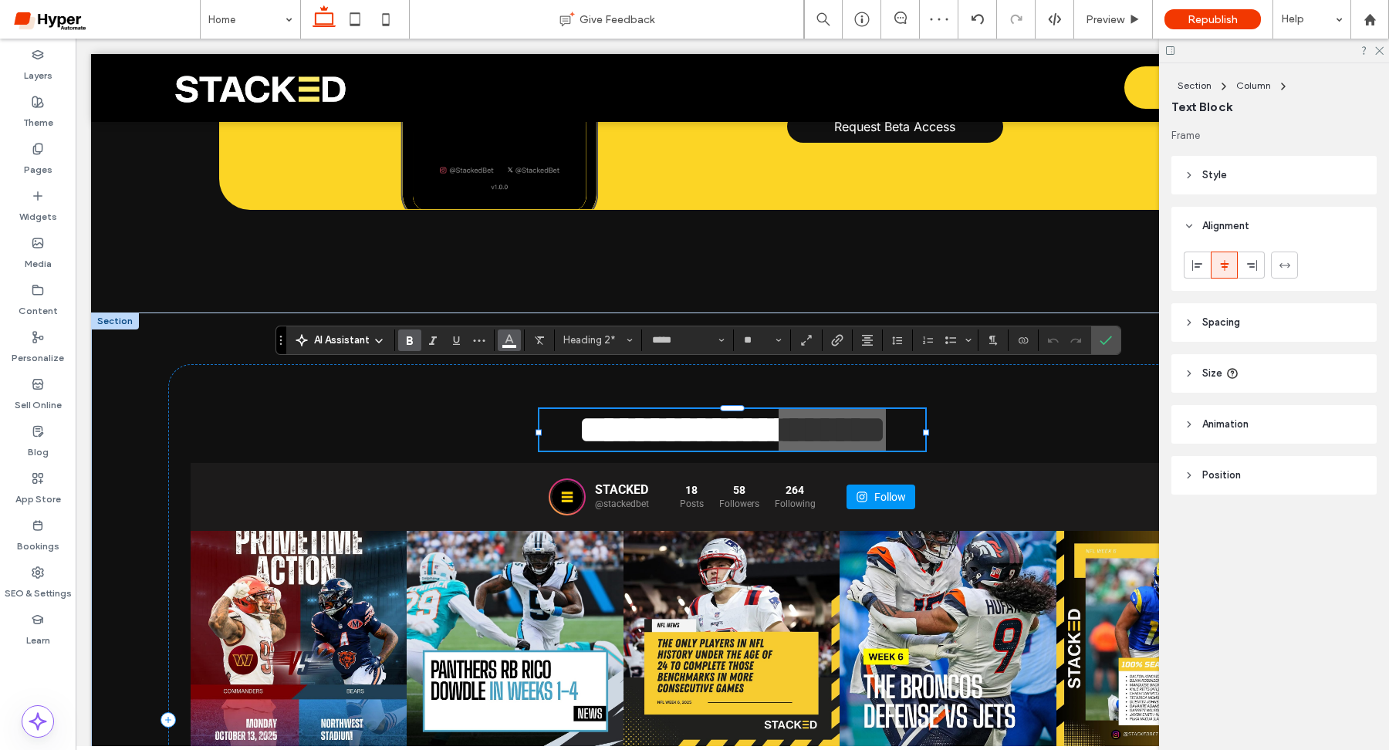
click at [510, 336] on use "Color" at bounding box center [509, 338] width 8 height 8
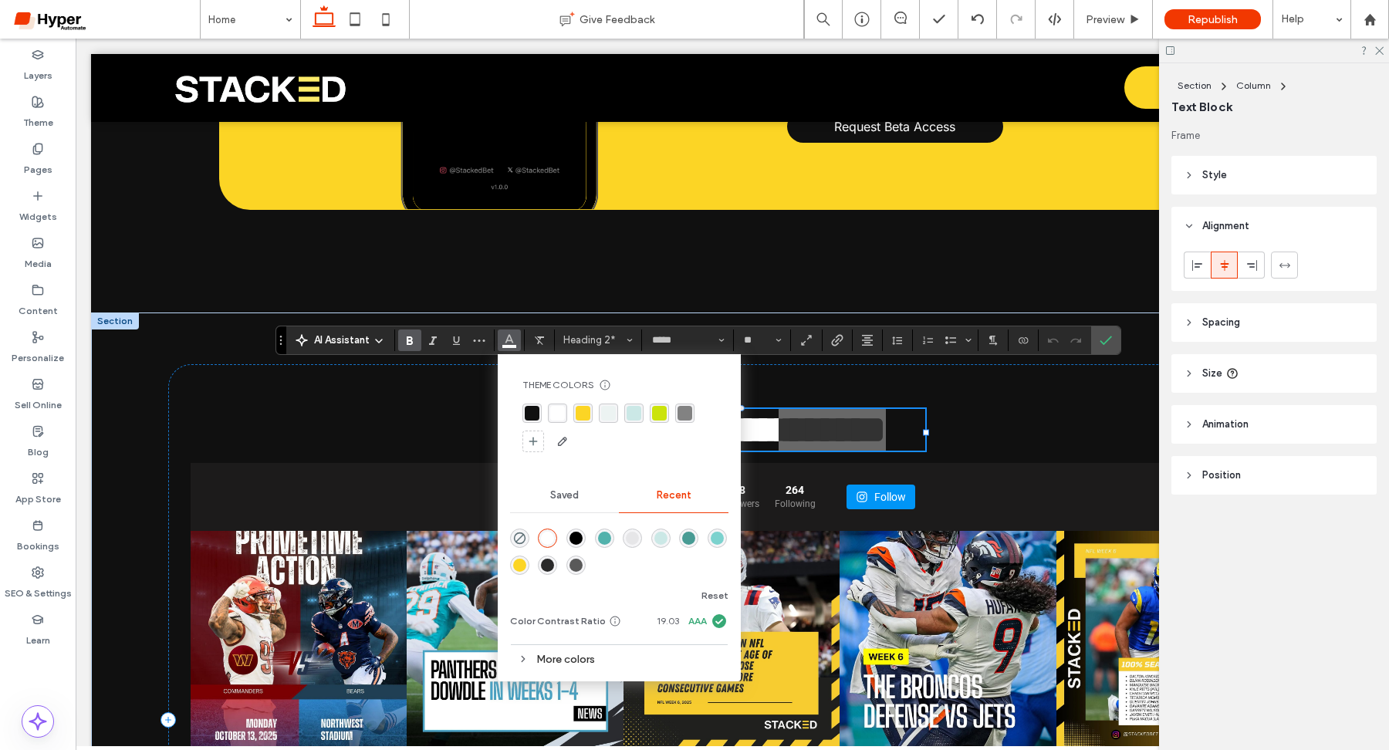
click at [586, 411] on div "rgba(252, 213, 37, 1)" at bounding box center [583, 413] width 15 height 15
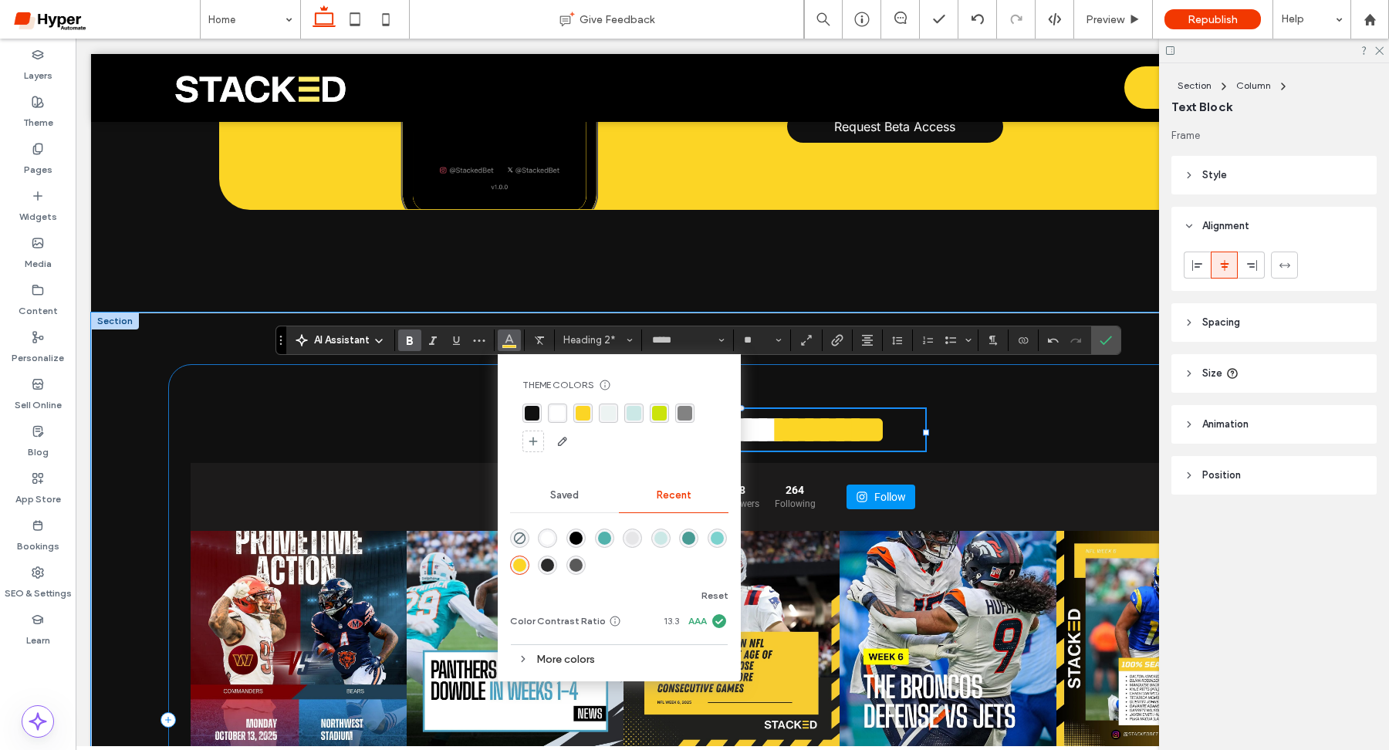
click at [370, 410] on div "**********" at bounding box center [732, 719] width 1129 height 711
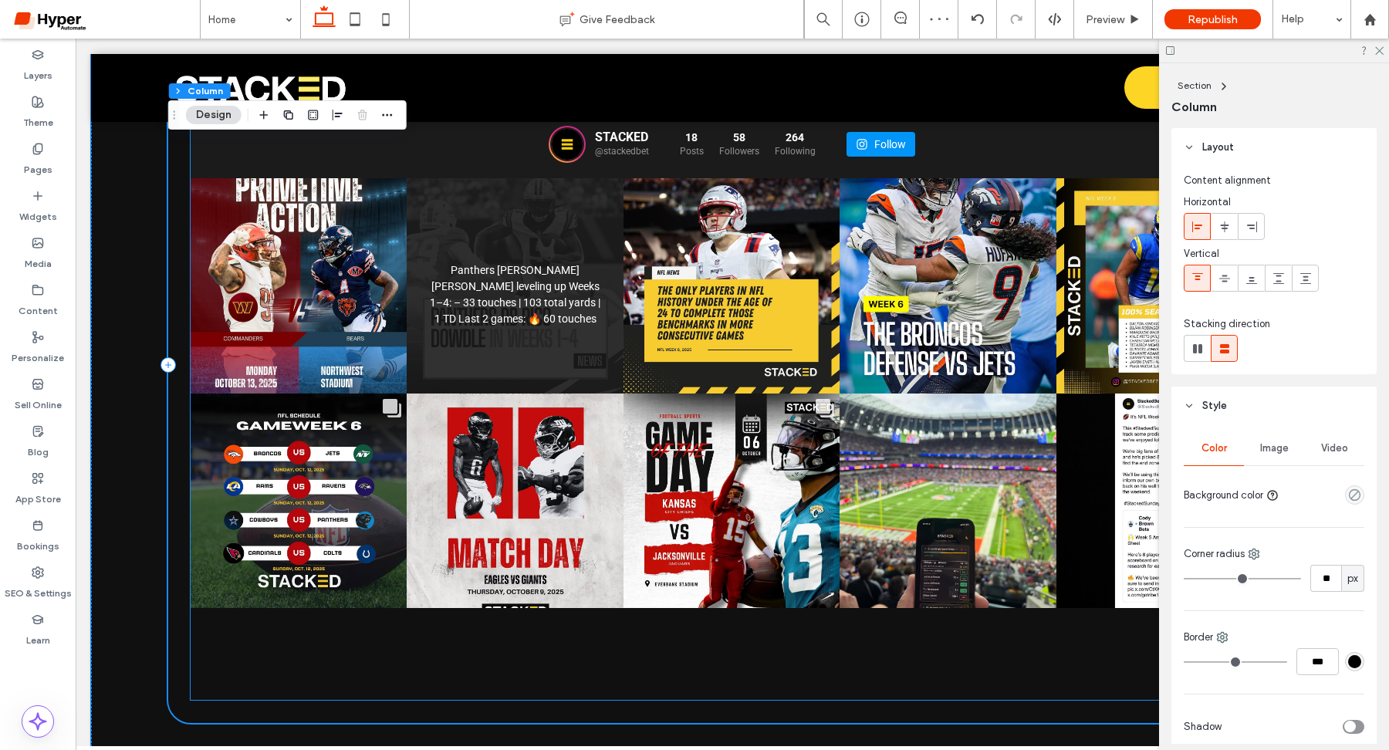
scroll to position [5123, 0]
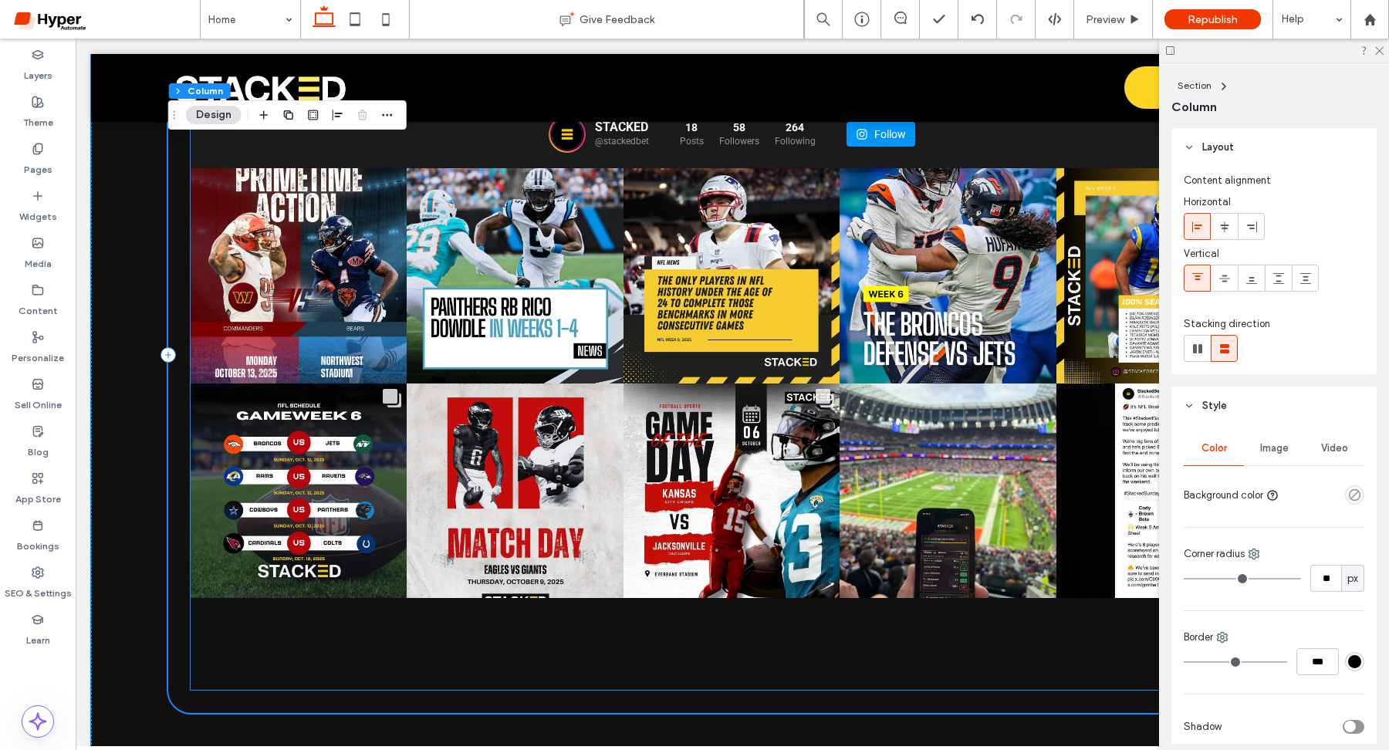
click at [657, 605] on div "STACKED @stackedbet 18 Posts 58 264" at bounding box center [732, 394] width 1082 height 589
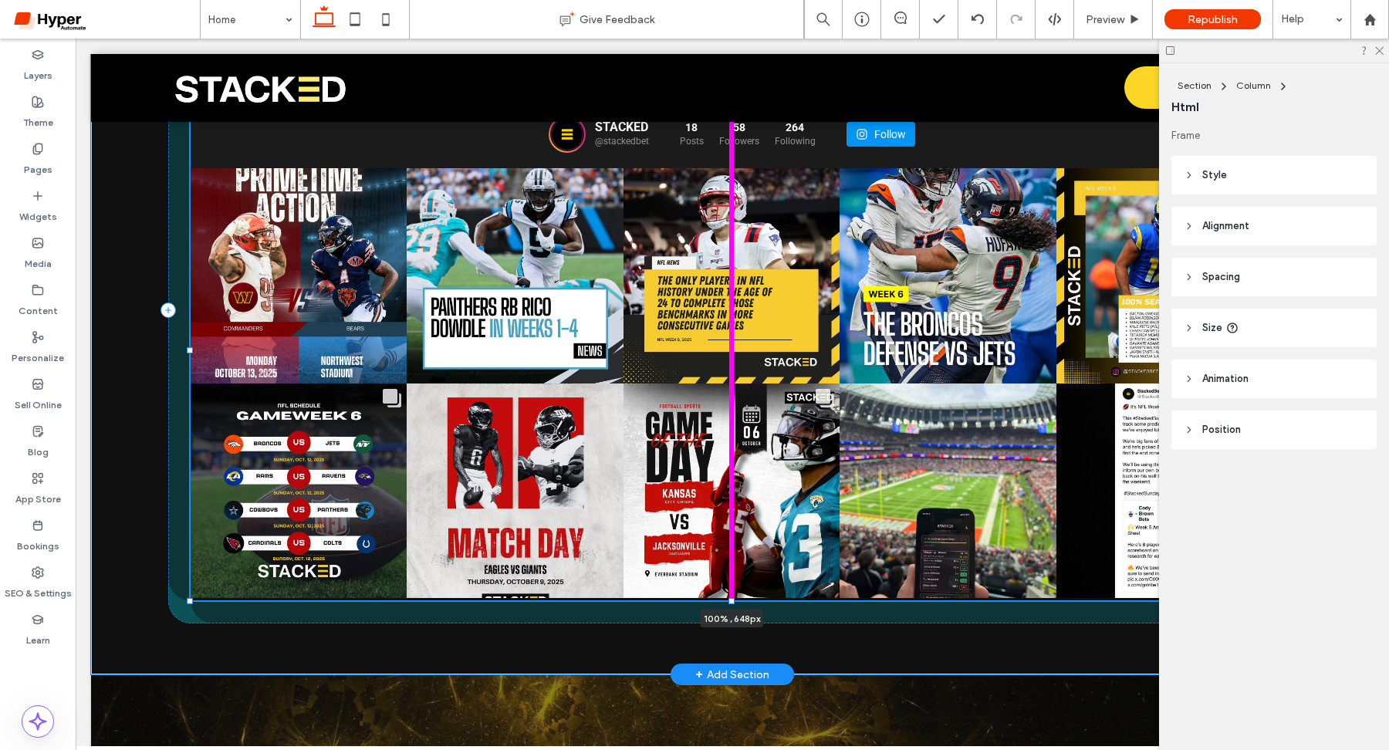
drag, startPoint x: 732, startPoint y: 646, endPoint x: 745, endPoint y: 556, distance: 90.5
click at [191, 101] on div at bounding box center [191, 100] width 1 height 1
type input "***"
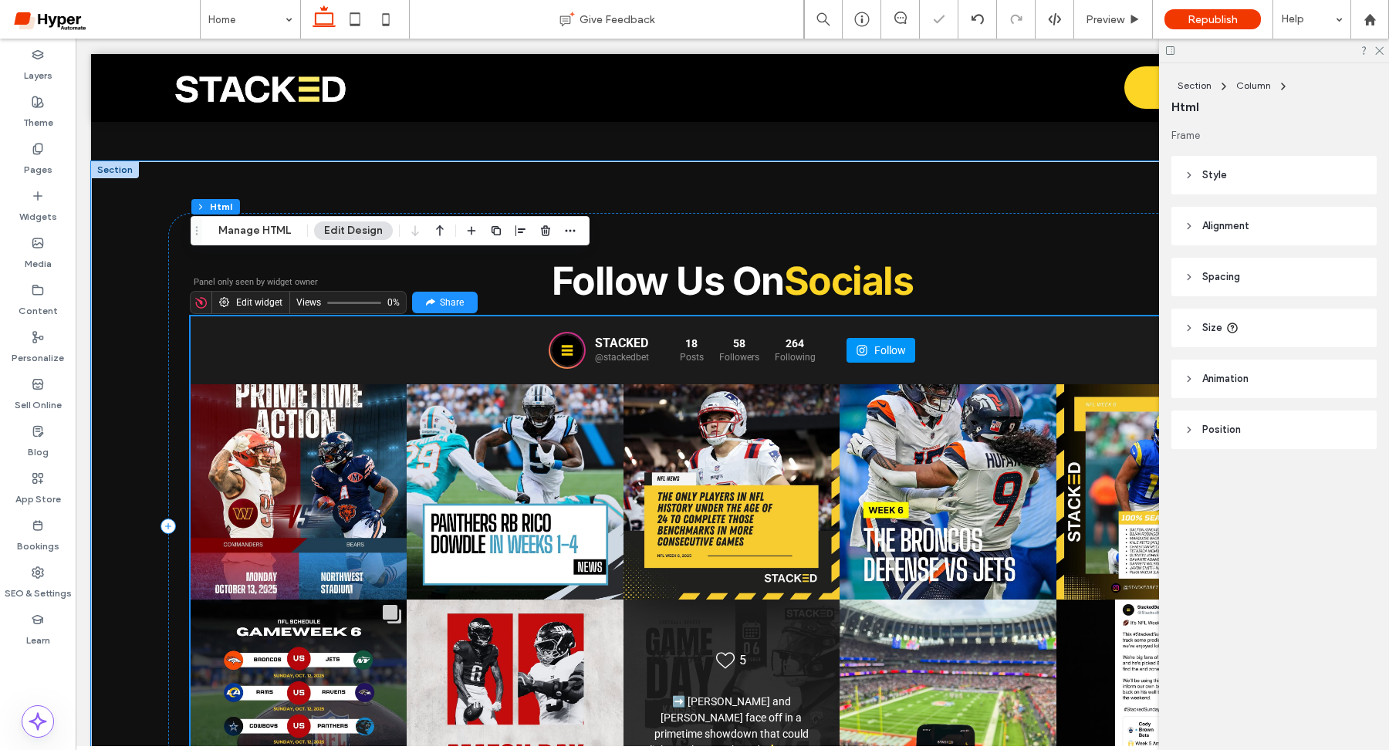
scroll to position [4905, 0]
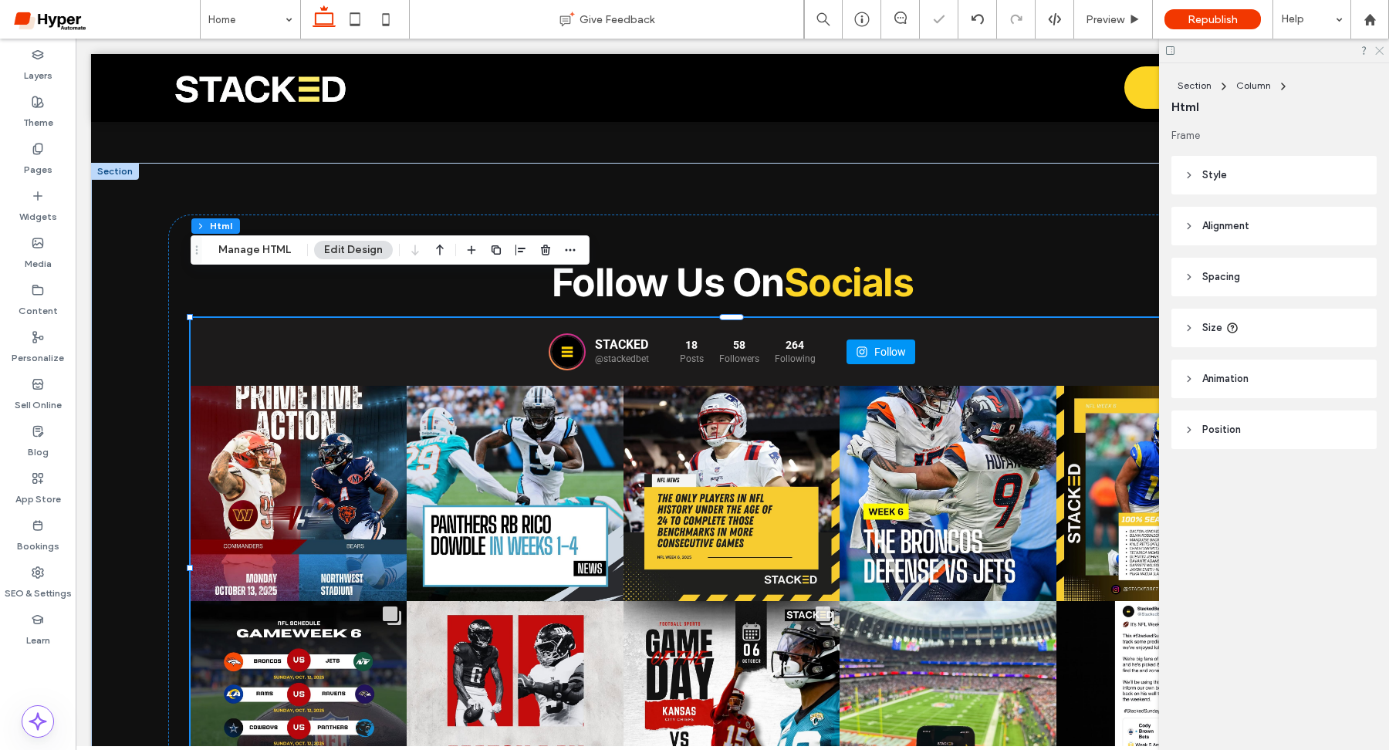
click at [1383, 52] on icon at bounding box center [1378, 50] width 10 height 10
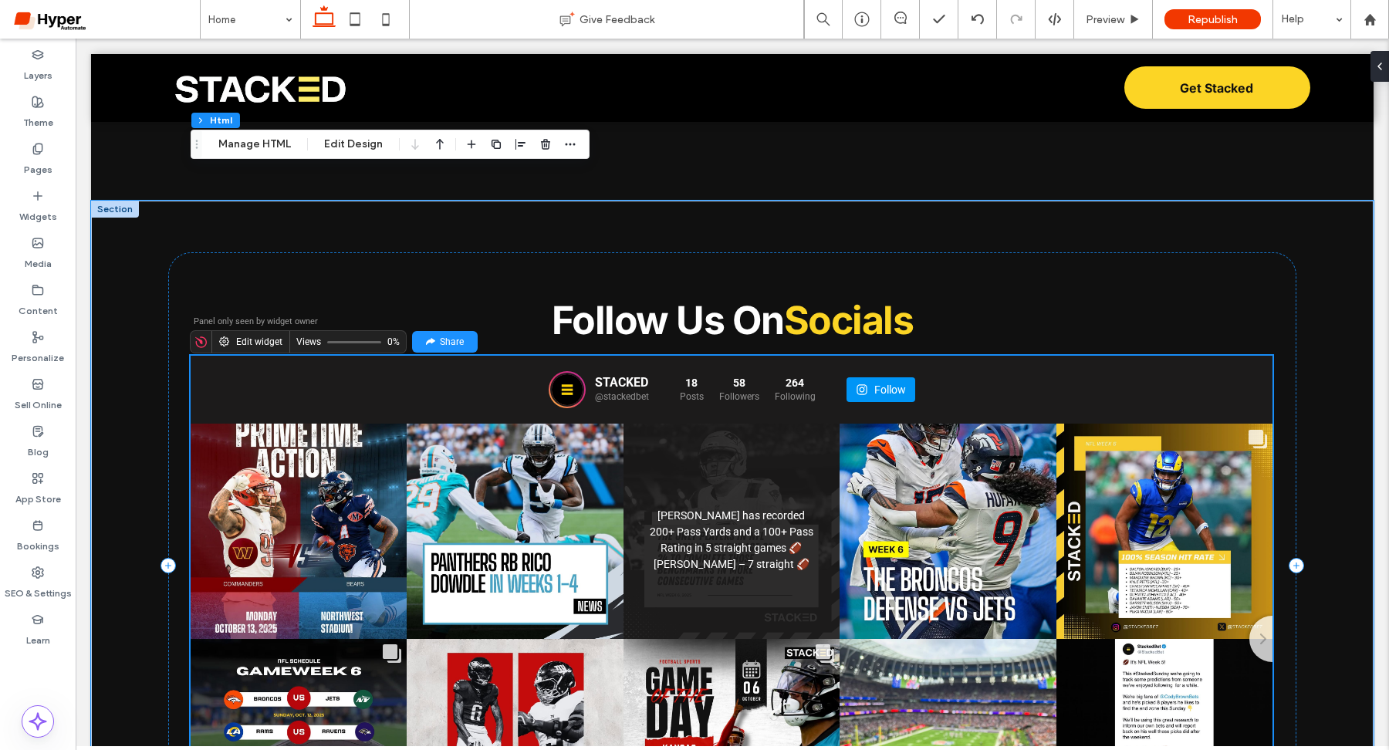
scroll to position [4866, 0]
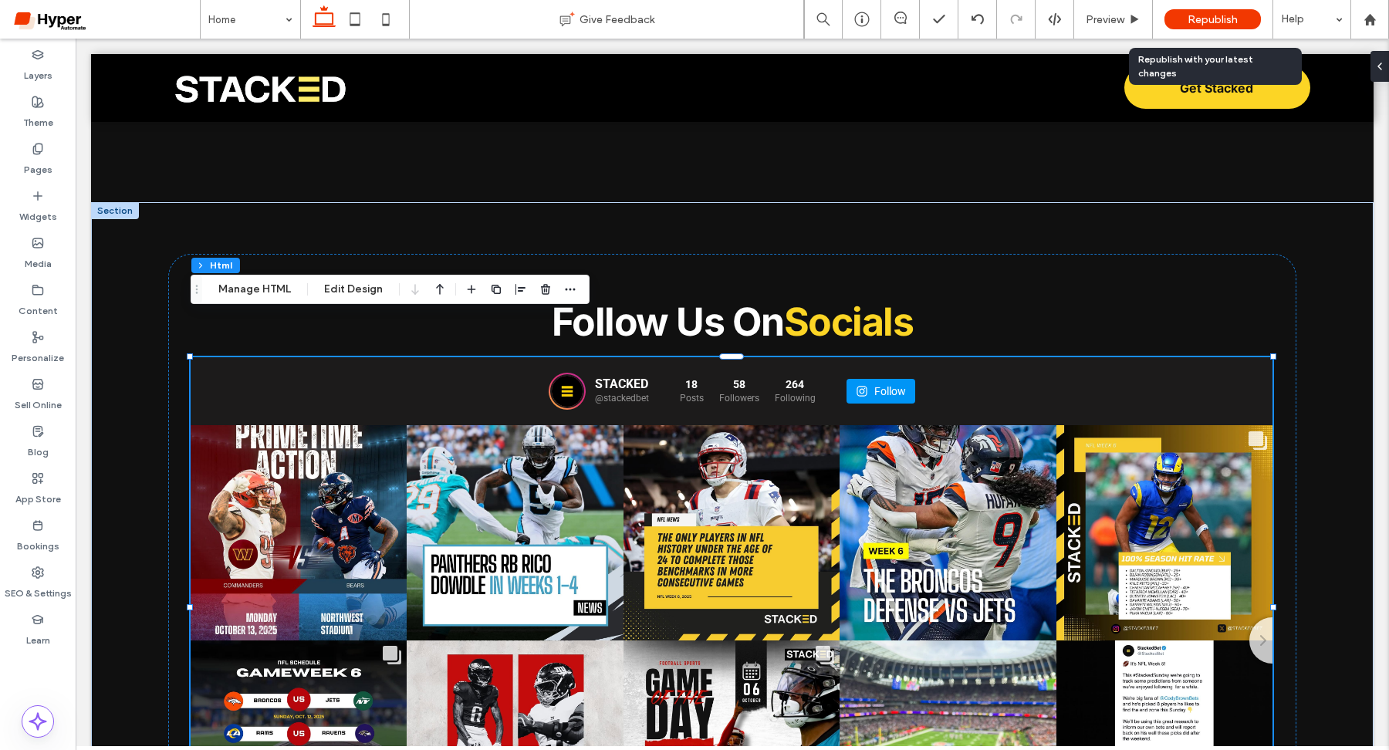
click at [1231, 16] on span "Republish" at bounding box center [1212, 19] width 50 height 13
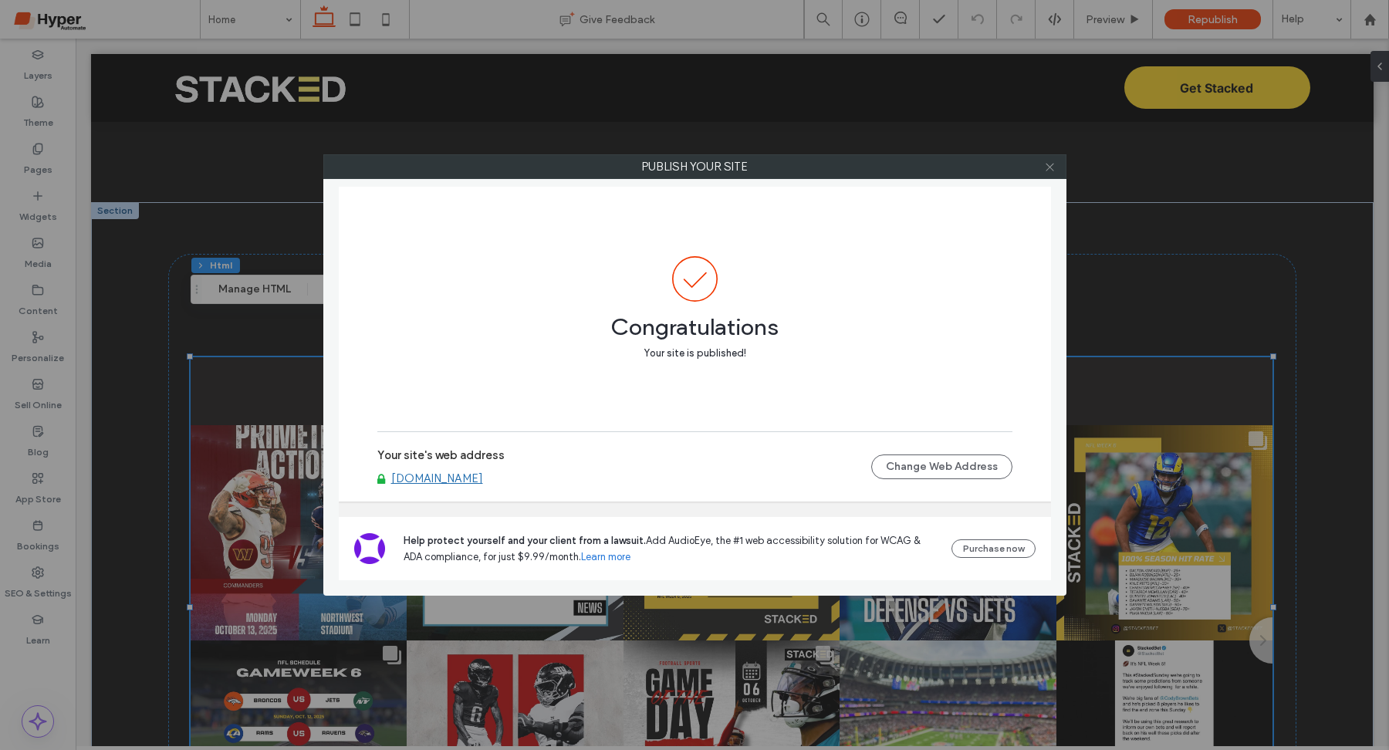
click at [1046, 163] on icon at bounding box center [1050, 167] width 12 height 12
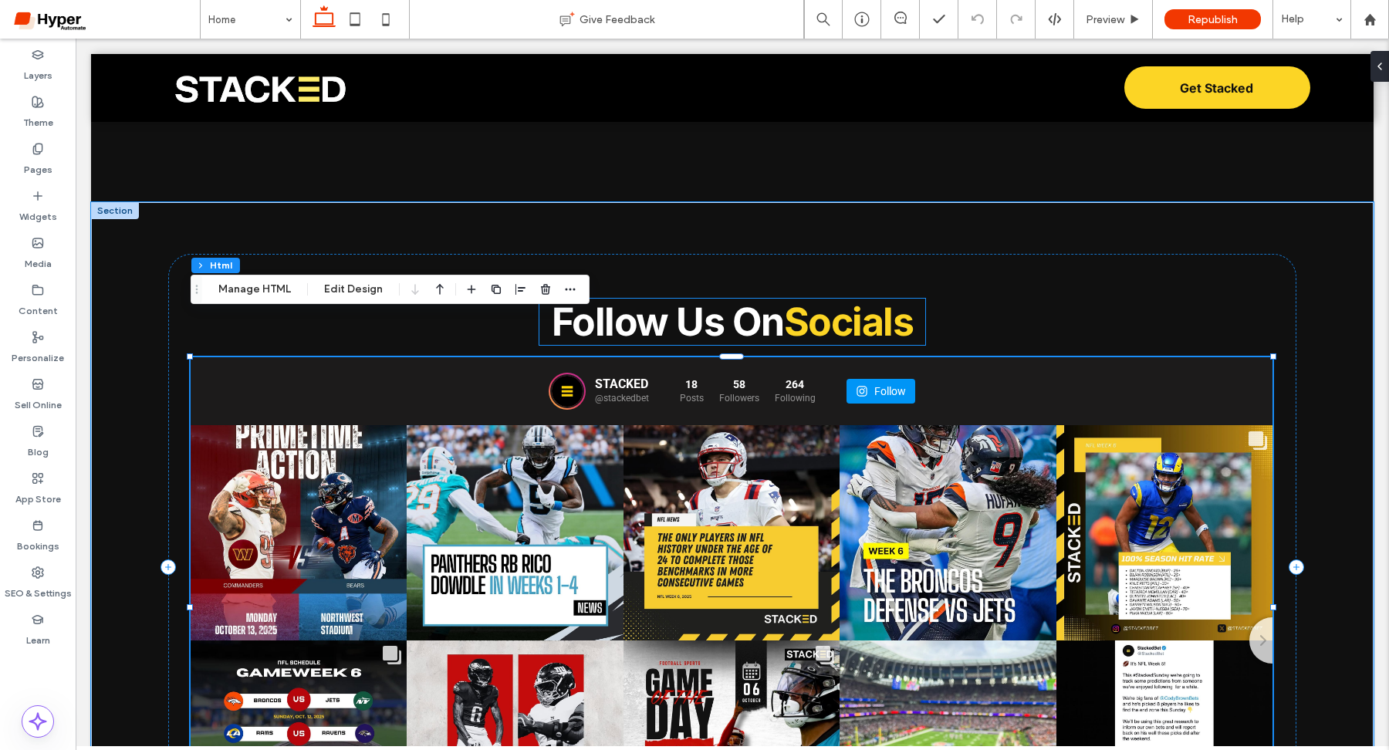
click at [894, 299] on span "Socials" at bounding box center [849, 322] width 130 height 46
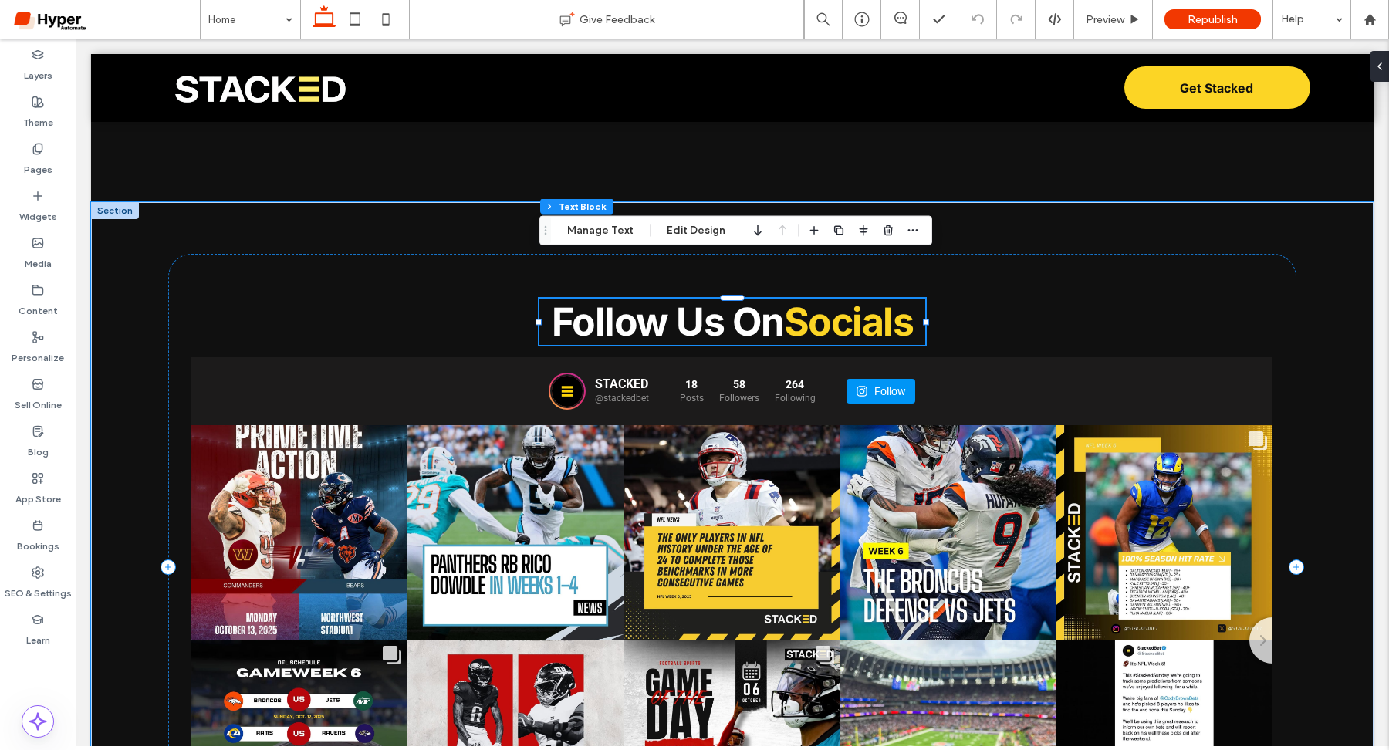
click at [894, 299] on div "Follow Us On Socials" at bounding box center [732, 322] width 386 height 46
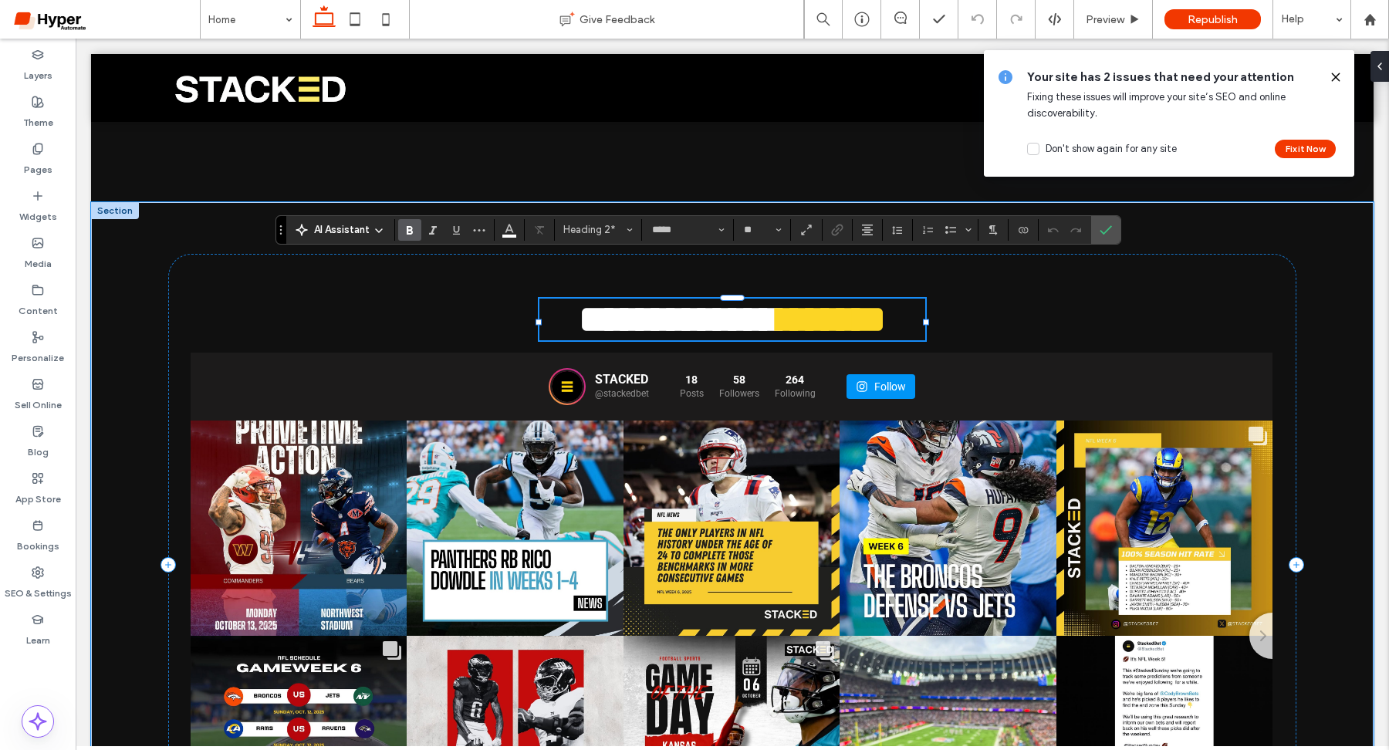
click at [886, 300] on span "*******" at bounding box center [831, 319] width 107 height 38
click at [508, 228] on icon "Color" at bounding box center [509, 228] width 12 height 12
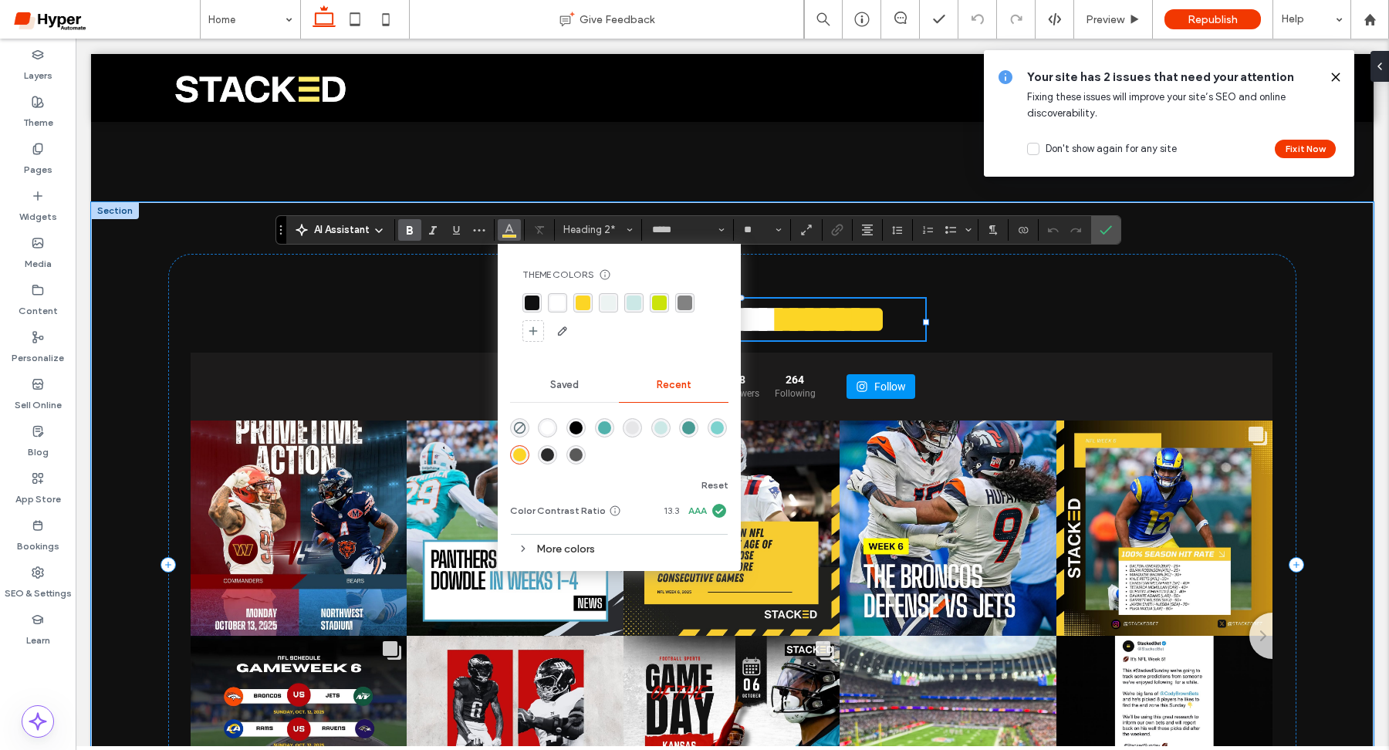
click at [578, 549] on div "More colors" at bounding box center [619, 549] width 218 height 21
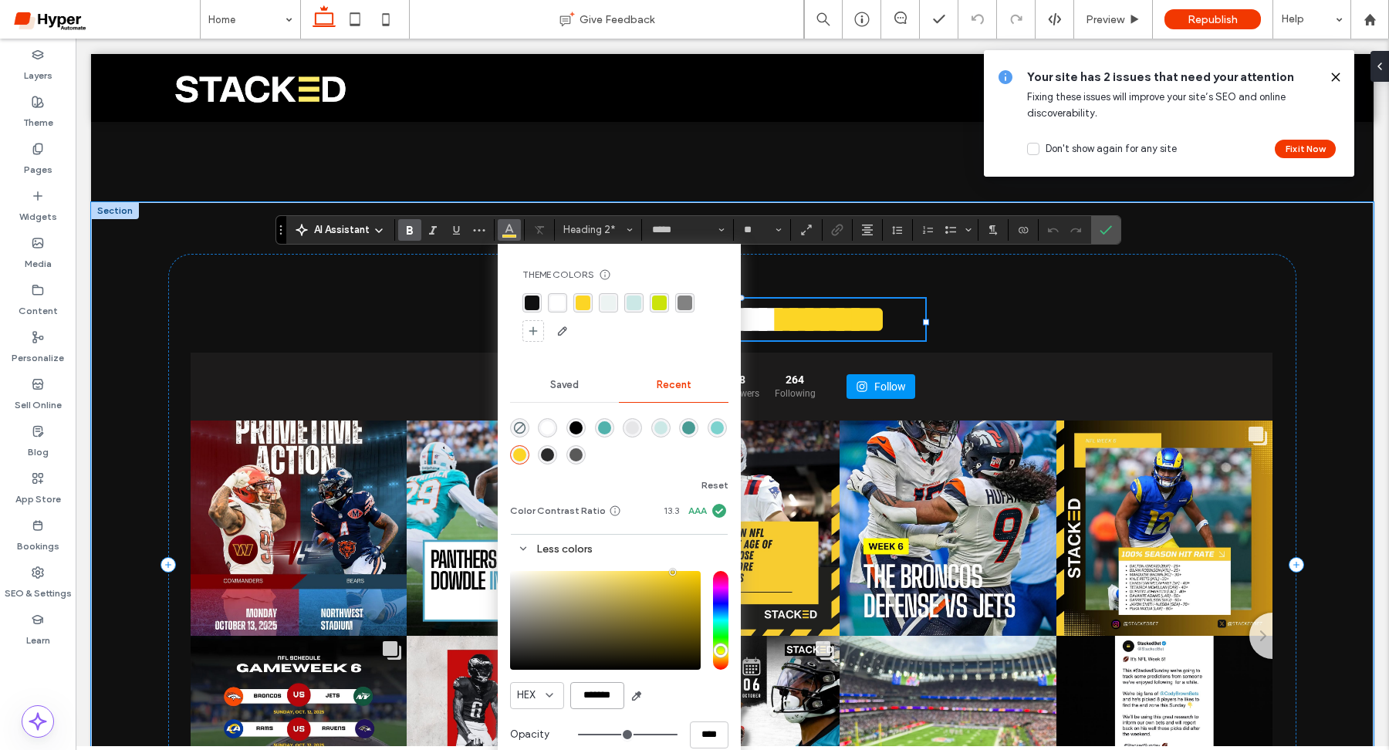
click at [603, 693] on input "*******" at bounding box center [597, 695] width 54 height 27
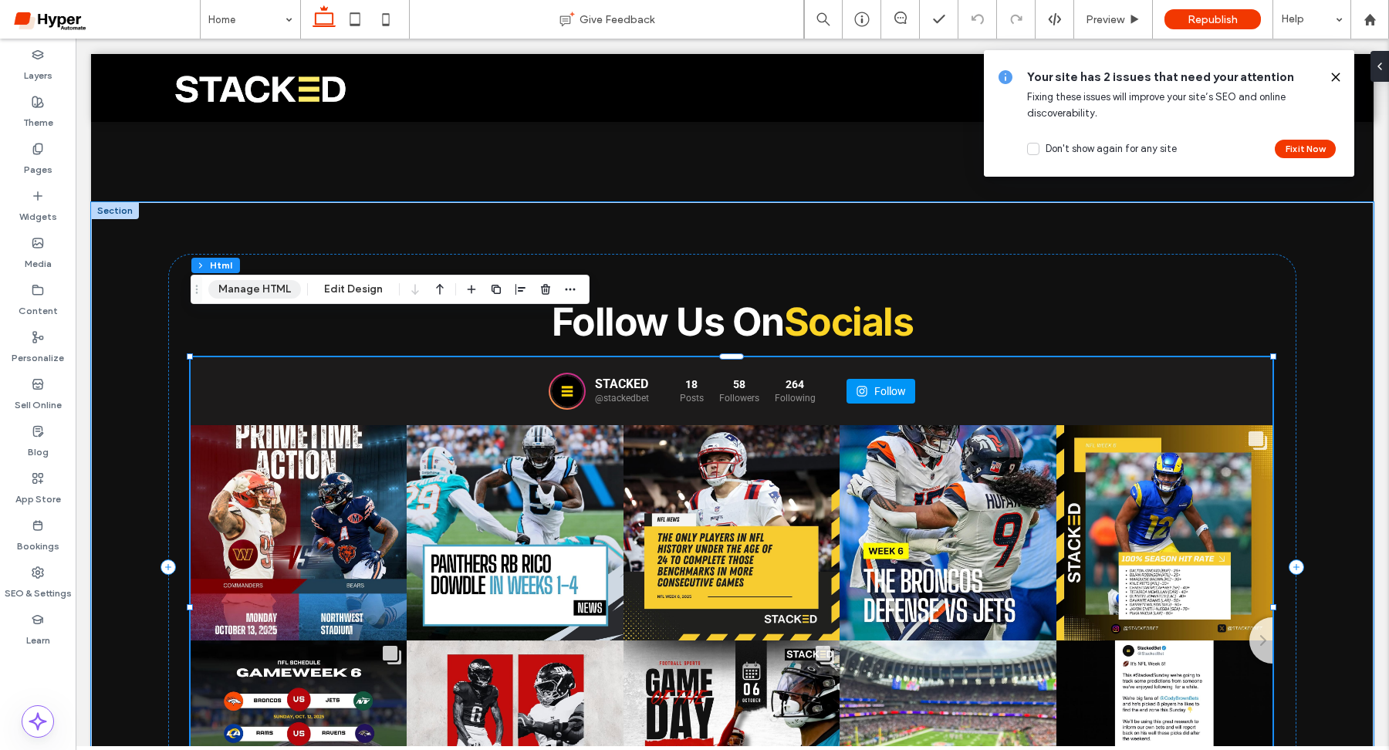
click at [261, 287] on button "Manage HTML" at bounding box center [254, 289] width 93 height 19
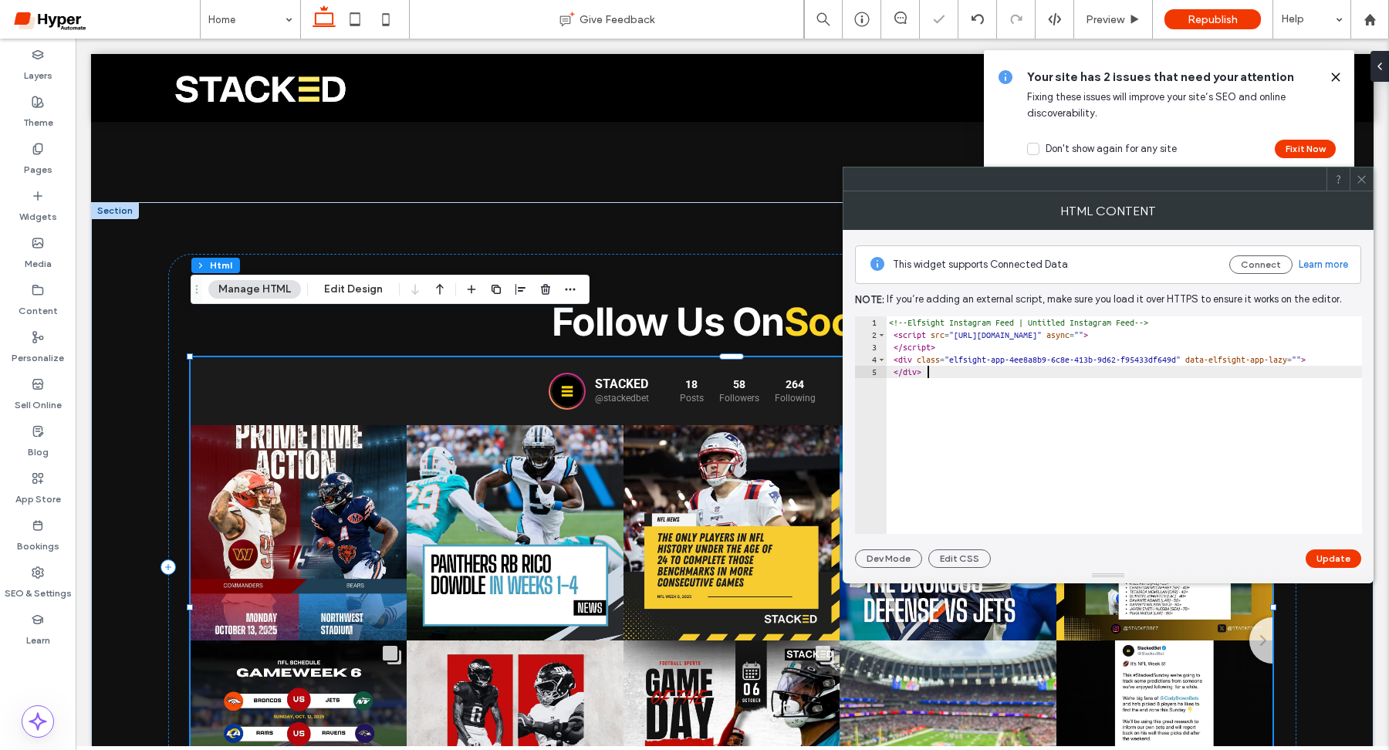
click at [1016, 389] on div "<!-- Elfsight Instagram Feed | Untitled Instagram Feed --> < script src = "http…" at bounding box center [1139, 437] width 506 height 242
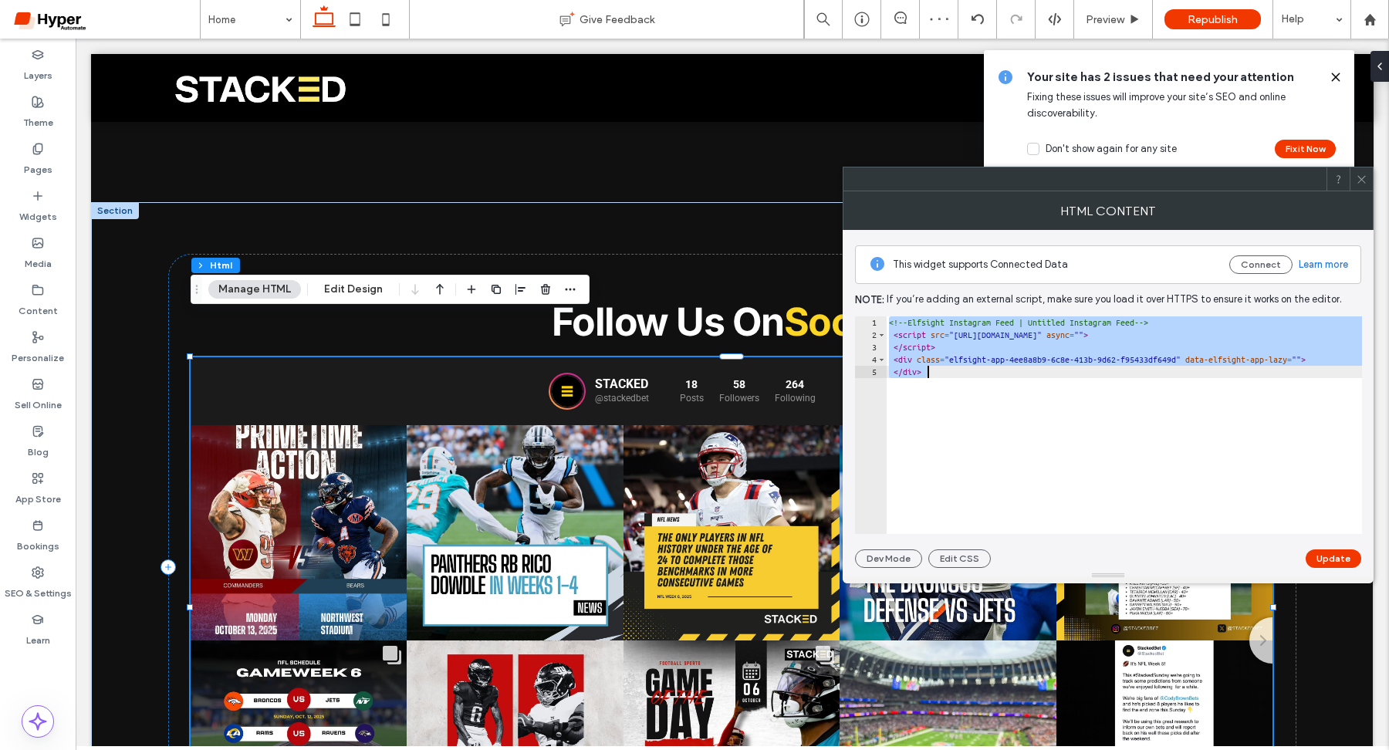
paste textarea "Cursor at row 5"
type textarea "**********"
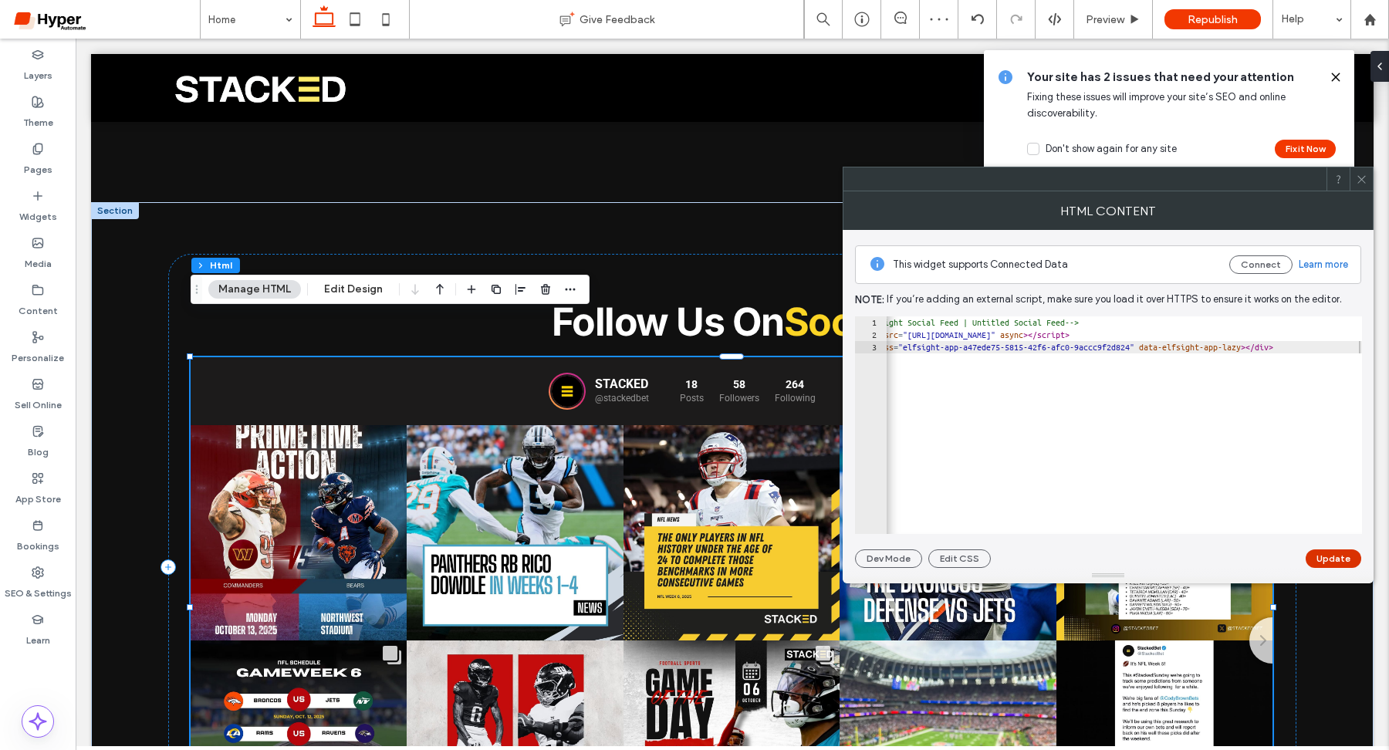
click at [1329, 553] on button "Update" at bounding box center [1333, 558] width 56 height 19
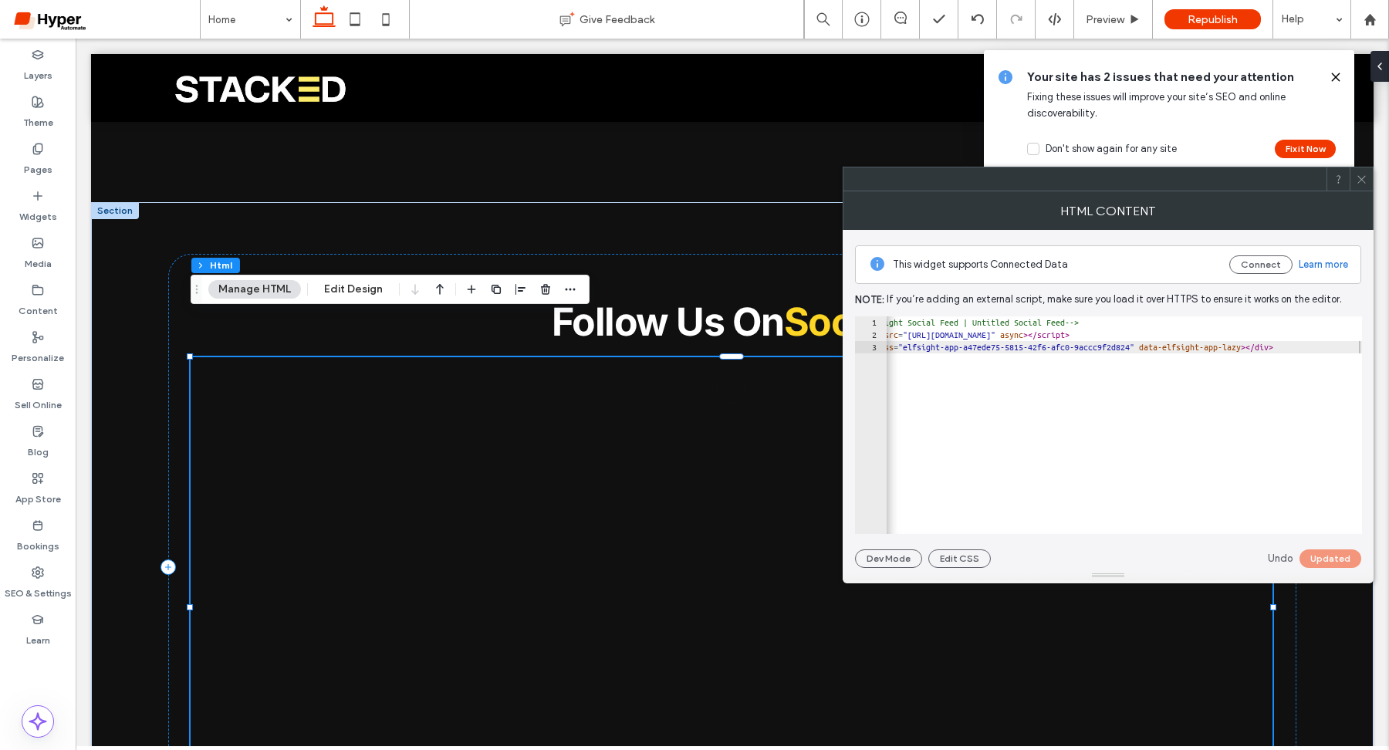
click at [1364, 174] on icon at bounding box center [1362, 180] width 12 height 12
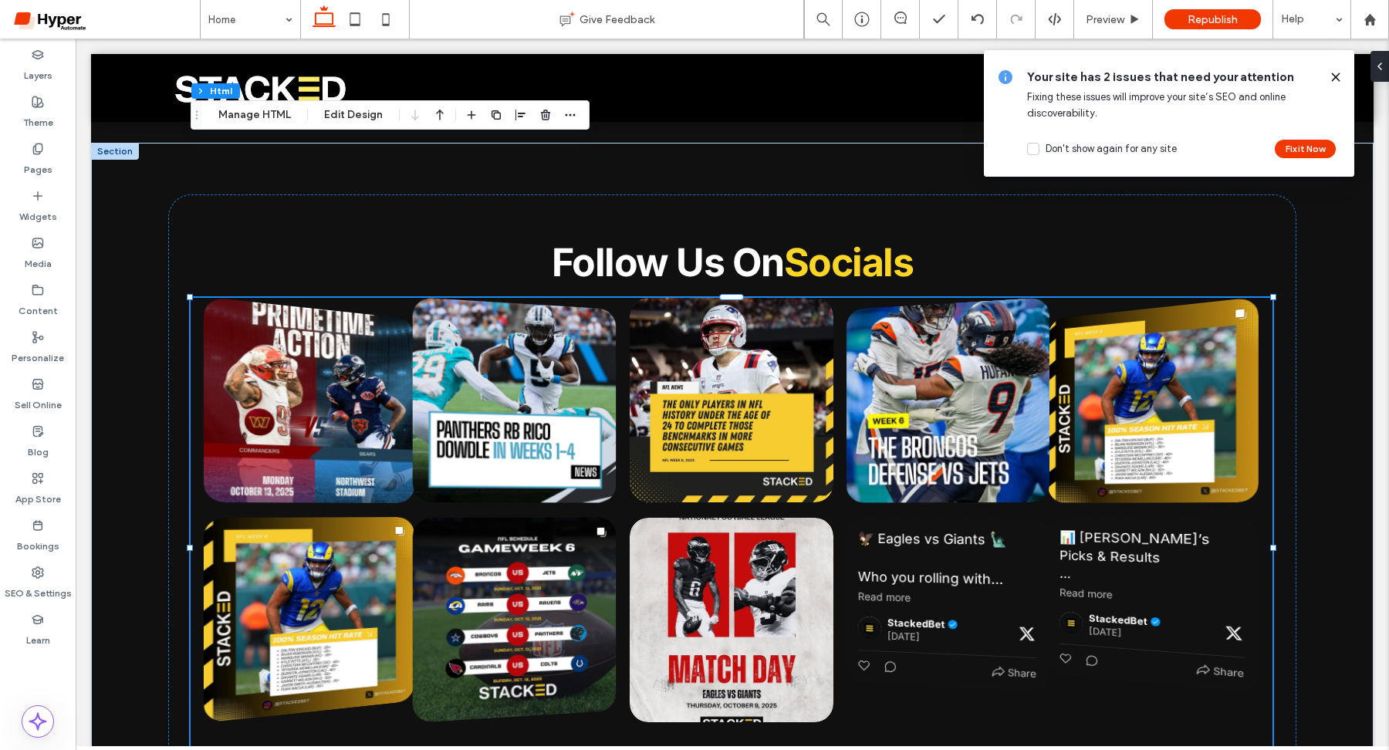
scroll to position [5205, 0]
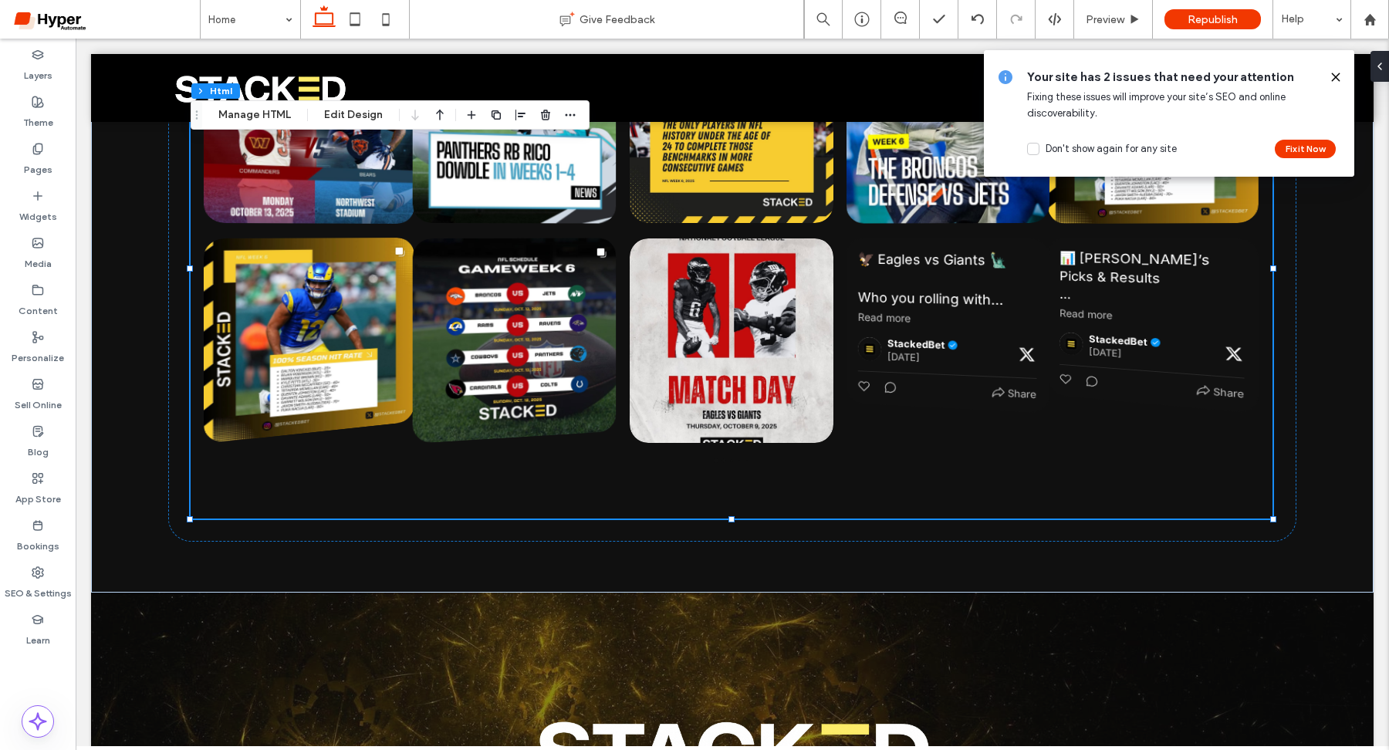
click at [1333, 77] on icon at bounding box center [1335, 77] width 12 height 12
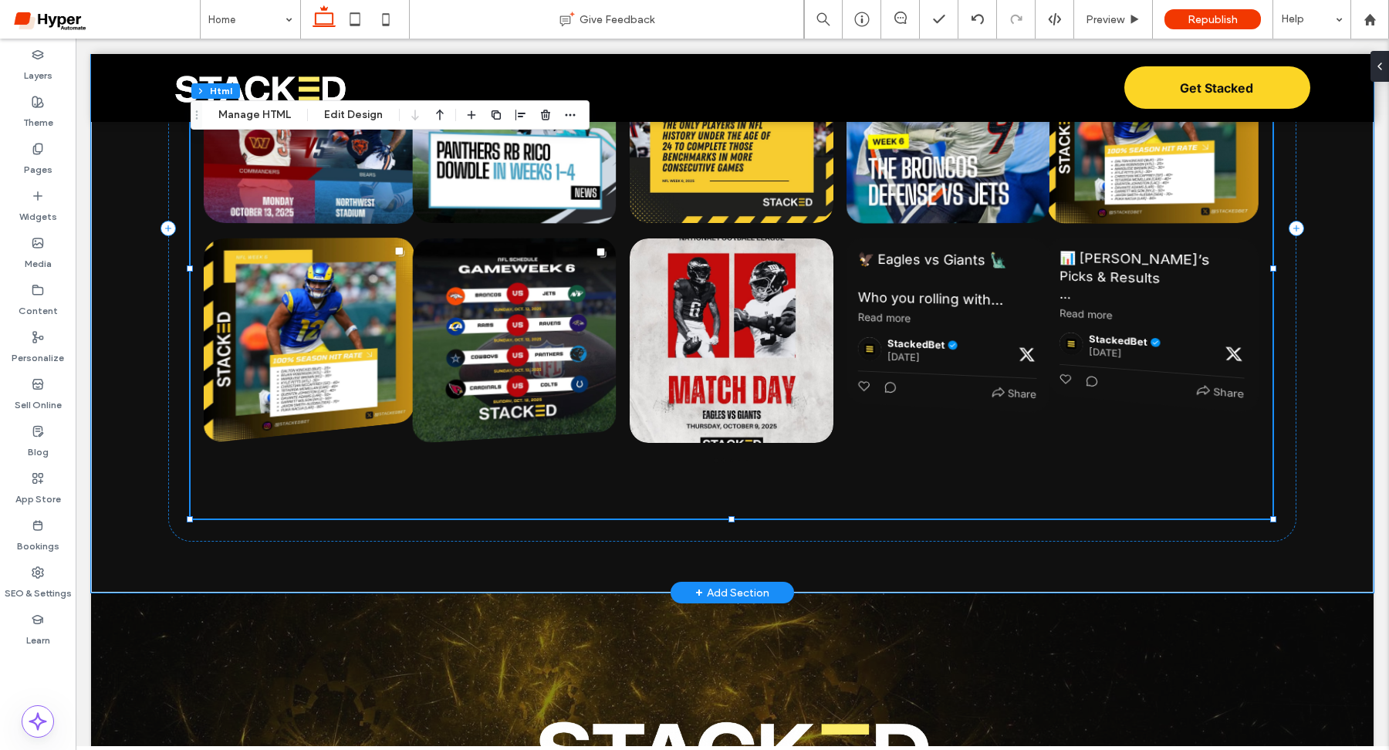
click at [725, 421] on div "@stackedbet October 6 8 0 Share 📍 Cowboys vs Packers (SNF) — GB 40, DAL 40 (OT)…" at bounding box center [732, 269] width 1082 height 500
click at [1254, 225] on icon "Next" at bounding box center [1254, 231] width 12 height 12
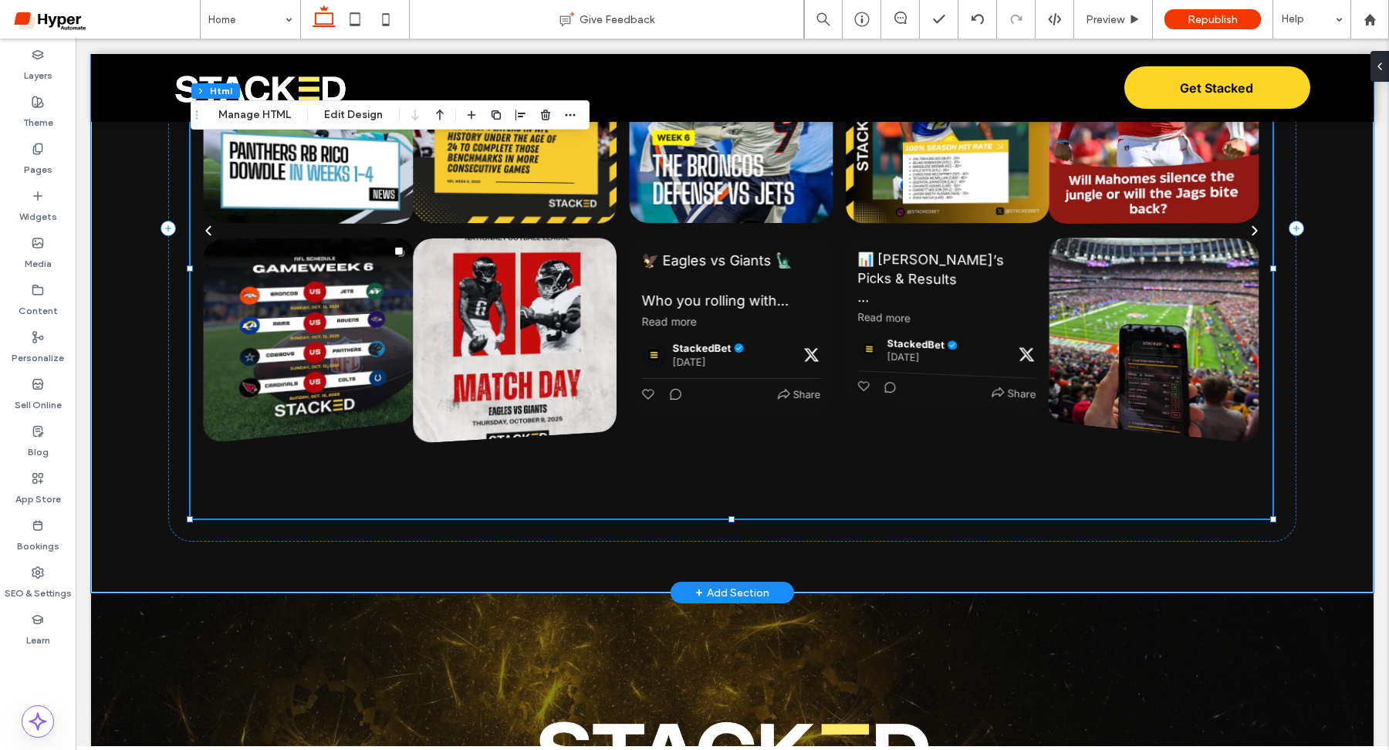
click at [1254, 225] on icon "Next" at bounding box center [1254, 231] width 12 height 12
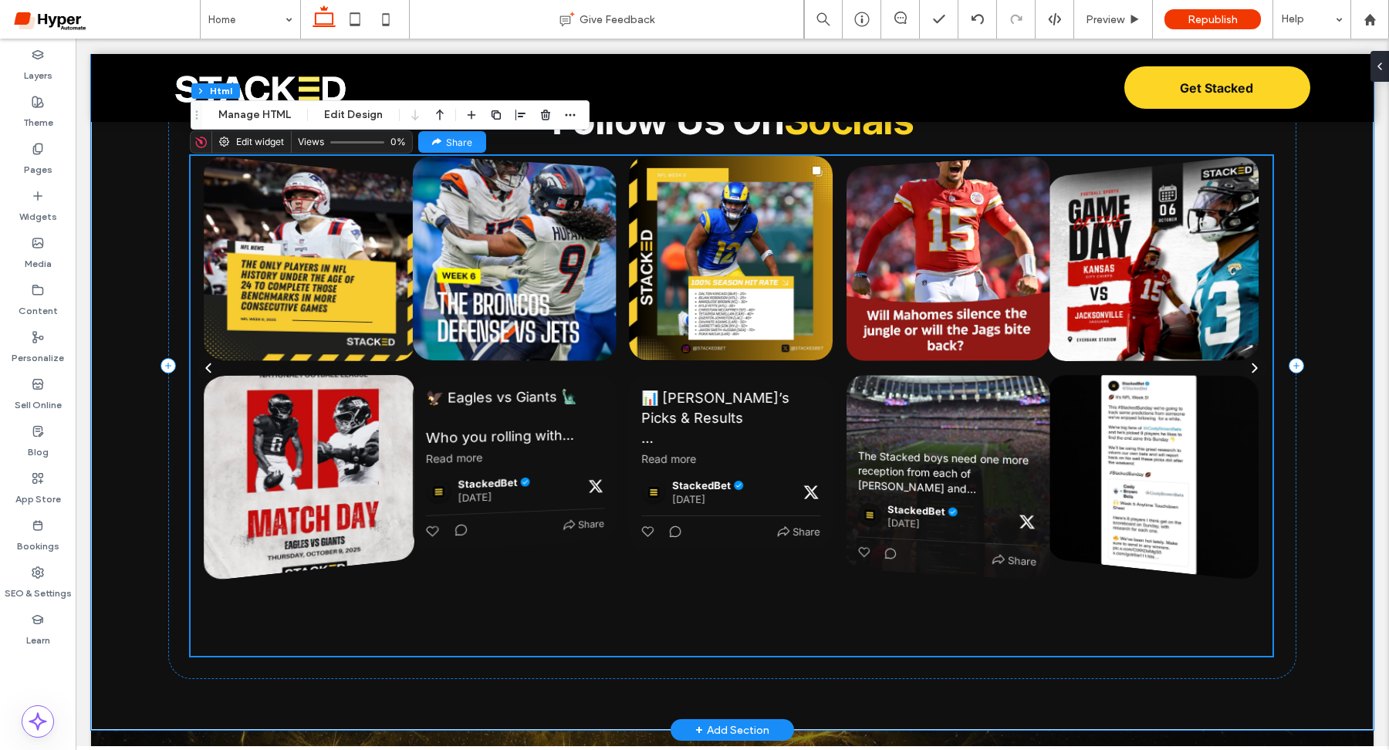
scroll to position [5066, 0]
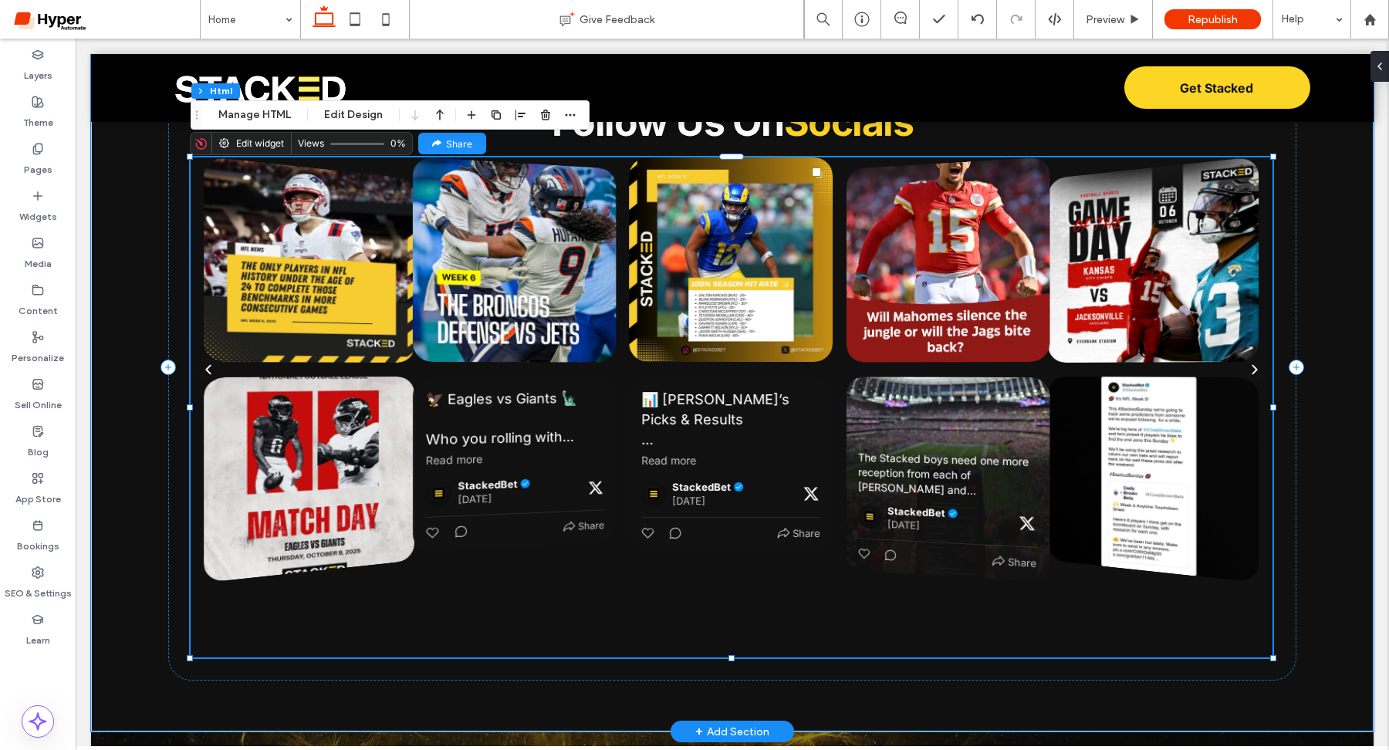
click at [934, 242] on div "📍 Chiefs vs Jaguars (MNF) — Preview ➡️ The Chiefs have covered the spread one t…" at bounding box center [947, 267] width 179 height 50
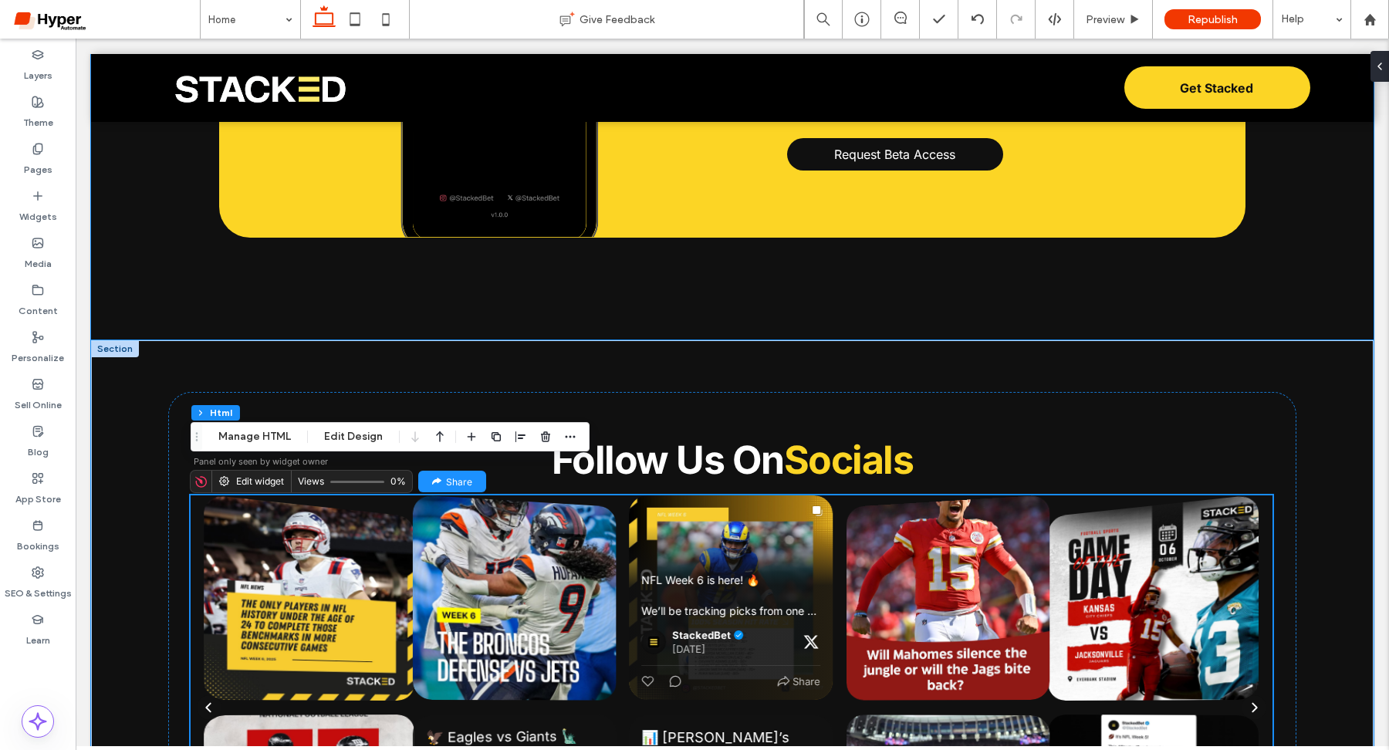
scroll to position [4730, 0]
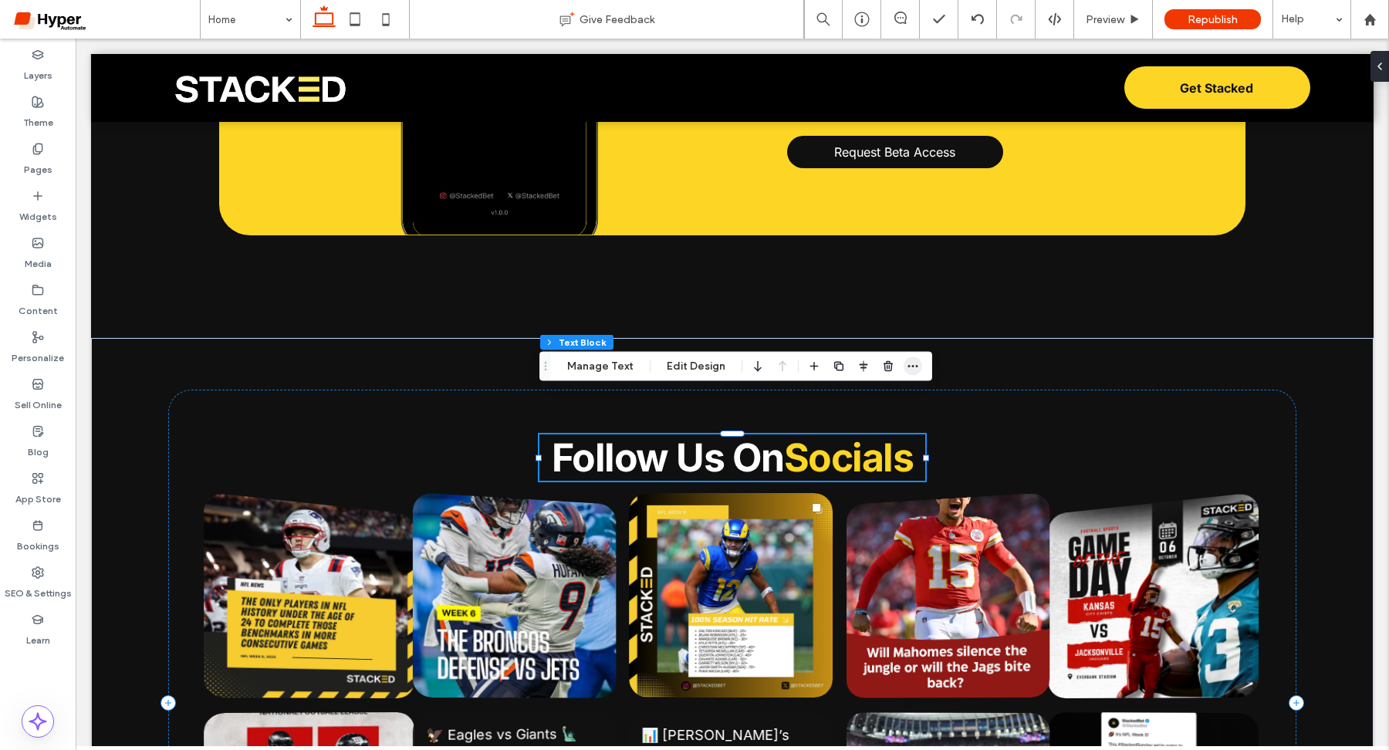
click at [915, 360] on icon "button" at bounding box center [913, 366] width 12 height 12
click at [29, 202] on label "Widgets" at bounding box center [38, 213] width 38 height 22
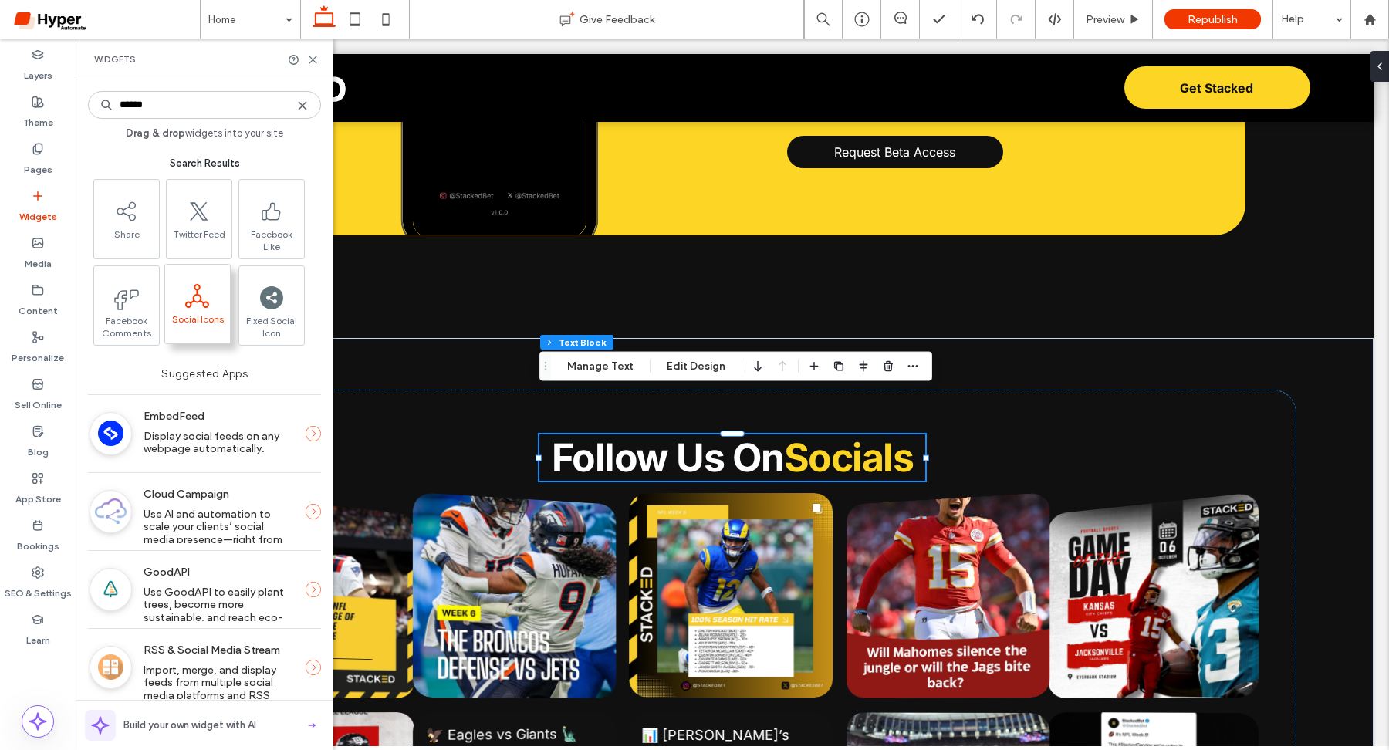
type input "******"
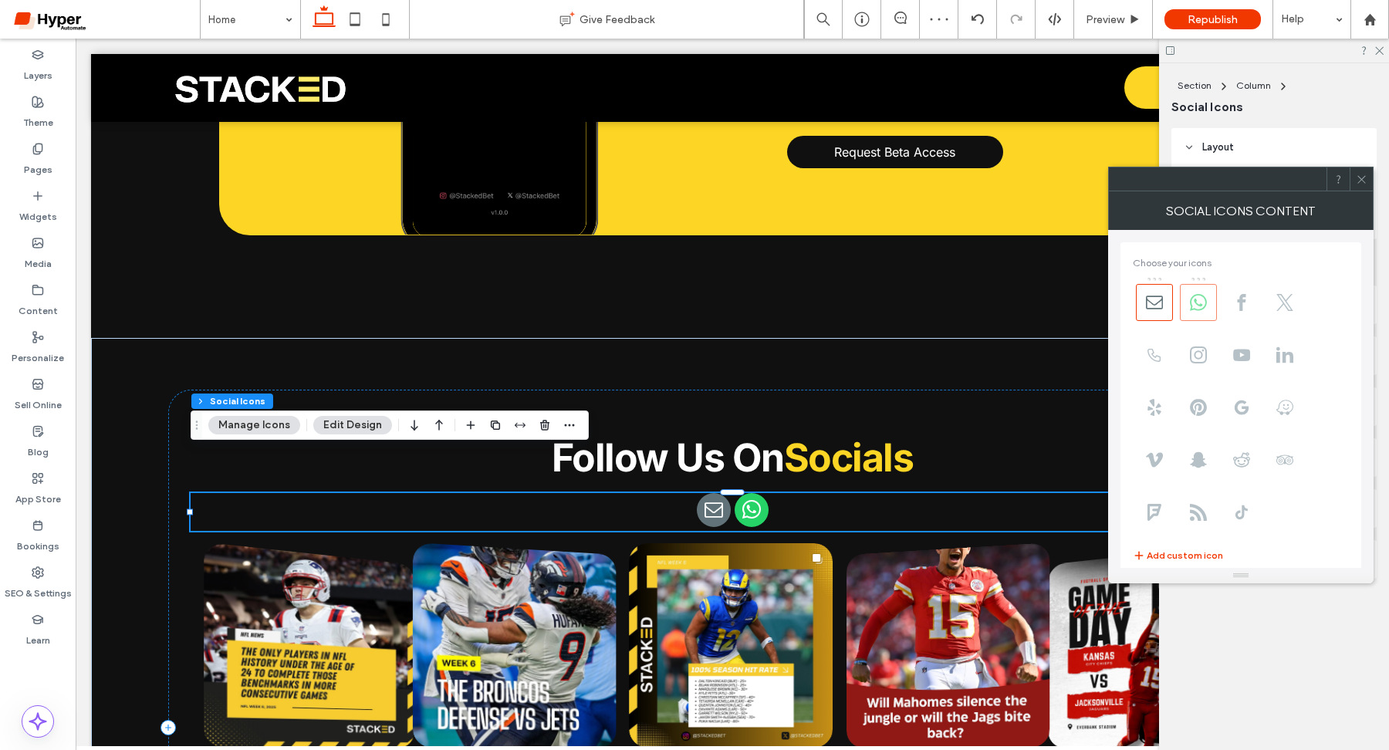
click at [1202, 298] on icon at bounding box center [1198, 302] width 17 height 17
click at [1156, 299] on icon at bounding box center [1154, 302] width 17 height 17
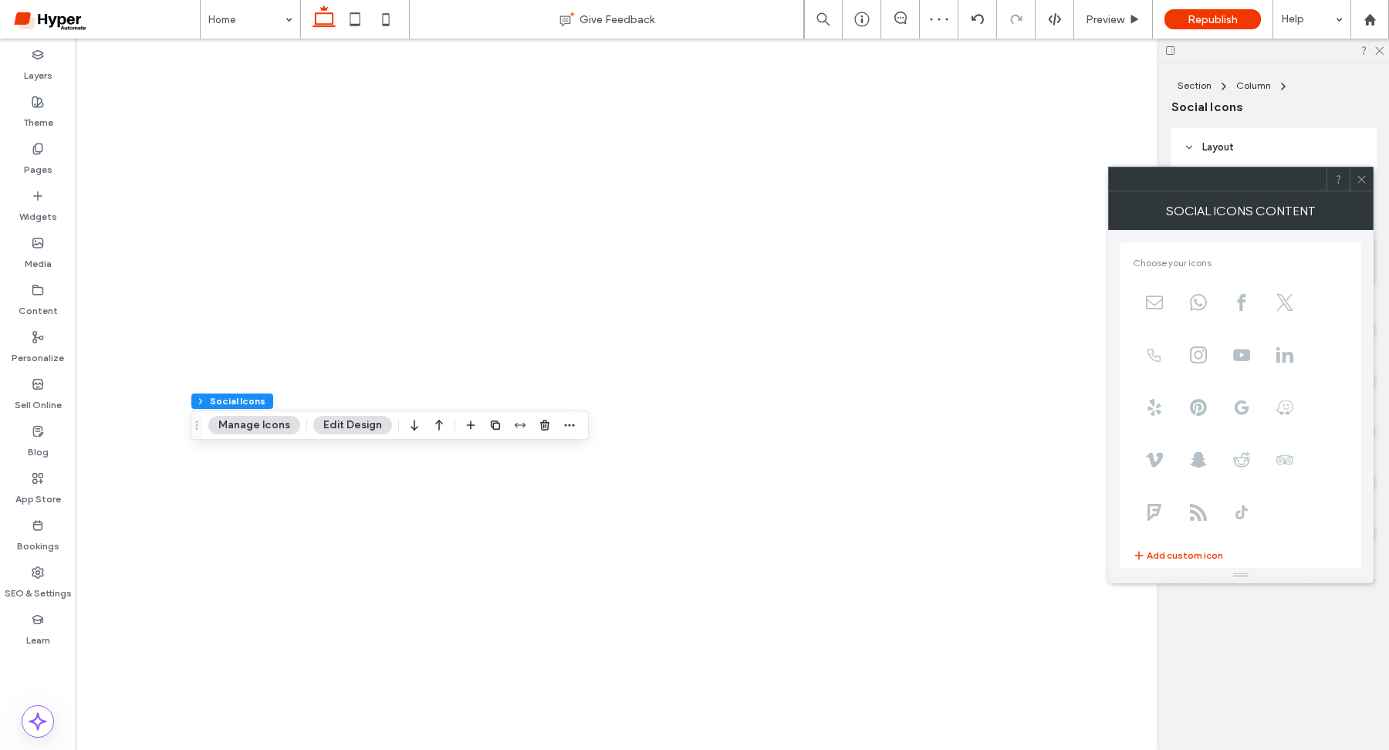
click at [1204, 356] on icon at bounding box center [1198, 354] width 17 height 17
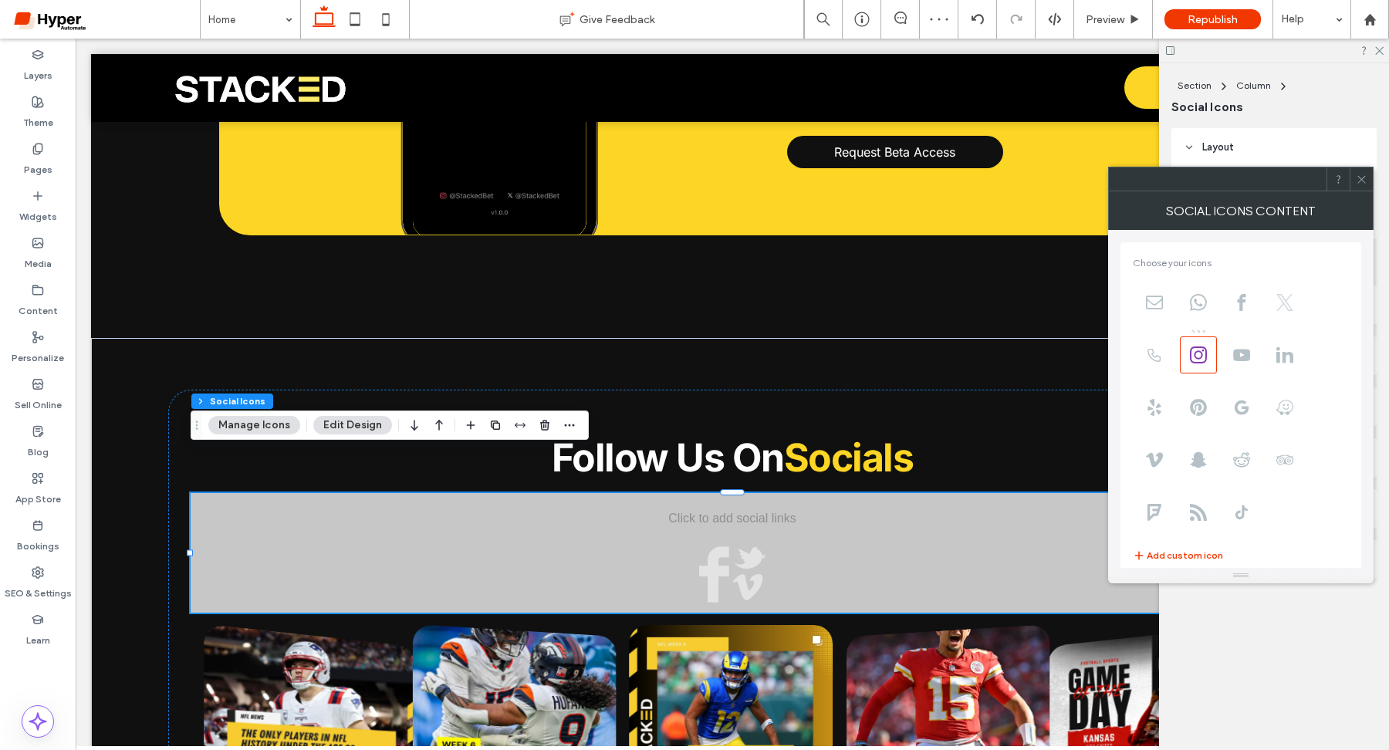
click at [1290, 309] on icon at bounding box center [1284, 302] width 17 height 17
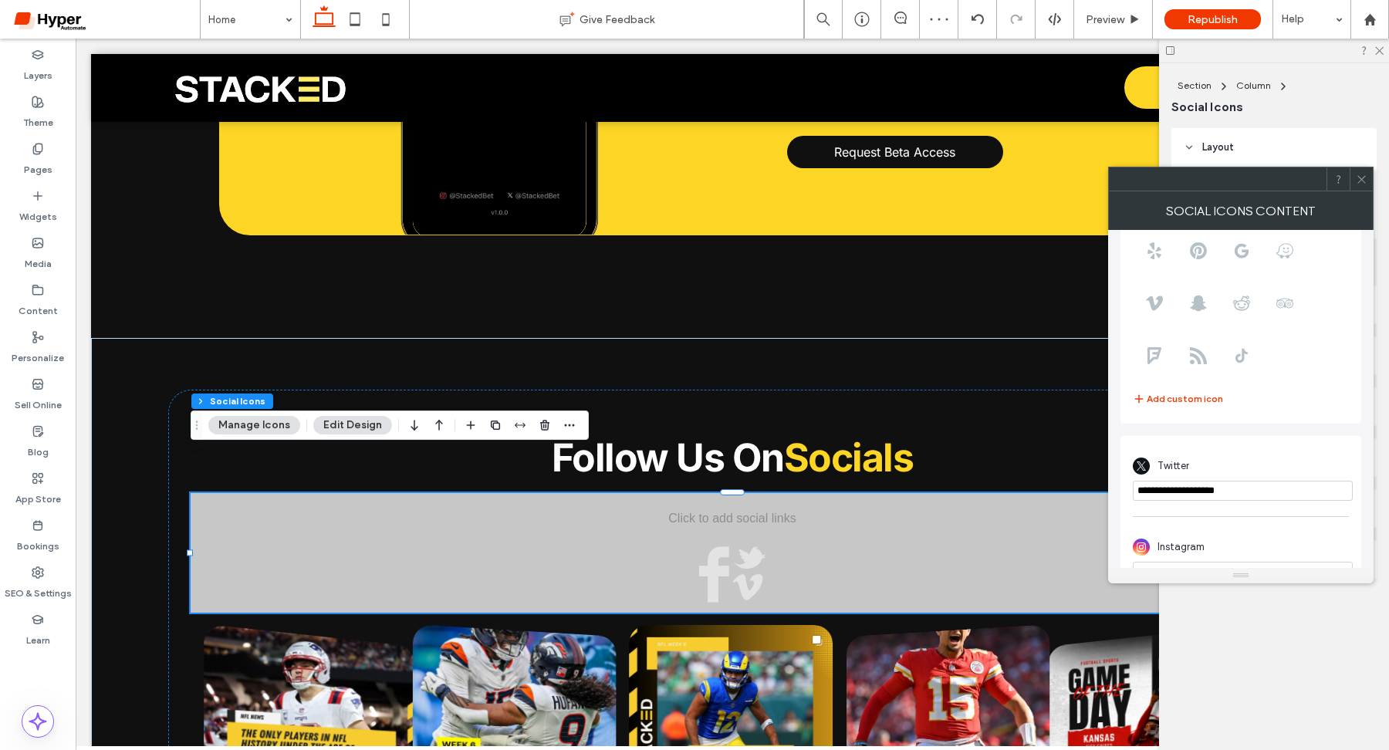
scroll to position [189, 0]
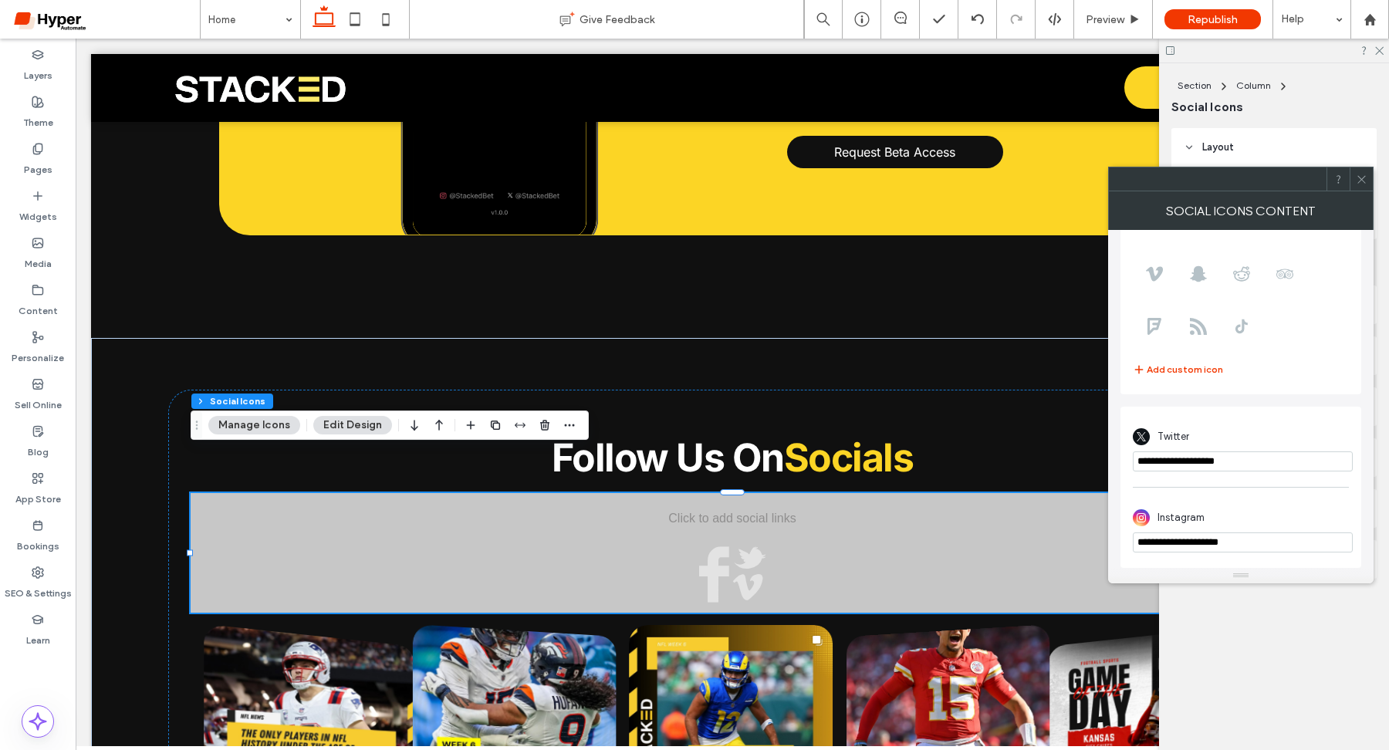
click at [1264, 454] on input "**********" at bounding box center [1243, 461] width 220 height 20
paste input "****"
type input "**********"
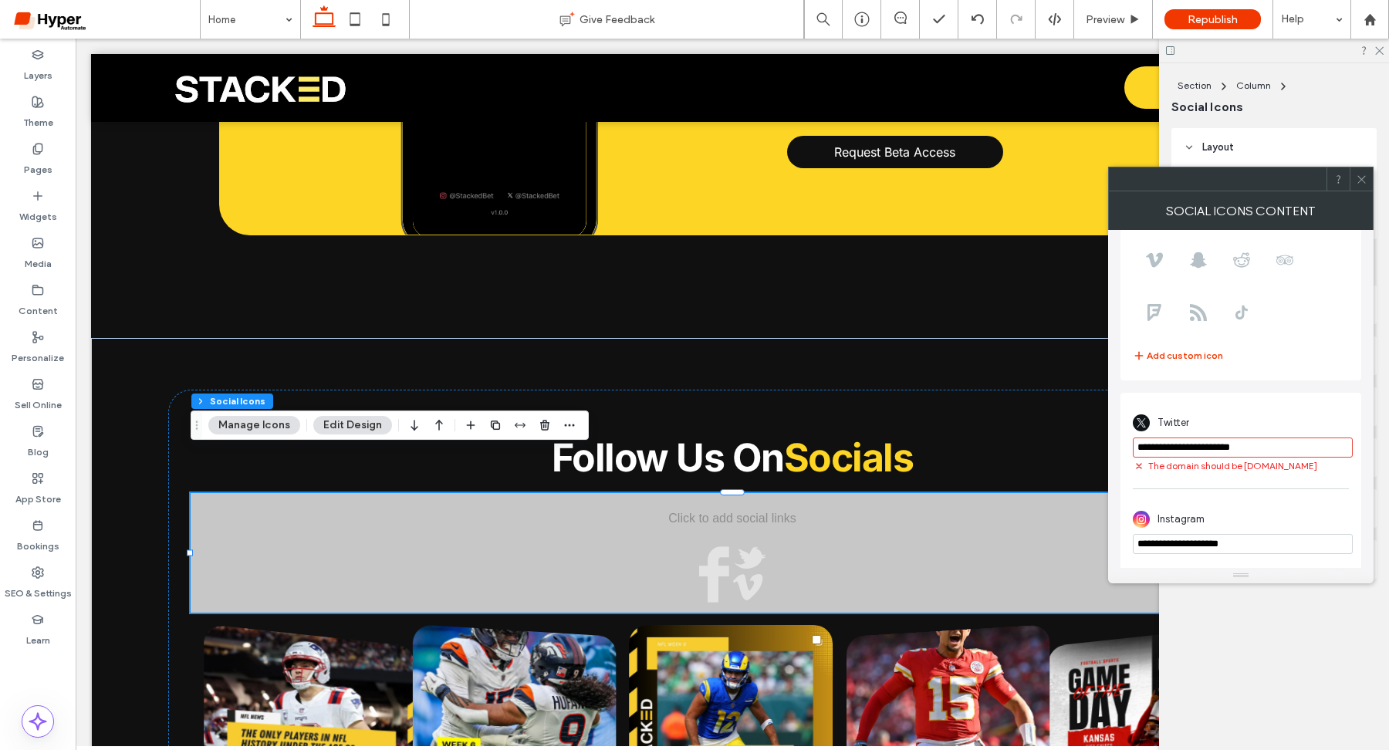
scroll to position [204, 0]
click at [1362, 172] on span at bounding box center [1362, 178] width 12 height 23
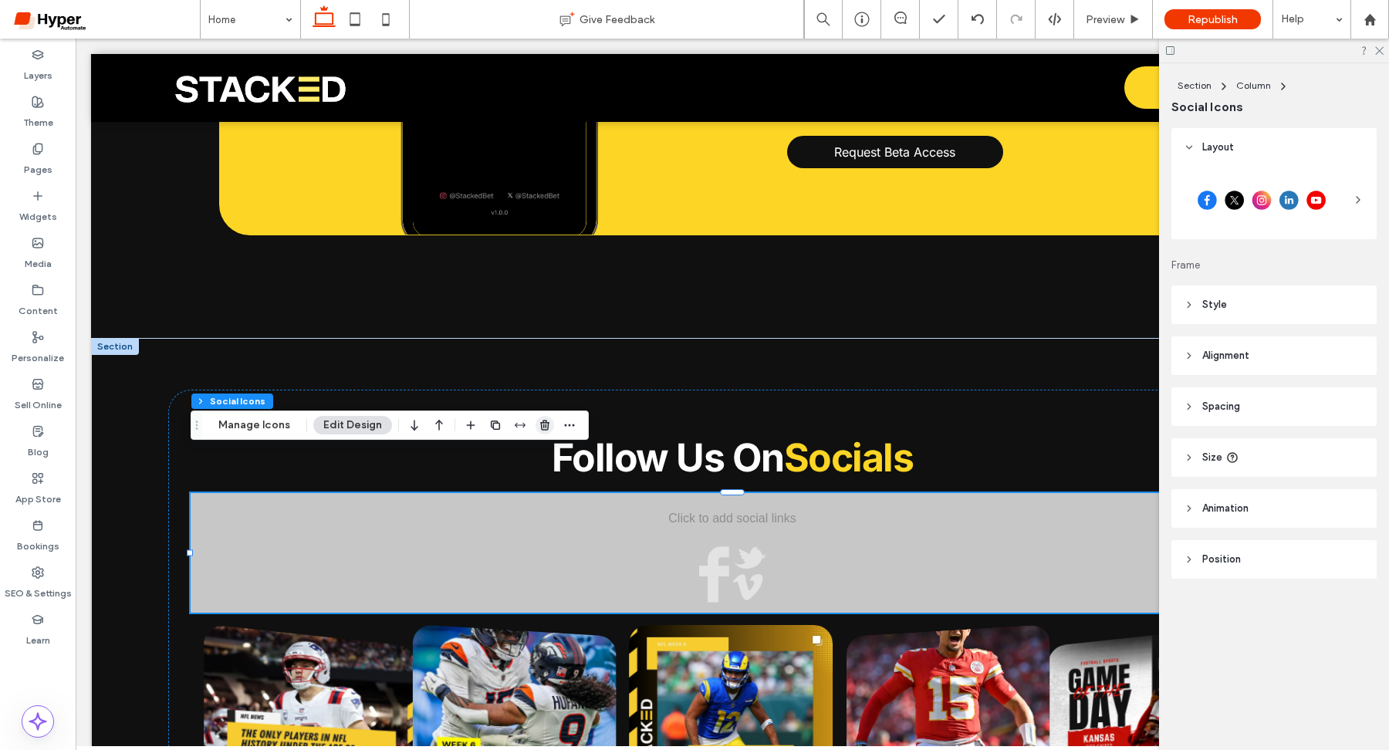
drag, startPoint x: 544, startPoint y: 426, endPoint x: 550, endPoint y: 477, distance: 51.3
click at [544, 426] on icon "button" at bounding box center [545, 425] width 12 height 12
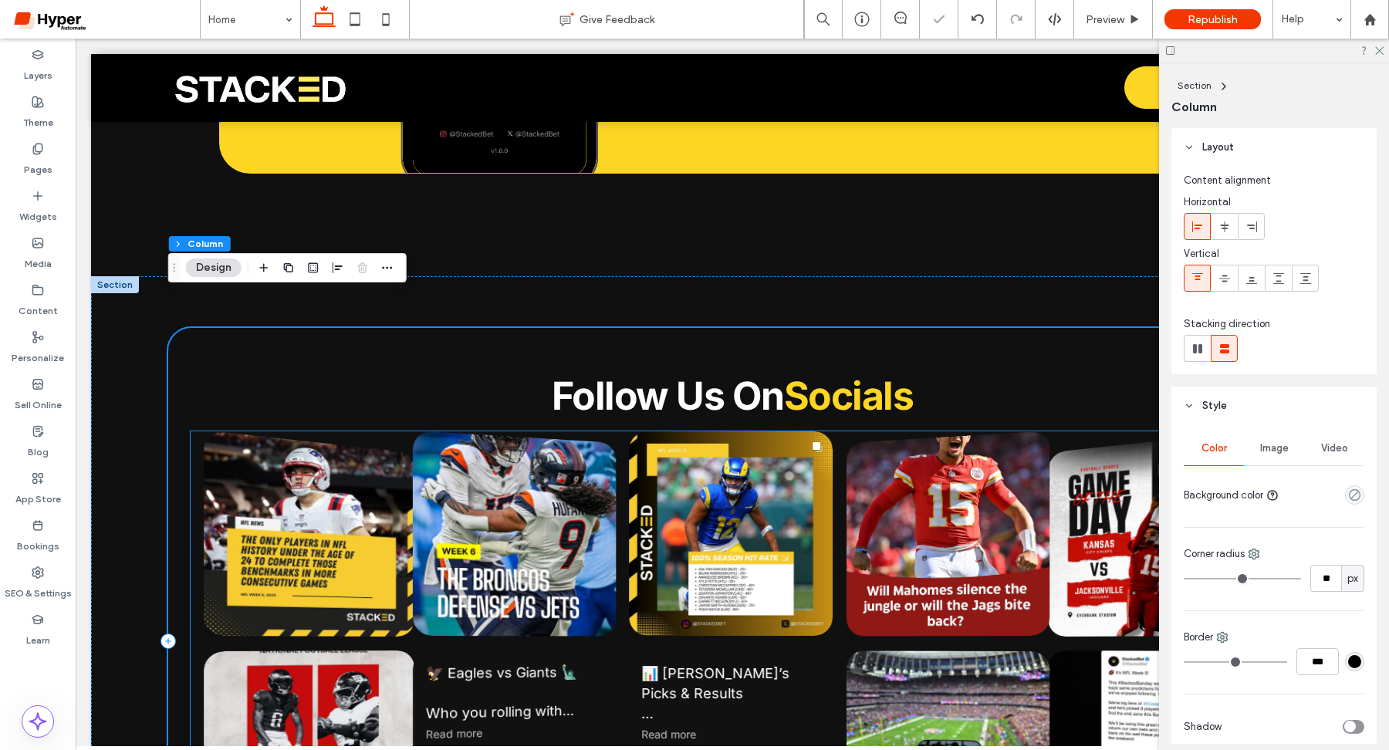
scroll to position [4793, 0]
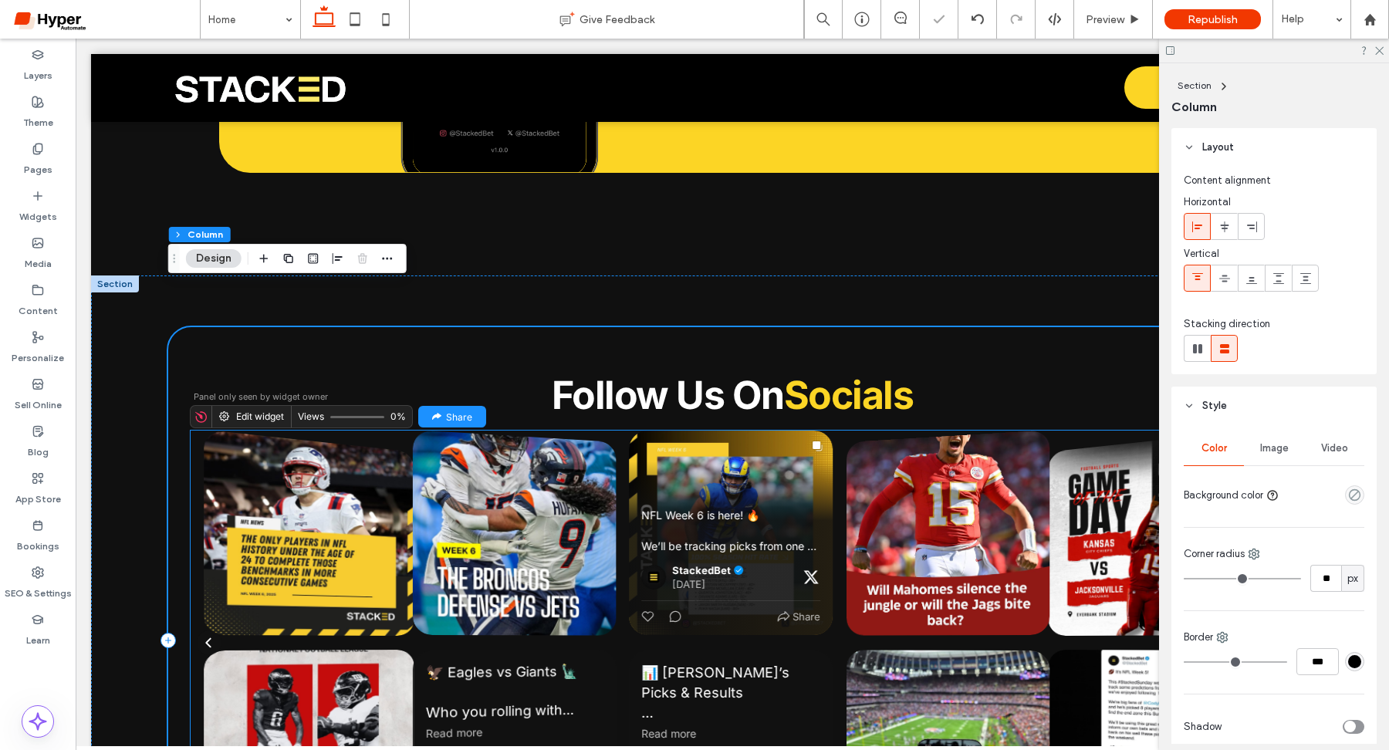
click at [694, 508] on div "NFL Week 6 is here! 🔥 We’ll be tracking picks from one of our go to voices in t…" at bounding box center [731, 531] width 179 height 46
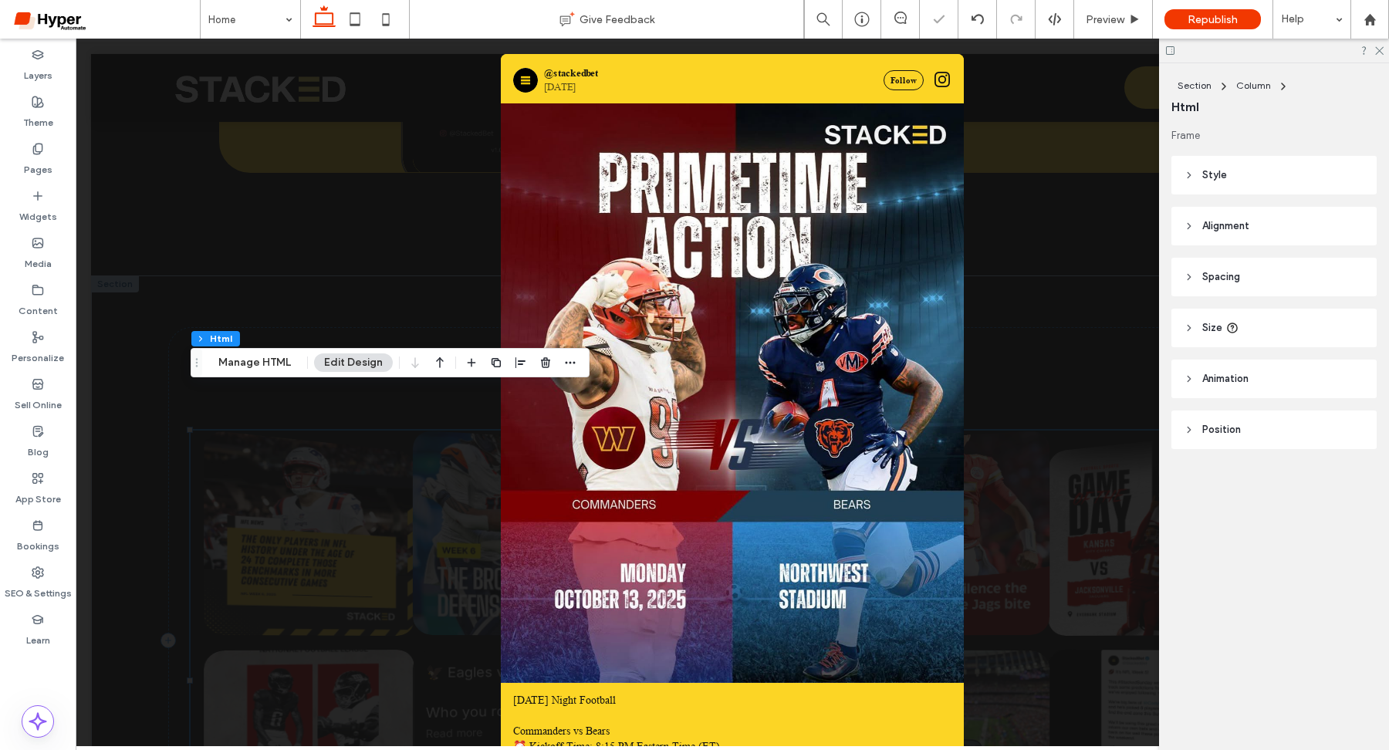
scroll to position [3383, 0]
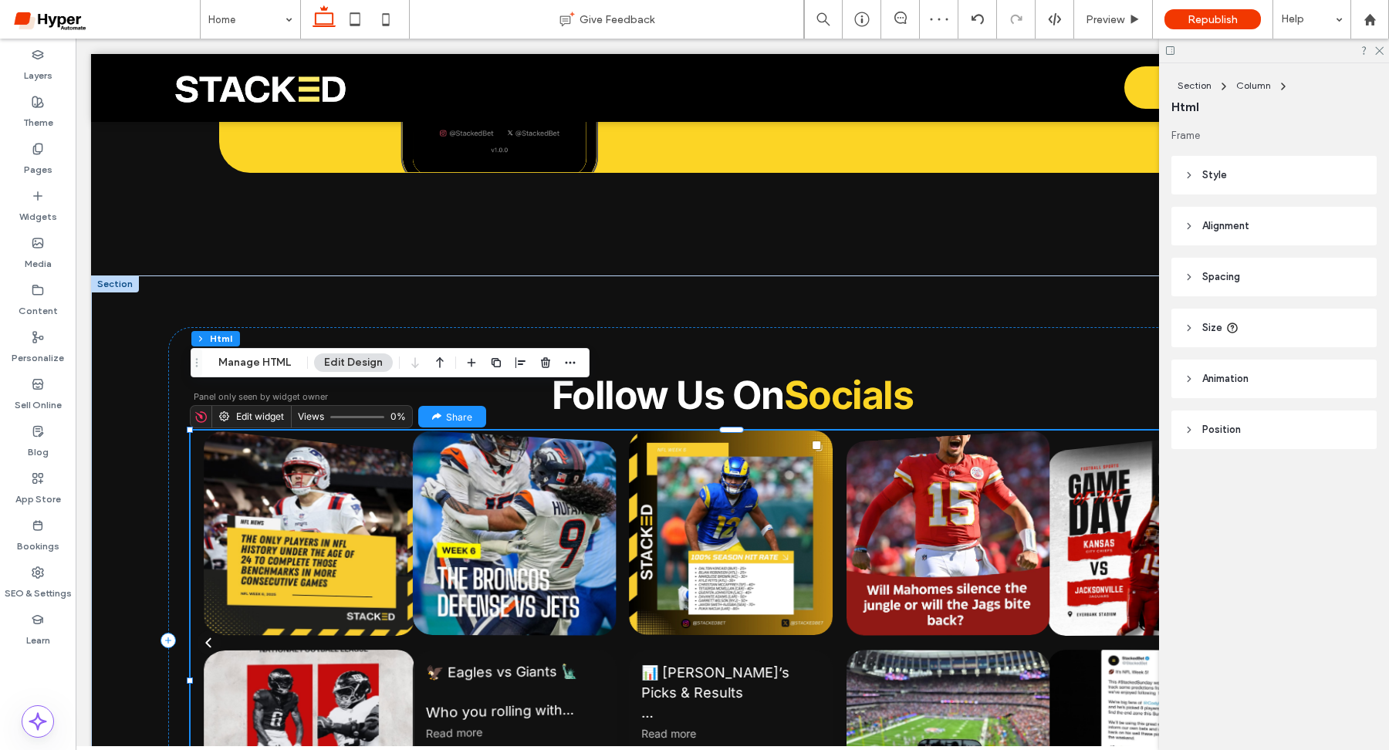
click at [707, 664] on div "📊 [PERSON_NAME]’s Picks & Results 1️⃣ [PERSON_NAME] (-205) — ❌ No TD 2️⃣ [PERSO…" at bounding box center [731, 693] width 179 height 60
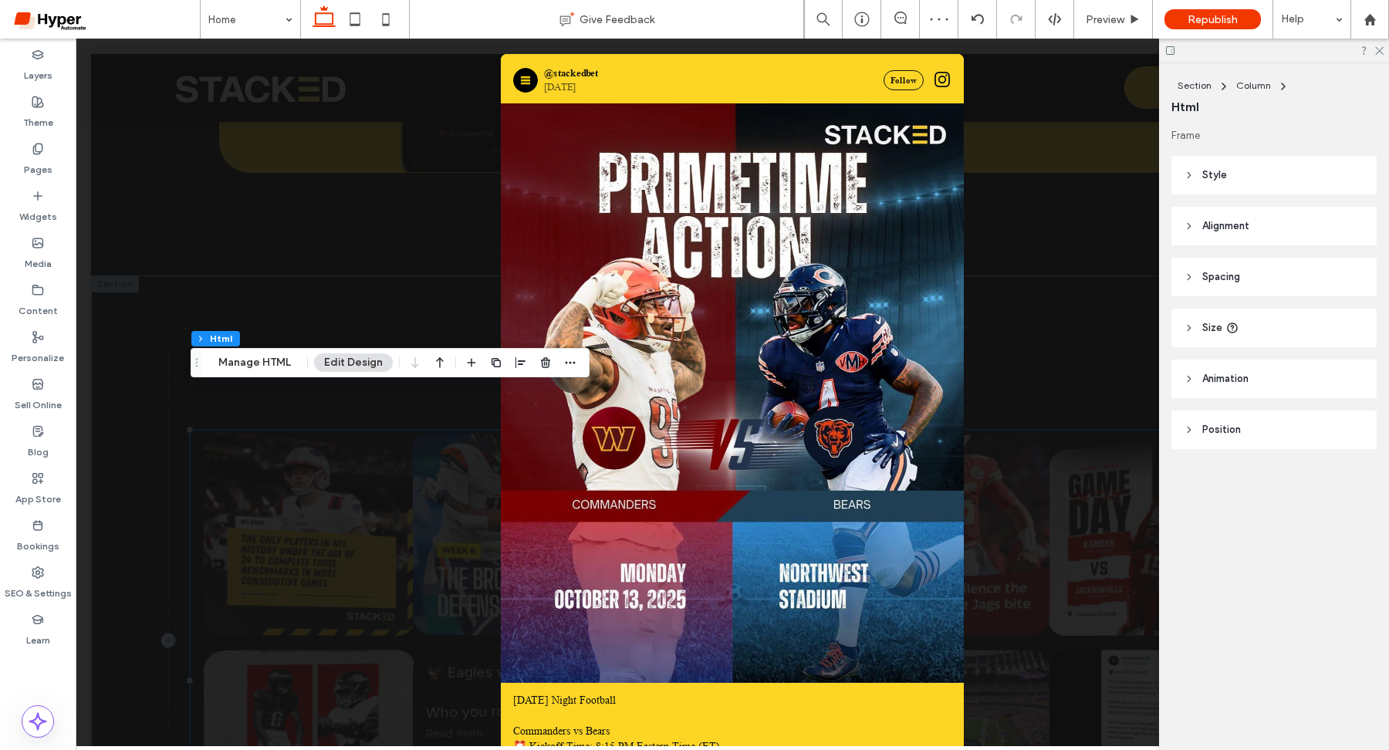
scroll to position [6655, 0]
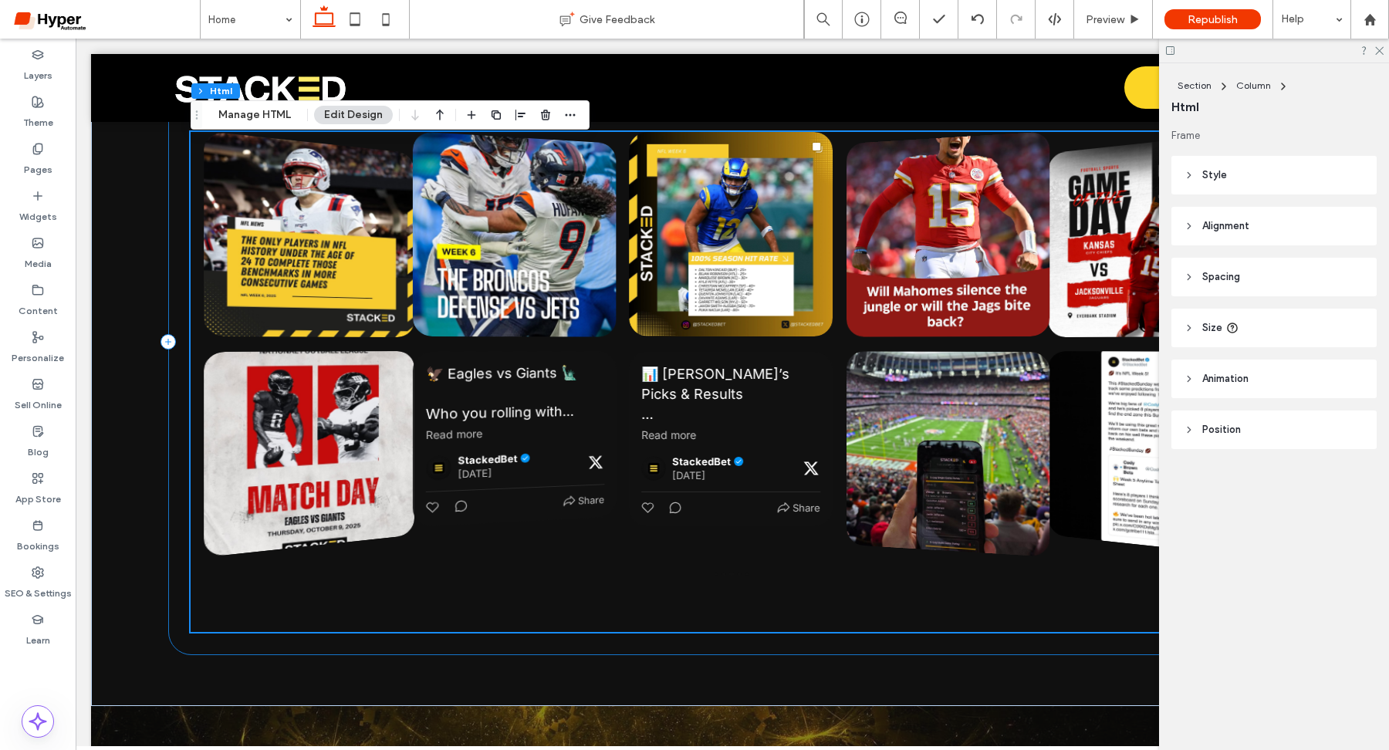
scroll to position [5164, 0]
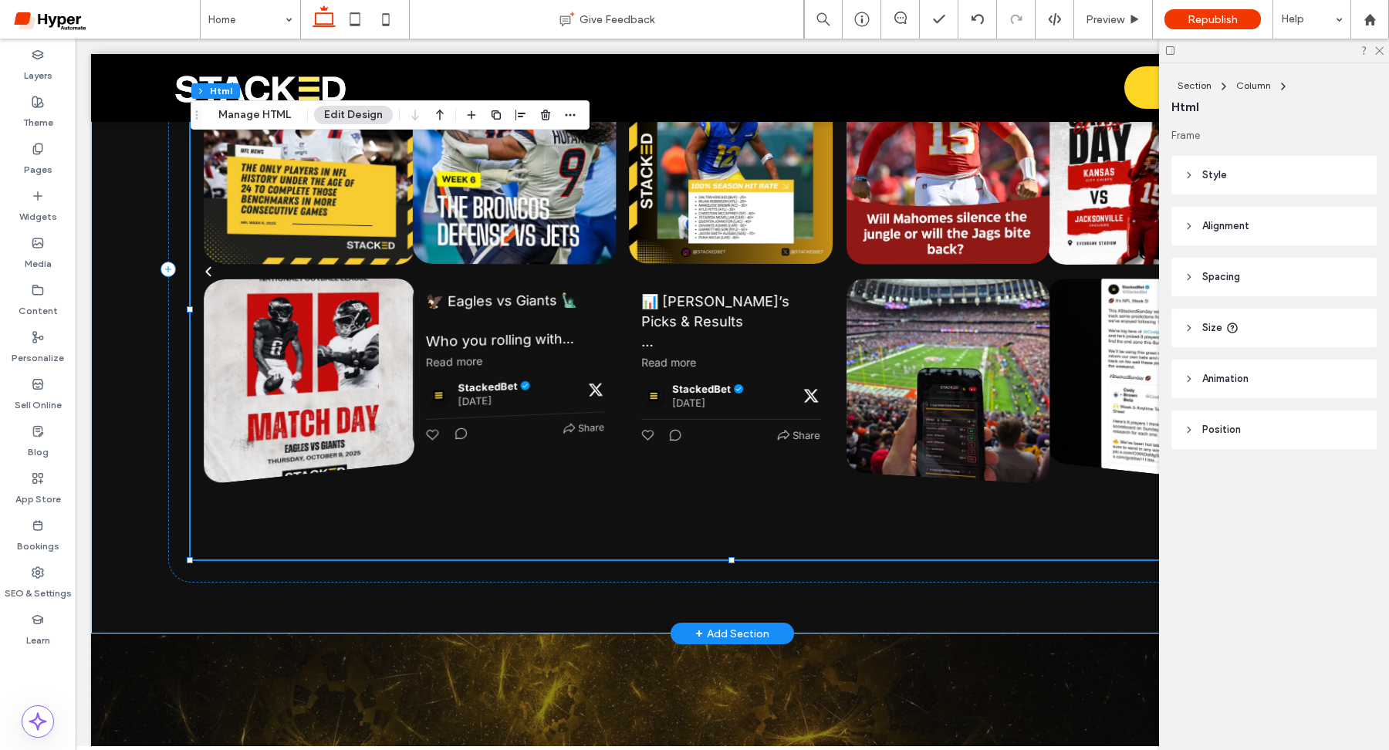
click at [679, 333] on div "📊 [PERSON_NAME]’s Picks & Results 1️⃣ [PERSON_NAME] (-205) — ❌ No TD 2️⃣ [PERSO…" at bounding box center [732, 366] width 204 height 174
click at [814, 387] on icon "Posted on X" at bounding box center [811, 396] width 19 height 19
click at [803, 430] on div "Share" at bounding box center [807, 436] width 28 height 12
click at [699, 316] on div "📊 [PERSON_NAME]’s Picks & Results 1️⃣ [PERSON_NAME] (-205) — ❌ No TD 2️⃣ [PERSO…" at bounding box center [731, 332] width 179 height 81
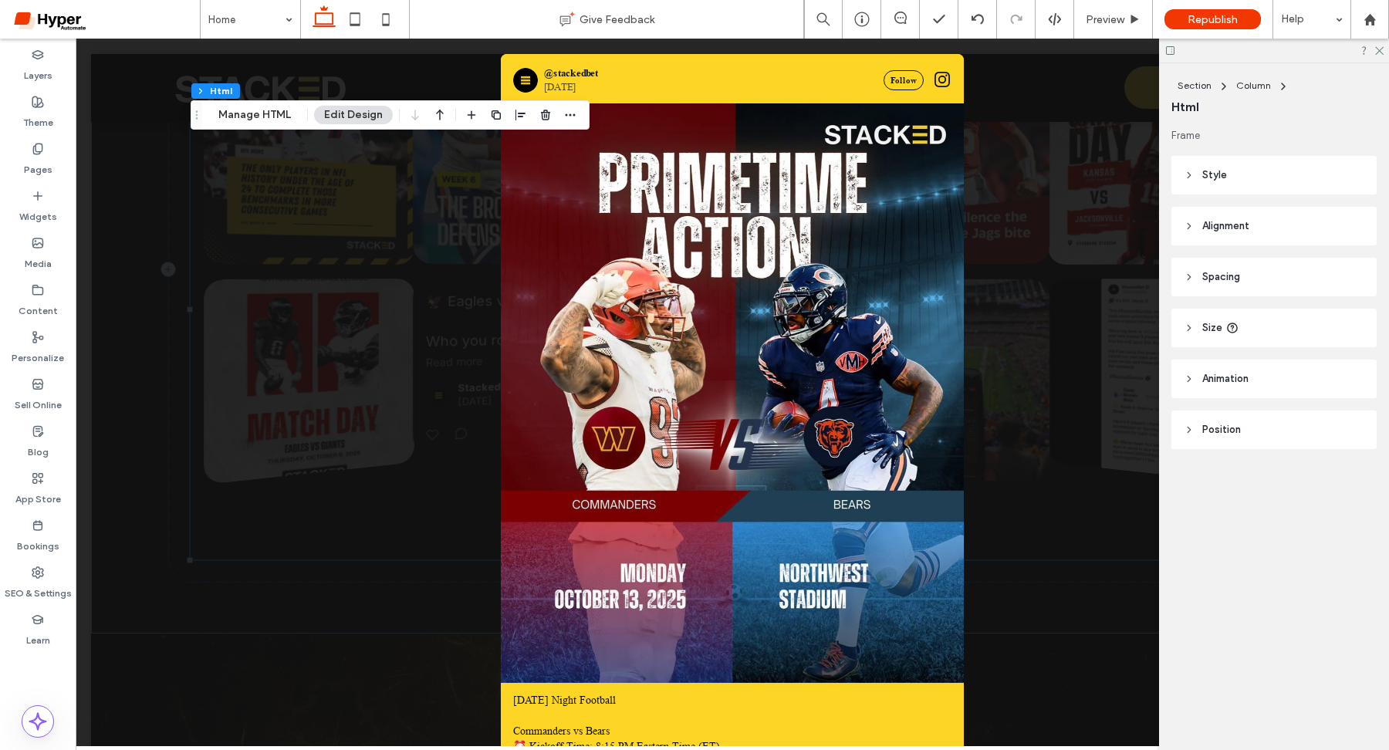
scroll to position [6655, 0]
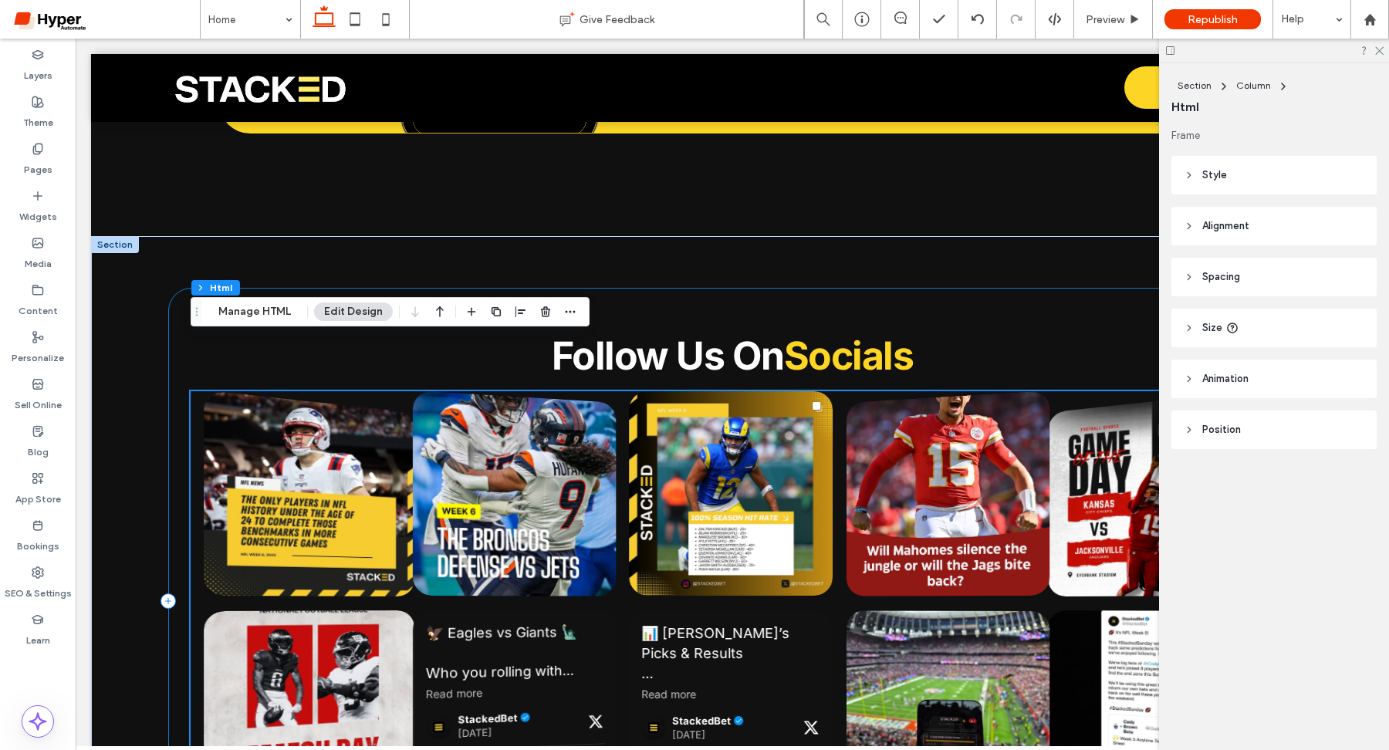
scroll to position [4831, 0]
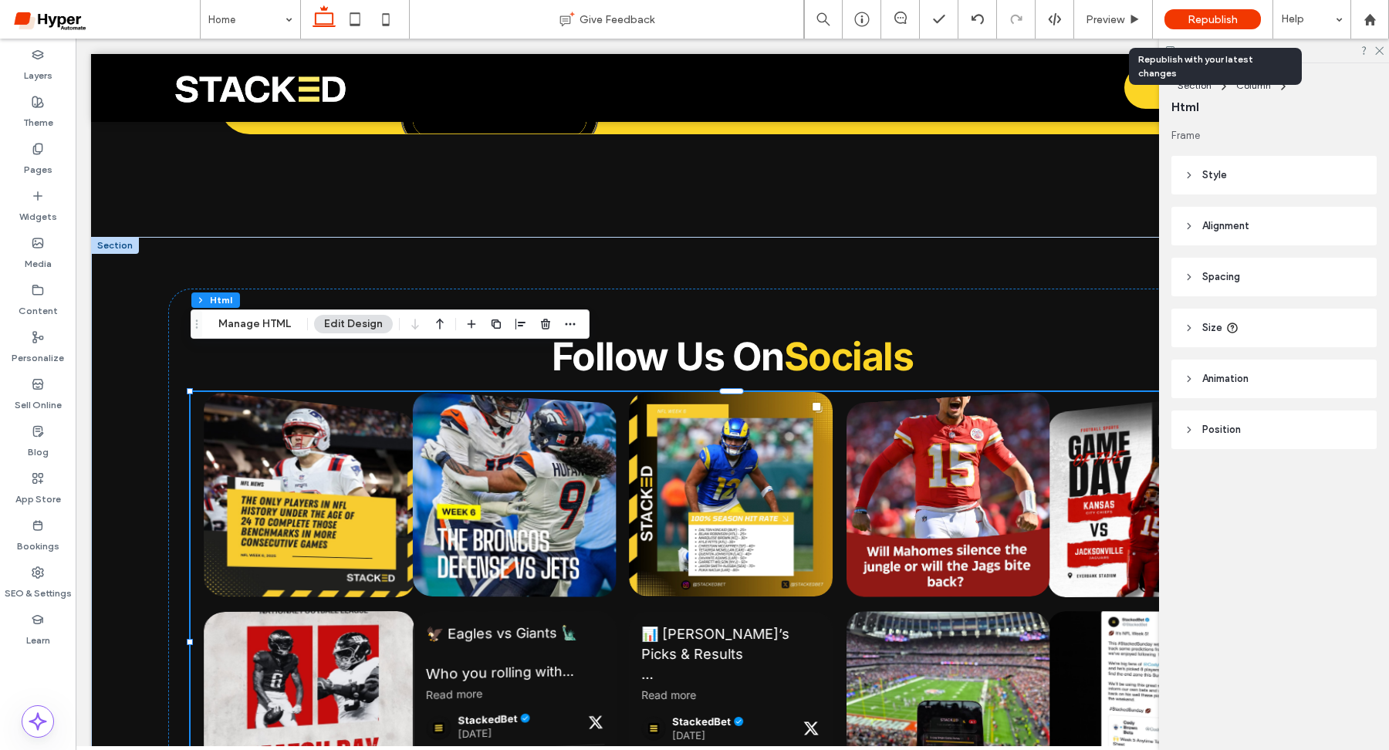
click at [1216, 19] on span "Republish" at bounding box center [1212, 19] width 50 height 13
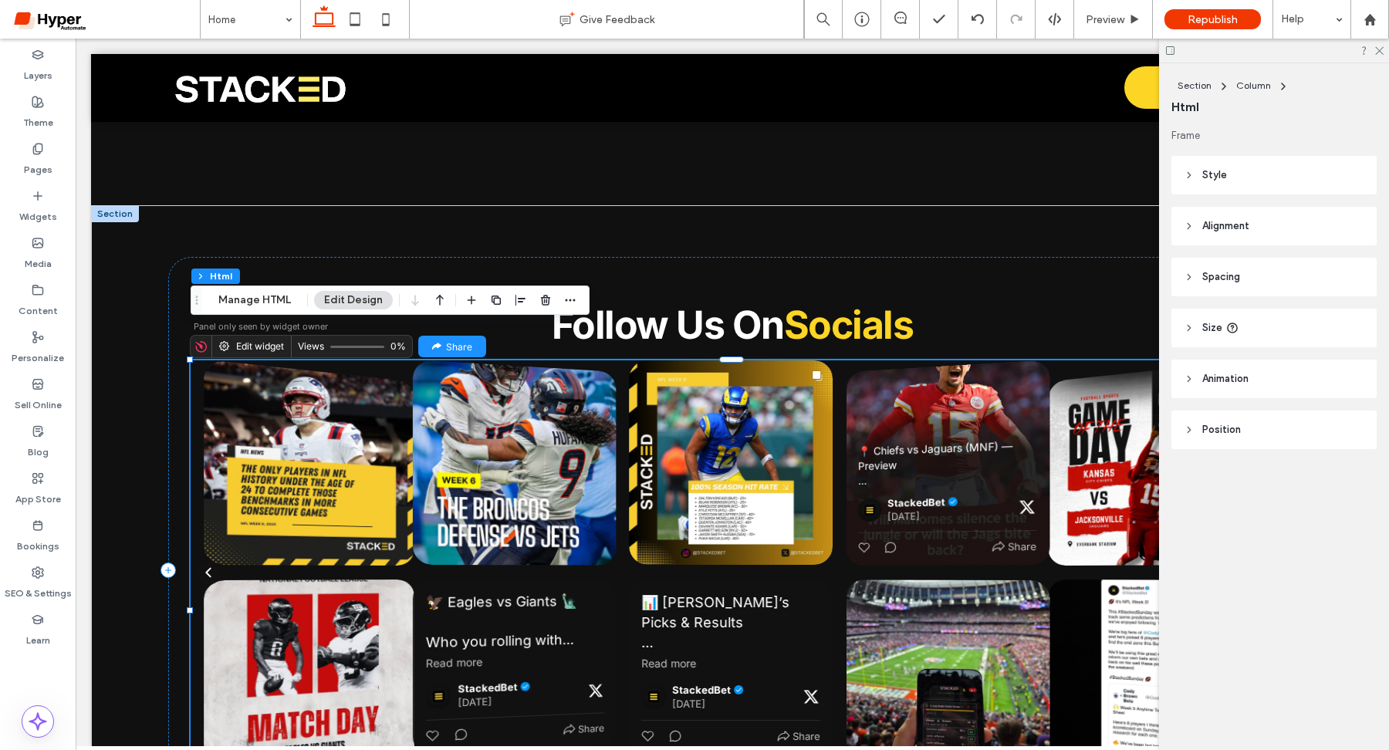
scroll to position [4881, 0]
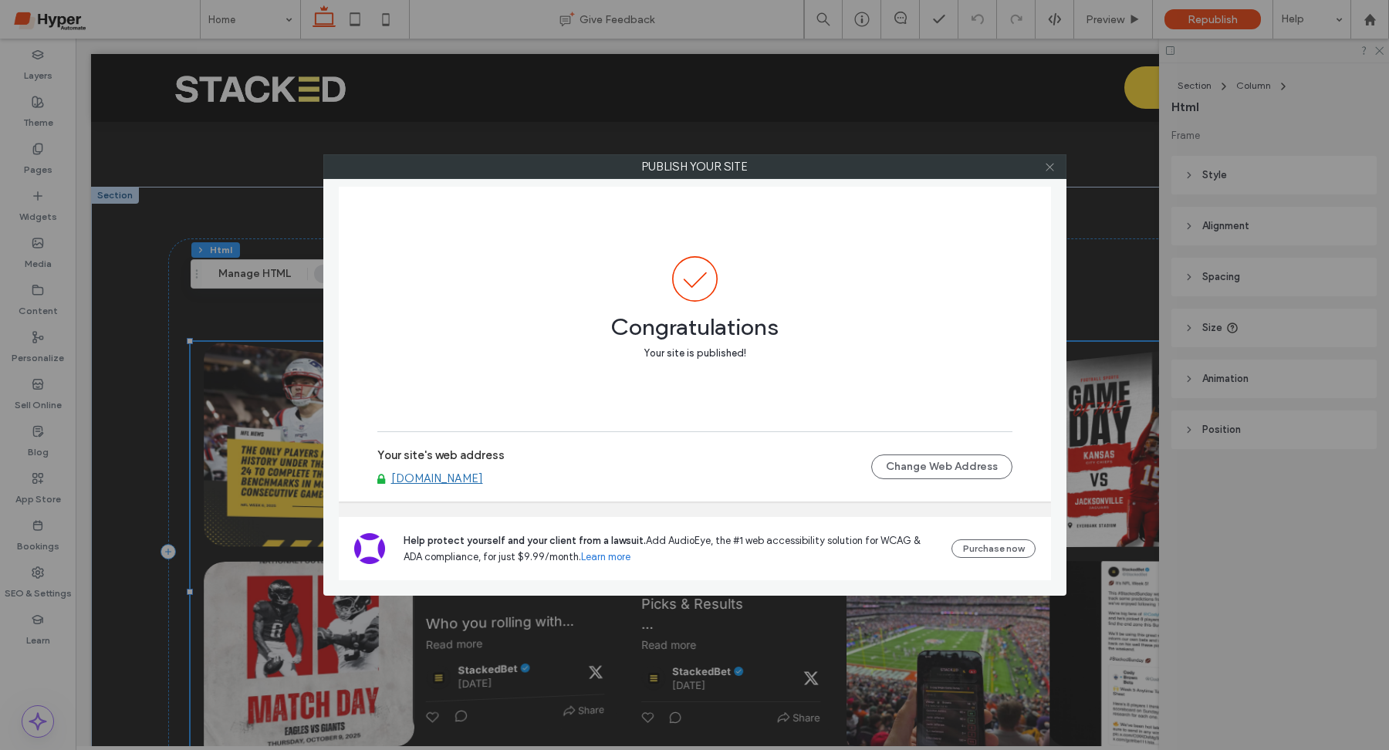
click at [1051, 164] on use at bounding box center [1049, 167] width 8 height 8
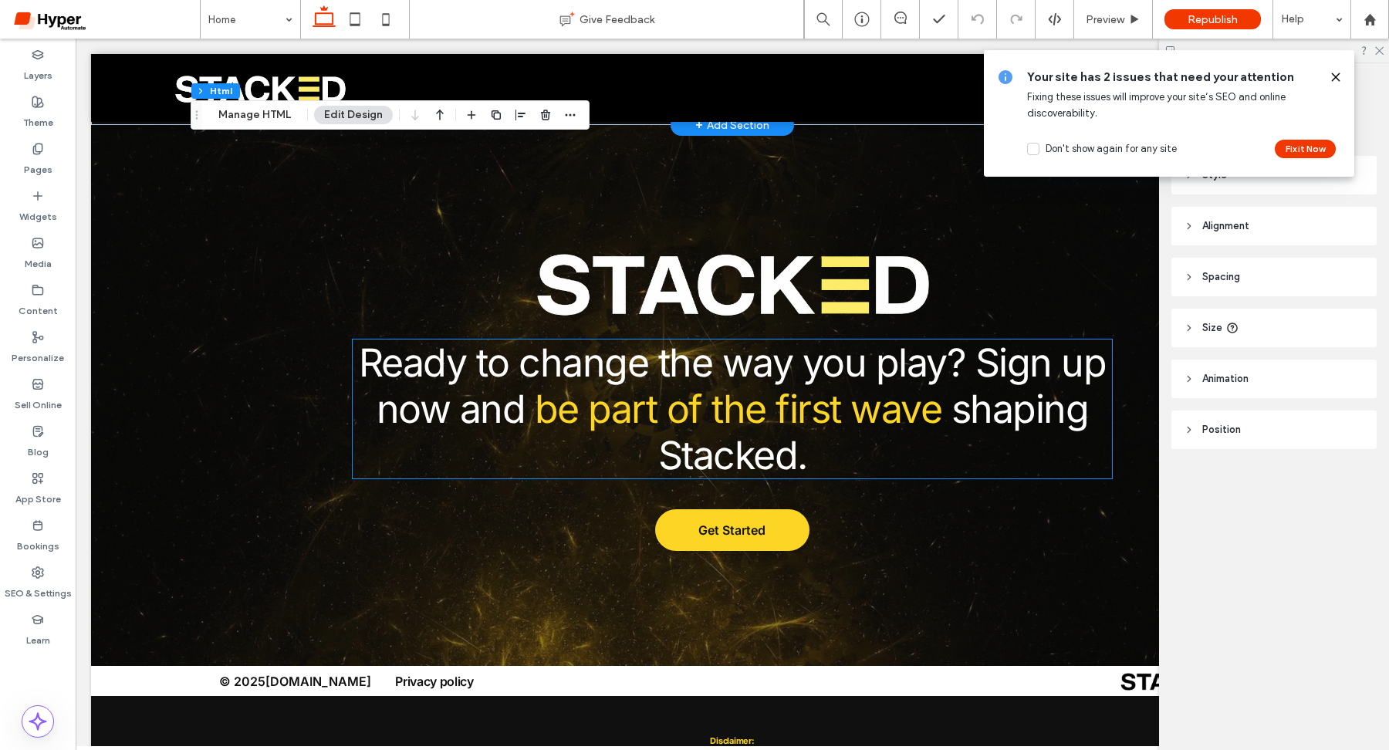
scroll to position [5662, 0]
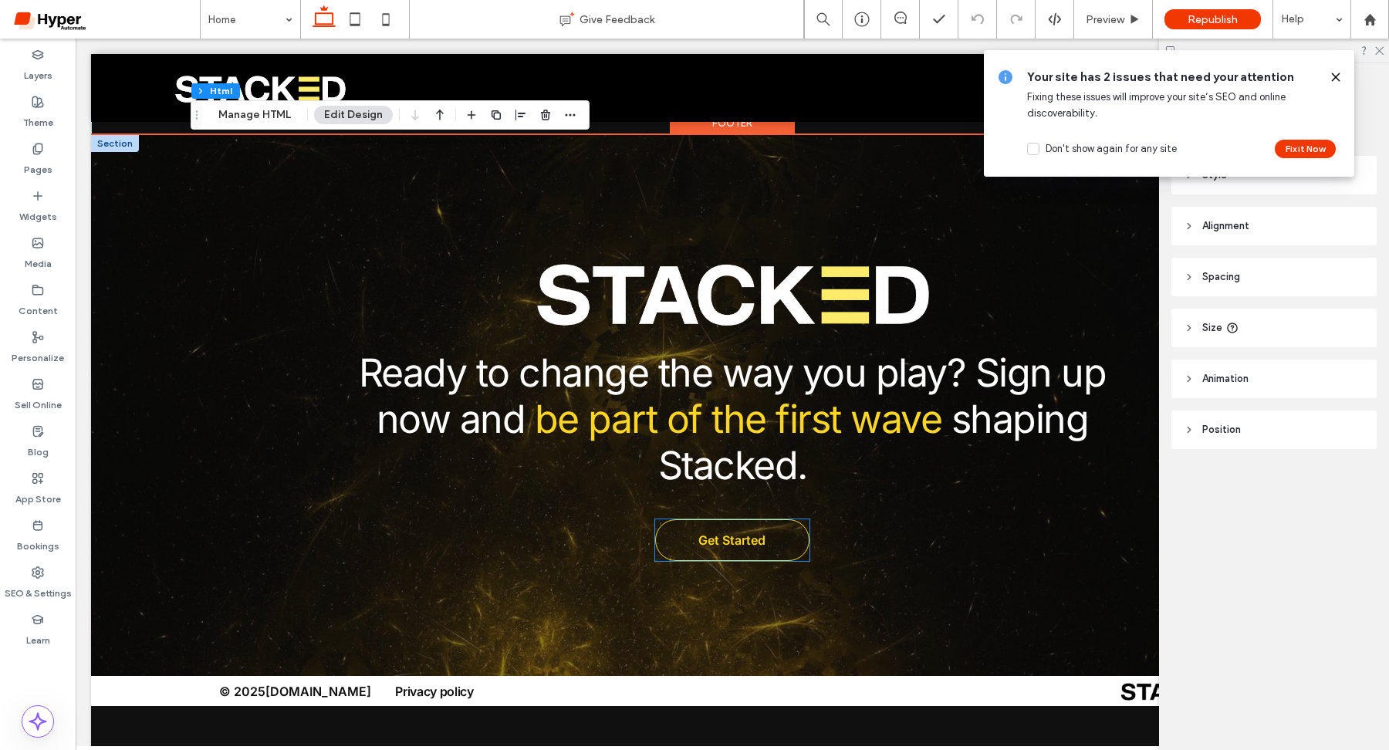
click at [742, 525] on span "Get Started" at bounding box center [731, 540] width 67 height 31
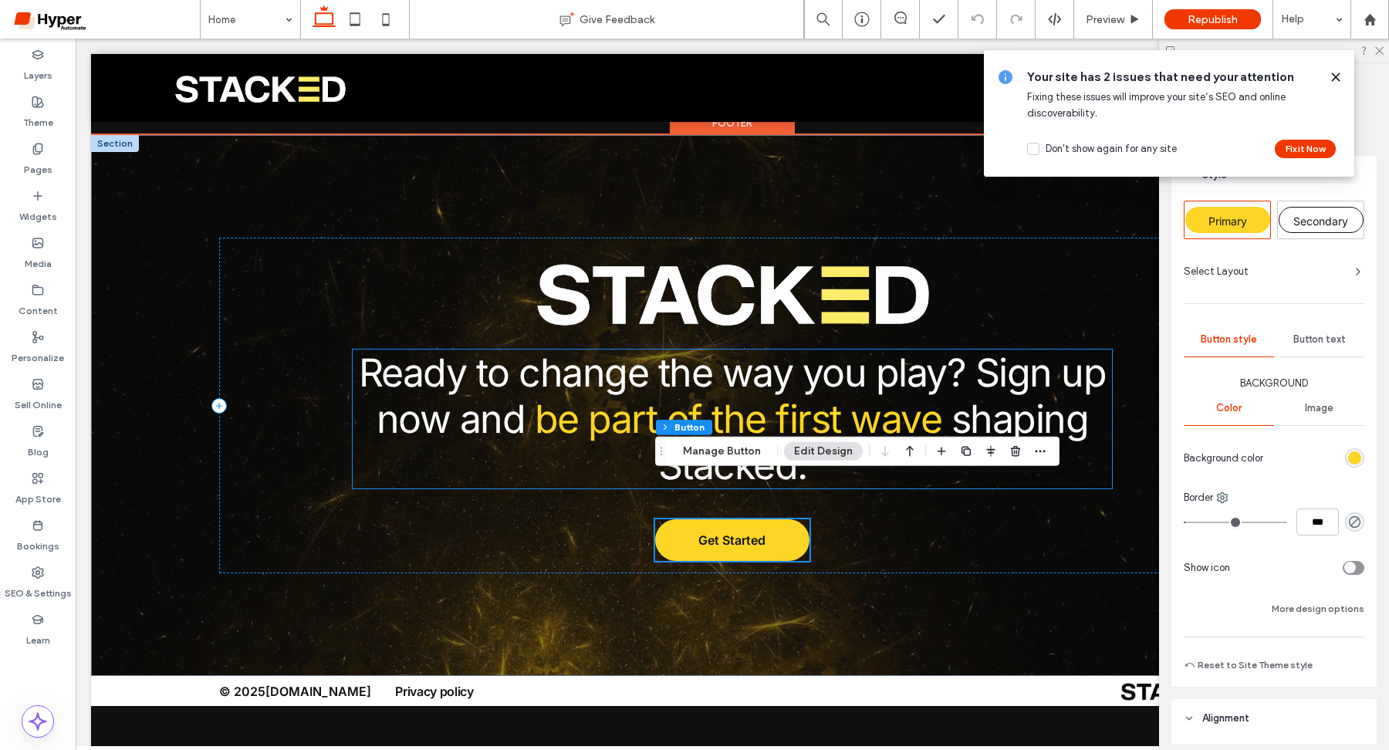
scroll to position [5672, 0]
